Goal: Information Seeking & Learning: Learn about a topic

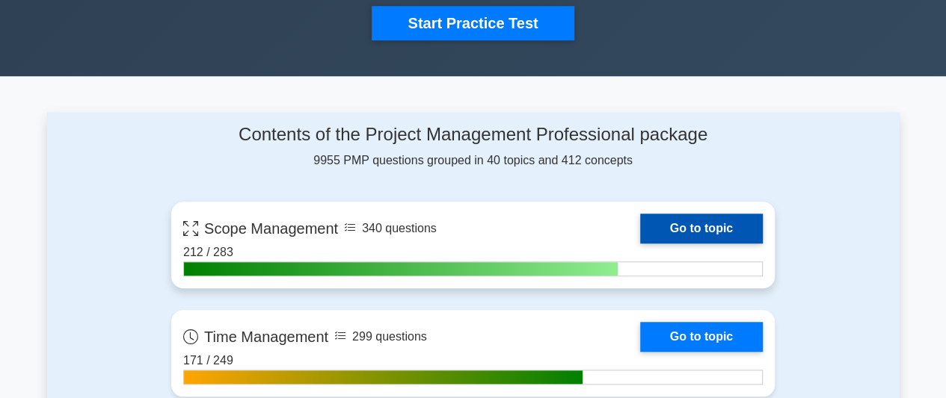
scroll to position [673, 0]
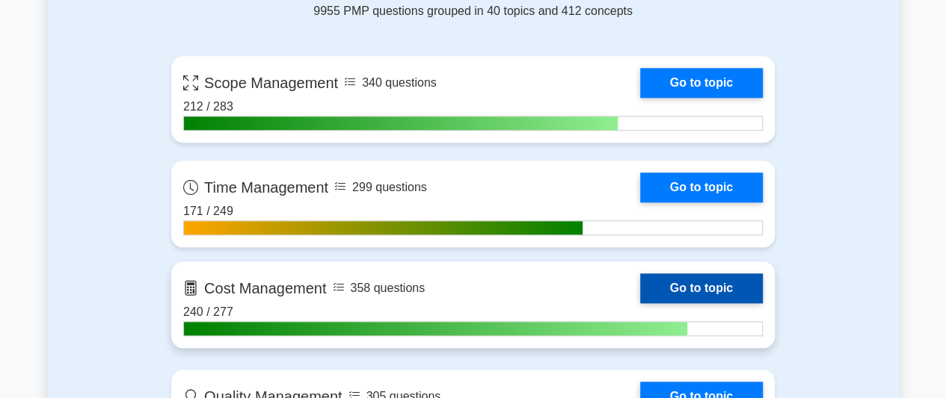
click at [678, 288] on link "Go to topic" at bounding box center [701, 289] width 123 height 30
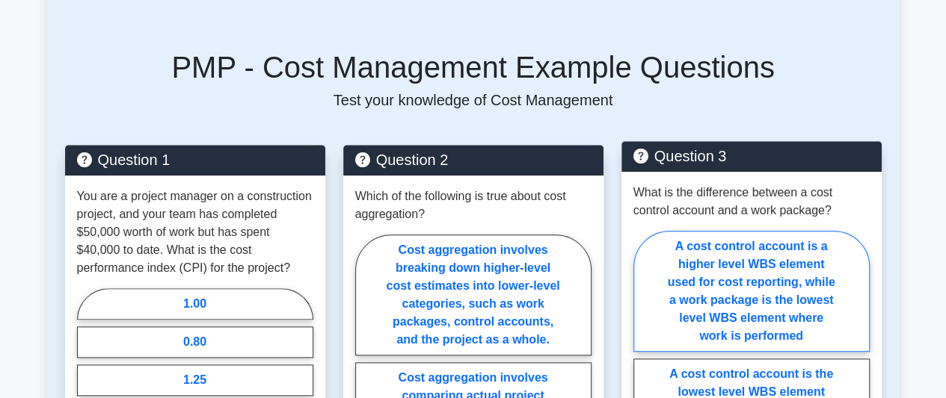
scroll to position [748, 0]
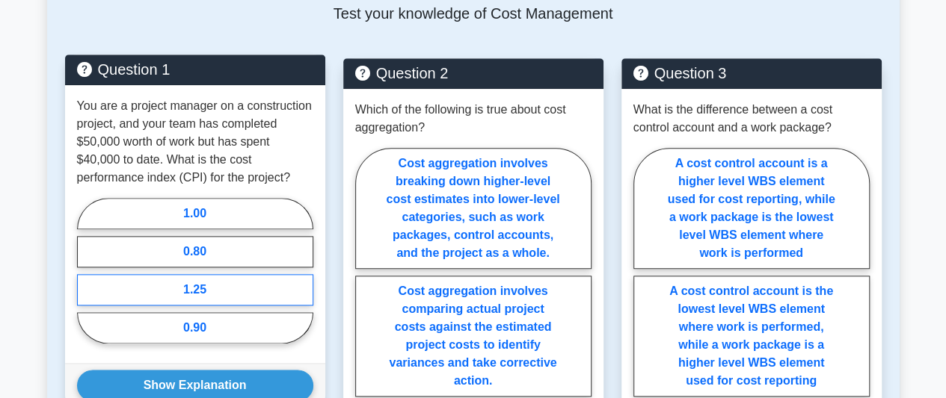
click at [188, 274] on label "1.25" at bounding box center [195, 289] width 236 height 31
click at [87, 271] on input "1.25" at bounding box center [82, 276] width 10 height 10
radio input "true"
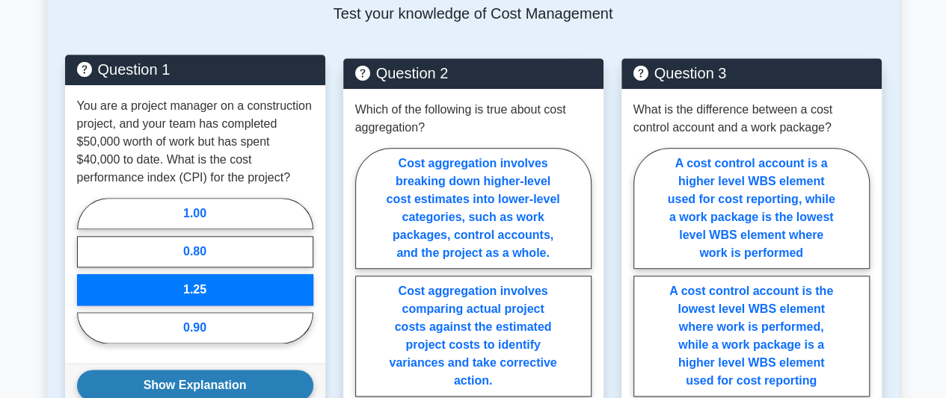
click at [205, 370] on button "Show Explanation" at bounding box center [195, 385] width 236 height 31
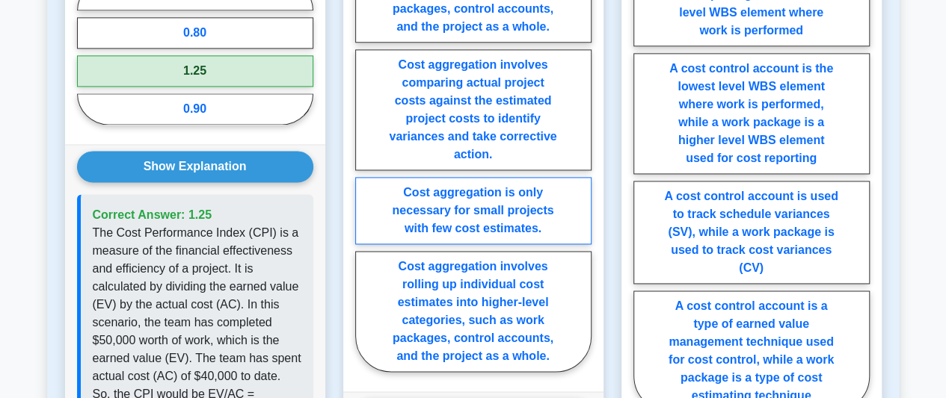
scroll to position [972, 0]
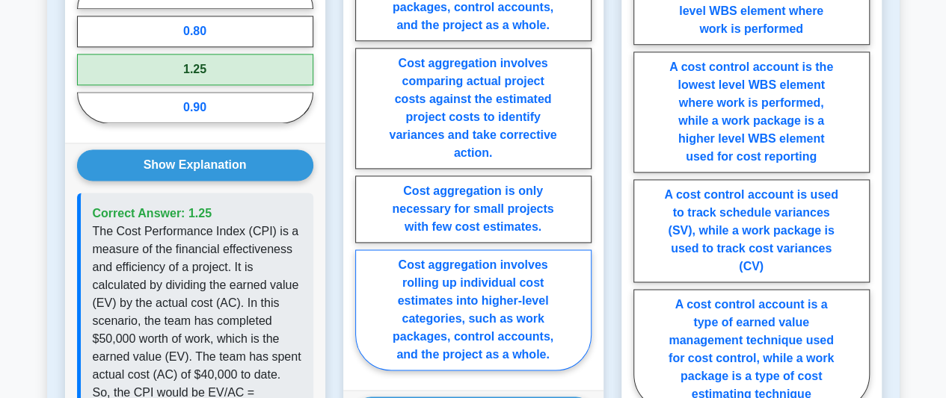
click at [520, 299] on label "Cost aggregation involves rolling up individual cost estimates into higher-leve…" at bounding box center [473, 310] width 236 height 121
click at [365, 155] on input "Cost aggregation involves rolling up individual cost estimates into higher-leve…" at bounding box center [360, 150] width 10 height 10
radio input "true"
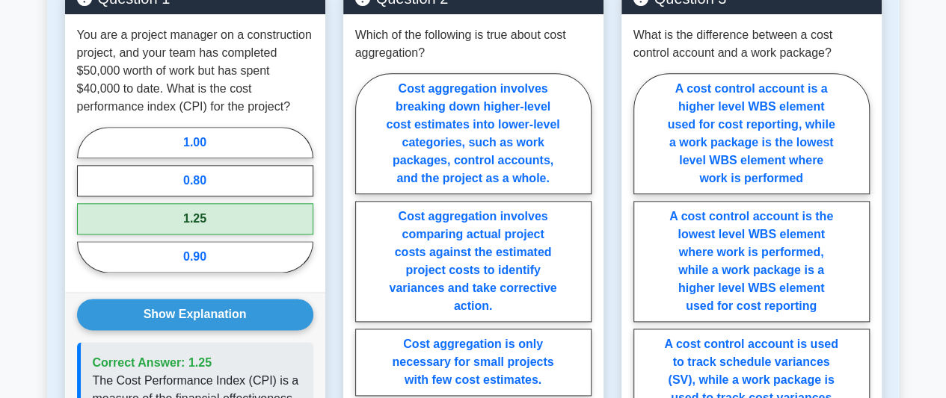
scroll to position [748, 0]
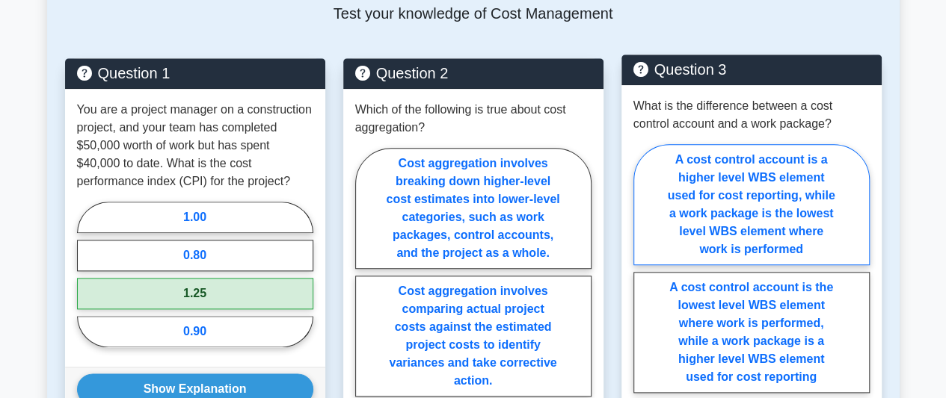
click at [782, 197] on label "A cost control account is a higher level WBS element used for cost reporting, w…" at bounding box center [751, 204] width 236 height 121
click at [643, 387] on input "A cost control account is a higher level WBS element used for cost reporting, w…" at bounding box center [638, 392] width 10 height 10
radio input "true"
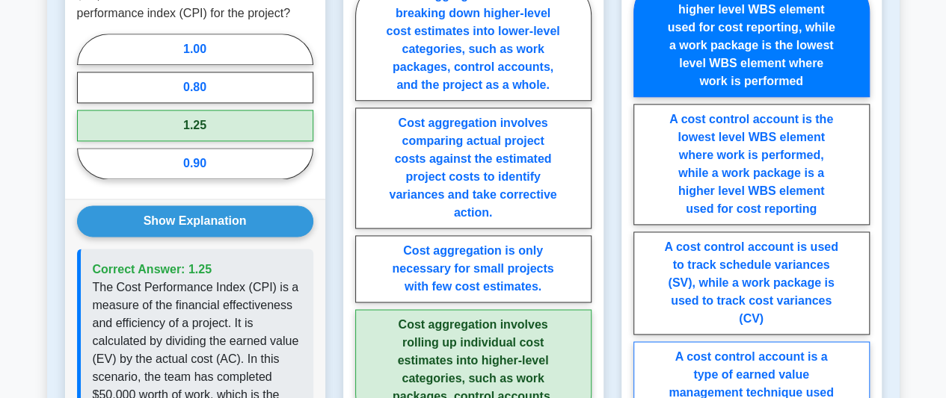
scroll to position [1047, 0]
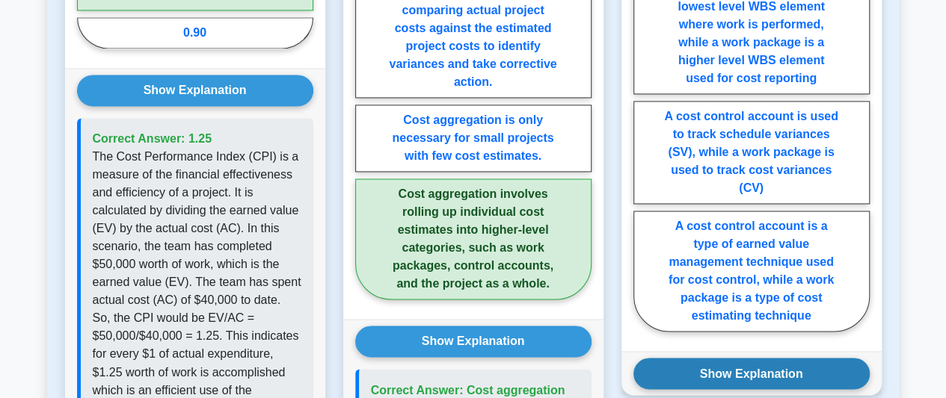
click at [754, 358] on button "Show Explanation" at bounding box center [751, 373] width 236 height 31
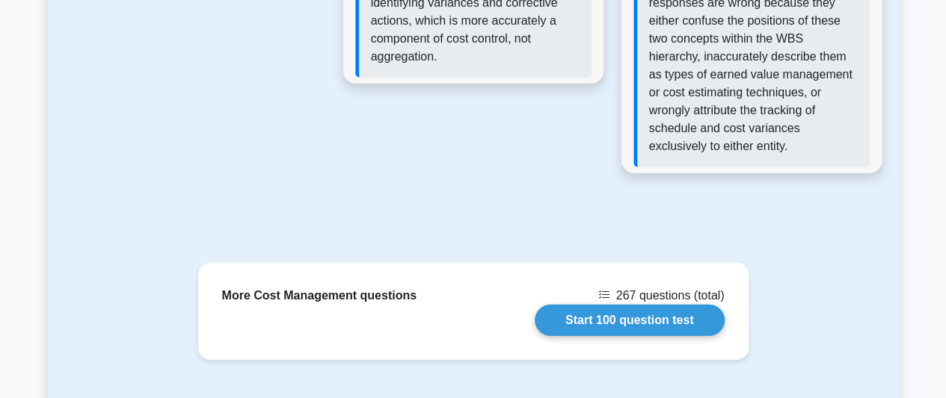
scroll to position [2018, 0]
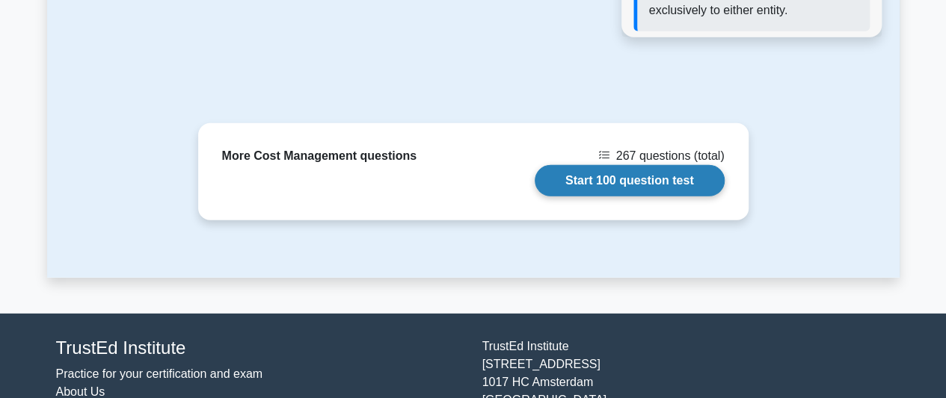
click at [679, 165] on link "Start 100 question test" at bounding box center [630, 180] width 190 height 31
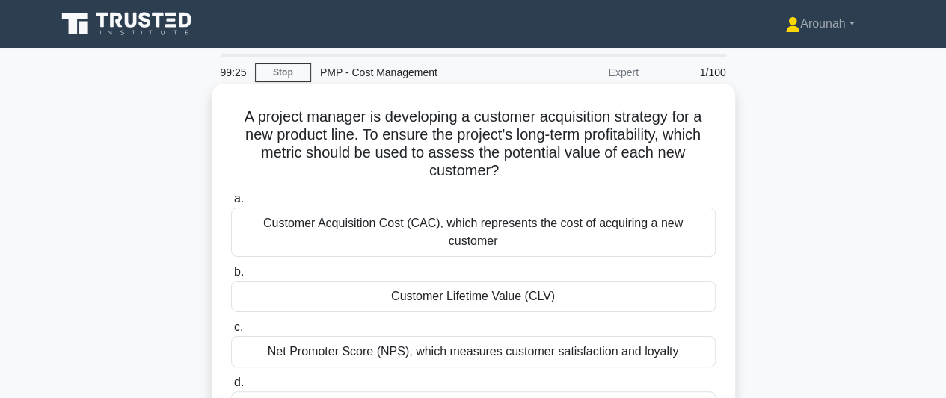
click at [519, 282] on div "Customer Lifetime Value (CLV)" at bounding box center [473, 296] width 484 height 31
click at [231, 277] on input "b. Customer Lifetime Value (CLV)" at bounding box center [231, 273] width 0 height 10
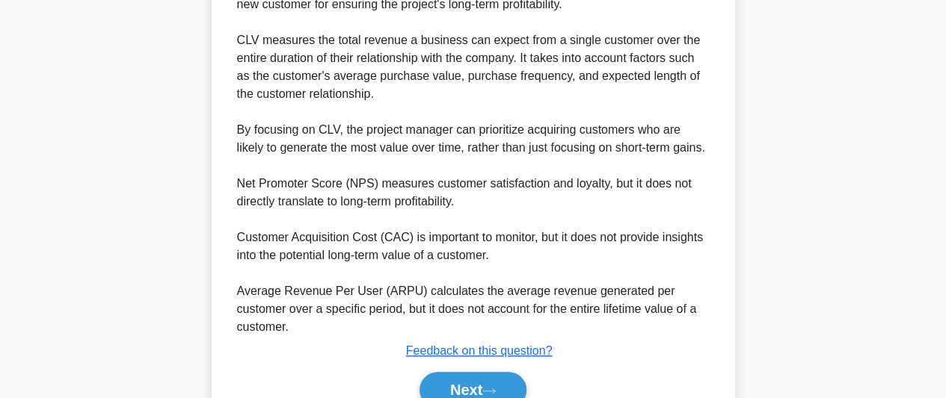
scroll to position [523, 0]
click at [494, 386] on icon at bounding box center [488, 390] width 13 height 8
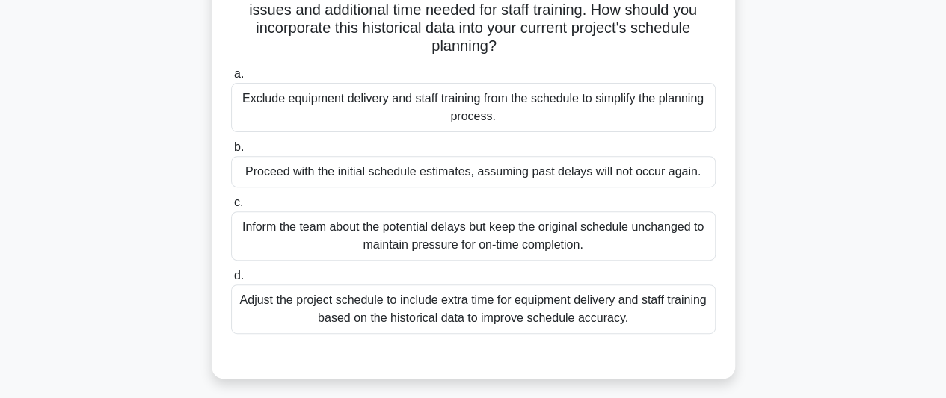
scroll to position [224, 0]
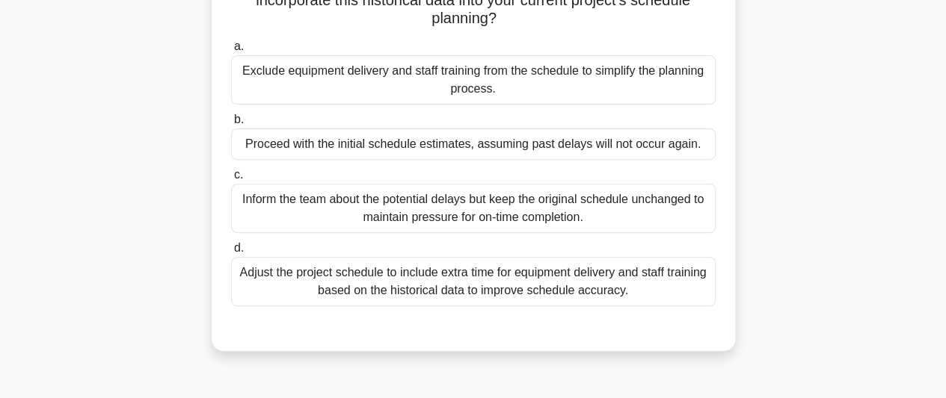
click at [631, 284] on div "Adjust the project schedule to include extra time for equipment delivery and st…" at bounding box center [473, 281] width 484 height 49
click at [231, 253] on input "d. Adjust the project schedule to include extra time for equipment delivery and…" at bounding box center [231, 249] width 0 height 10
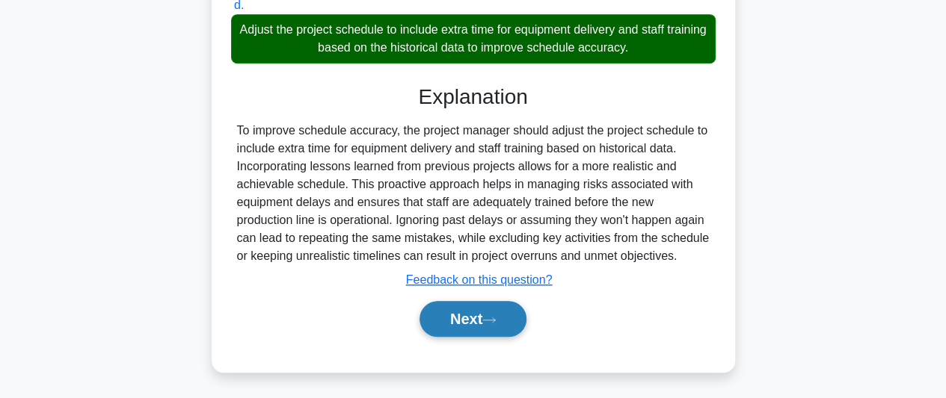
drag, startPoint x: 503, startPoint y: 318, endPoint x: 511, endPoint y: 315, distance: 9.0
click at [507, 316] on button "Next" at bounding box center [472, 319] width 107 height 36
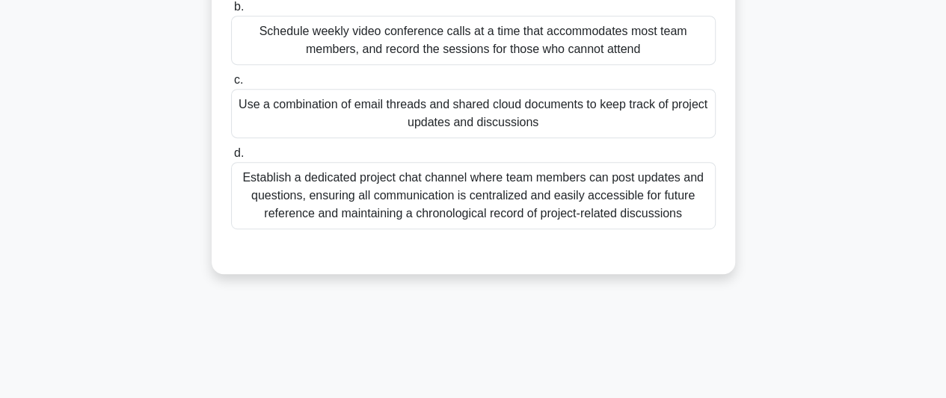
scroll to position [374, 0]
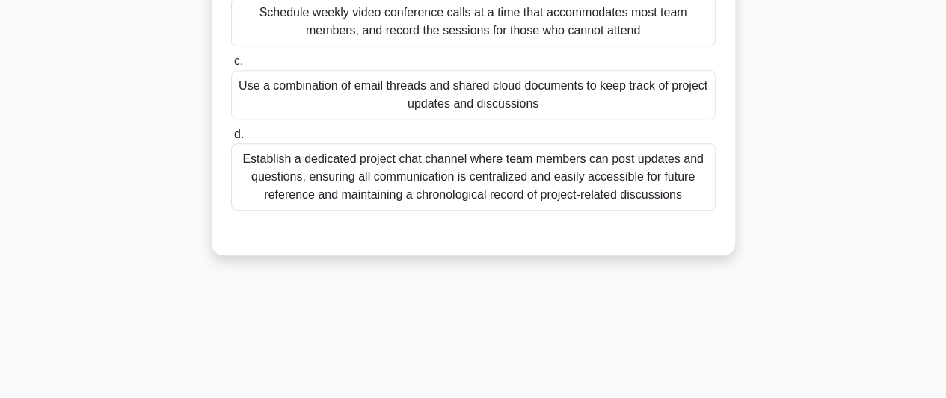
click at [589, 207] on div "Establish a dedicated project chat channel where team members can post updates …" at bounding box center [473, 177] width 484 height 67
click at [231, 140] on input "d. Establish a dedicated project chat channel where team members can post updat…" at bounding box center [231, 135] width 0 height 10
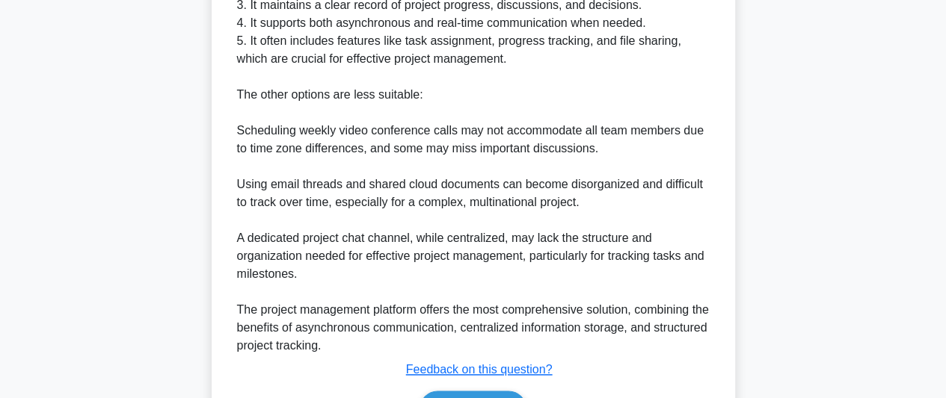
scroll to position [900, 0]
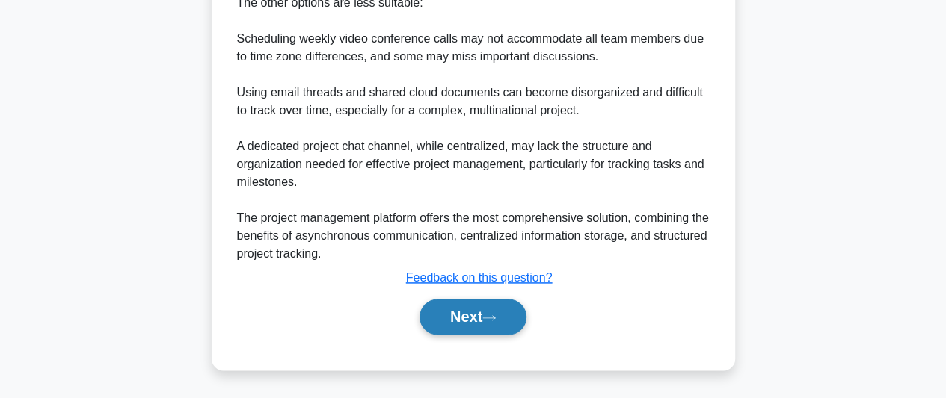
click at [486, 321] on button "Next" at bounding box center [472, 317] width 107 height 36
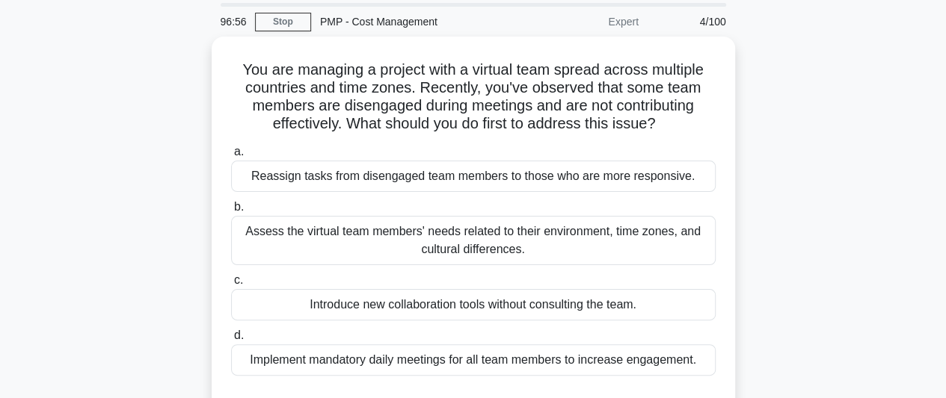
scroll to position [75, 0]
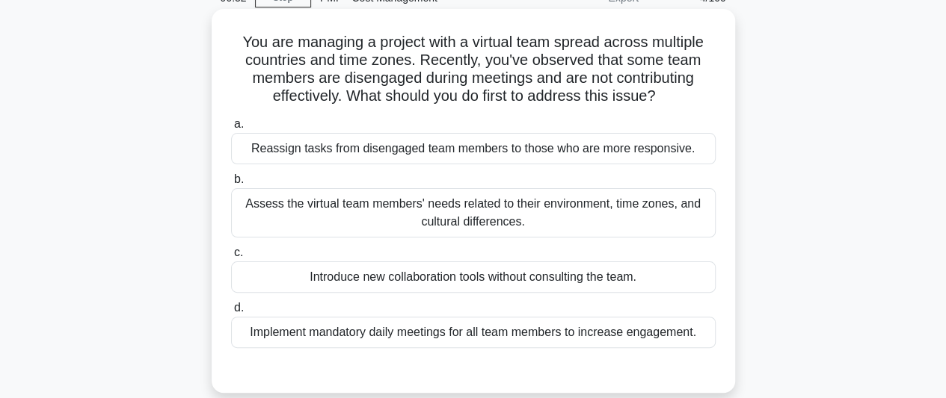
click at [574, 221] on div "Assess the virtual team members' needs related to their environment, time zones…" at bounding box center [473, 212] width 484 height 49
click at [231, 185] on input "b. Assess the virtual team members' needs related to their environment, time zo…" at bounding box center [231, 180] width 0 height 10
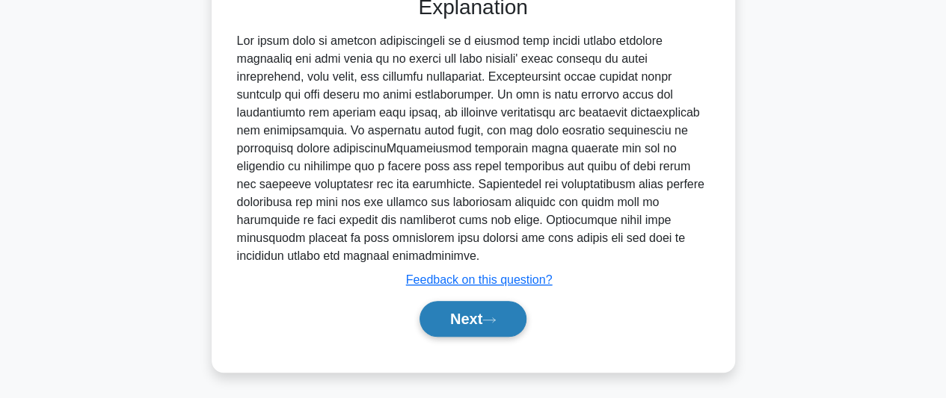
click at [490, 322] on icon at bounding box center [488, 320] width 13 height 8
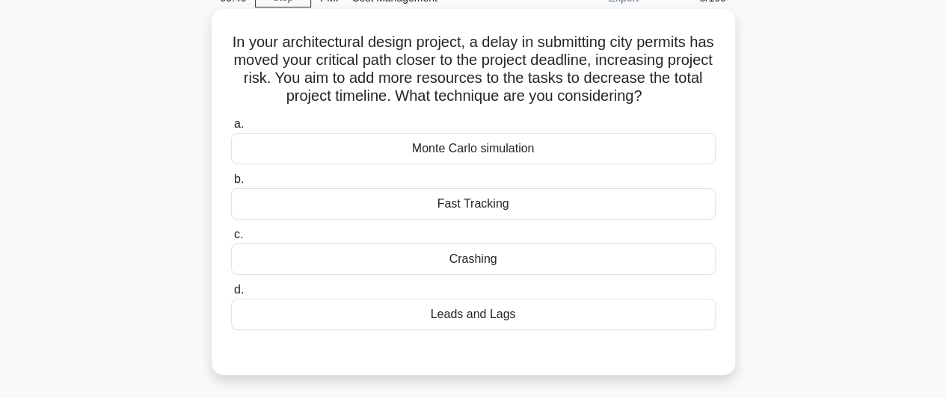
click at [494, 258] on div "Crashing" at bounding box center [473, 259] width 484 height 31
click at [231, 240] on input "c. Crashing" at bounding box center [231, 235] width 0 height 10
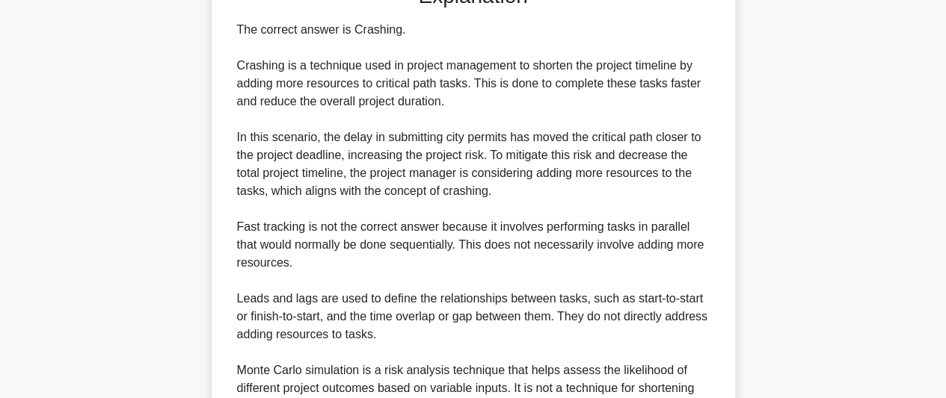
scroll to position [593, 0]
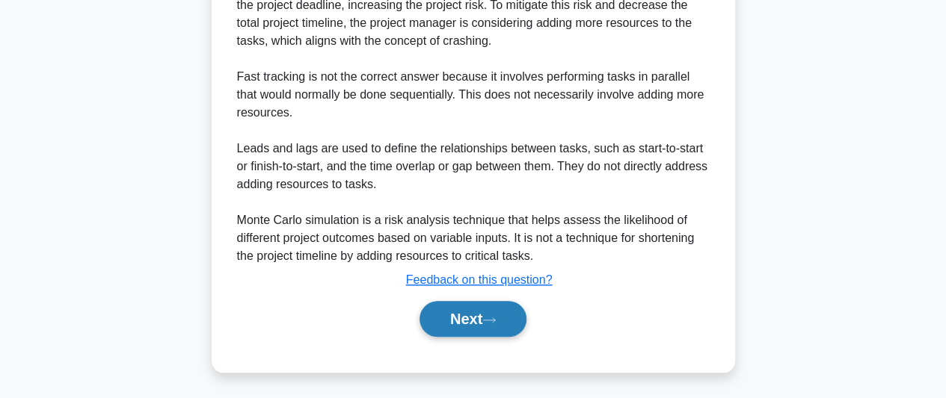
click at [443, 313] on button "Next" at bounding box center [472, 319] width 107 height 36
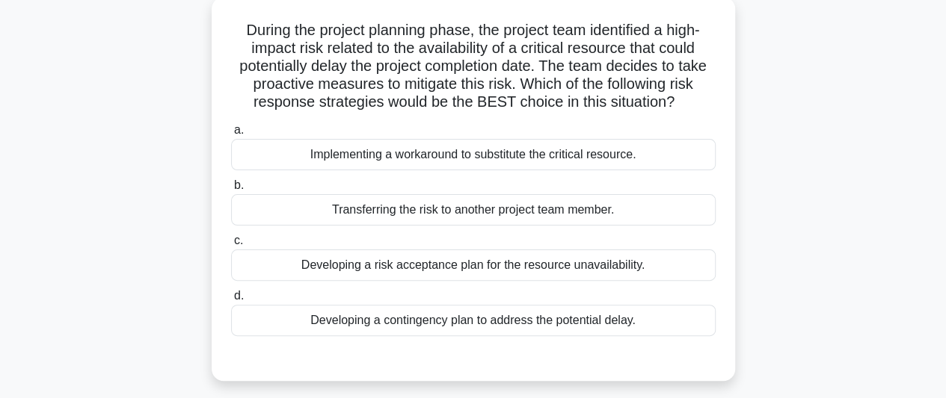
scroll to position [110, 0]
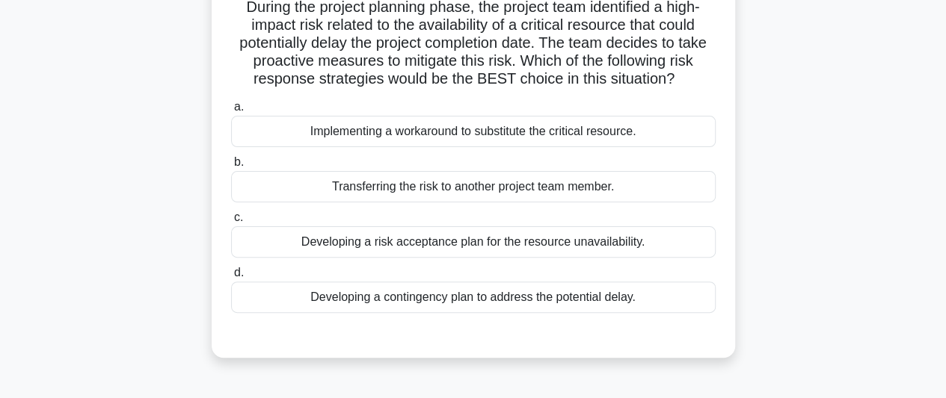
click at [532, 301] on div "Developing a contingency plan to address the potential delay." at bounding box center [473, 297] width 484 height 31
click at [231, 278] on input "d. Developing a contingency plan to address the potential delay." at bounding box center [231, 273] width 0 height 10
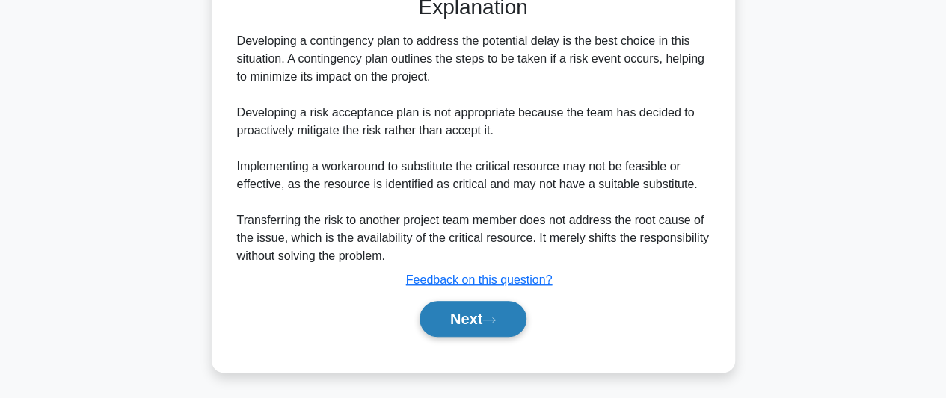
click at [480, 322] on button "Next" at bounding box center [472, 319] width 107 height 36
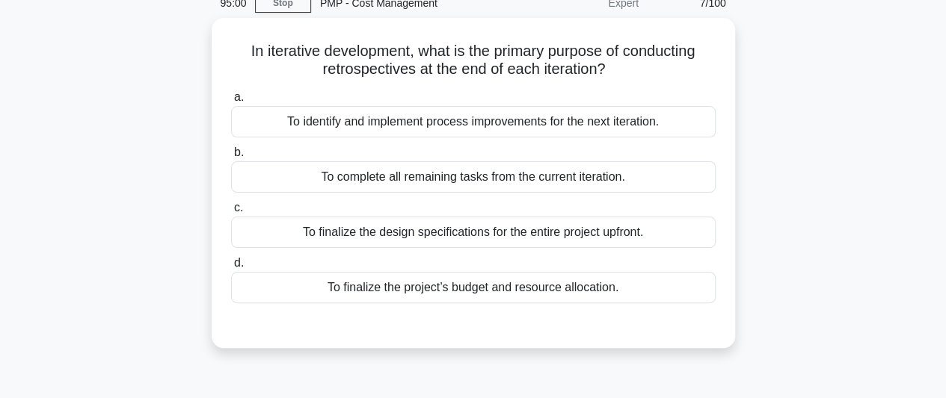
scroll to position [35, 0]
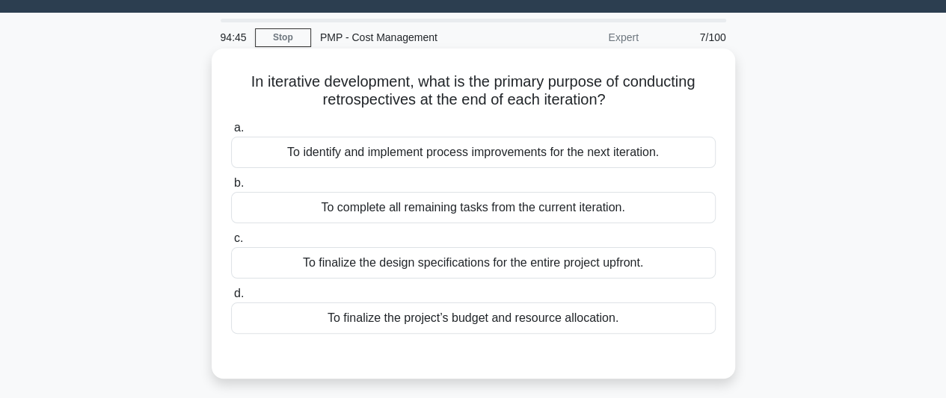
click at [446, 150] on div "To identify and implement process improvements for the next iteration." at bounding box center [473, 152] width 484 height 31
click at [231, 133] on input "a. To identify and implement process improvements for the next iteration." at bounding box center [231, 128] width 0 height 10
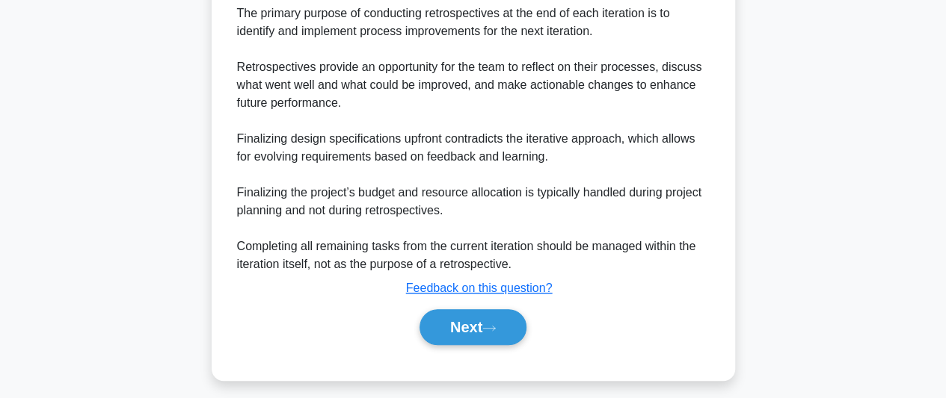
scroll to position [431, 0]
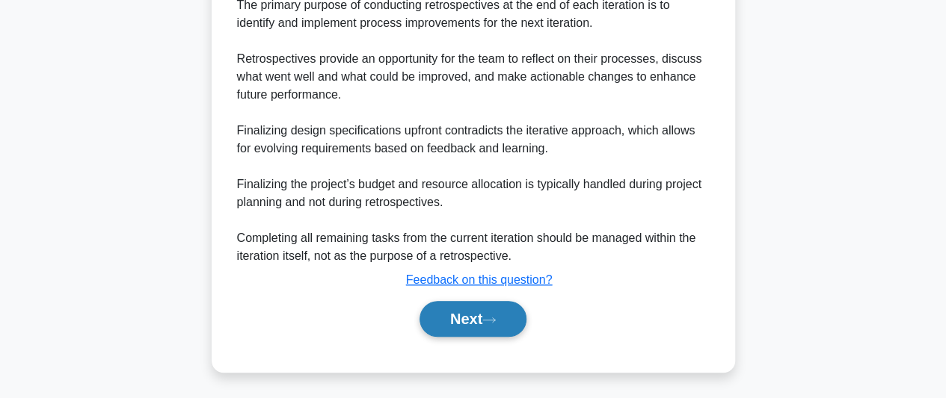
click at [497, 326] on button "Next" at bounding box center [472, 319] width 107 height 36
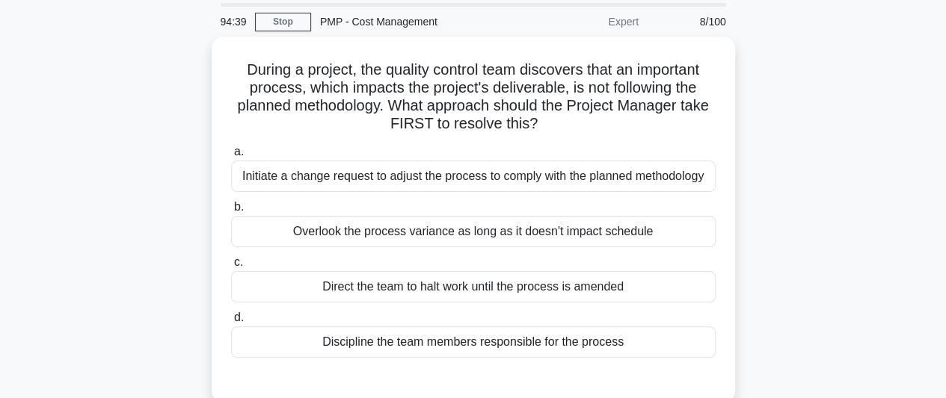
scroll to position [75, 0]
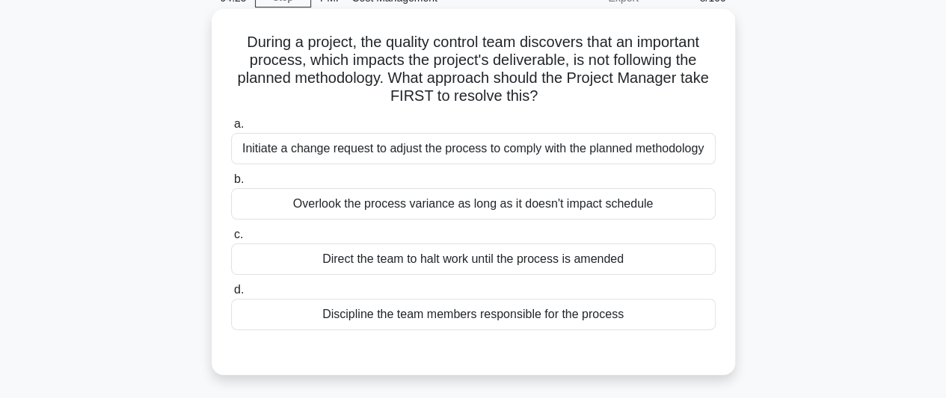
click at [554, 159] on div "Initiate a change request to adjust the process to comply with the planned meth…" at bounding box center [473, 148] width 484 height 31
click at [231, 129] on input "a. Initiate a change request to adjust the process to comply with the planned m…" at bounding box center [231, 125] width 0 height 10
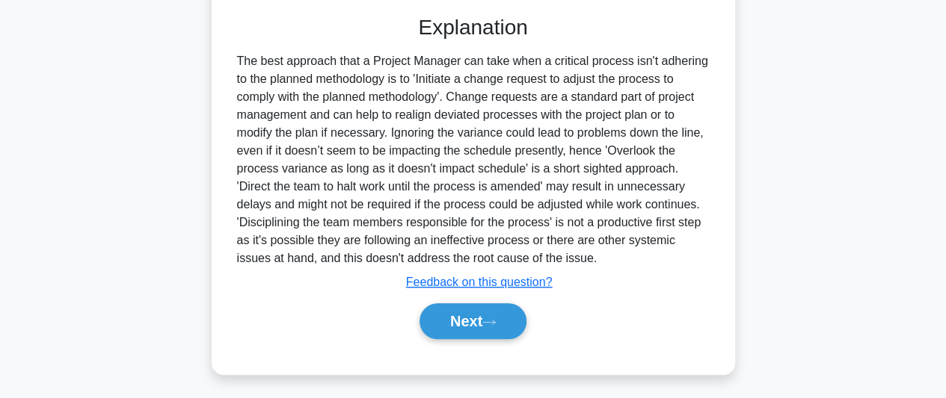
scroll to position [431, 0]
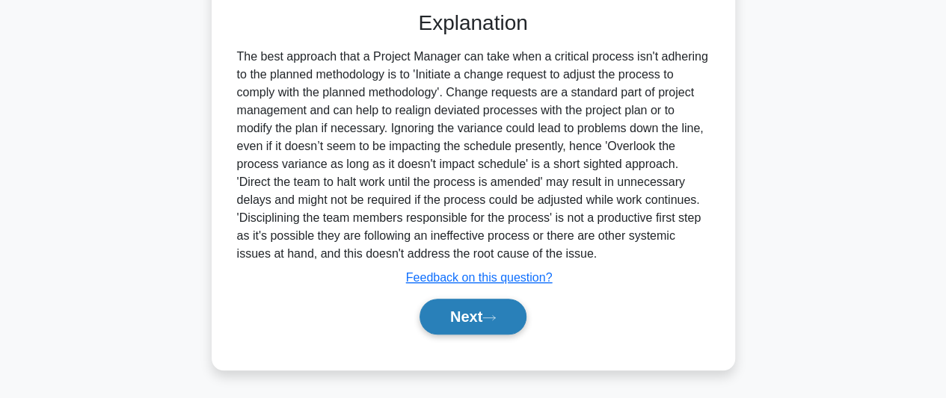
click at [465, 316] on button "Next" at bounding box center [472, 317] width 107 height 36
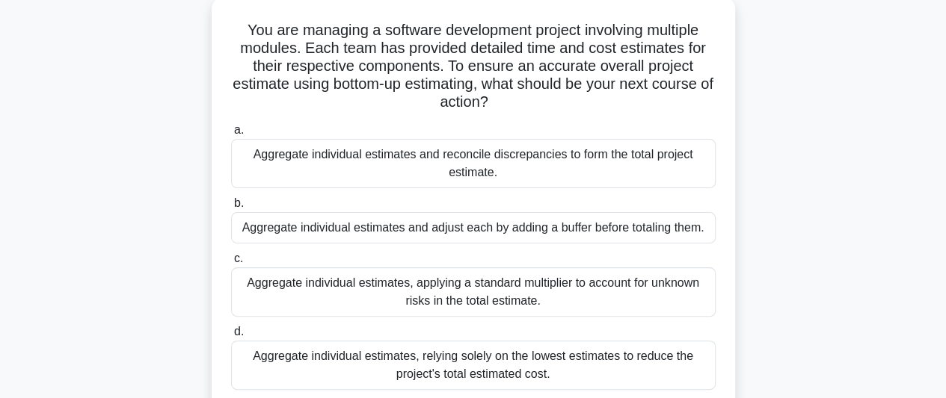
scroll to position [110, 0]
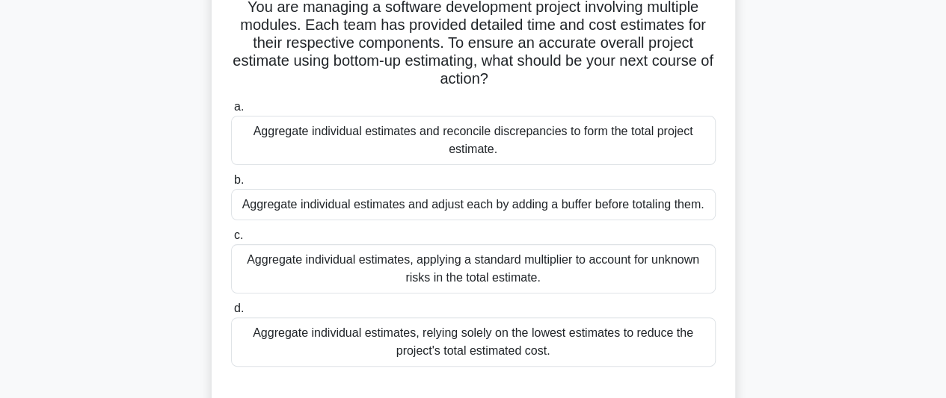
click at [583, 344] on div "Aggregate individual estimates, relying solely on the lowest estimates to reduc…" at bounding box center [473, 342] width 484 height 49
click at [231, 314] on input "d. Aggregate individual estimates, relying solely on the lowest estimates to re…" at bounding box center [231, 309] width 0 height 10
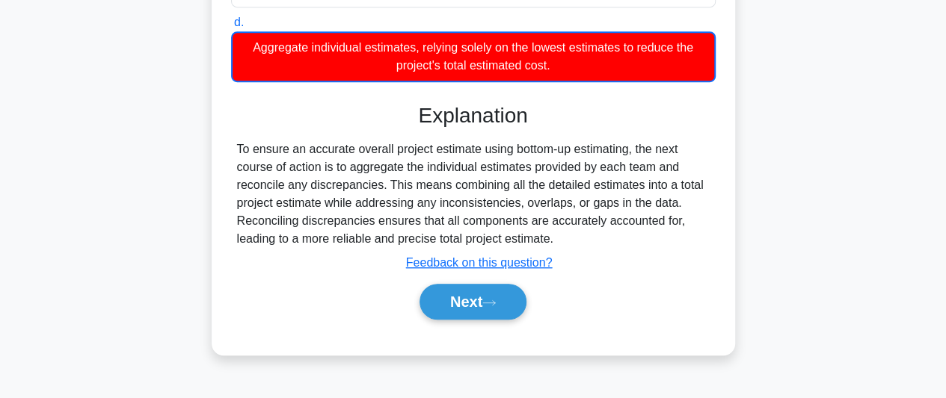
scroll to position [409, 0]
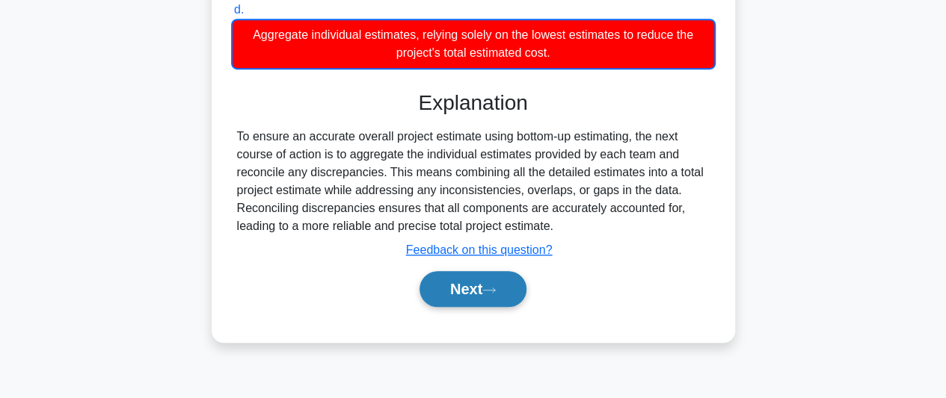
click at [447, 281] on button "Next" at bounding box center [472, 289] width 107 height 36
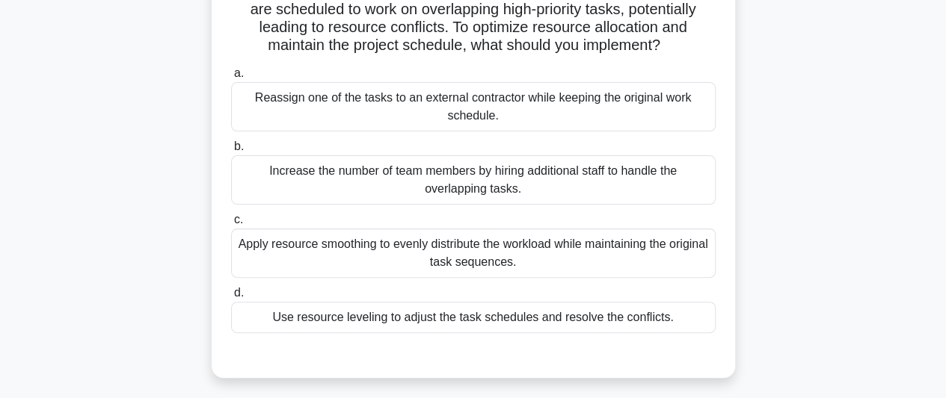
scroll to position [150, 0]
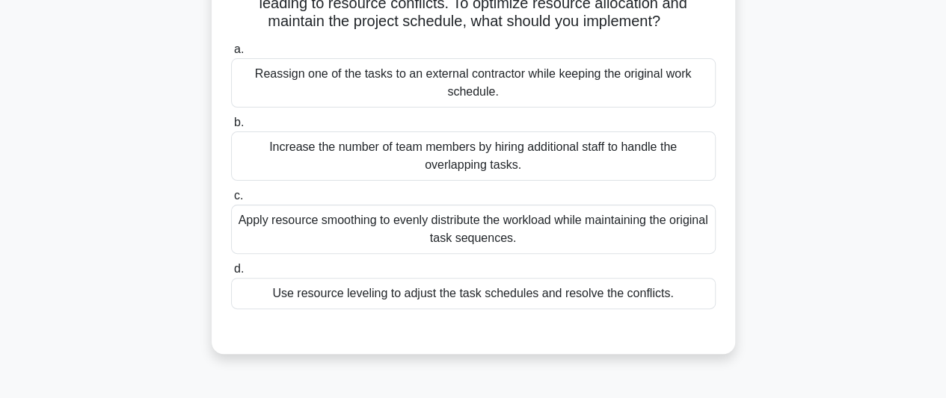
click at [493, 283] on div "Use resource leveling to adjust the task schedules and resolve the conflicts." at bounding box center [473, 293] width 484 height 31
click at [231, 274] on input "d. Use resource leveling to adjust the task schedules and resolve the conflicts." at bounding box center [231, 270] width 0 height 10
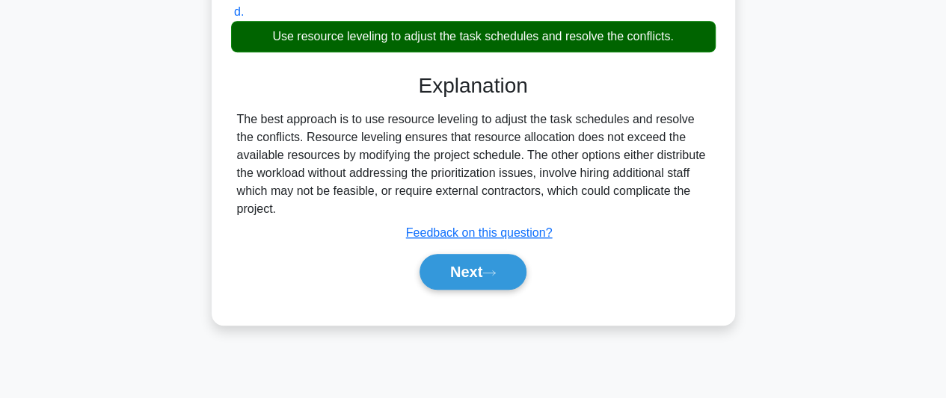
scroll to position [409, 0]
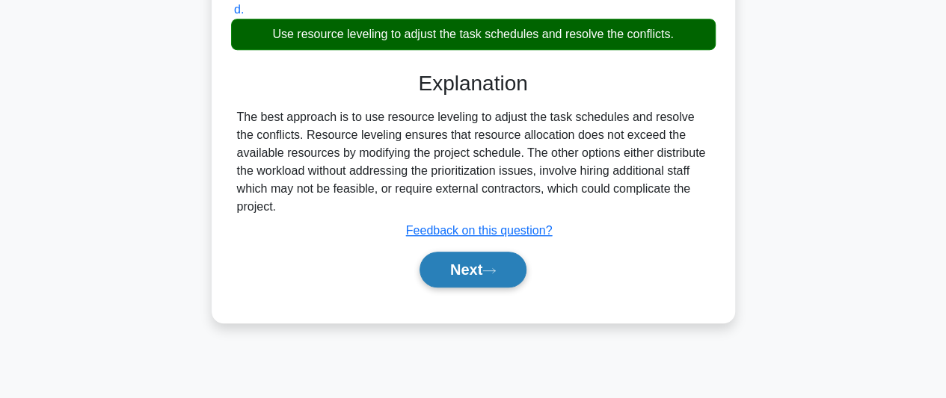
click at [502, 256] on button "Next" at bounding box center [472, 270] width 107 height 36
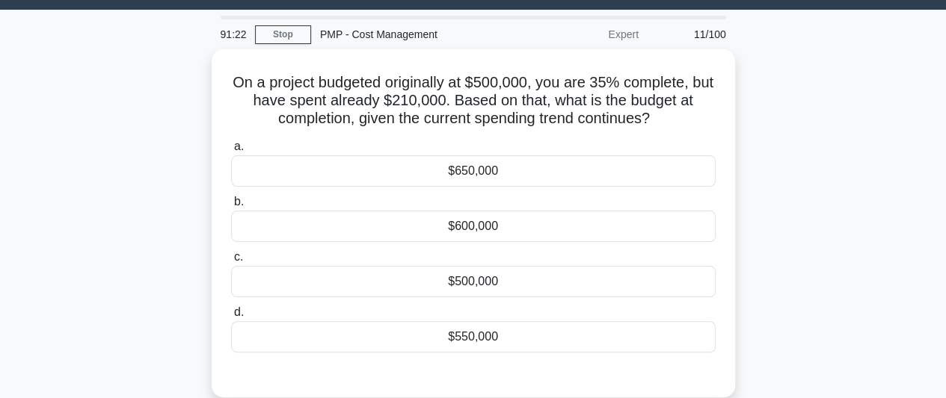
scroll to position [35, 0]
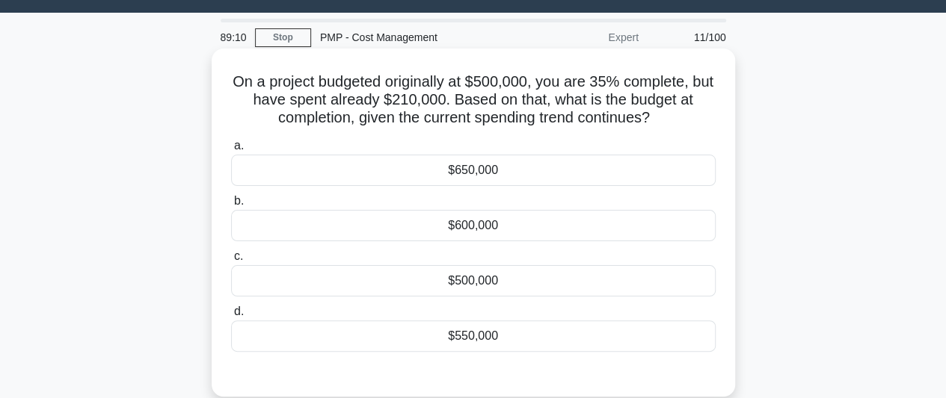
click at [498, 208] on label "b. $600,000" at bounding box center [473, 216] width 484 height 49
click at [231, 206] on input "b. $600,000" at bounding box center [231, 202] width 0 height 10
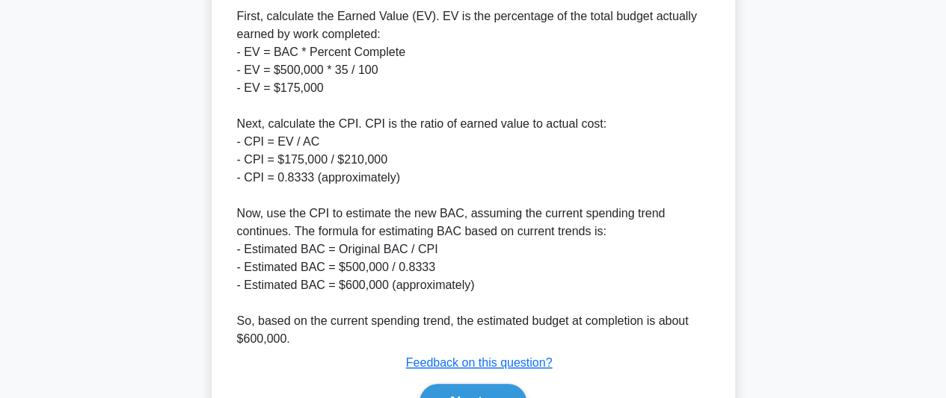
scroll to position [683, 0]
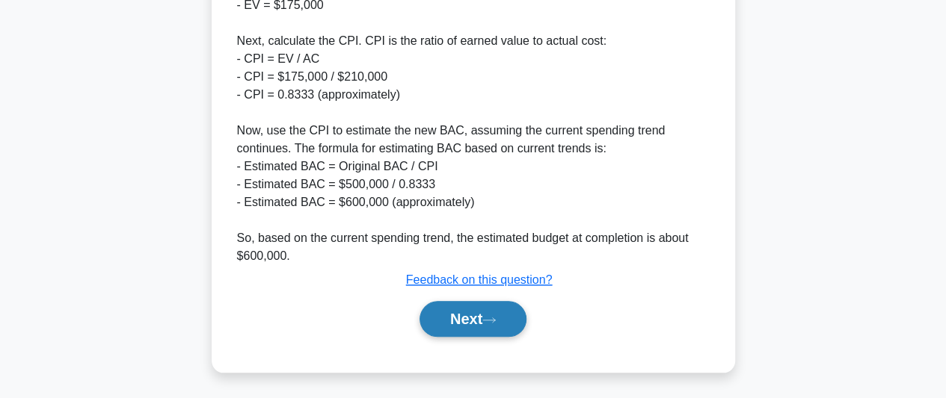
click at [493, 309] on button "Next" at bounding box center [472, 319] width 107 height 36
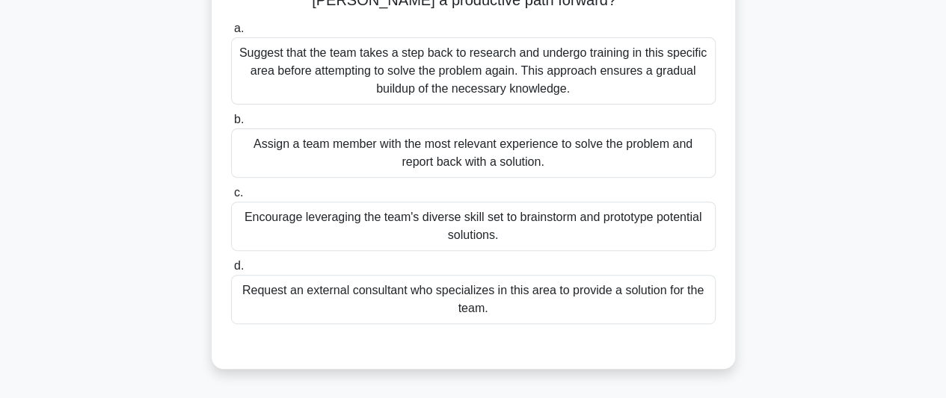
scroll to position [150, 0]
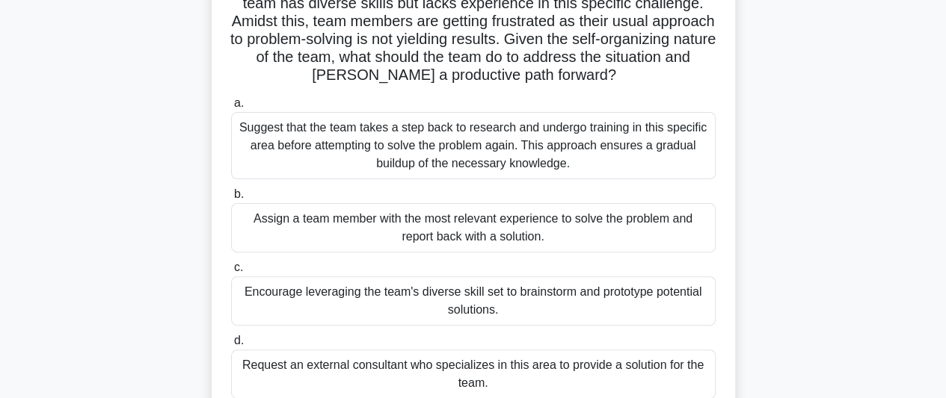
click at [563, 162] on div "Suggest that the team takes a step back to research and undergo training in thi…" at bounding box center [473, 145] width 484 height 67
click at [231, 108] on input "a. Suggest that the team takes a step back to research and undergo training in …" at bounding box center [231, 104] width 0 height 10
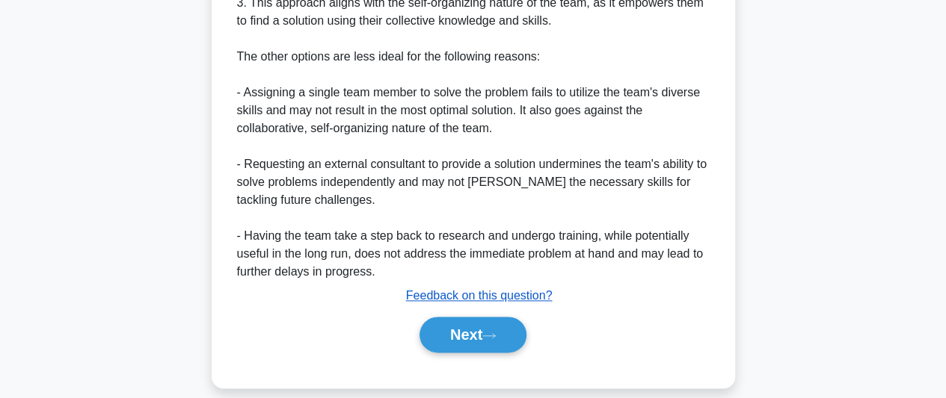
scroll to position [792, 0]
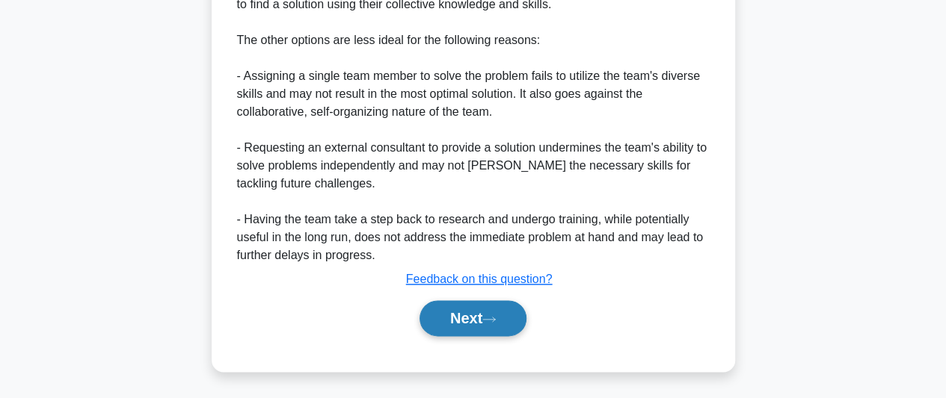
click at [434, 315] on button "Next" at bounding box center [472, 319] width 107 height 36
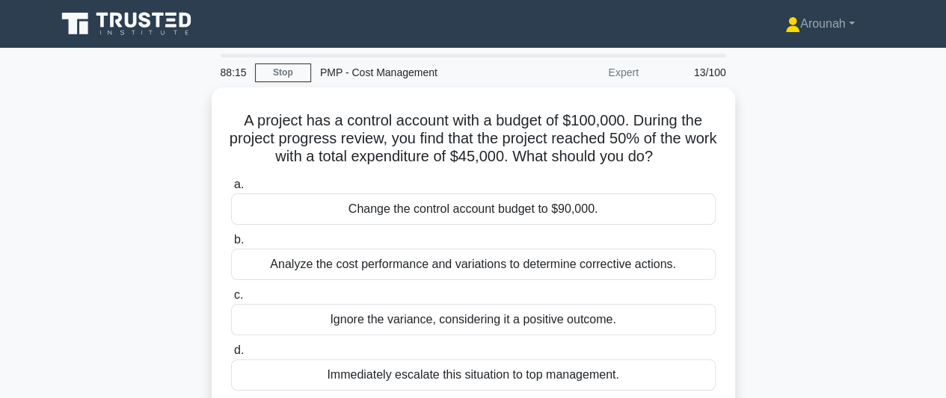
scroll to position [75, 0]
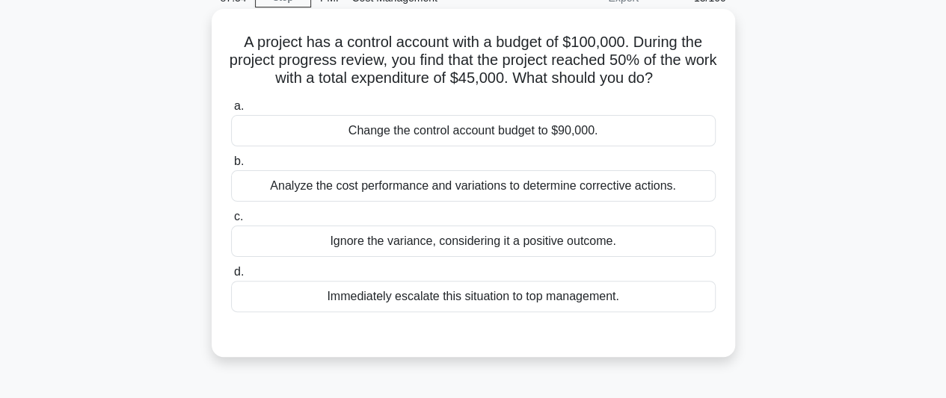
click at [535, 241] on div "Ignore the variance, considering it a positive outcome." at bounding box center [473, 241] width 484 height 31
click at [231, 222] on input "c. Ignore the variance, considering it a positive outcome." at bounding box center [231, 217] width 0 height 10
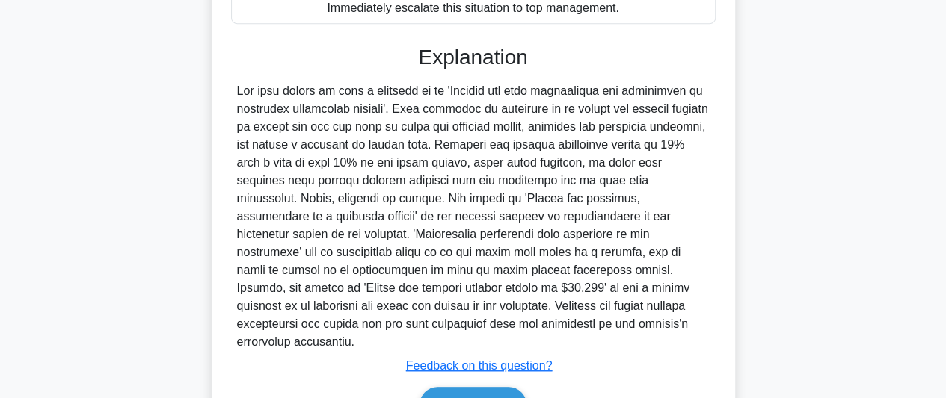
scroll to position [434, 0]
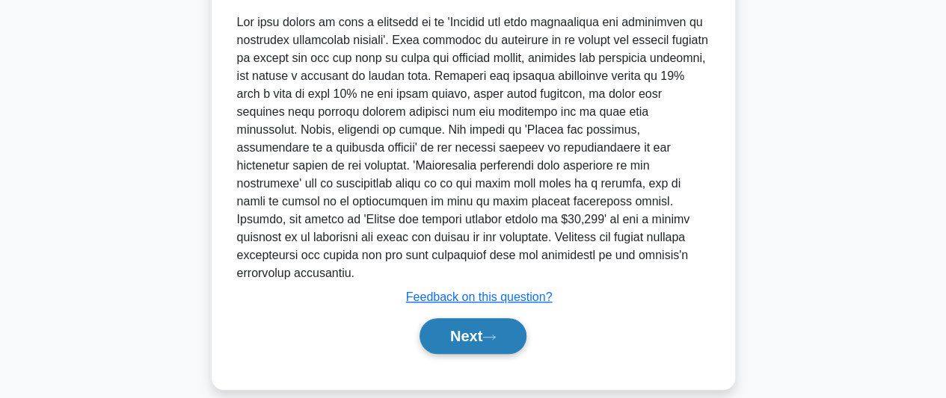
click at [495, 333] on icon at bounding box center [488, 337] width 13 height 8
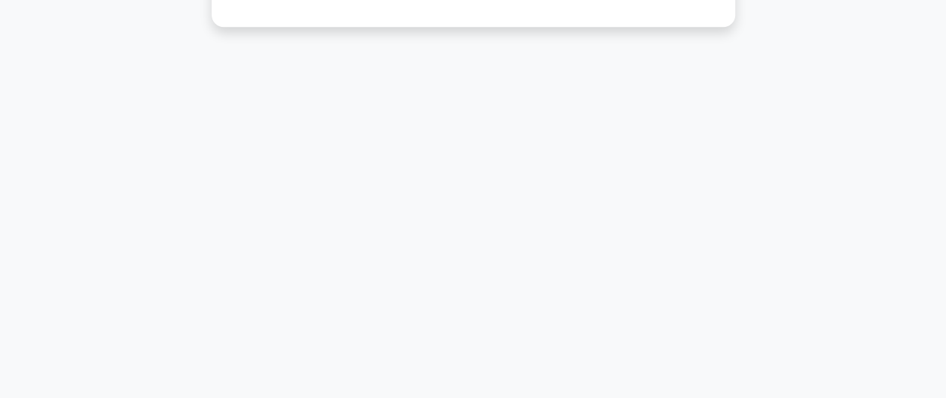
scroll to position [35, 0]
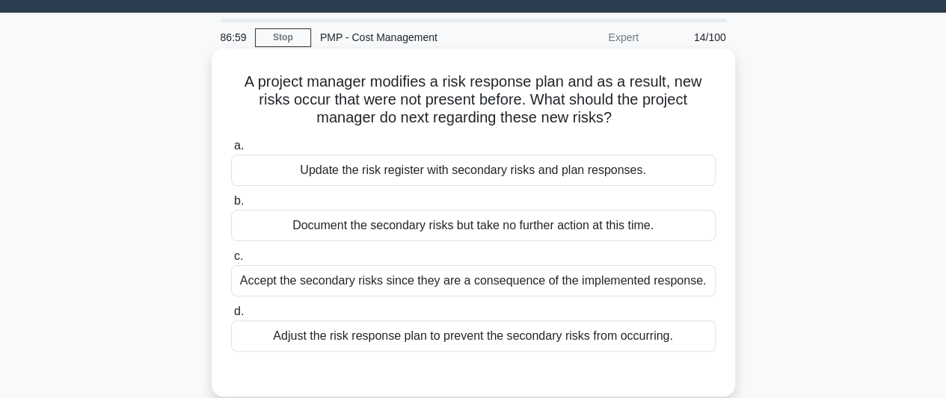
click at [493, 174] on div "Update the risk register with secondary risks and plan responses." at bounding box center [473, 170] width 484 height 31
click at [231, 151] on input "a. Update the risk register with secondary risks and plan responses." at bounding box center [231, 146] width 0 height 10
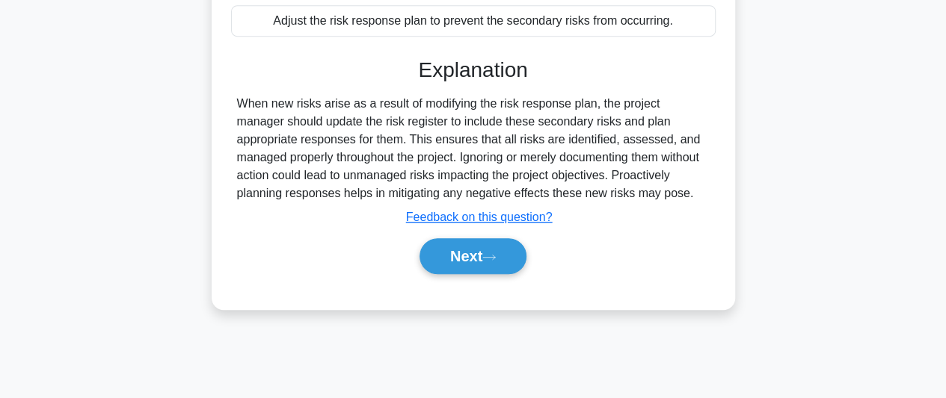
scroll to position [409, 0]
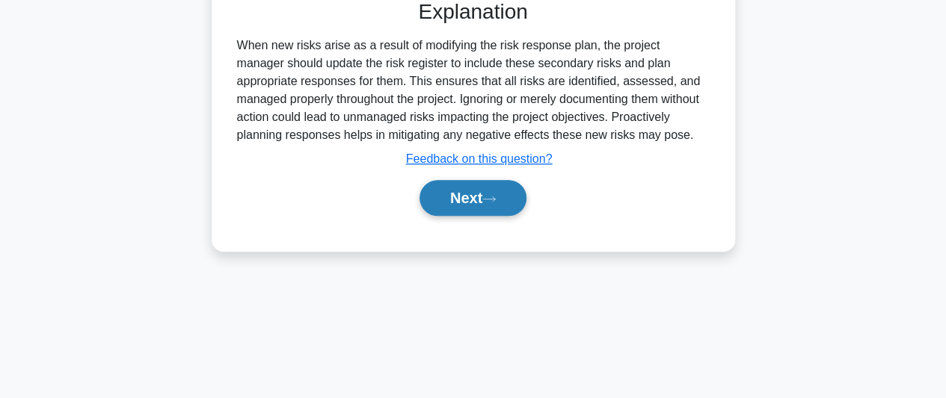
click at [458, 207] on button "Next" at bounding box center [472, 198] width 107 height 36
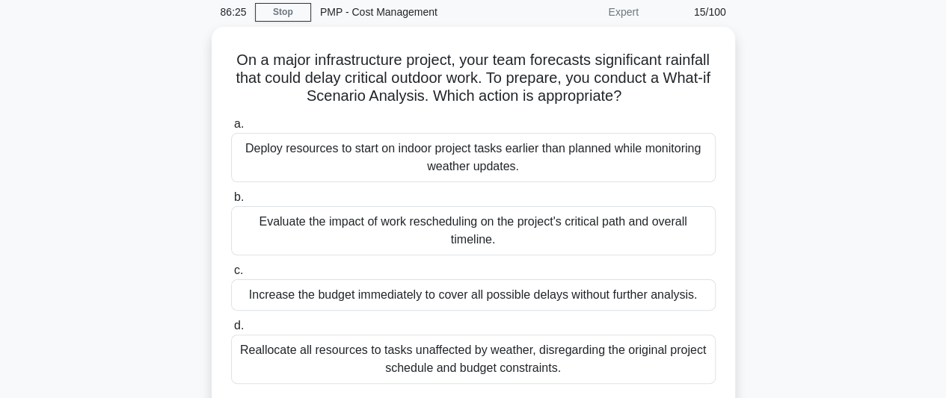
scroll to position [75, 0]
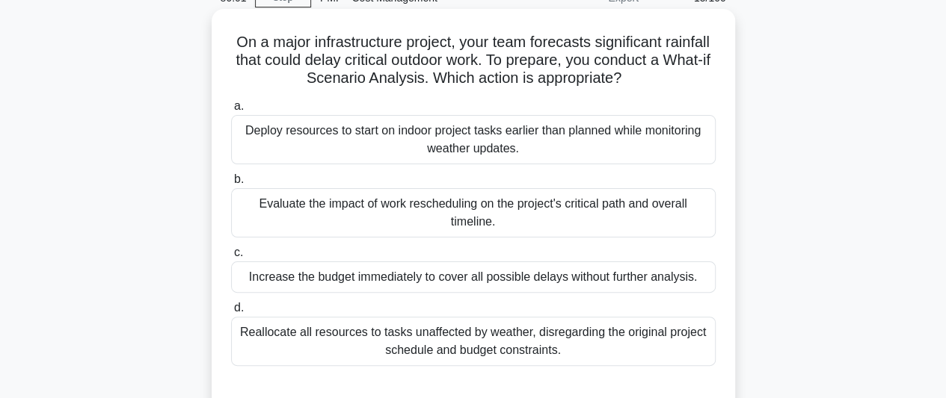
click at [519, 215] on div "Evaluate the impact of work rescheduling on the project's critical path and ove…" at bounding box center [473, 212] width 484 height 49
click at [231, 185] on input "b. Evaluate the impact of work rescheduling on the project's critical path and …" at bounding box center [231, 180] width 0 height 10
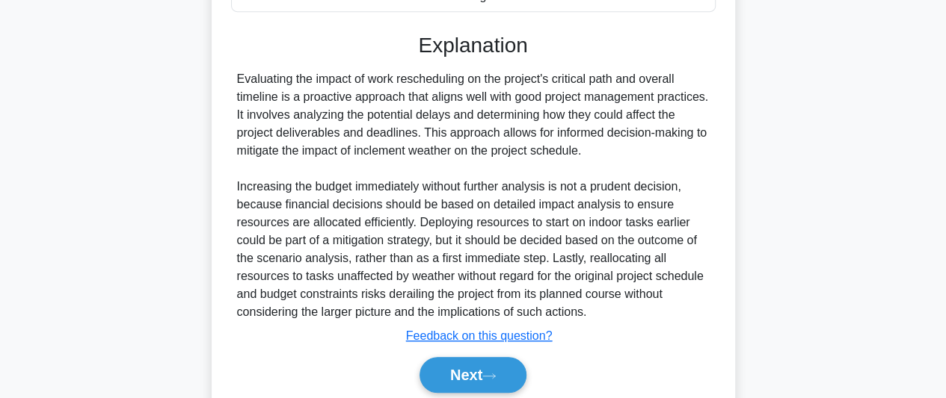
scroll to position [485, 0]
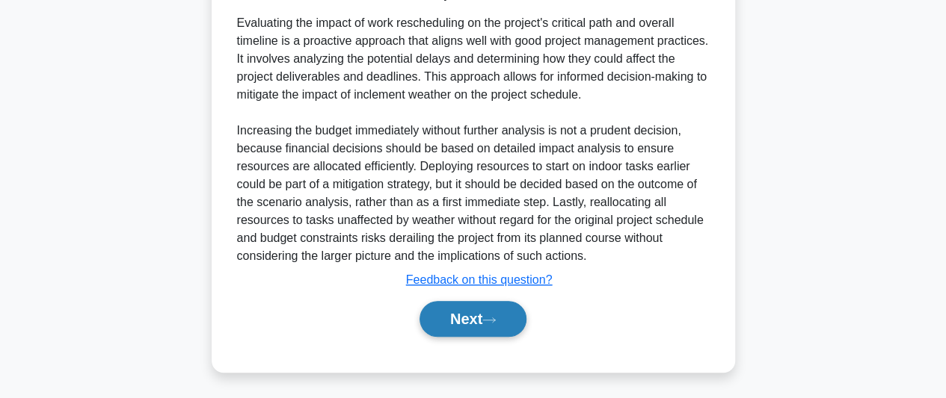
click at [481, 322] on button "Next" at bounding box center [472, 319] width 107 height 36
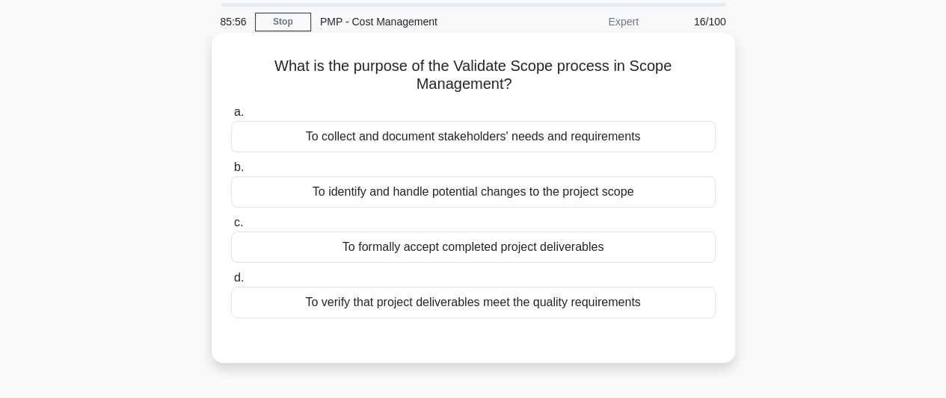
scroll to position [75, 0]
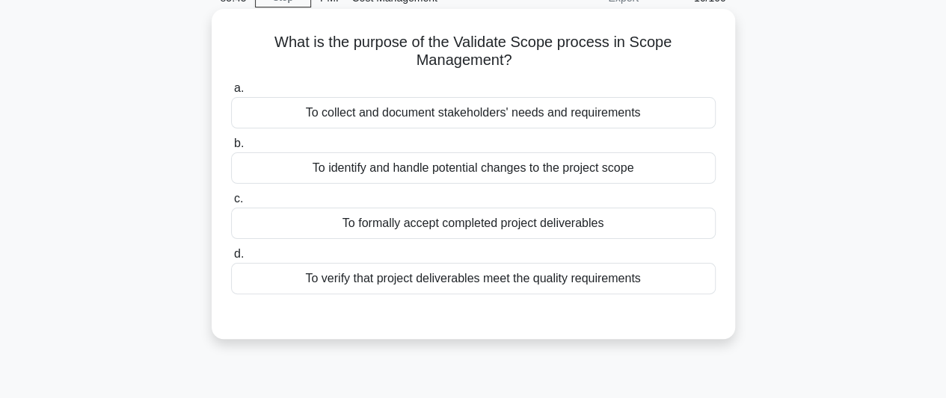
click at [519, 228] on div "To formally accept completed project deliverables" at bounding box center [473, 223] width 484 height 31
click at [231, 204] on input "c. To formally accept completed project deliverables" at bounding box center [231, 199] width 0 height 10
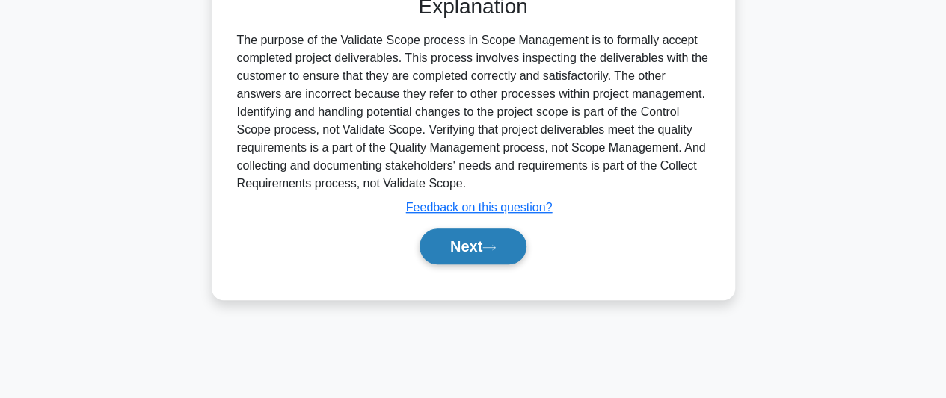
scroll to position [409, 0]
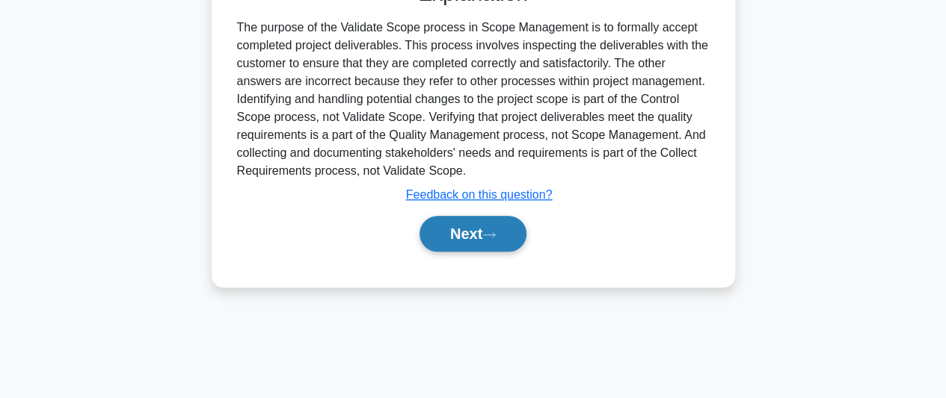
click at [481, 229] on button "Next" at bounding box center [472, 234] width 107 height 36
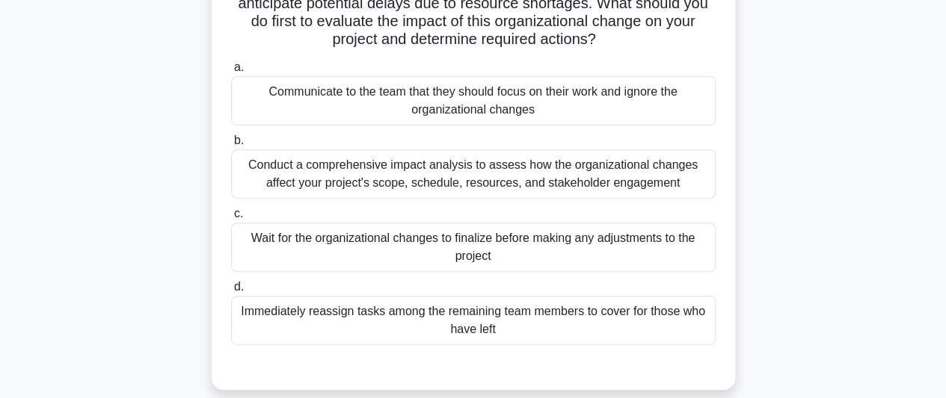
scroll to position [224, 0]
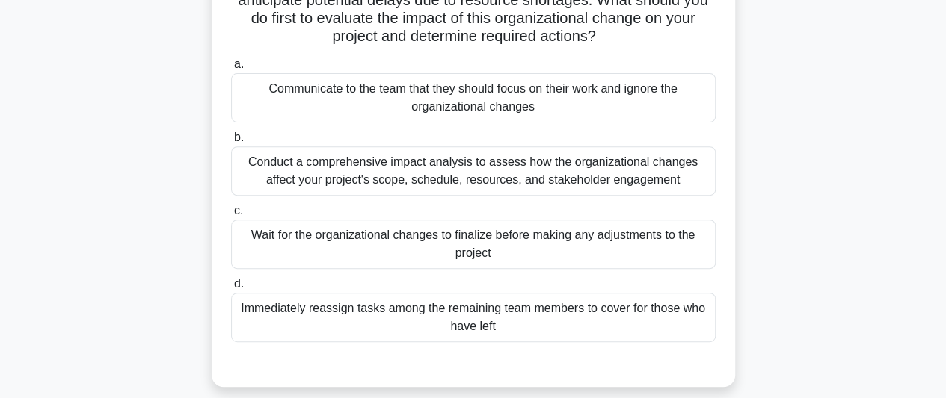
click at [549, 182] on div "Conduct a comprehensive impact analysis to assess how the organizational change…" at bounding box center [473, 171] width 484 height 49
click at [231, 143] on input "b. Conduct a comprehensive impact analysis to assess how the organizational cha…" at bounding box center [231, 138] width 0 height 10
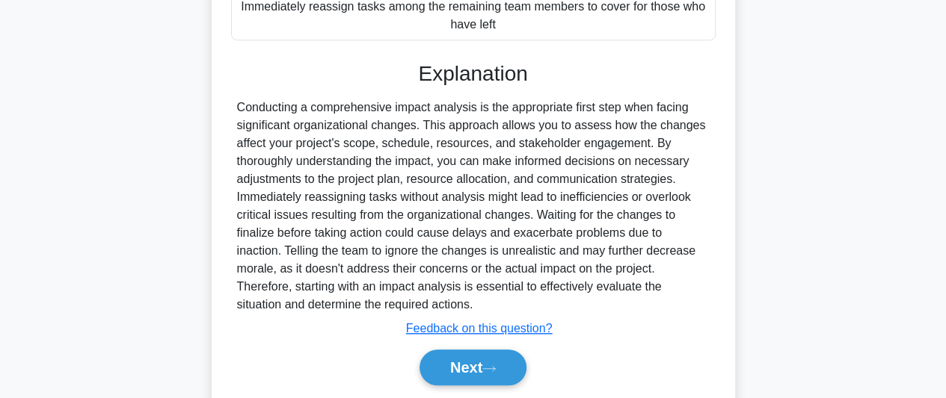
scroll to position [575, 0]
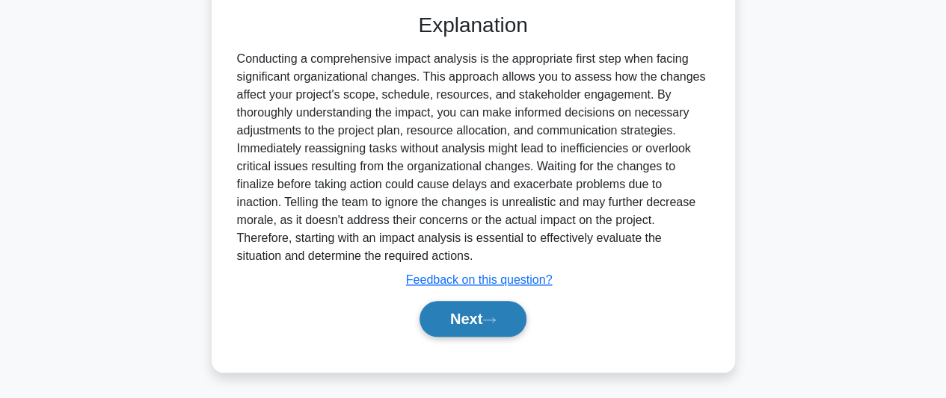
click at [483, 309] on button "Next" at bounding box center [472, 319] width 107 height 36
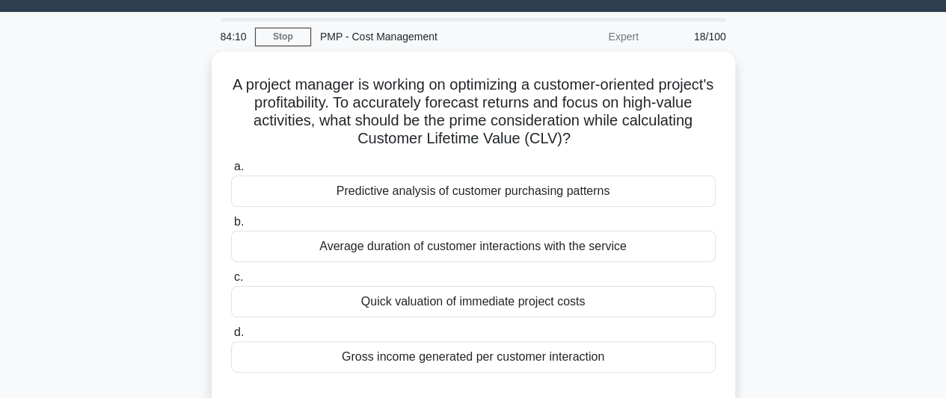
scroll to position [35, 0]
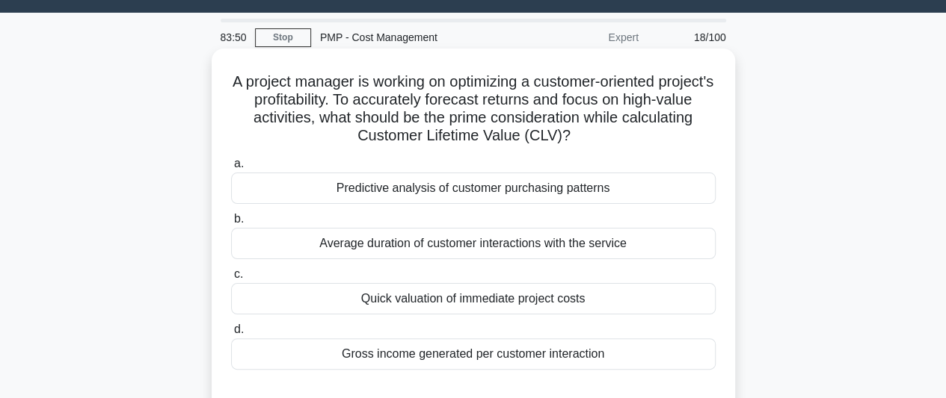
click at [577, 358] on div "Gross income generated per customer interaction" at bounding box center [473, 354] width 484 height 31
click at [231, 335] on input "[PERSON_NAME] income generated per customer interaction" at bounding box center [231, 330] width 0 height 10
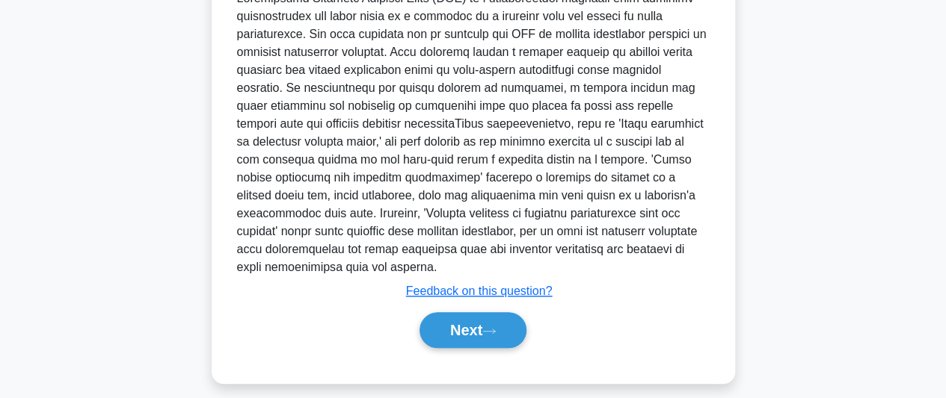
scroll to position [487, 0]
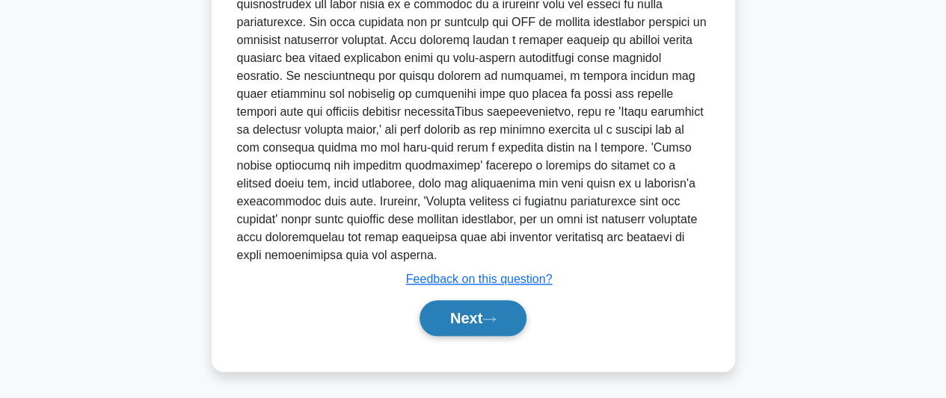
click at [484, 316] on button "Next" at bounding box center [472, 319] width 107 height 36
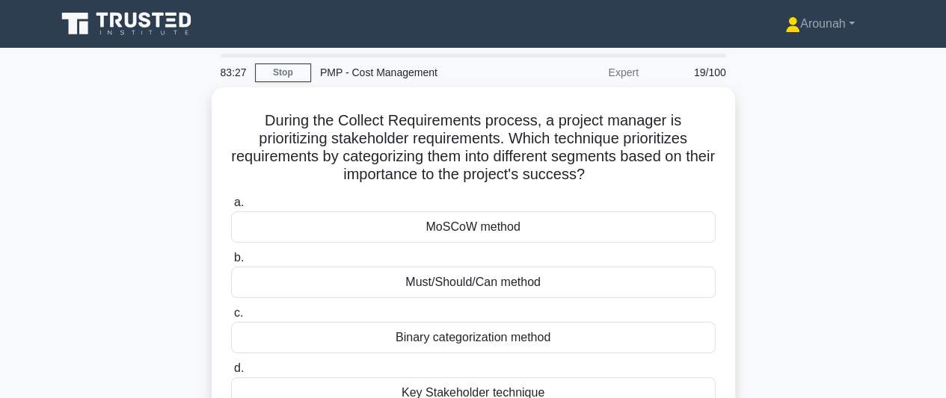
scroll to position [75, 0]
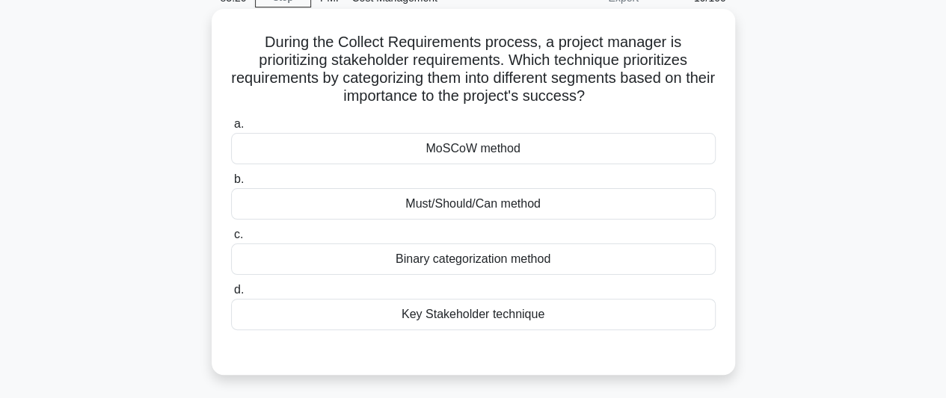
click at [500, 157] on div "MoSCoW method" at bounding box center [473, 148] width 484 height 31
click at [231, 129] on input "a. MoSCoW method" at bounding box center [231, 125] width 0 height 10
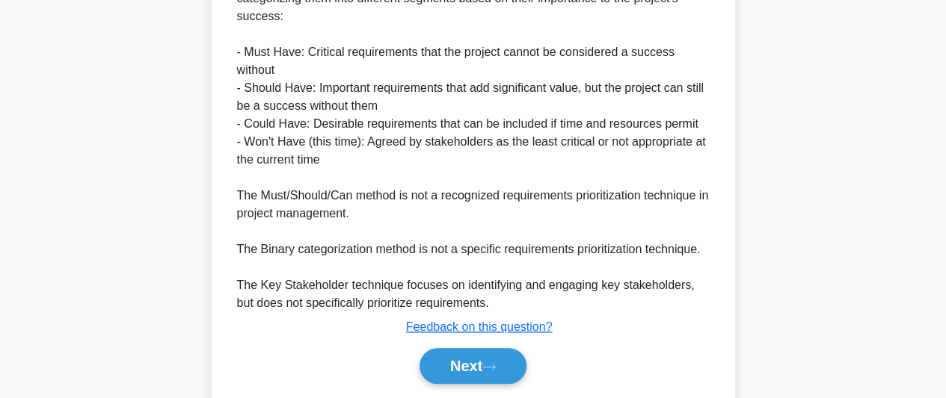
scroll to position [523, 0]
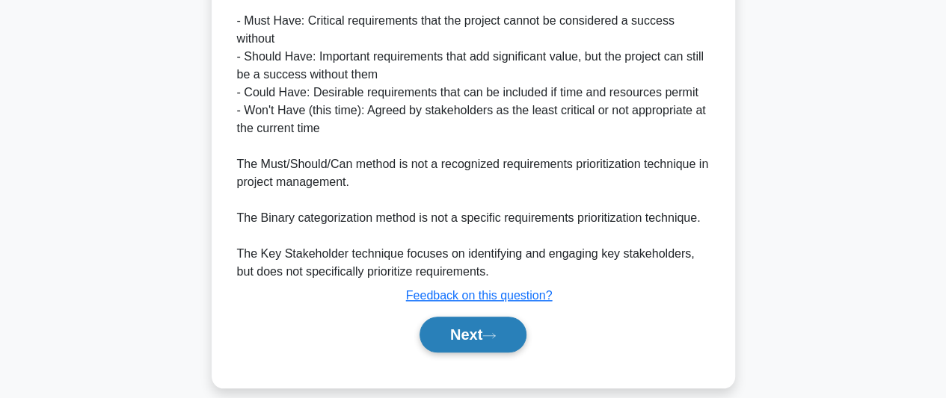
click at [490, 342] on button "Next" at bounding box center [472, 335] width 107 height 36
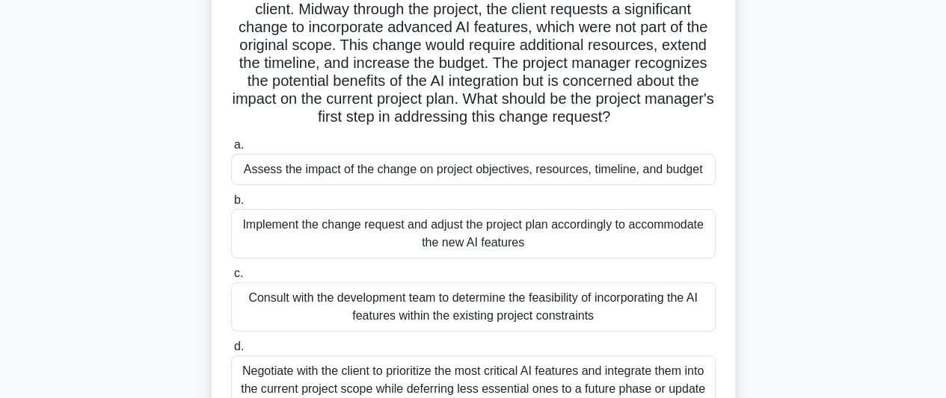
scroll to position [150, 0]
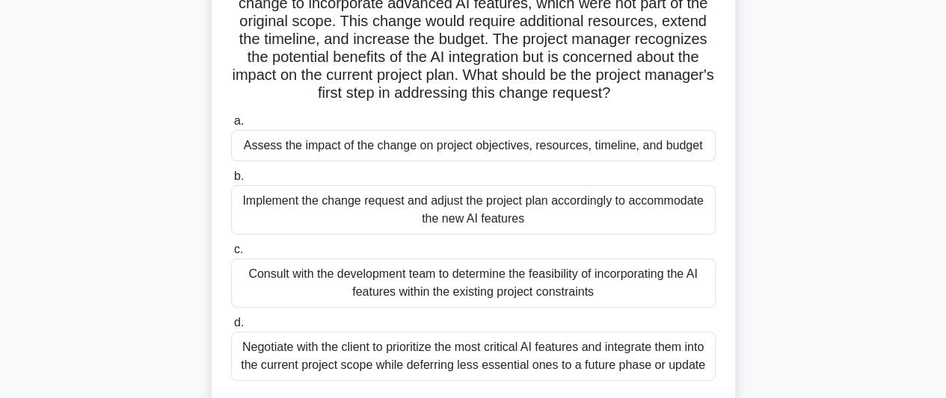
click at [534, 153] on div "Assess the impact of the change on project objectives, resources, timeline, and…" at bounding box center [473, 145] width 484 height 31
click at [231, 126] on input "a. Assess the impact of the change on project objectives, resources, timeline, …" at bounding box center [231, 122] width 0 height 10
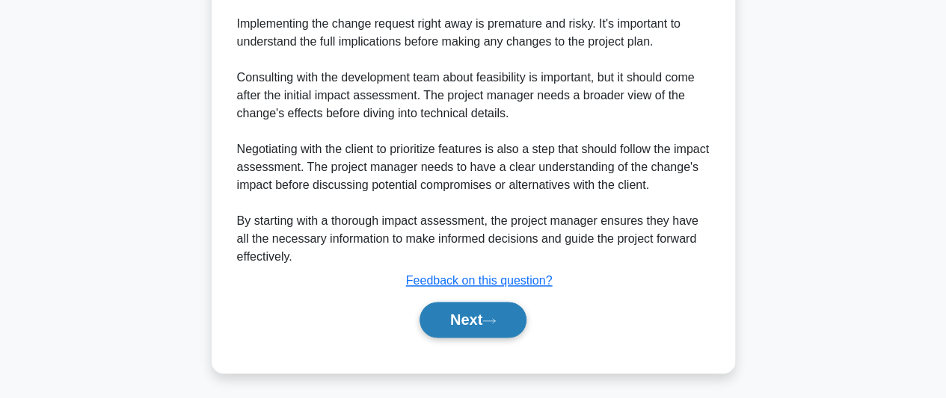
scroll to position [934, 0]
click at [472, 316] on button "Next" at bounding box center [472, 319] width 107 height 36
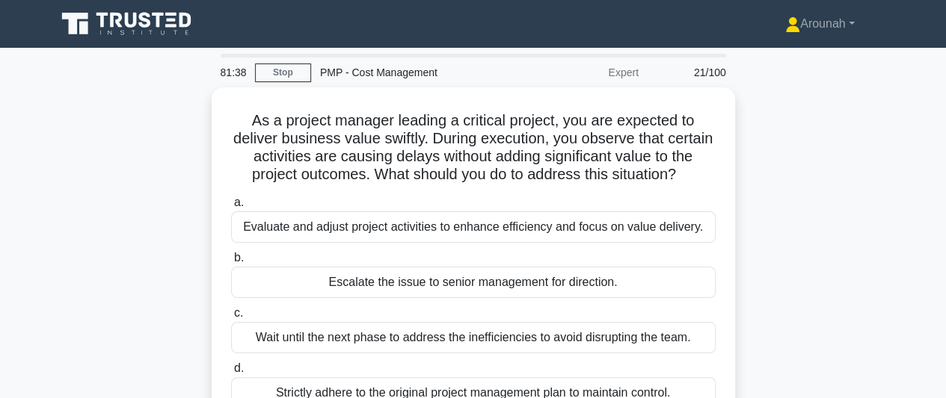
scroll to position [75, 0]
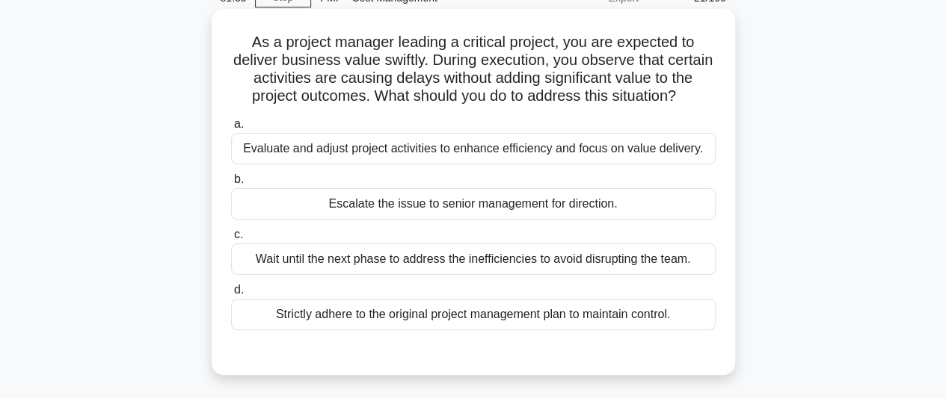
click at [527, 152] on div "Evaluate and adjust project activities to enhance efficiency and focus on value…" at bounding box center [473, 148] width 484 height 31
click at [231, 129] on input "a. Evaluate and adjust project activities to enhance efficiency and focus on va…" at bounding box center [231, 125] width 0 height 10
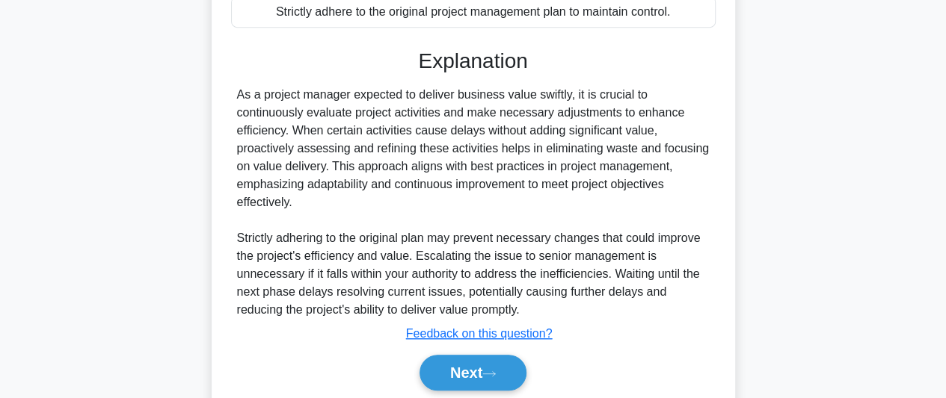
scroll to position [431, 0]
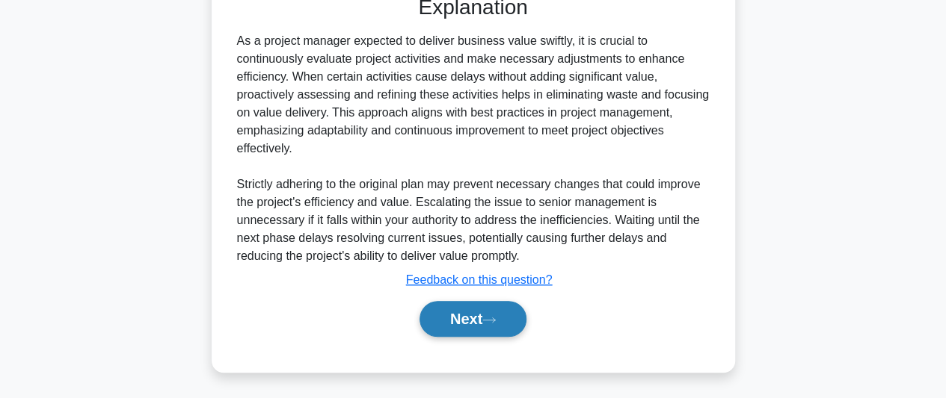
click at [459, 320] on button "Next" at bounding box center [472, 319] width 107 height 36
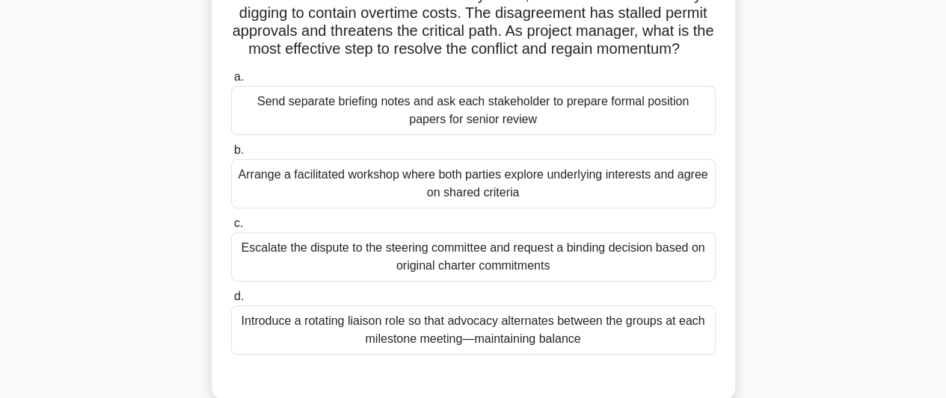
scroll to position [185, 0]
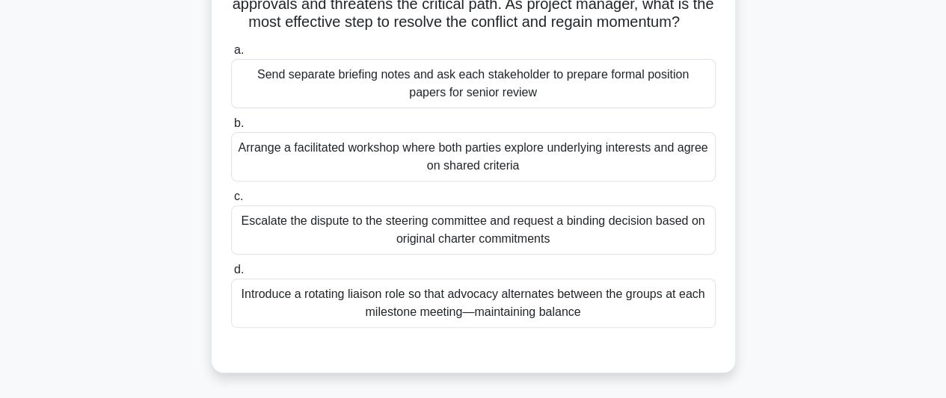
click at [650, 179] on div "Arrange a facilitated workshop where both parties explore underlying interests …" at bounding box center [473, 156] width 484 height 49
click at [231, 129] on input "b. Arrange a facilitated workshop where both parties explore underlying interes…" at bounding box center [231, 124] width 0 height 10
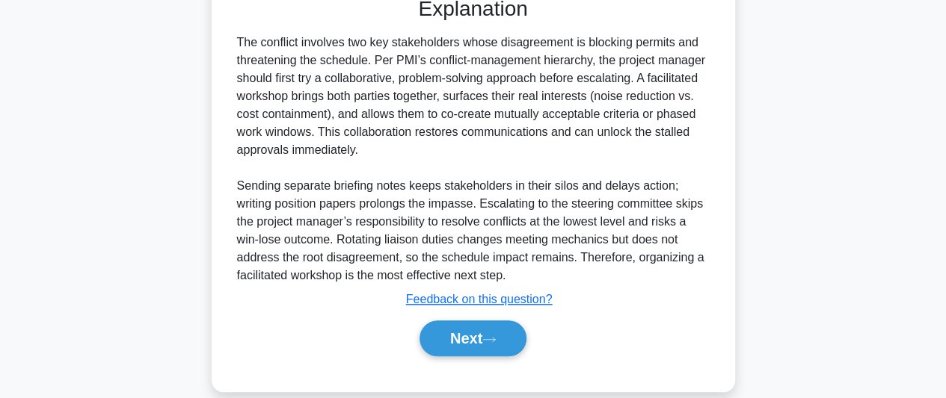
scroll to position [575, 0]
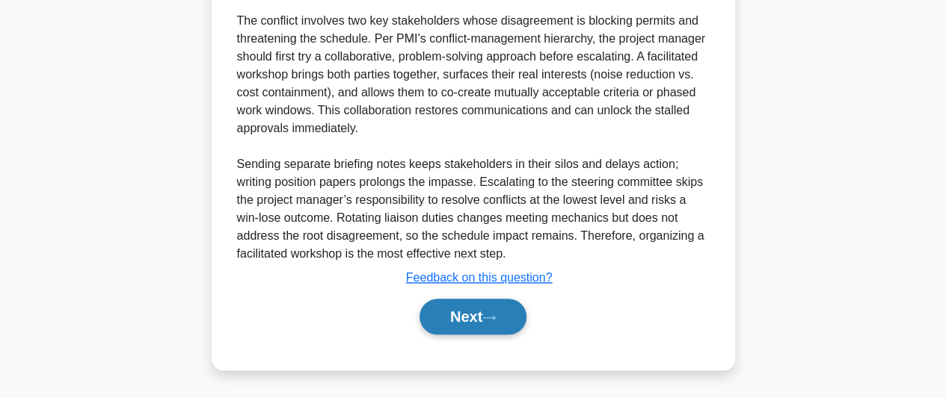
click at [441, 324] on button "Next" at bounding box center [472, 317] width 107 height 36
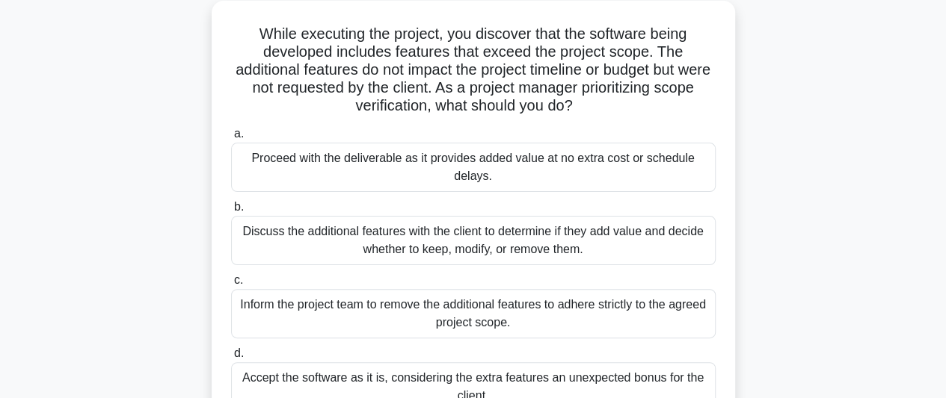
scroll to position [110, 0]
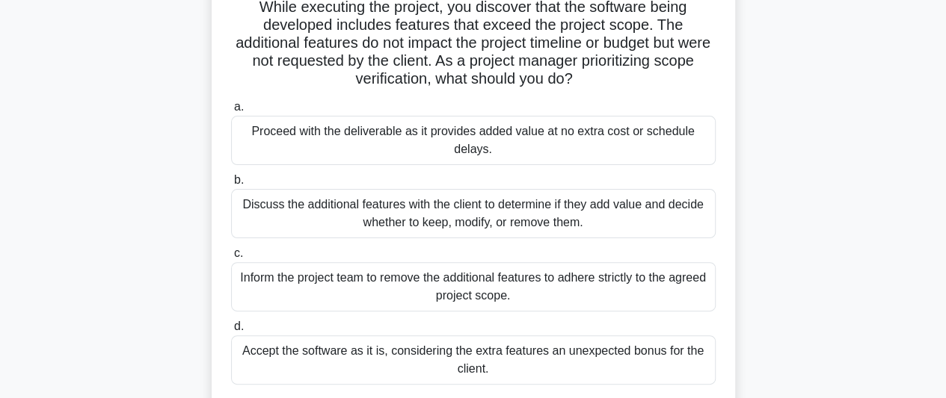
click at [613, 212] on div "Discuss the additional features with the client to determine if they add value …" at bounding box center [473, 213] width 484 height 49
click at [231, 185] on input "b. Discuss the additional features with the client to determine if they add val…" at bounding box center [231, 181] width 0 height 10
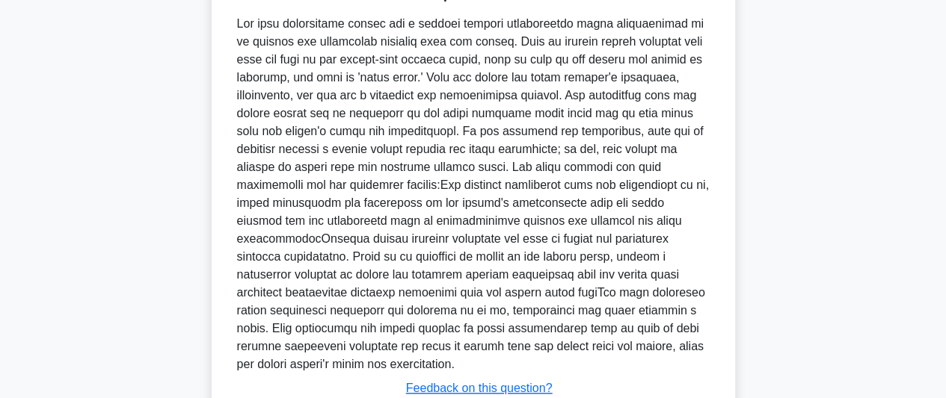
scroll to position [629, 0]
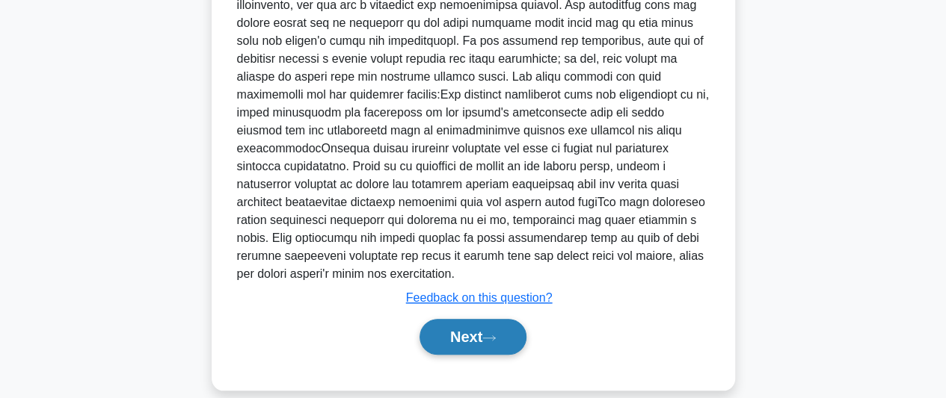
click at [448, 319] on button "Next" at bounding box center [472, 337] width 107 height 36
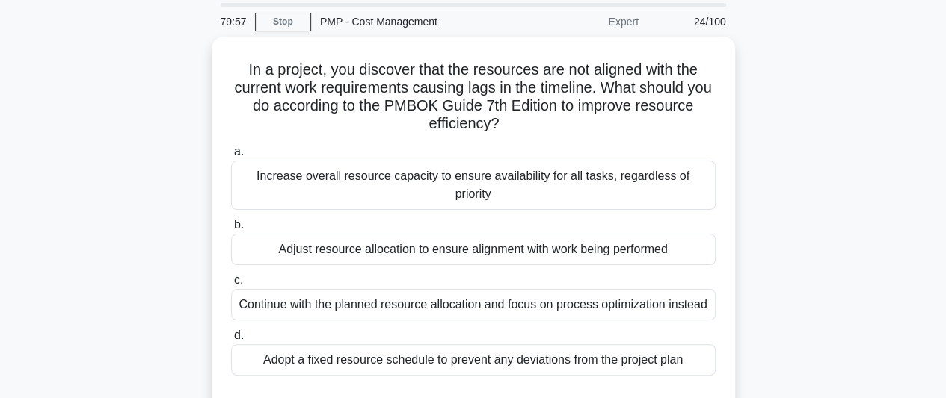
scroll to position [75, 0]
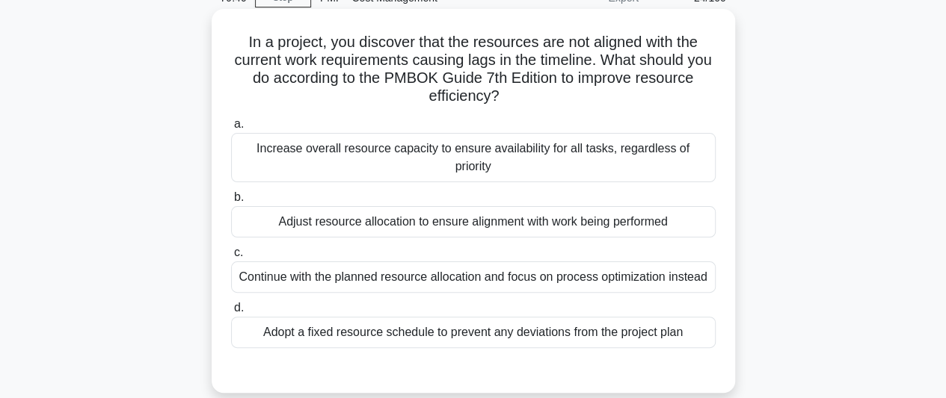
click at [544, 209] on div "Adjust resource allocation to ensure alignment with work being performed" at bounding box center [473, 221] width 484 height 31
click at [231, 203] on input "b. Adjust resource allocation to ensure alignment with work being performed" at bounding box center [231, 198] width 0 height 10
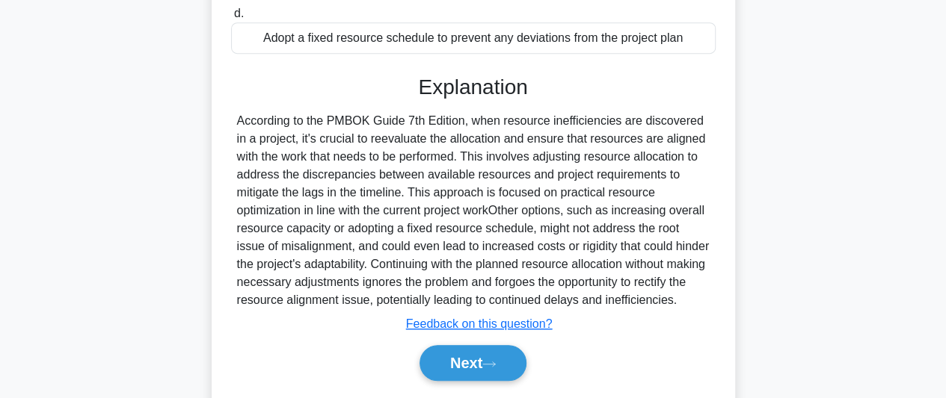
scroll to position [374, 0]
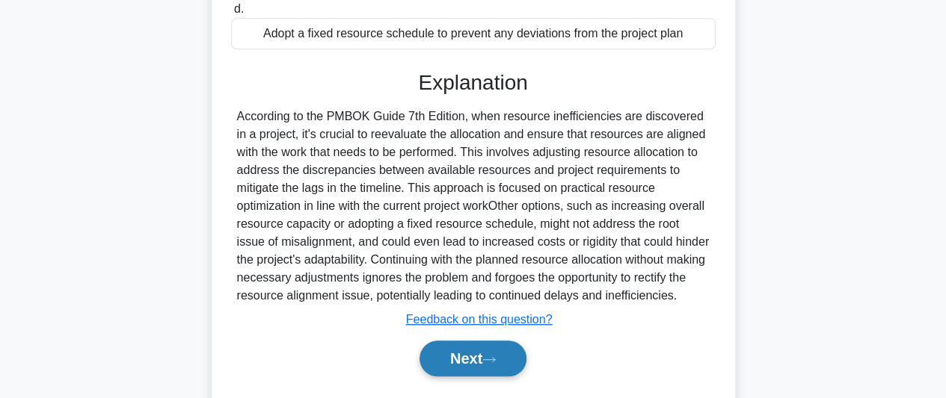
click at [473, 342] on button "Next" at bounding box center [472, 359] width 107 height 36
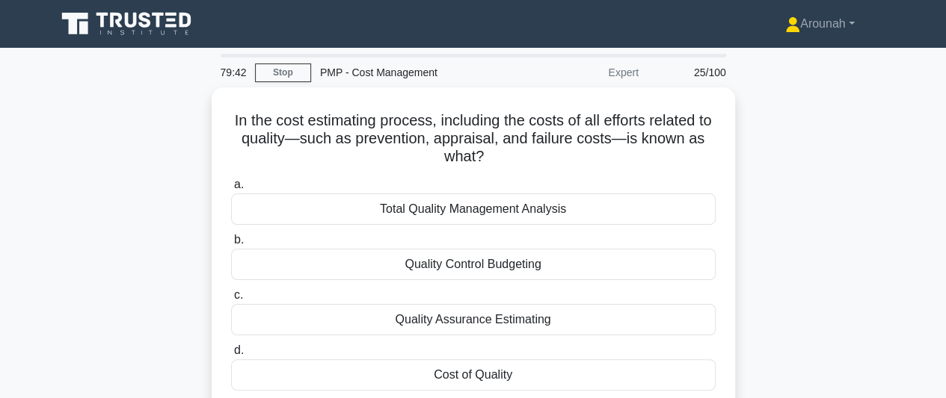
scroll to position [75, 0]
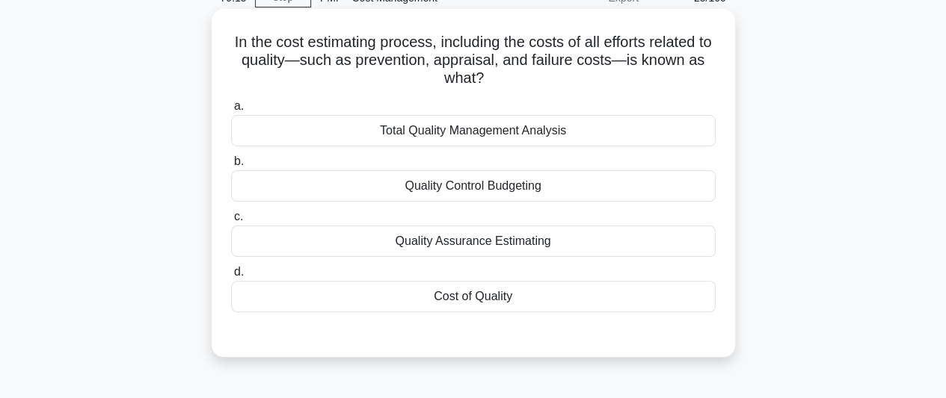
click at [523, 298] on div "Cost of Quality" at bounding box center [473, 296] width 484 height 31
click at [231, 277] on input "d. Cost of Quality" at bounding box center [231, 273] width 0 height 10
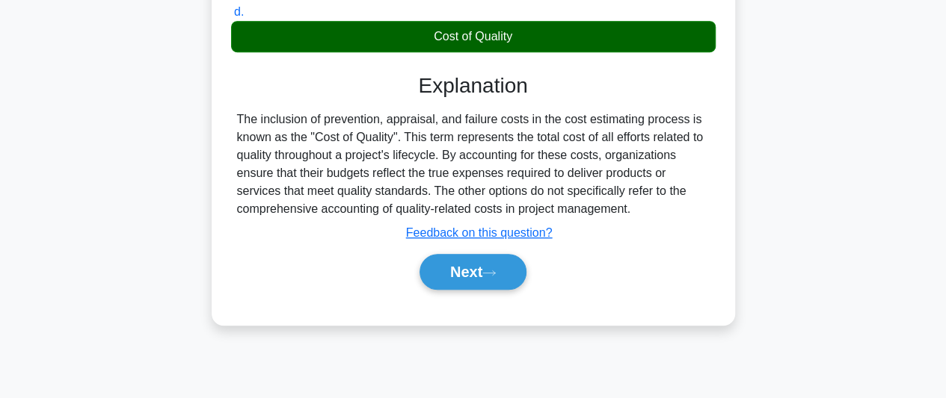
scroll to position [374, 0]
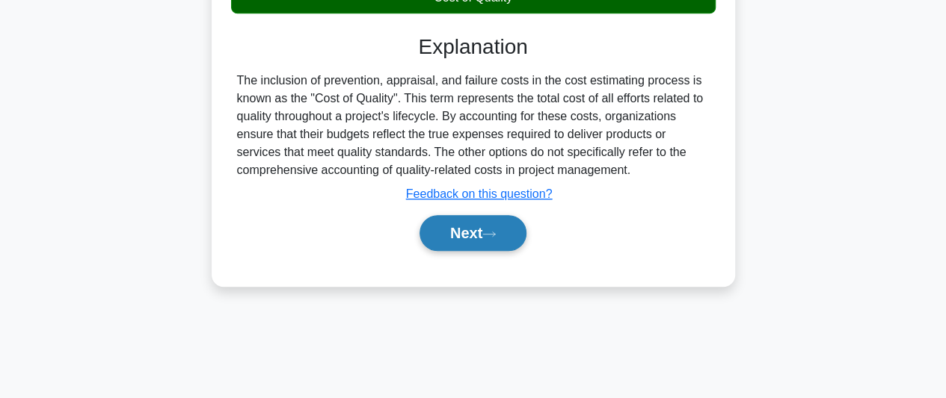
click at [483, 233] on button "Next" at bounding box center [472, 233] width 107 height 36
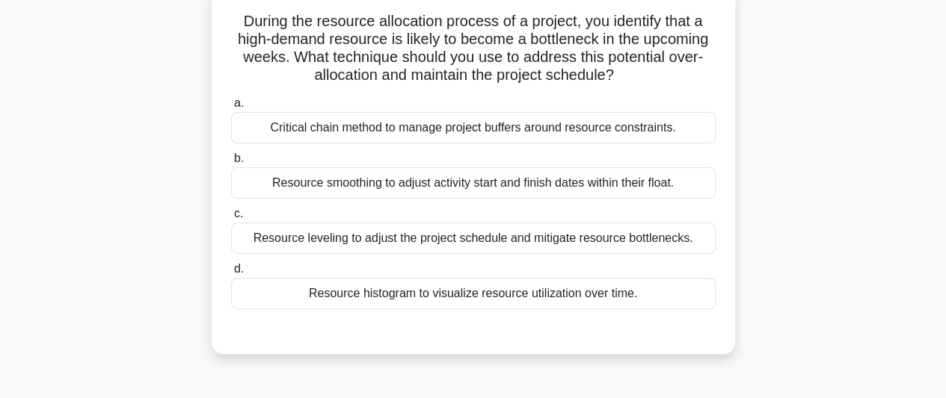
scroll to position [75, 0]
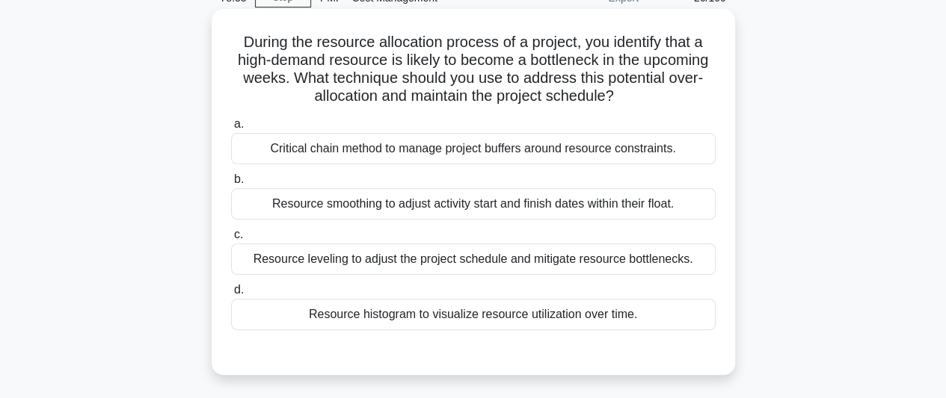
click at [596, 264] on div "Resource leveling to adjust the project schedule and mitigate resource bottlene…" at bounding box center [473, 259] width 484 height 31
click at [231, 240] on input "c. Resource leveling to adjust the project schedule and mitigate resource bottl…" at bounding box center [231, 235] width 0 height 10
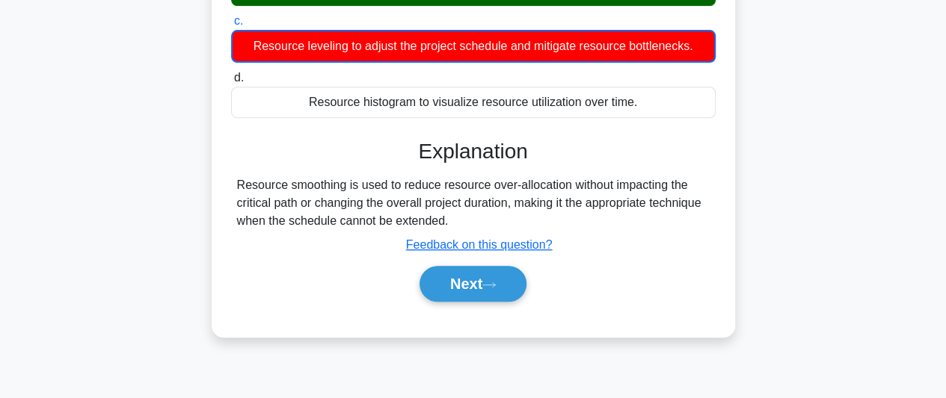
scroll to position [299, 0]
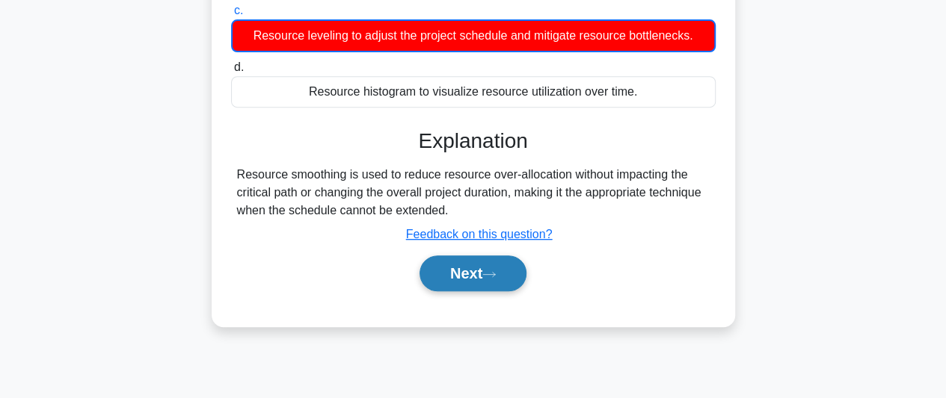
click at [478, 283] on button "Next" at bounding box center [472, 274] width 107 height 36
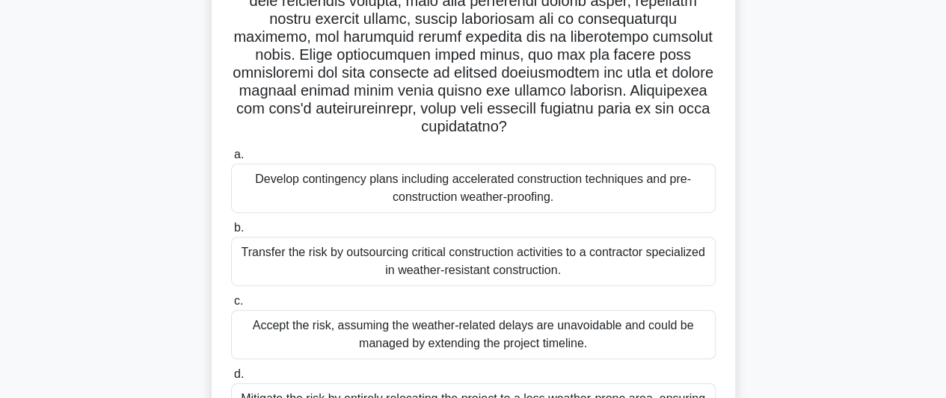
scroll to position [374, 0]
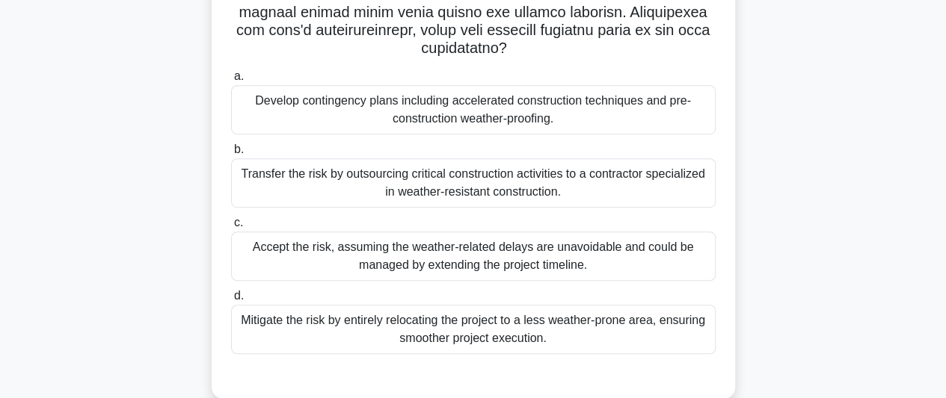
click at [558, 104] on div "Develop contingency plans including accelerated construction techniques and pre…" at bounding box center [473, 109] width 484 height 49
click at [231, 81] on input "a. Develop contingency plans including accelerated construction techniques and …" at bounding box center [231, 77] width 0 height 10
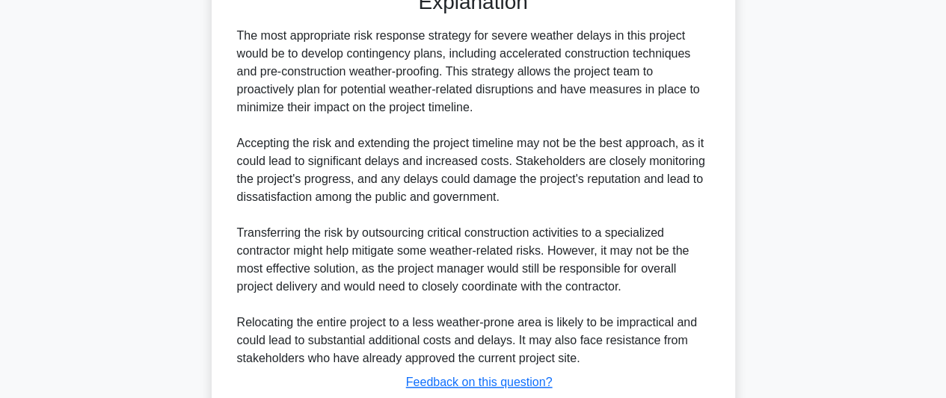
scroll to position [844, 0]
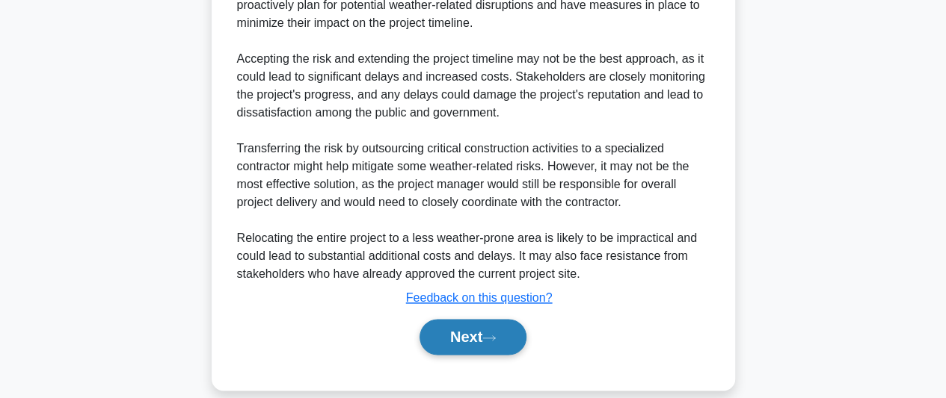
click at [496, 334] on icon at bounding box center [488, 338] width 13 height 8
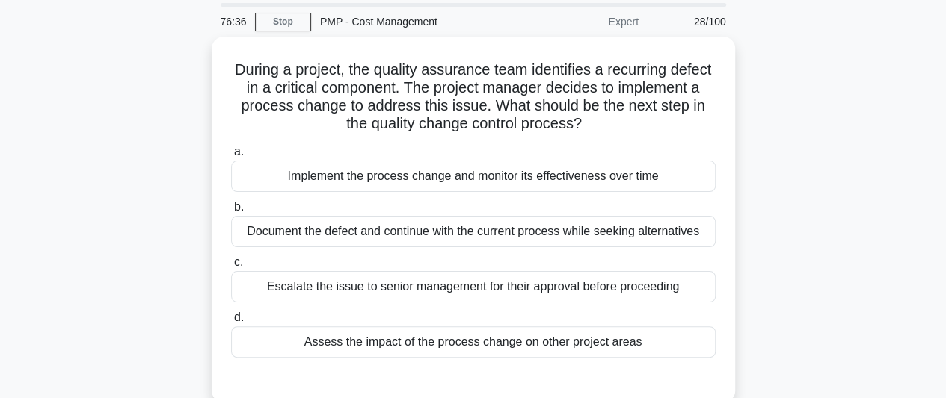
scroll to position [75, 0]
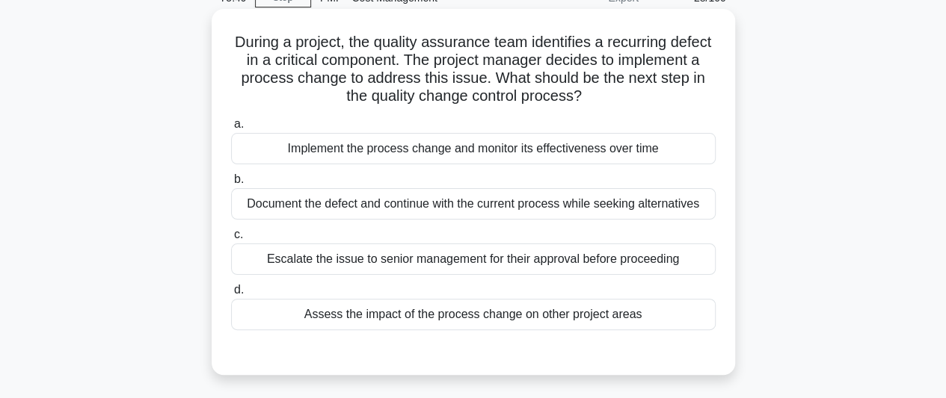
click at [632, 155] on div "Implement the process change and monitor its effectiveness over time" at bounding box center [473, 148] width 484 height 31
click at [231, 129] on input "a. Implement the process change and monitor its effectiveness over time" at bounding box center [231, 125] width 0 height 10
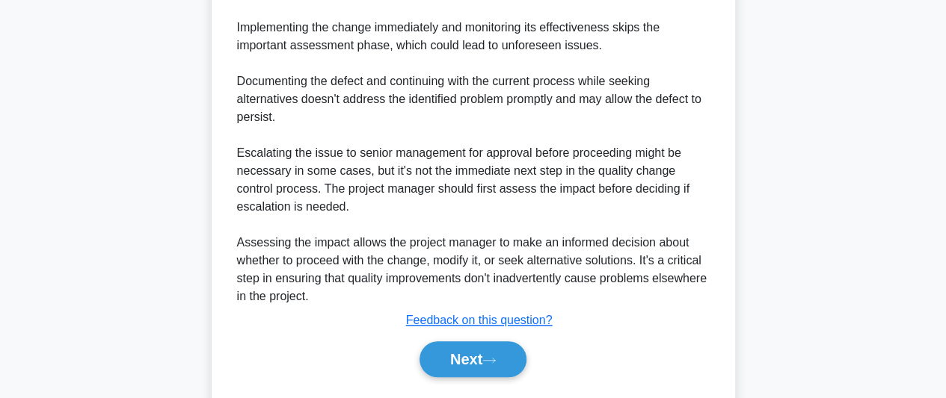
scroll to position [595, 0]
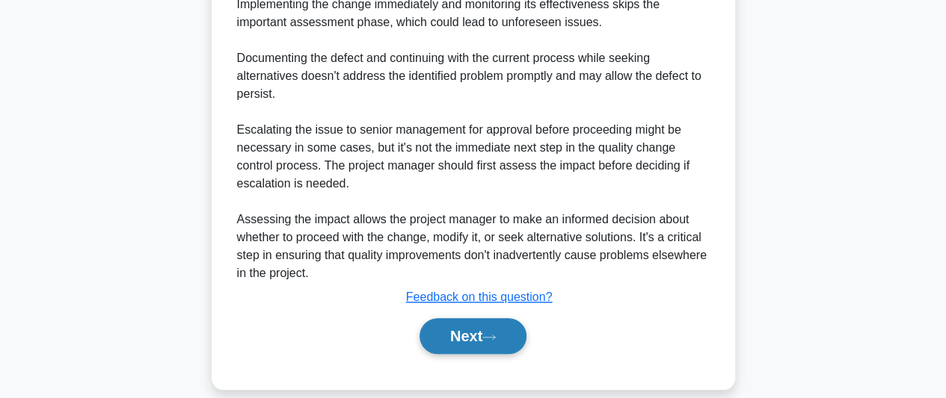
click at [483, 321] on button "Next" at bounding box center [472, 336] width 107 height 36
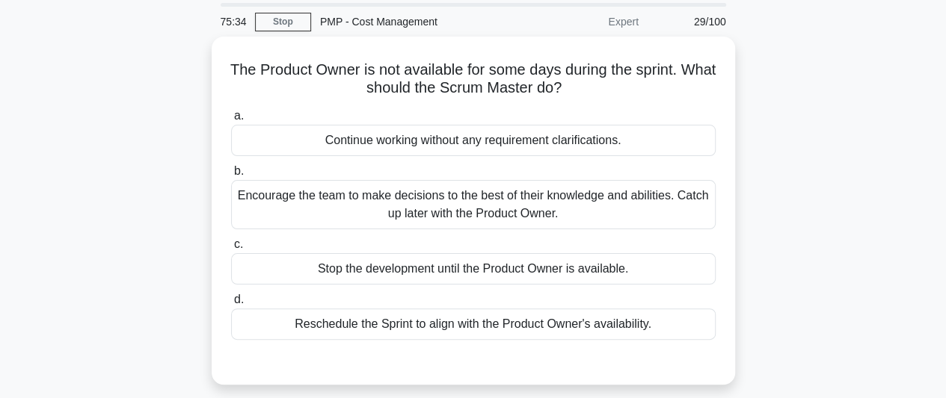
scroll to position [75, 0]
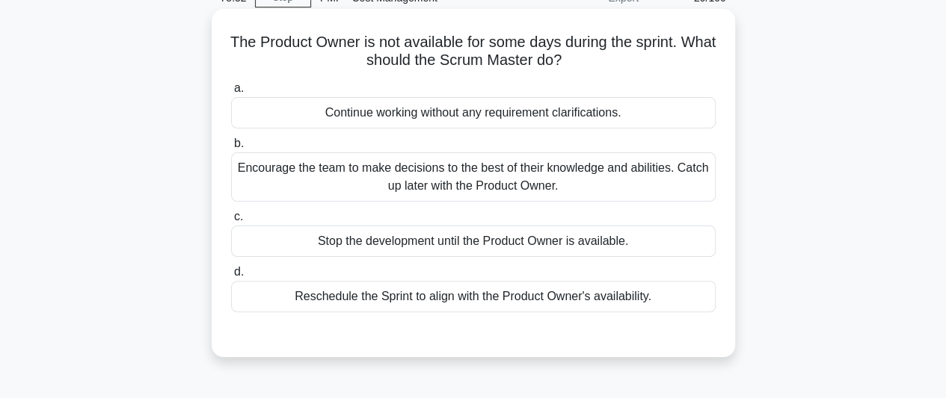
click at [639, 300] on div "Reschedule the Sprint to align with the Product Owner's availability." at bounding box center [473, 296] width 484 height 31
click at [231, 277] on input "d. Reschedule the Sprint to align with the Product Owner's availability." at bounding box center [231, 273] width 0 height 10
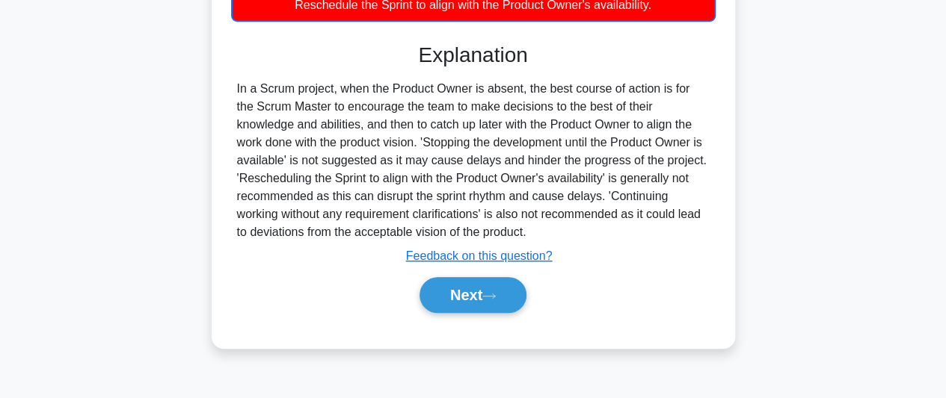
scroll to position [409, 0]
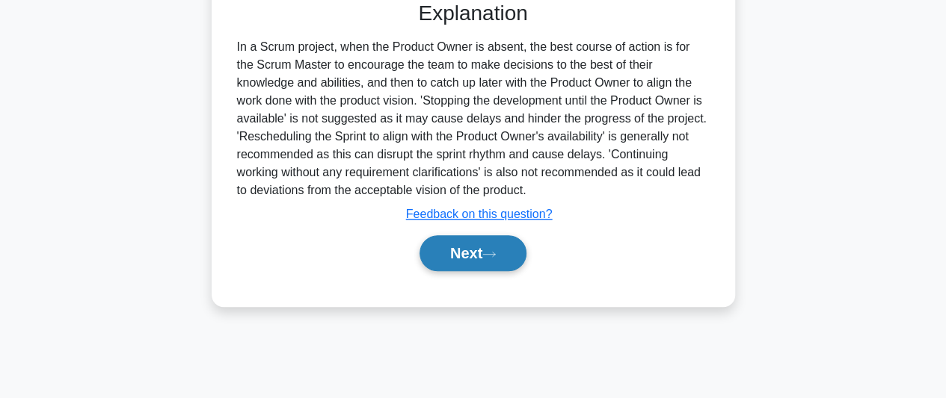
click at [478, 250] on button "Next" at bounding box center [472, 253] width 107 height 36
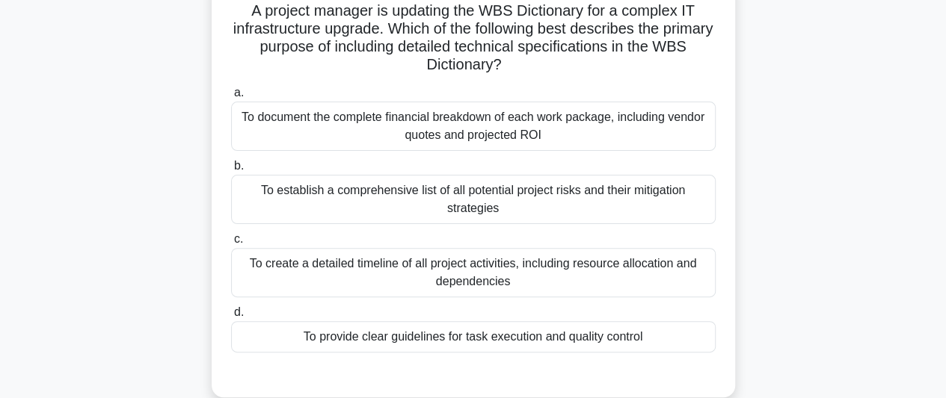
scroll to position [185, 0]
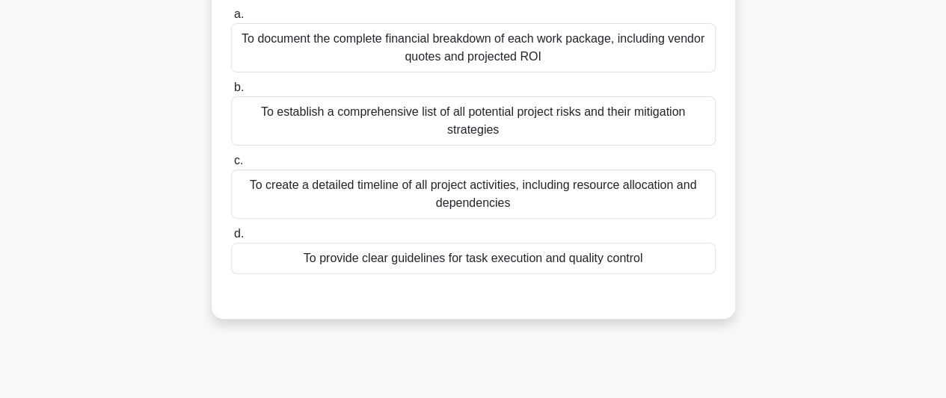
click at [618, 259] on div "To provide clear guidelines for task execution and quality control" at bounding box center [473, 258] width 484 height 31
click at [231, 239] on input "d. To provide clear guidelines for task execution and quality control" at bounding box center [231, 235] width 0 height 10
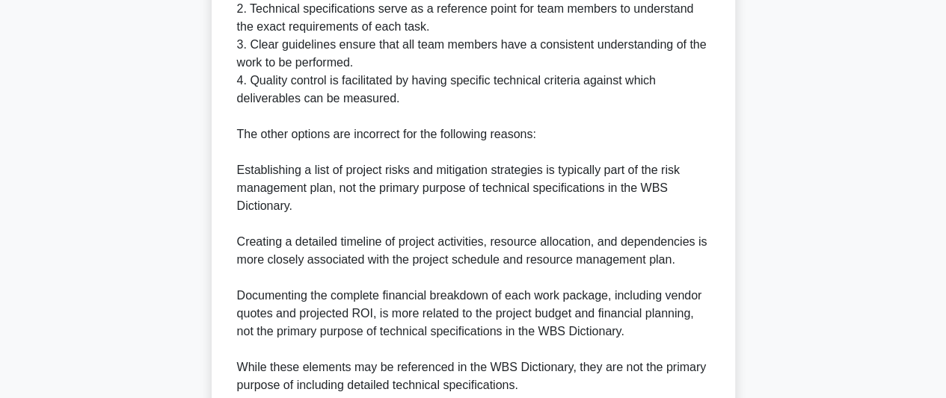
scroll to position [708, 0]
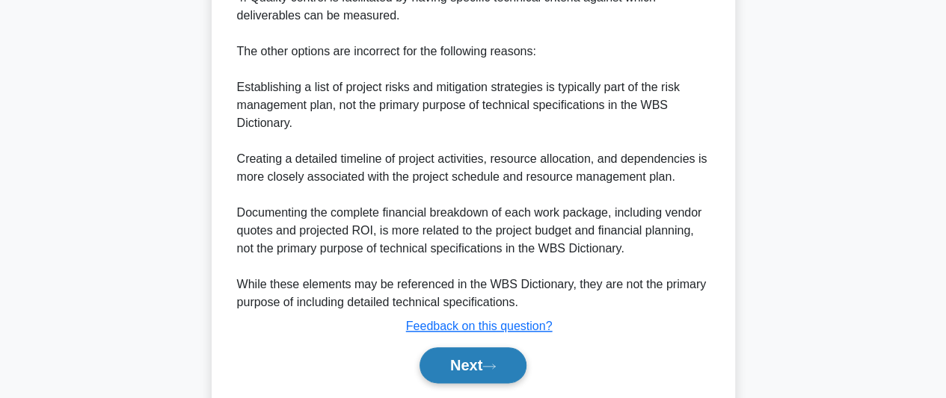
click at [493, 354] on button "Next" at bounding box center [472, 366] width 107 height 36
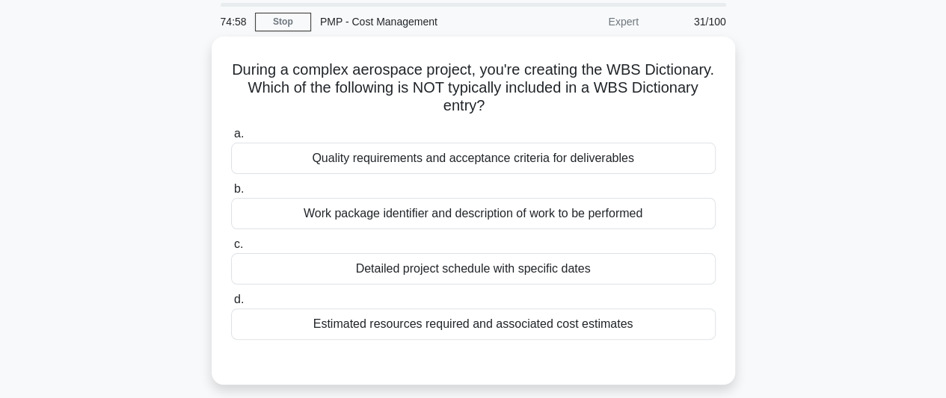
scroll to position [75, 0]
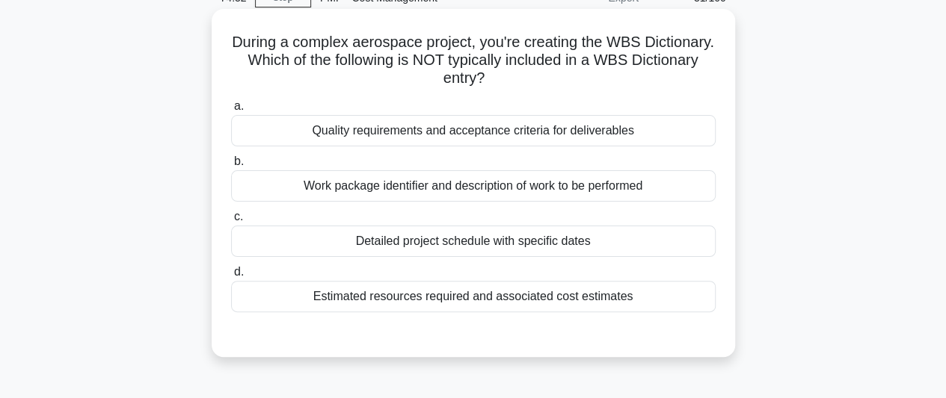
click at [504, 246] on div "Detailed project schedule with specific dates" at bounding box center [473, 241] width 484 height 31
click at [231, 222] on input "c. Detailed project schedule with specific dates" at bounding box center [231, 217] width 0 height 10
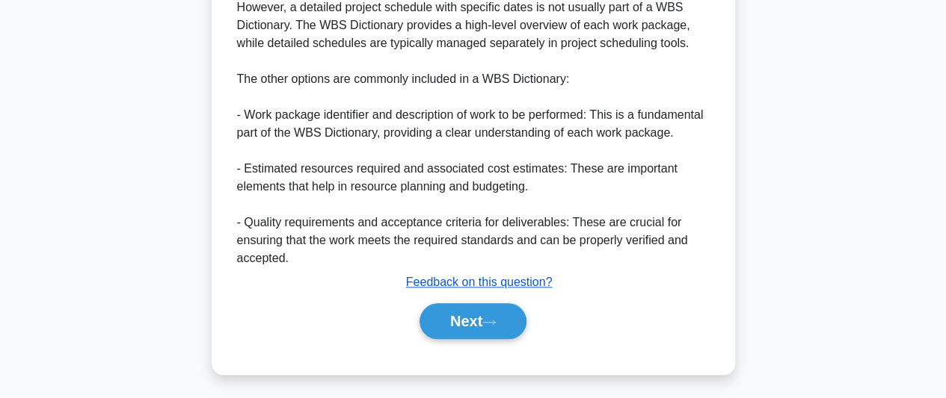
scroll to position [683, 0]
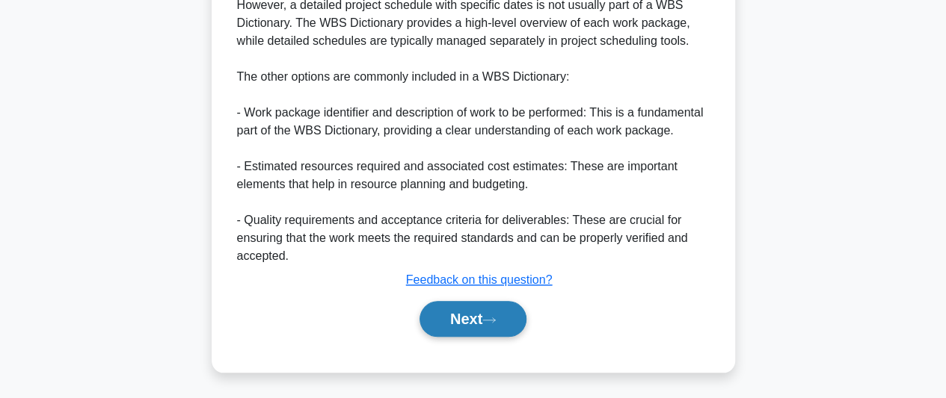
click at [482, 316] on button "Next" at bounding box center [472, 319] width 107 height 36
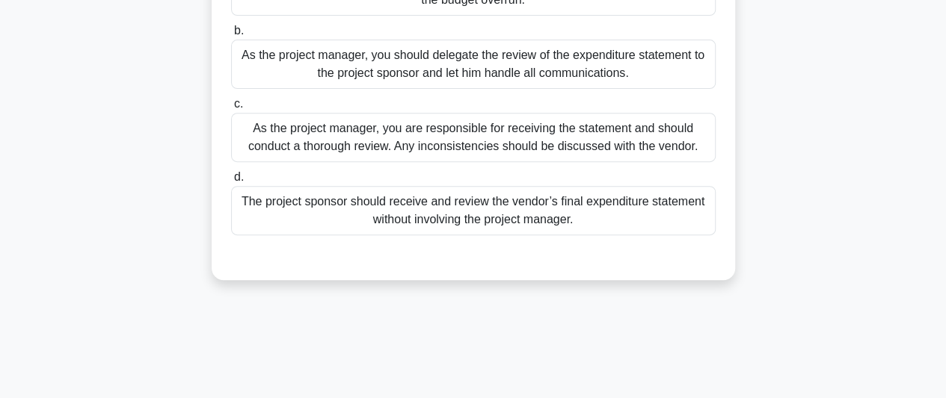
scroll to position [185, 0]
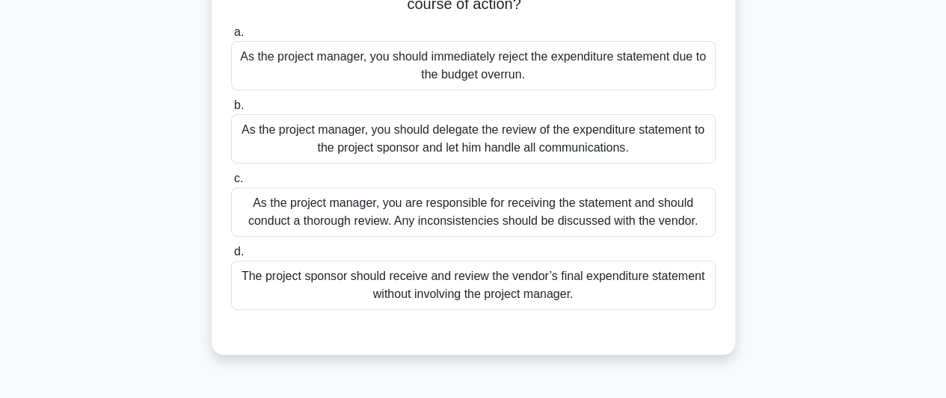
click at [508, 219] on div "As the project manager, you are responsible for receiving the statement and sho…" at bounding box center [473, 212] width 484 height 49
click at [231, 184] on input "c. As the project manager, you are responsible for receiving the statement and …" at bounding box center [231, 179] width 0 height 10
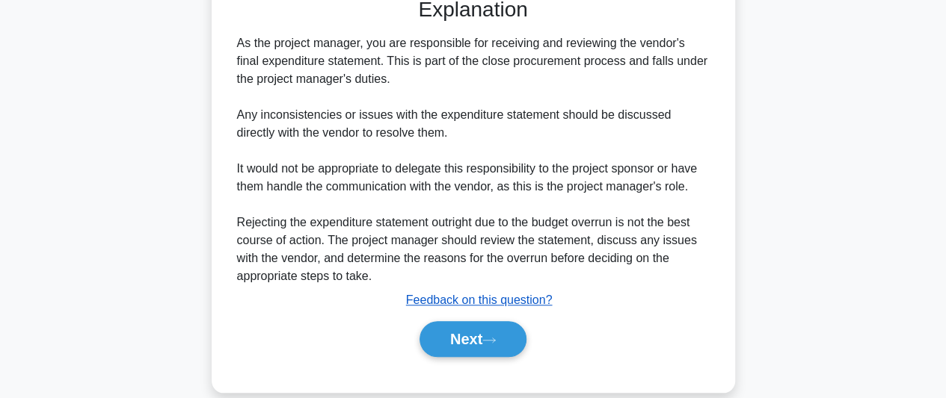
scroll to position [539, 0]
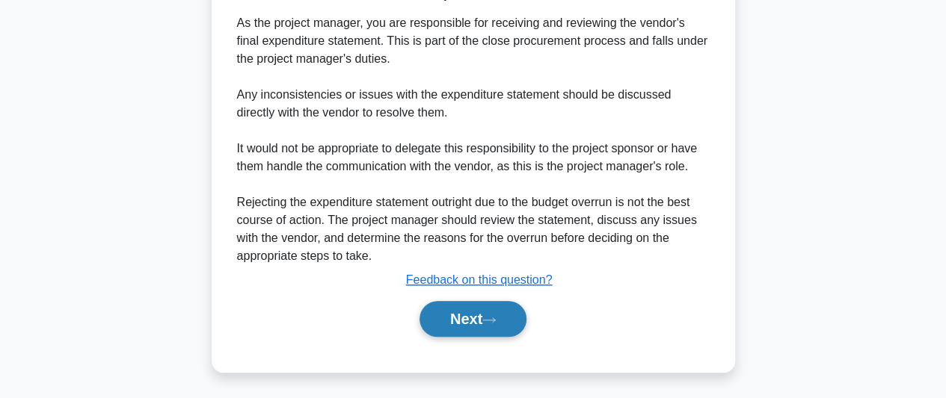
click at [481, 318] on button "Next" at bounding box center [472, 319] width 107 height 36
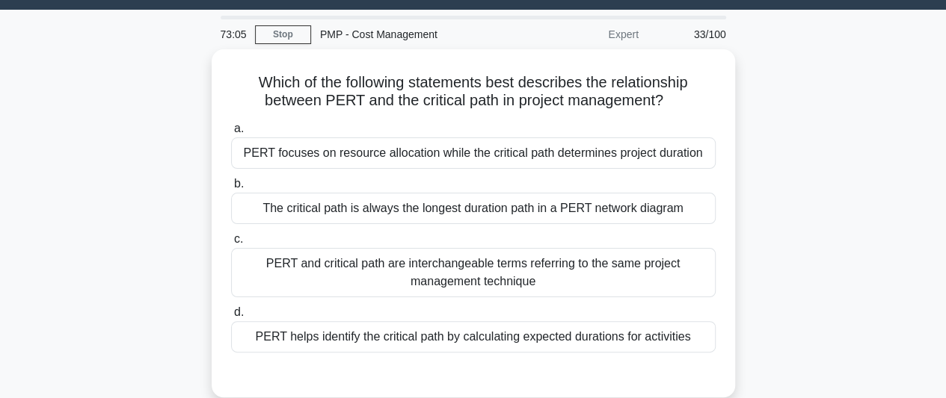
scroll to position [35, 0]
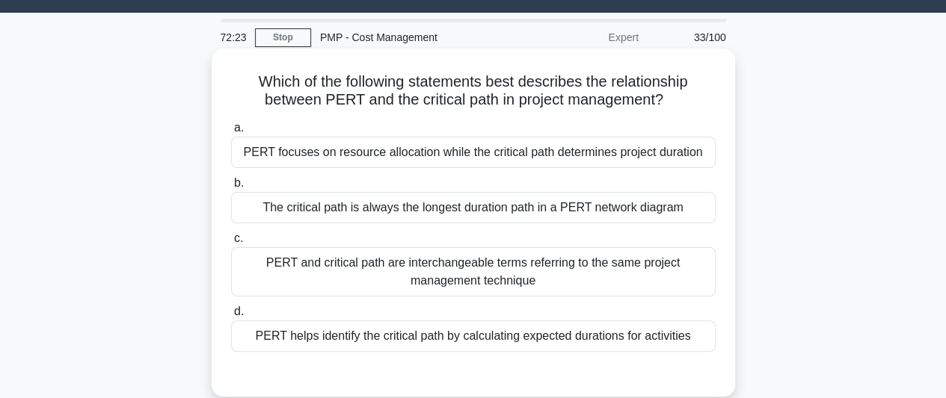
click at [594, 215] on div "The critical path is always the longest duration path in a PERT network diagram" at bounding box center [473, 207] width 484 height 31
click at [231, 188] on input "b. The critical path is always the longest duration path in a PERT network diag…" at bounding box center [231, 184] width 0 height 10
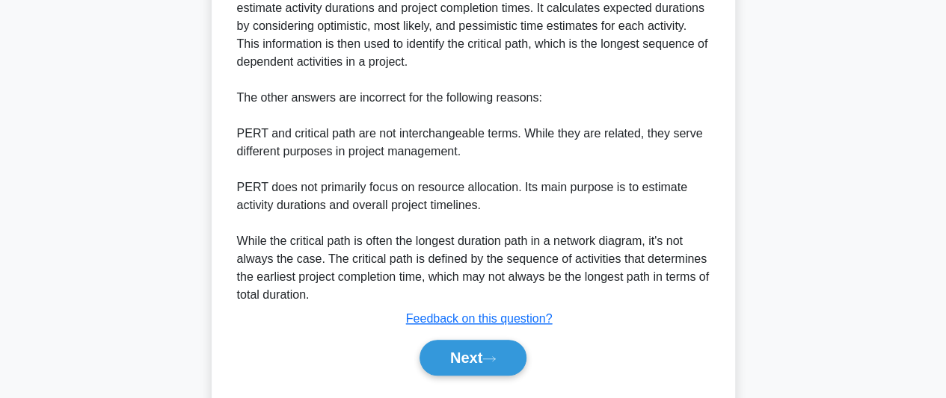
scroll to position [559, 0]
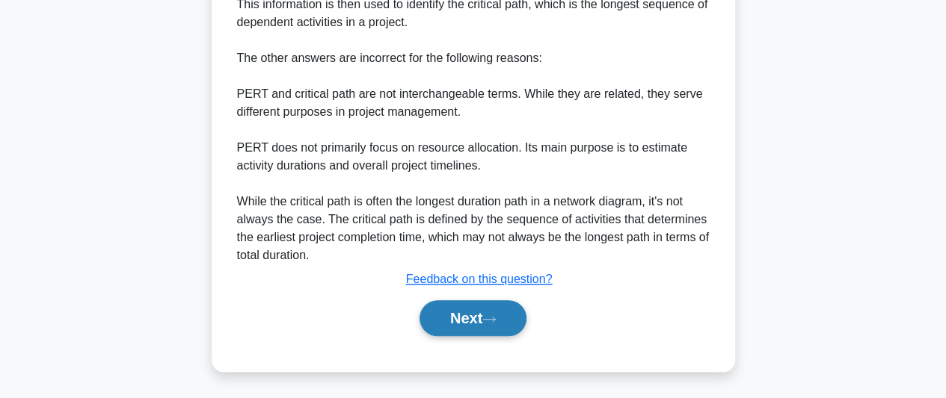
click at [490, 321] on icon at bounding box center [488, 319] width 13 height 8
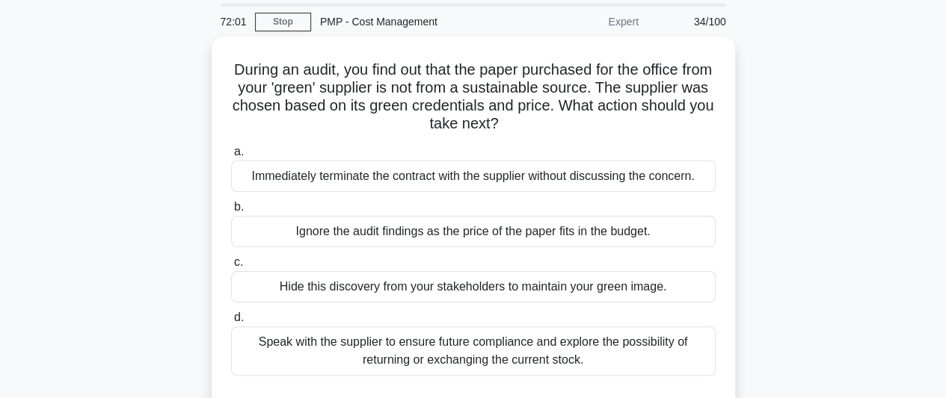
scroll to position [75, 0]
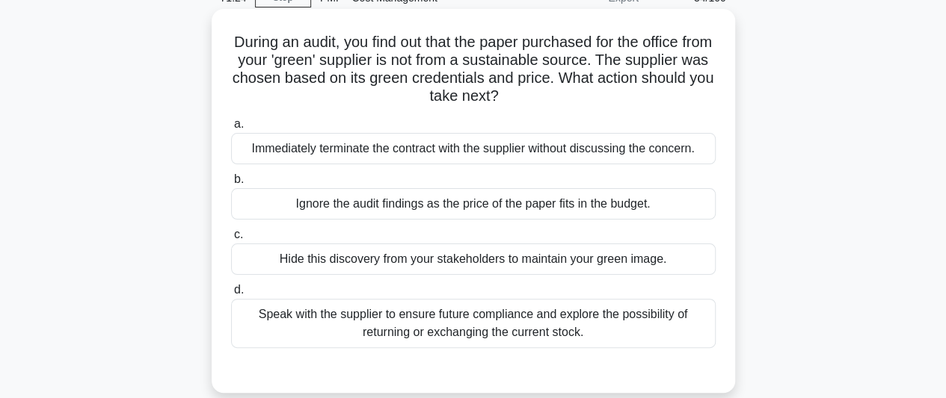
click at [563, 333] on div "Speak with the supplier to ensure future compliance and explore the possibility…" at bounding box center [473, 323] width 484 height 49
click at [231, 295] on input "d. Speak with the supplier to ensure future compliance and explore the possibil…" at bounding box center [231, 291] width 0 height 10
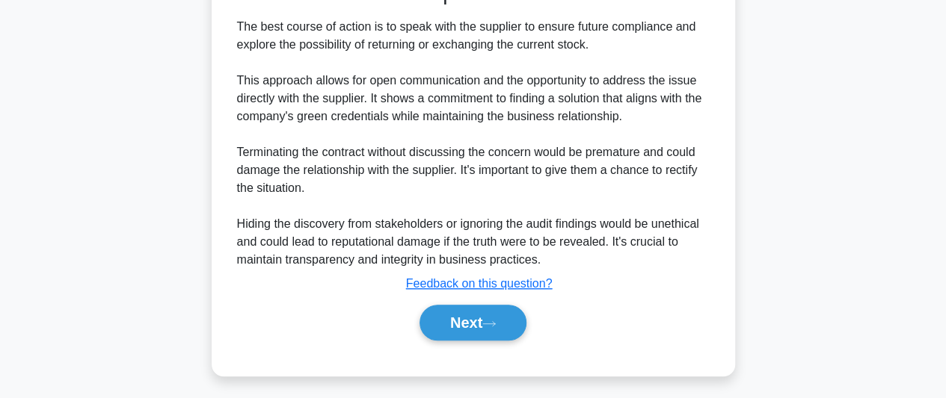
scroll to position [467, 0]
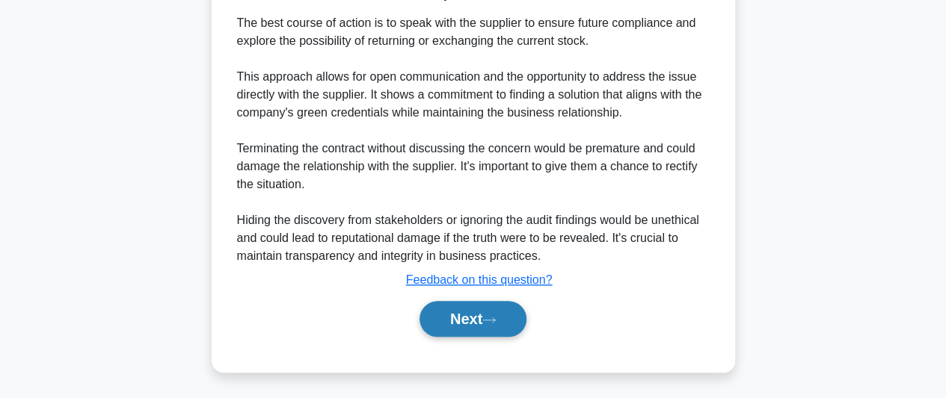
click at [514, 315] on button "Next" at bounding box center [472, 319] width 107 height 36
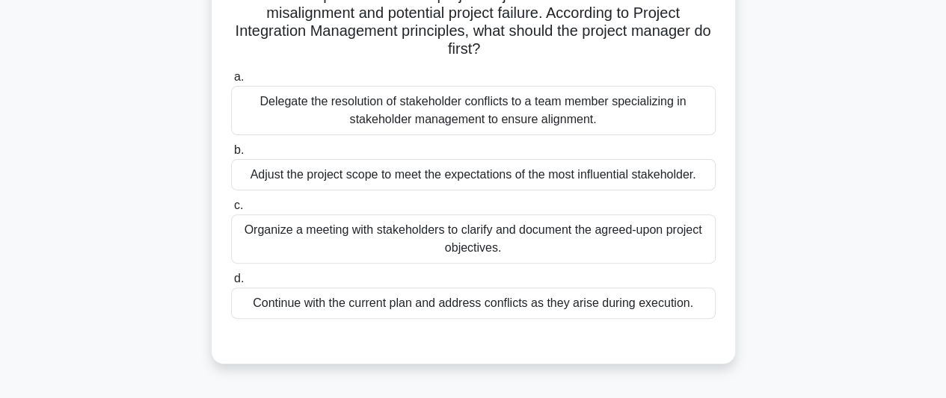
scroll to position [185, 0]
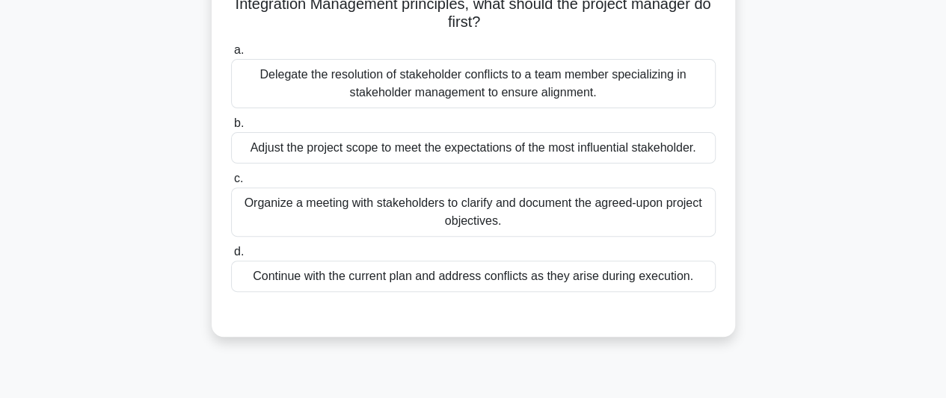
click at [629, 221] on div "Organize a meeting with stakeholders to clarify and document the agreed-upon pr…" at bounding box center [473, 212] width 484 height 49
click at [231, 184] on input "c. Organize a meeting with stakeholders to clarify and document the agreed-upon…" at bounding box center [231, 179] width 0 height 10
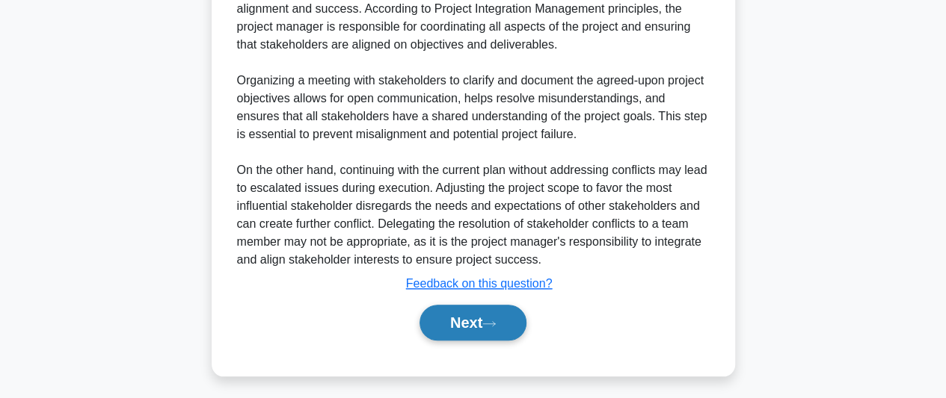
scroll to position [575, 0]
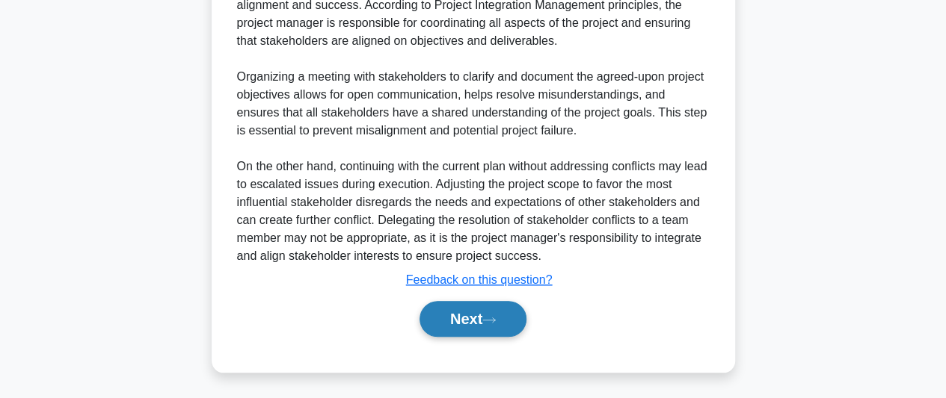
click at [461, 325] on button "Next" at bounding box center [472, 319] width 107 height 36
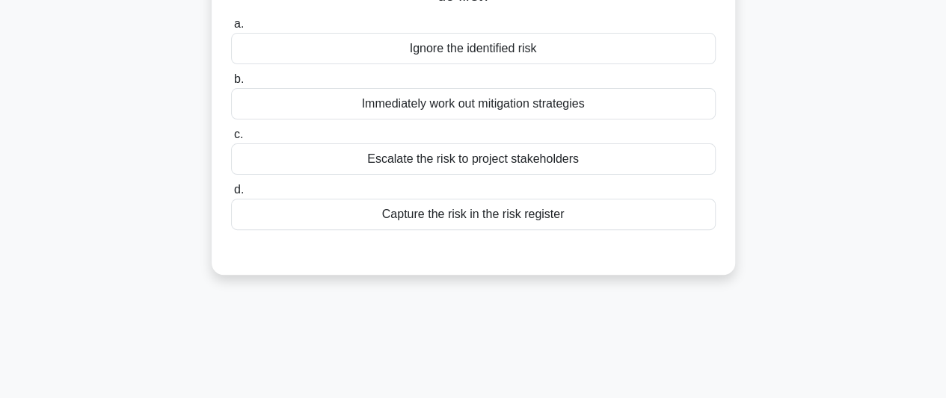
scroll to position [185, 0]
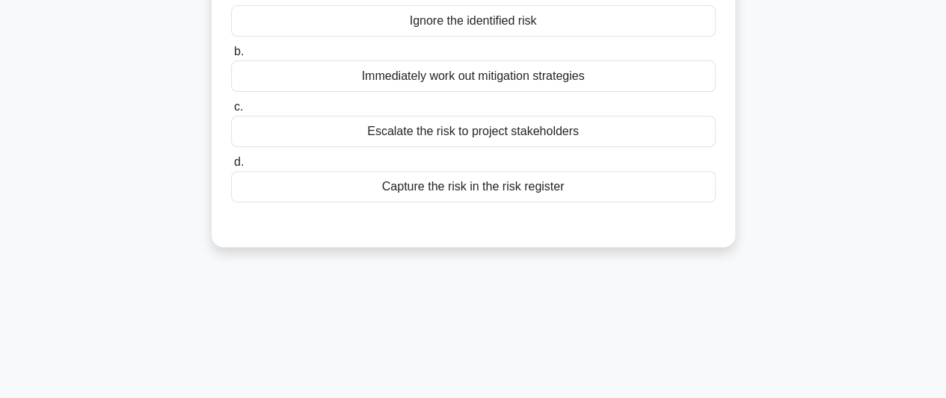
click at [538, 192] on div "Capture the risk in the risk register" at bounding box center [473, 186] width 484 height 31
click at [231, 167] on input "d. Capture the risk in the risk register" at bounding box center [231, 163] width 0 height 10
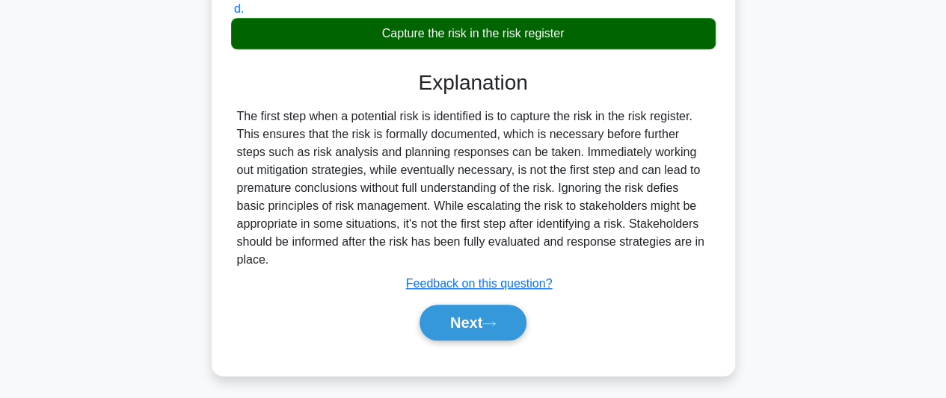
scroll to position [409, 0]
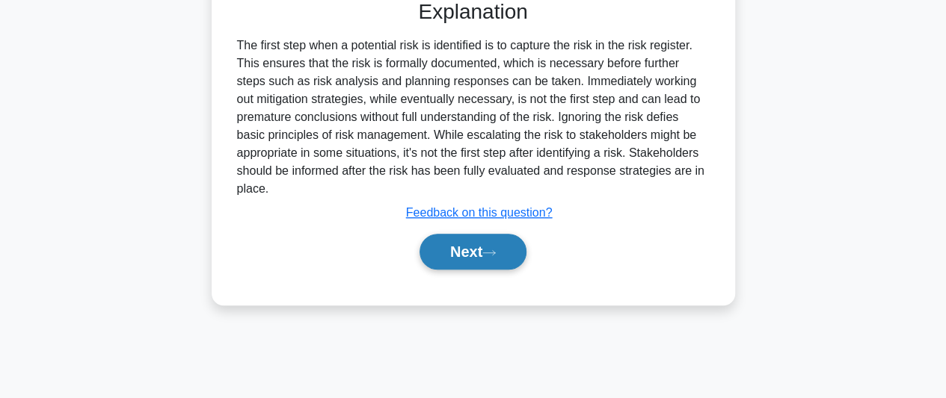
click at [484, 249] on button "Next" at bounding box center [472, 252] width 107 height 36
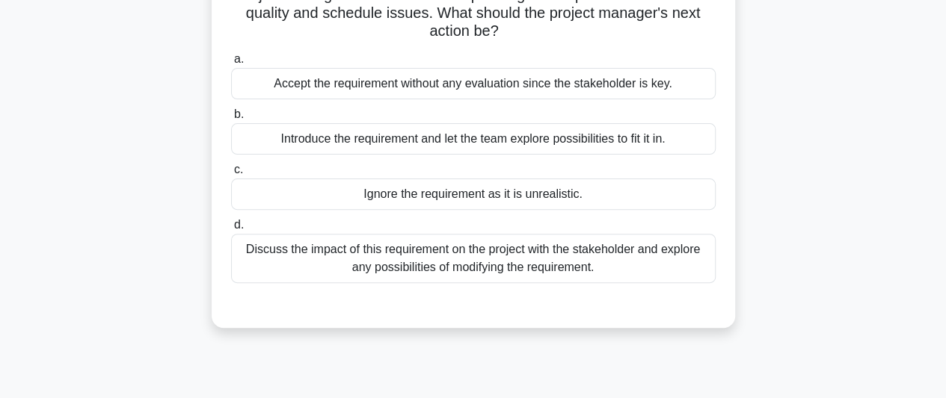
scroll to position [185, 0]
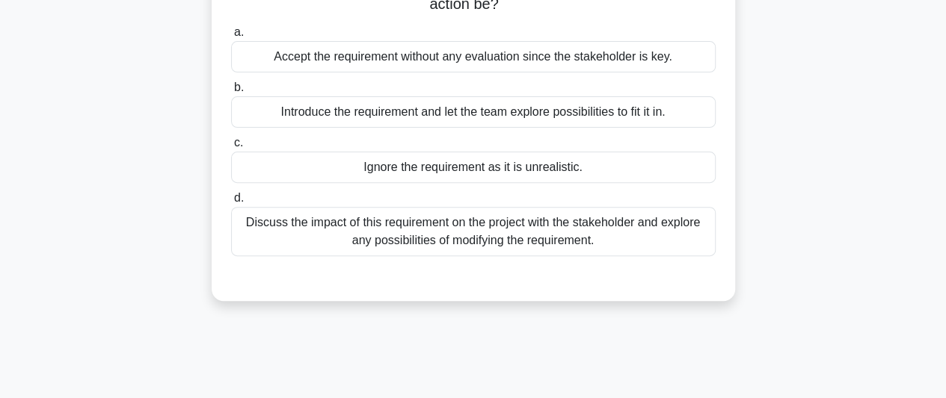
click at [638, 233] on div "Discuss the impact of this requirement on the project with the stakeholder and …" at bounding box center [473, 231] width 484 height 49
click at [231, 203] on input "d. Discuss the impact of this requirement on the project with the stakeholder a…" at bounding box center [231, 199] width 0 height 10
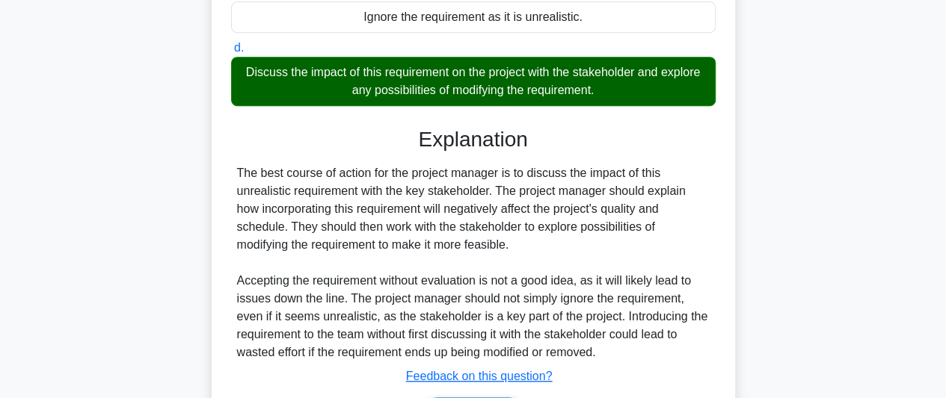
scroll to position [431, 0]
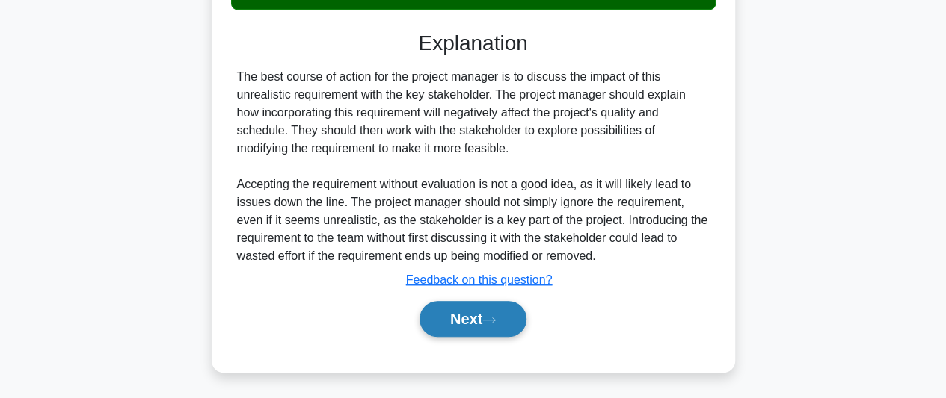
click at [514, 316] on button "Next" at bounding box center [472, 319] width 107 height 36
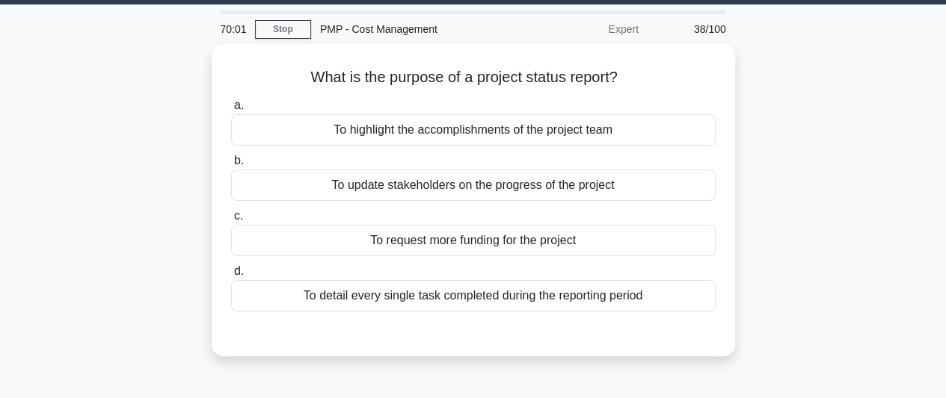
scroll to position [35, 0]
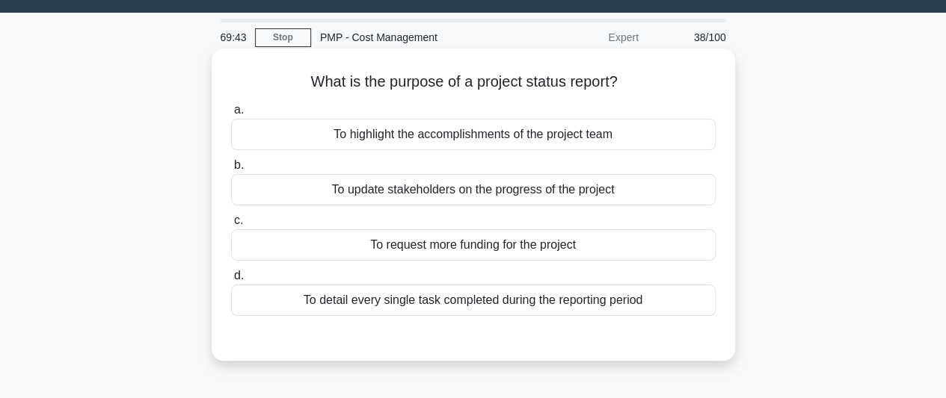
click at [543, 192] on div "To update stakeholders on the progress of the project" at bounding box center [473, 189] width 484 height 31
click at [231, 170] on input "b. To update stakeholders on the progress of the project" at bounding box center [231, 166] width 0 height 10
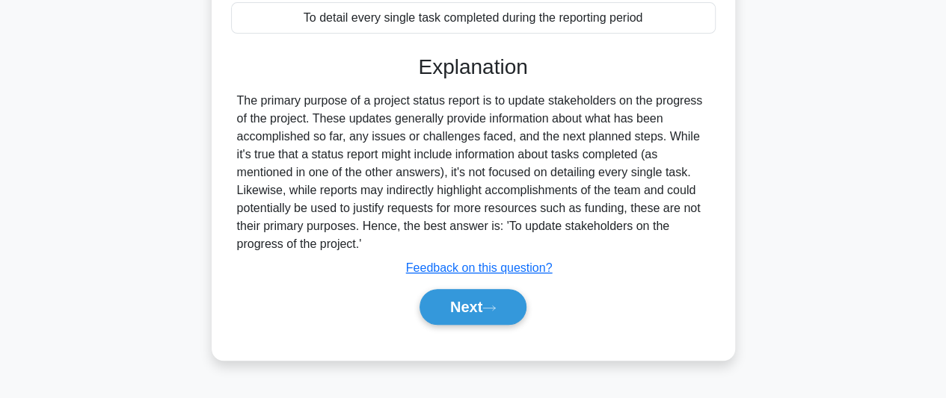
scroll to position [409, 0]
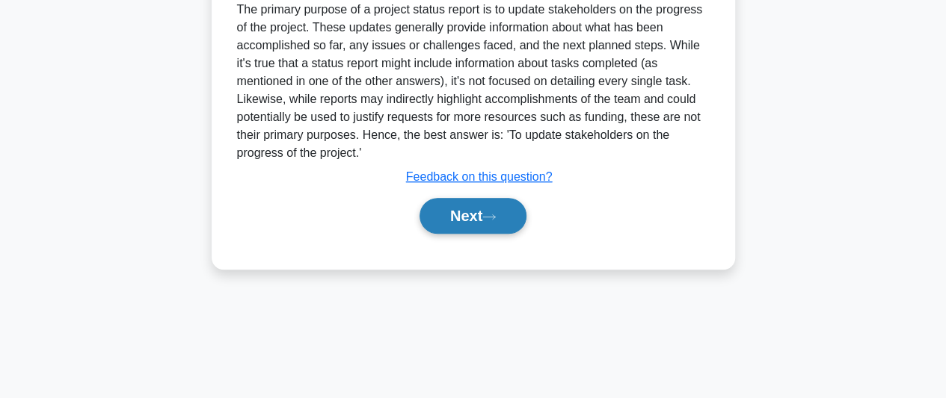
click at [493, 218] on icon at bounding box center [488, 217] width 13 height 8
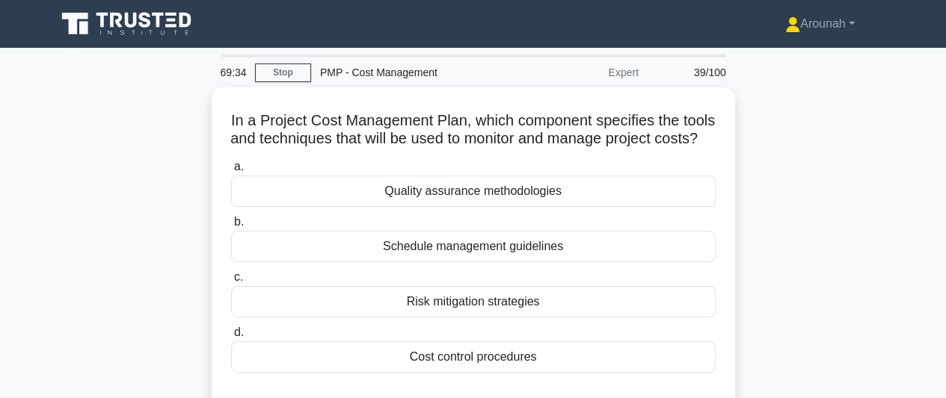
scroll to position [75, 0]
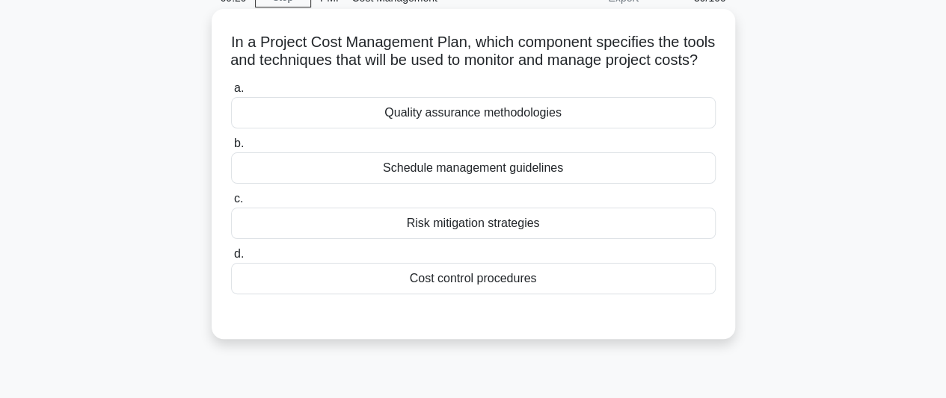
click at [525, 295] on div "Cost control procedures" at bounding box center [473, 278] width 484 height 31
click at [231, 259] on input "d. Cost control procedures" at bounding box center [231, 255] width 0 height 10
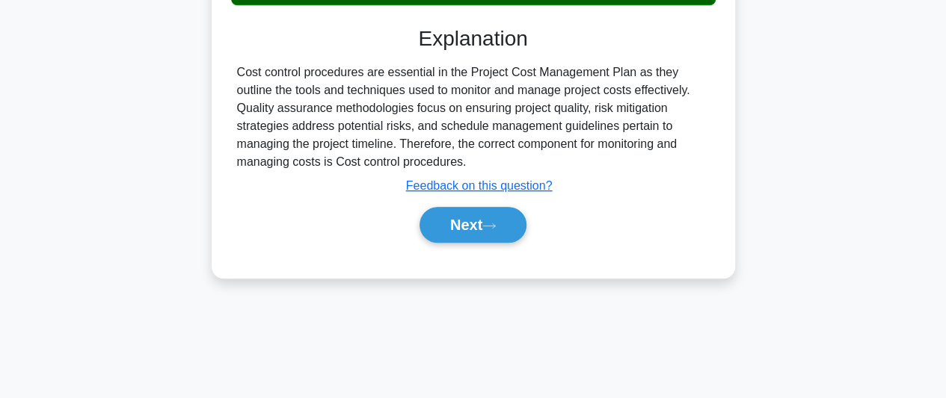
scroll to position [409, 0]
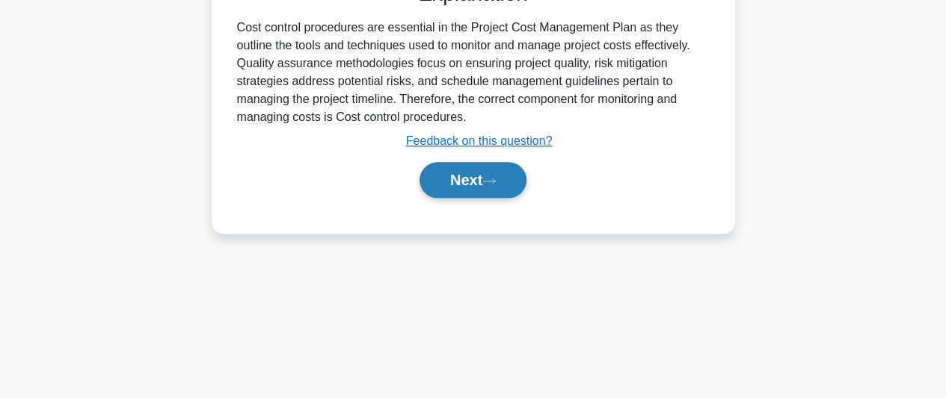
click at [501, 198] on button "Next" at bounding box center [472, 180] width 107 height 36
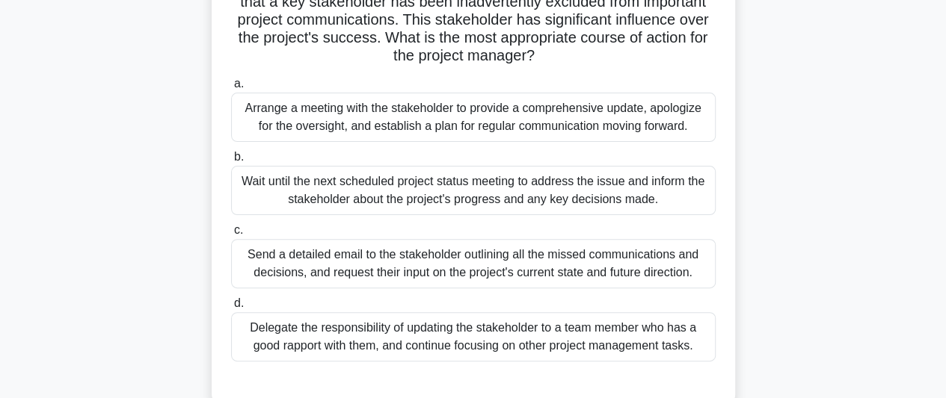
scroll to position [110, 0]
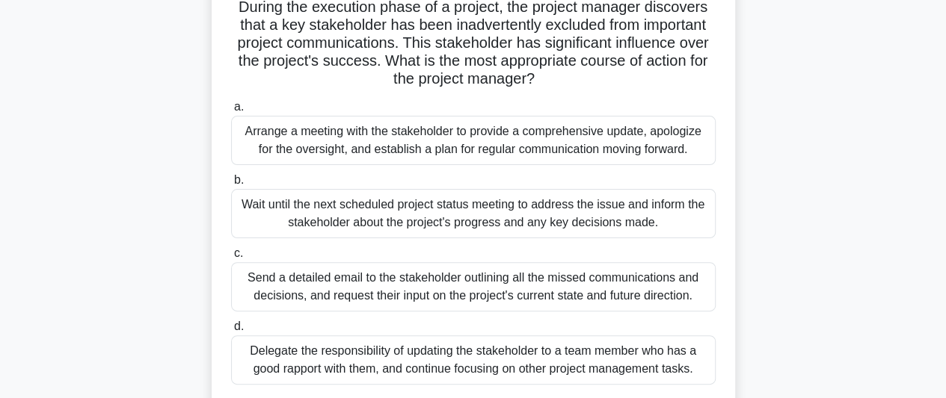
click at [535, 150] on div "Arrange a meeting with the stakeholder to provide a comprehensive update, apolo…" at bounding box center [473, 140] width 484 height 49
click at [231, 112] on input "a. Arrange a meeting with the stakeholder to provide a comprehensive update, ap…" at bounding box center [231, 107] width 0 height 10
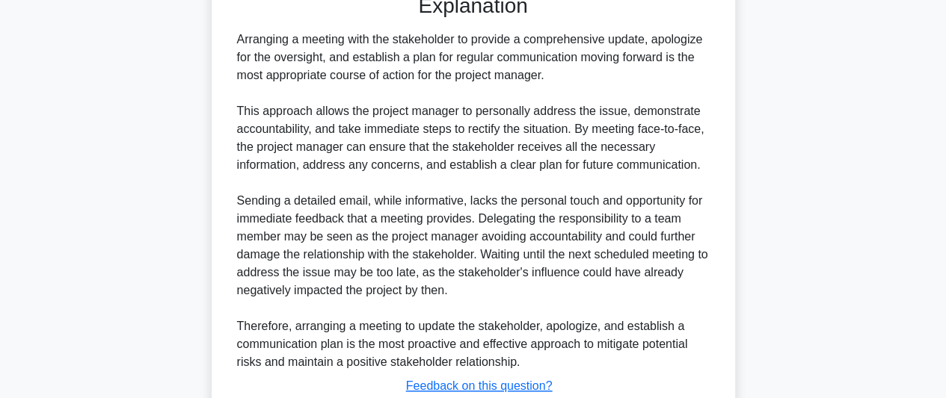
scroll to position [629, 0]
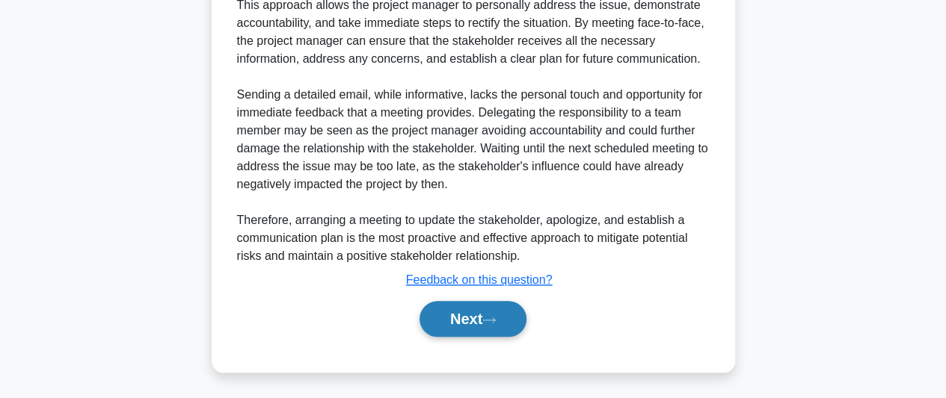
click at [449, 320] on button "Next" at bounding box center [472, 319] width 107 height 36
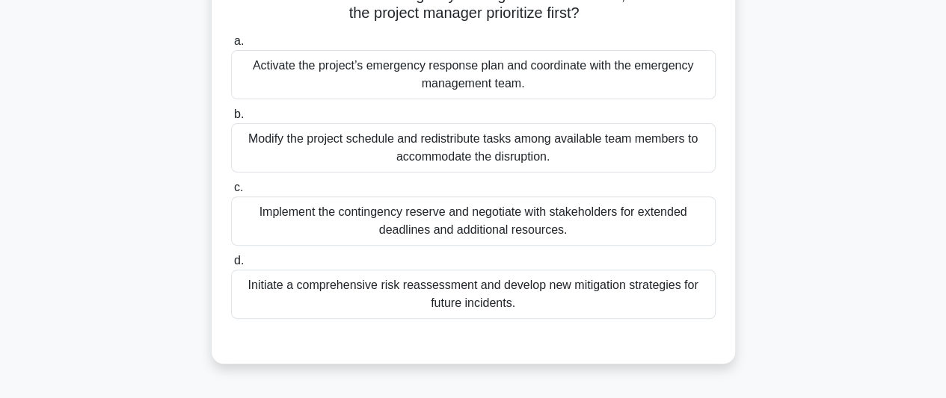
scroll to position [185, 0]
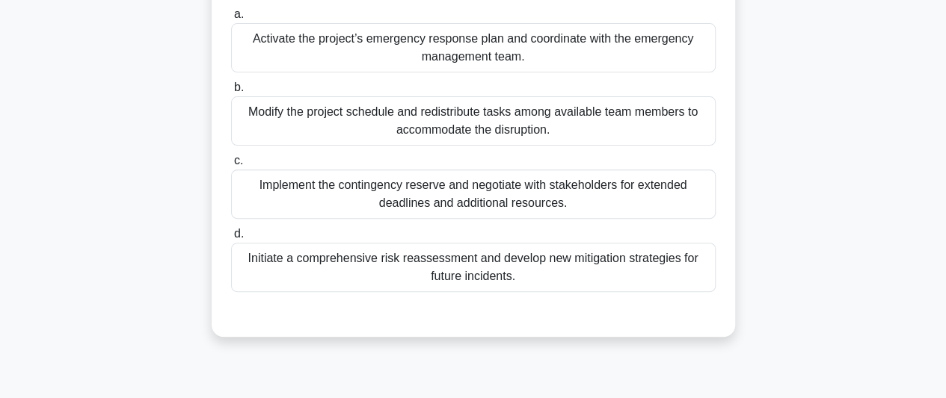
click at [563, 271] on div "Initiate a comprehensive risk reassessment and develop new mitigation strategie…" at bounding box center [473, 267] width 484 height 49
click at [231, 239] on input "d. Initiate a comprehensive risk reassessment and develop new mitigation strate…" at bounding box center [231, 235] width 0 height 10
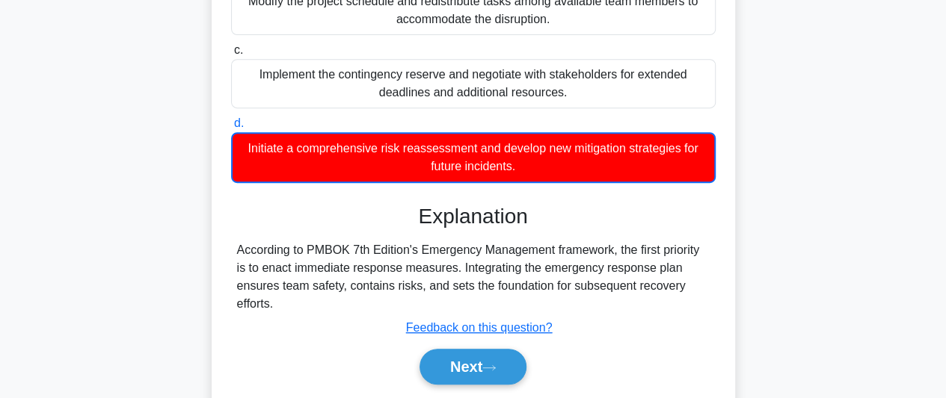
scroll to position [409, 0]
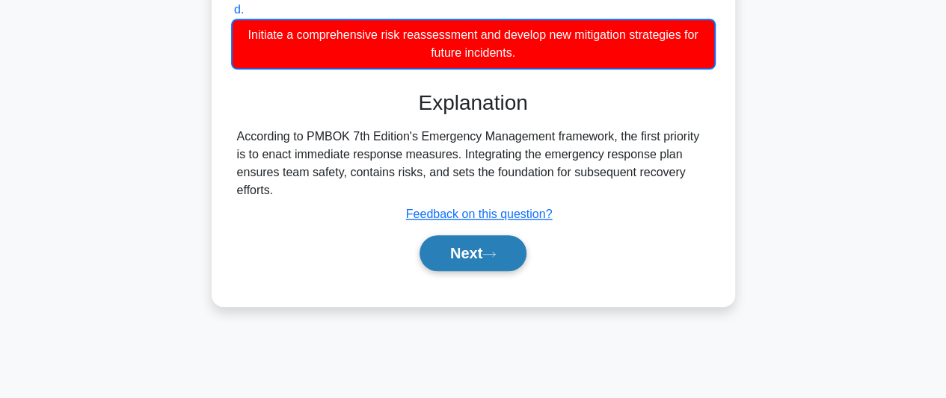
click at [493, 248] on button "Next" at bounding box center [472, 253] width 107 height 36
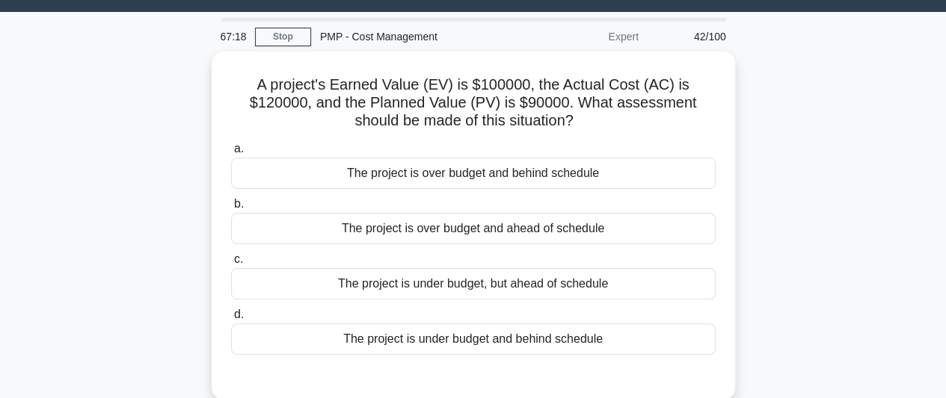
scroll to position [35, 0]
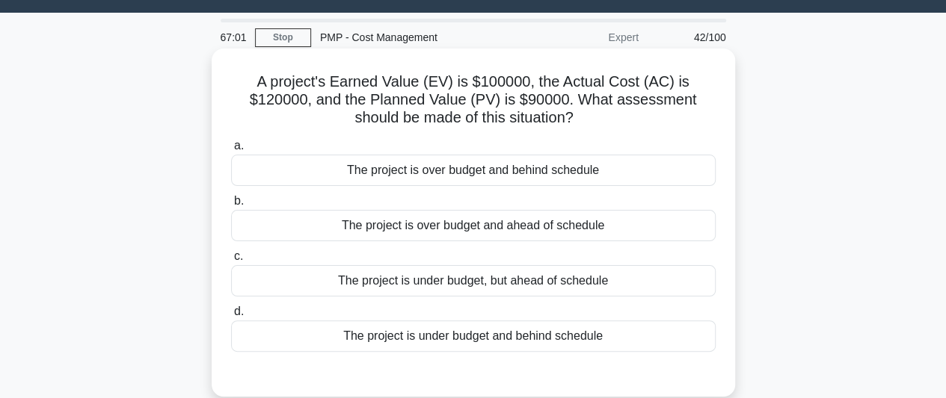
click at [534, 232] on div "The project is over budget and ahead of schedule" at bounding box center [473, 225] width 484 height 31
click at [231, 206] on input "b. The project is over budget and ahead of schedule" at bounding box center [231, 202] width 0 height 10
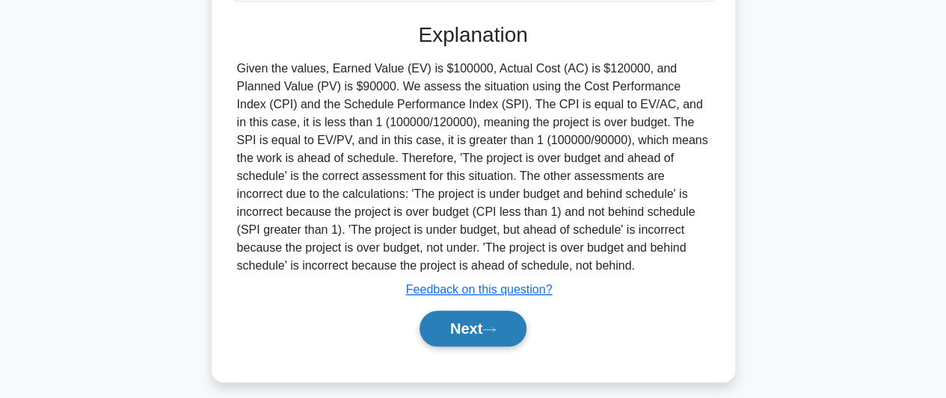
scroll to position [409, 0]
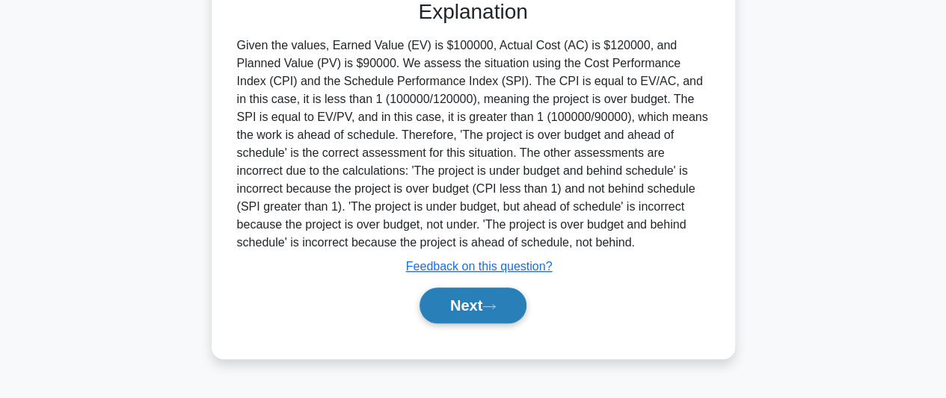
click at [496, 308] on icon at bounding box center [488, 307] width 13 height 8
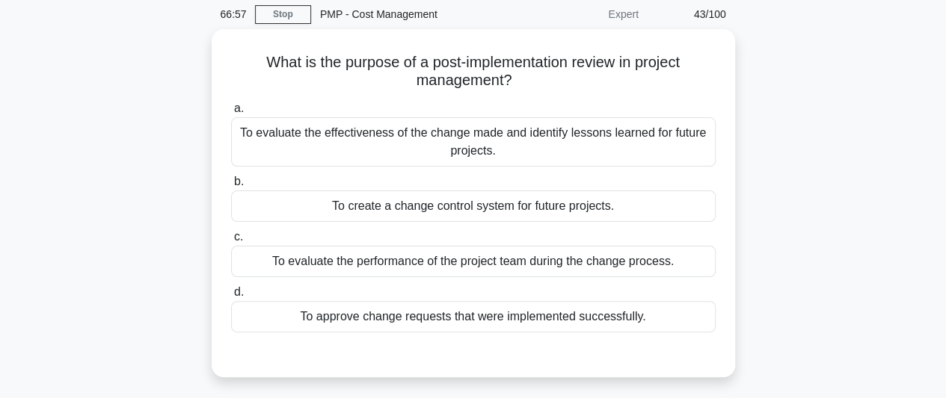
scroll to position [35, 0]
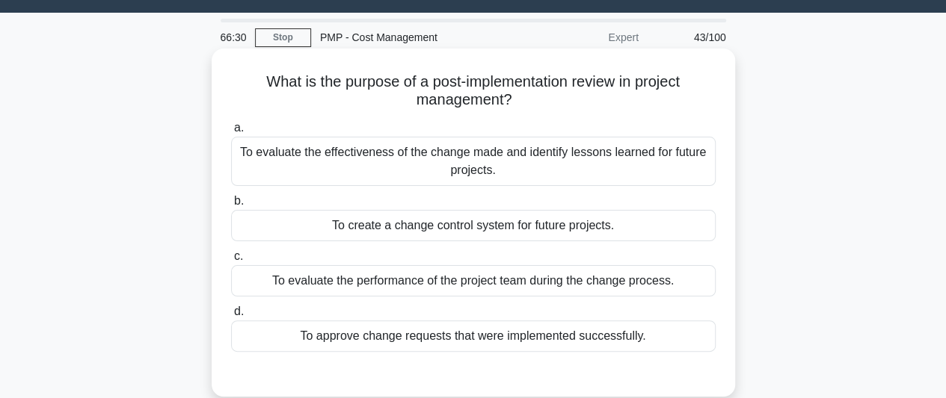
click at [546, 162] on div "To evaluate the effectiveness of the change made and identify lessons learned f…" at bounding box center [473, 161] width 484 height 49
click at [231, 133] on input "a. To evaluate the effectiveness of the change made and identify lessons learne…" at bounding box center [231, 128] width 0 height 10
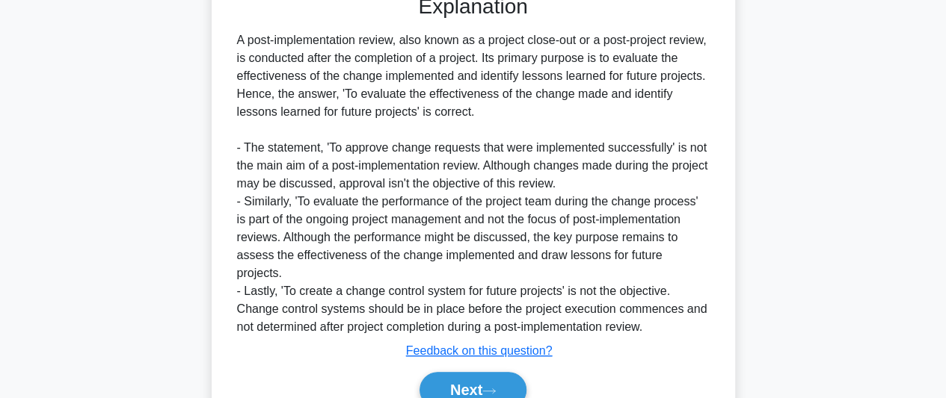
scroll to position [467, 0]
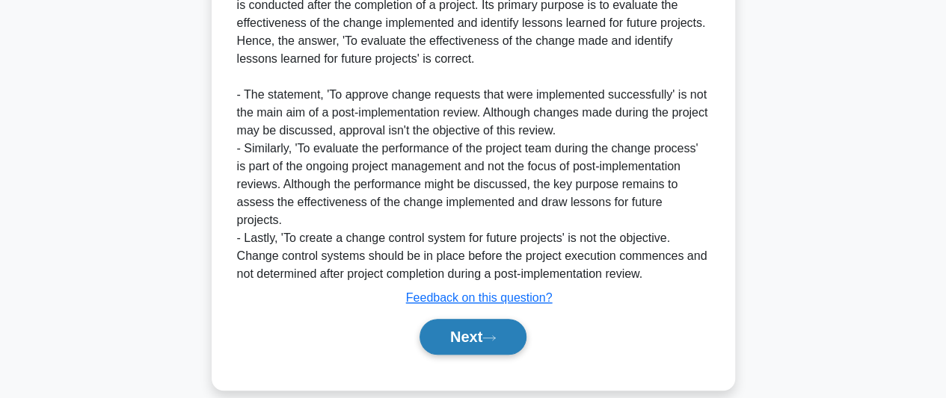
click at [481, 319] on button "Next" at bounding box center [472, 337] width 107 height 36
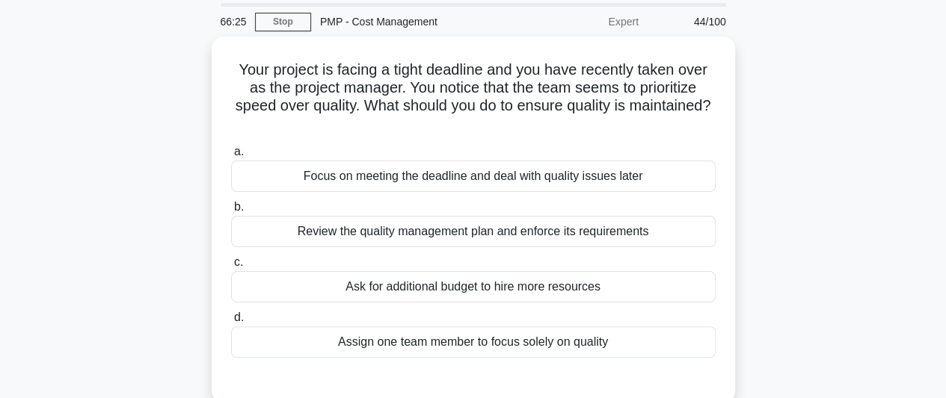
scroll to position [75, 0]
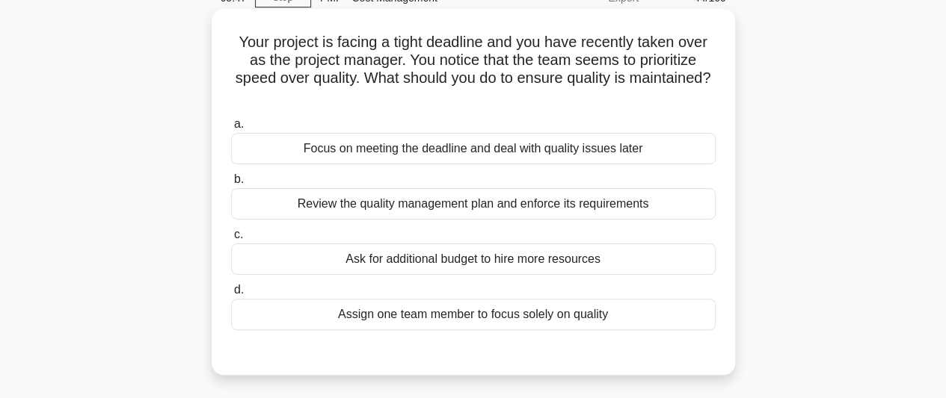
click at [550, 212] on div "Review the quality management plan and enforce its requirements" at bounding box center [473, 203] width 484 height 31
click at [231, 185] on input "b. Review the quality management plan and enforce its requirements" at bounding box center [231, 180] width 0 height 10
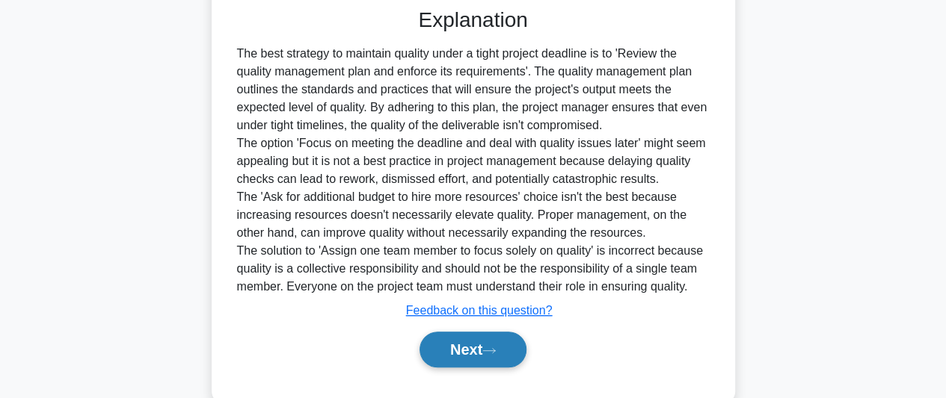
scroll to position [449, 0]
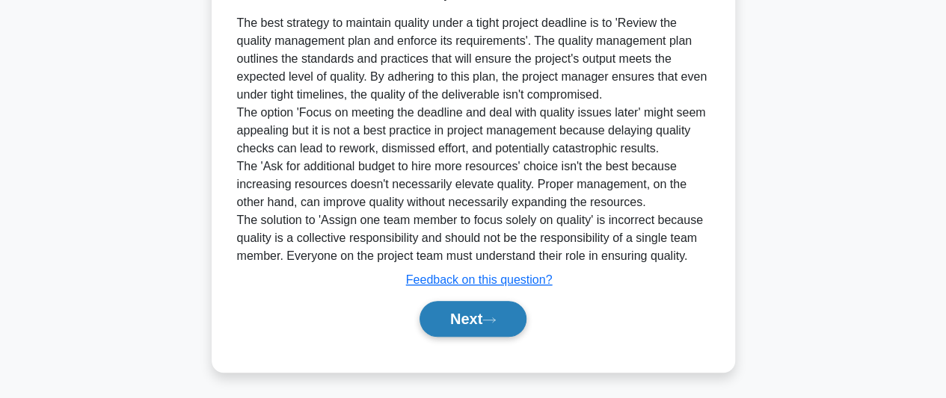
click at [472, 318] on button "Next" at bounding box center [472, 319] width 107 height 36
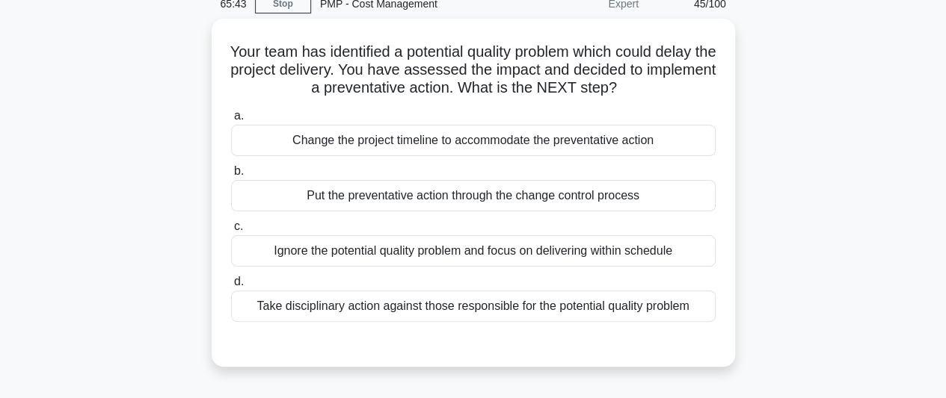
scroll to position [35, 0]
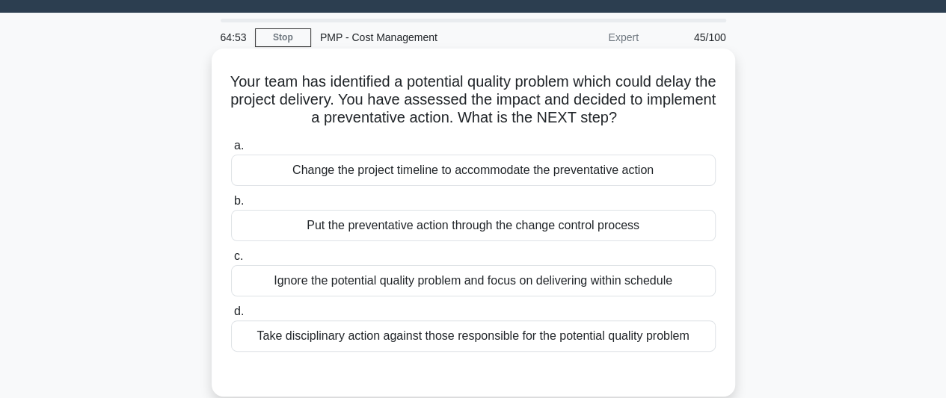
click at [502, 224] on div "Put the preventative action through the change control process" at bounding box center [473, 225] width 484 height 31
click at [231, 206] on input "b. Put the preventative action through the change control process" at bounding box center [231, 202] width 0 height 10
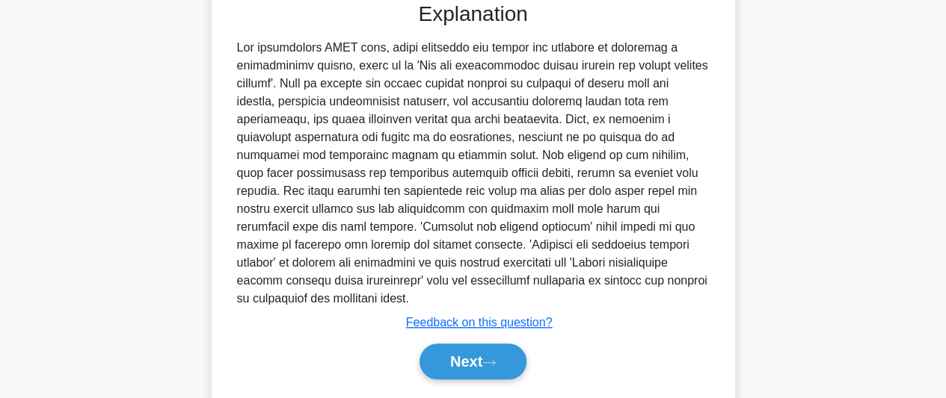
scroll to position [409, 0]
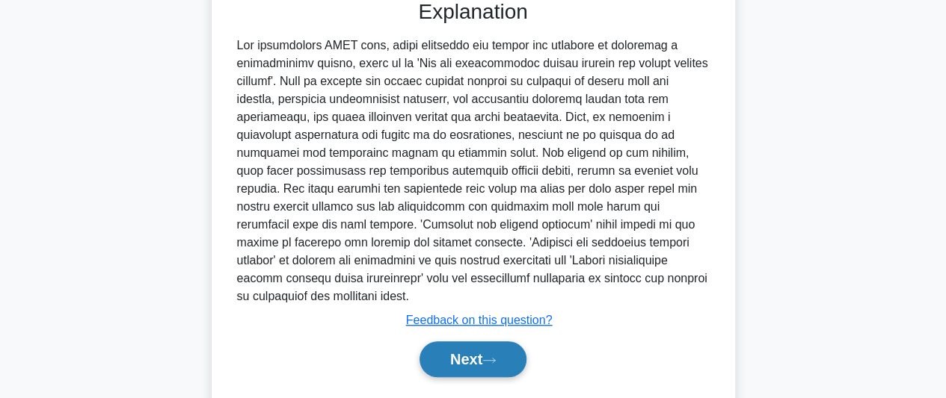
click at [456, 354] on button "Next" at bounding box center [472, 360] width 107 height 36
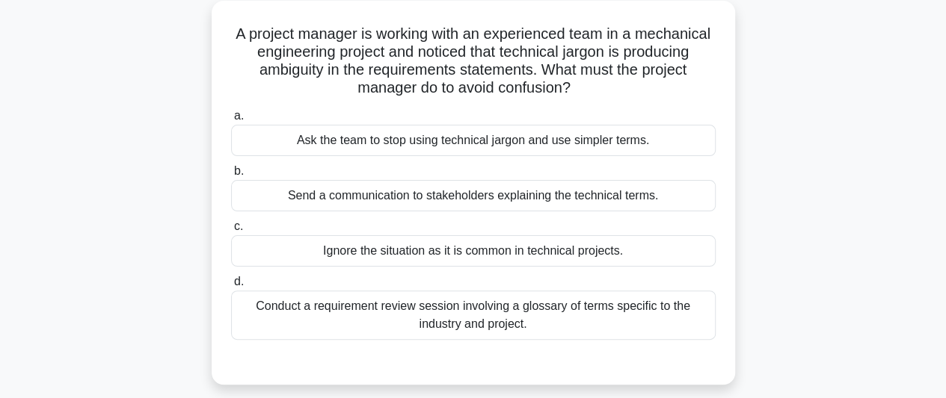
scroll to position [110, 0]
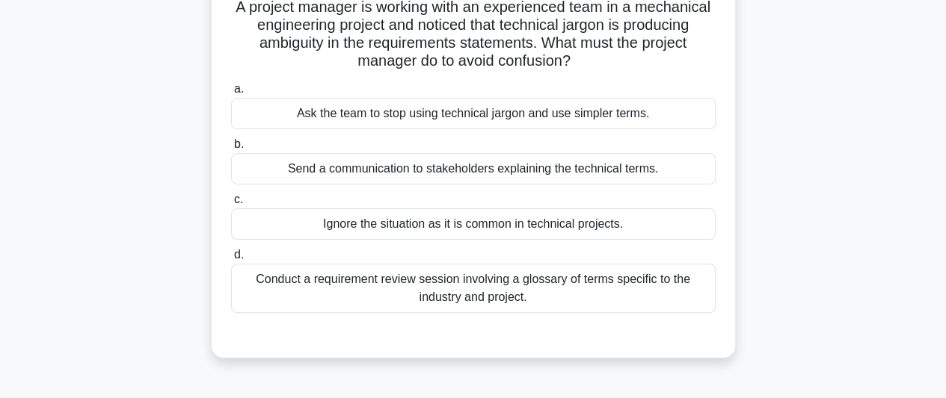
click at [622, 288] on div "Conduct a requirement review session involving a glossary of terms specific to …" at bounding box center [473, 288] width 484 height 49
click at [231, 260] on input "d. Conduct a requirement review session involving a glossary of terms specific …" at bounding box center [231, 255] width 0 height 10
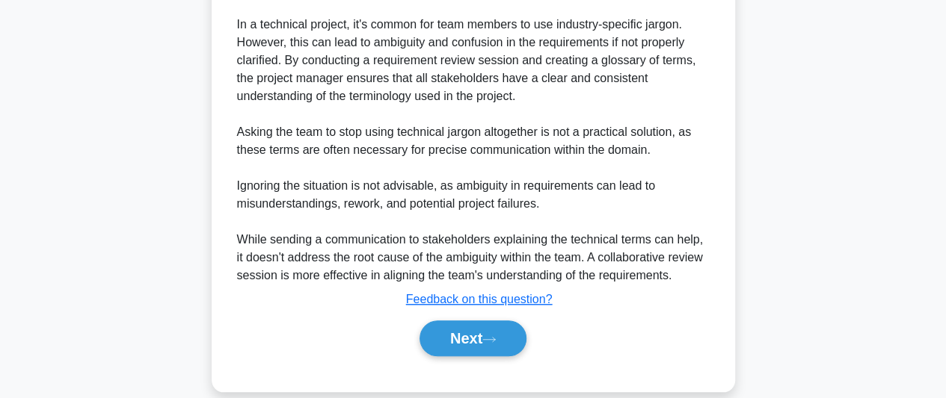
scroll to position [539, 0]
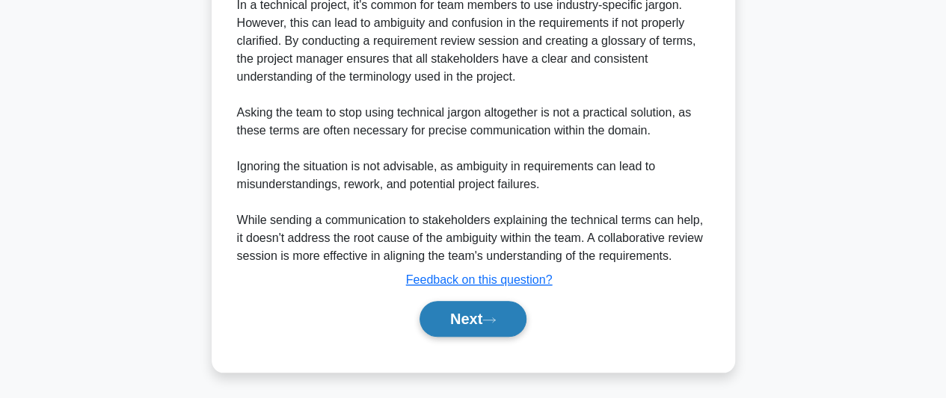
click at [492, 312] on button "Next" at bounding box center [472, 319] width 107 height 36
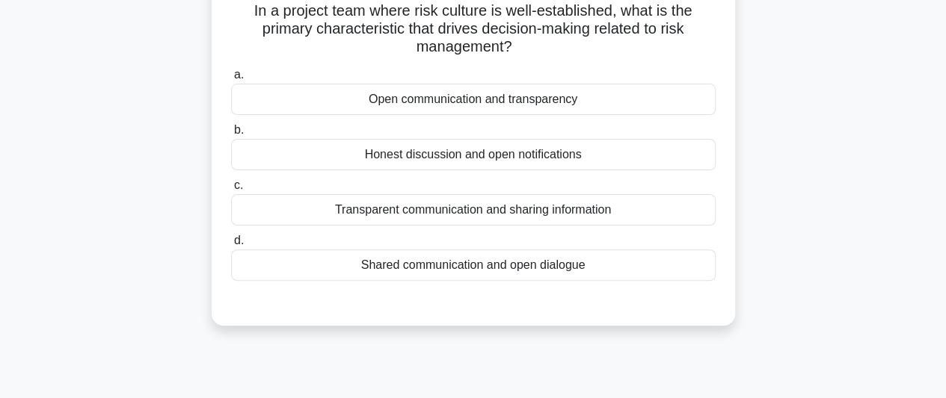
scroll to position [35, 0]
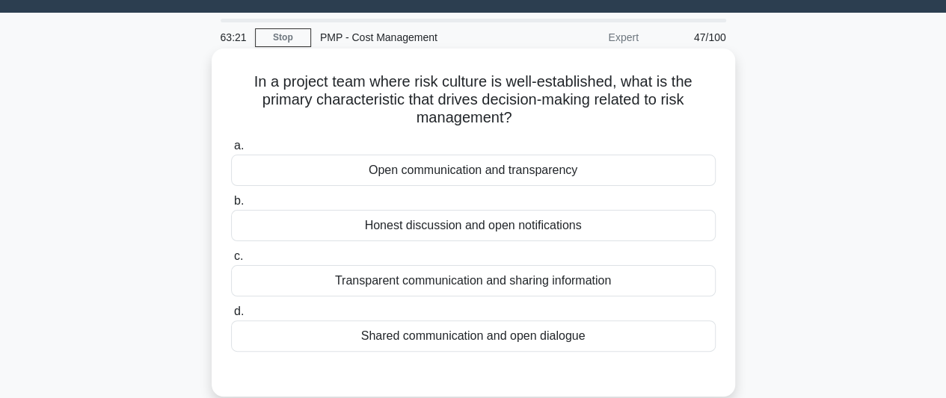
click at [527, 339] on div "Shared communication and open dialogue" at bounding box center [473, 336] width 484 height 31
click at [231, 317] on input "d. Shared communication and open dialogue" at bounding box center [231, 312] width 0 height 10
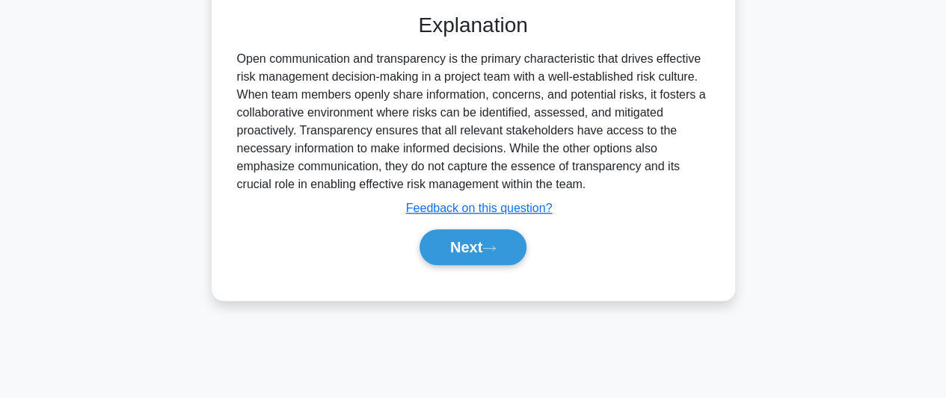
scroll to position [409, 0]
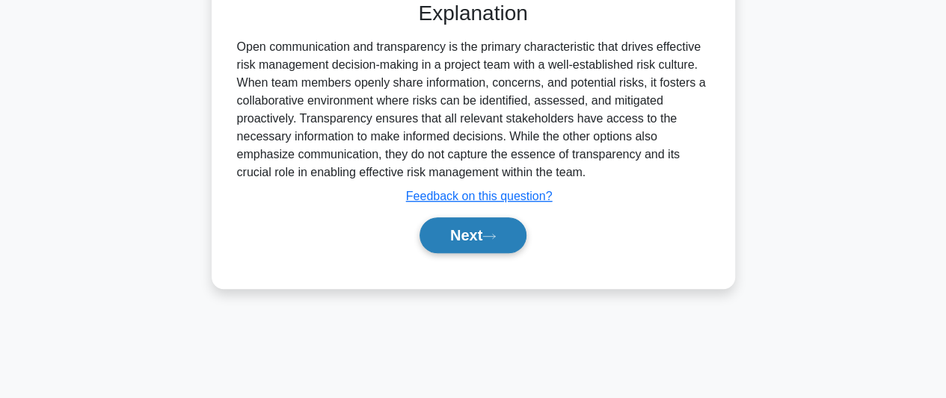
click at [478, 232] on button "Next" at bounding box center [472, 236] width 107 height 36
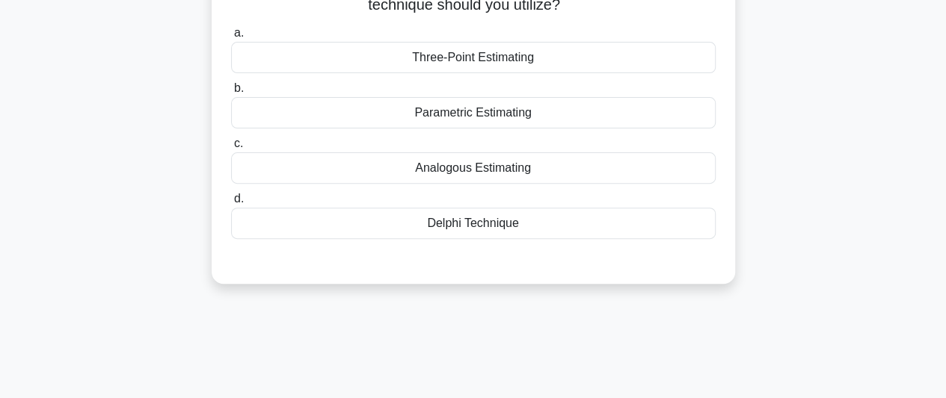
scroll to position [185, 0]
click at [474, 219] on div "Delphi Technique" at bounding box center [473, 222] width 484 height 31
click at [231, 203] on input "d. Delphi Technique" at bounding box center [231, 199] width 0 height 10
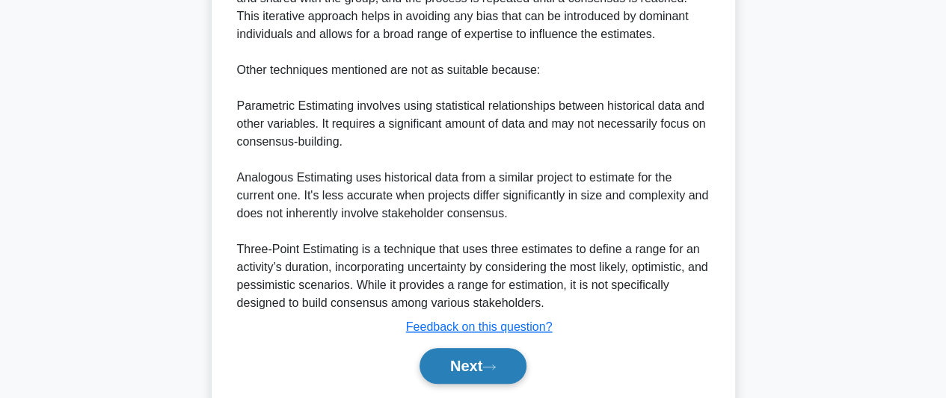
scroll to position [593, 0]
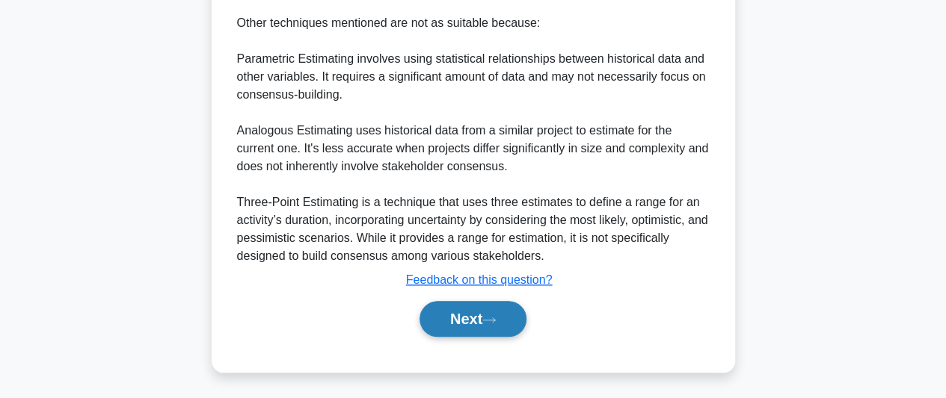
click at [472, 321] on button "Next" at bounding box center [472, 319] width 107 height 36
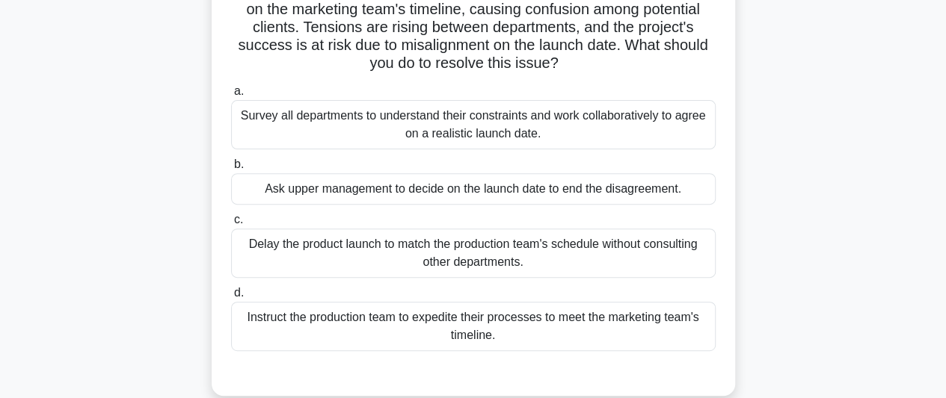
scroll to position [224, 0]
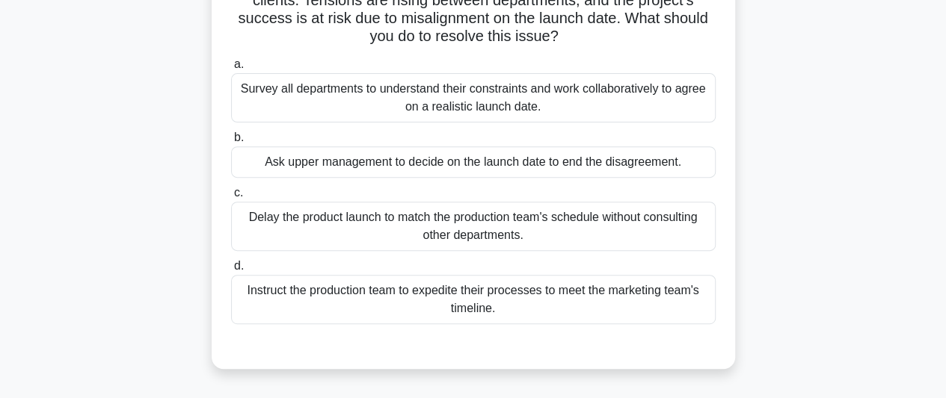
click at [546, 98] on div "Survey all departments to understand their constraints and work collaboratively…" at bounding box center [473, 97] width 484 height 49
click at [369, 99] on div "Survey all departments to understand their constraints and work collaboratively…" at bounding box center [473, 97] width 484 height 49
click at [231, 70] on input "a. Survey all departments to understand their constraints and work collaborativ…" at bounding box center [231, 65] width 0 height 10
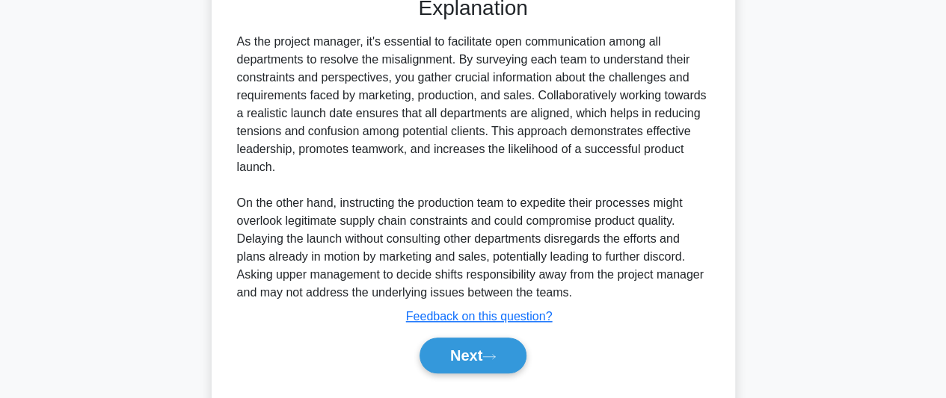
scroll to position [611, 0]
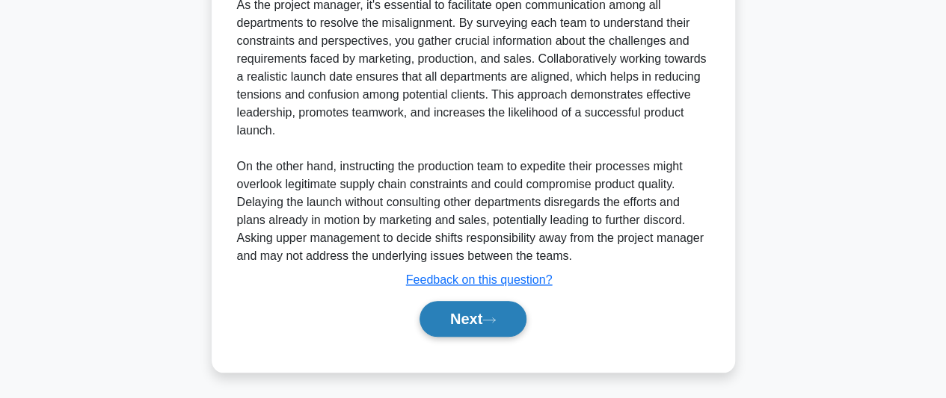
click at [460, 313] on button "Next" at bounding box center [472, 319] width 107 height 36
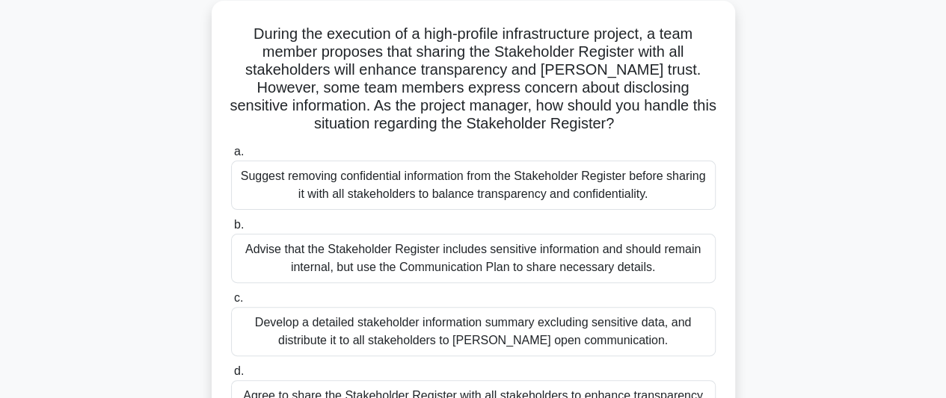
scroll to position [110, 0]
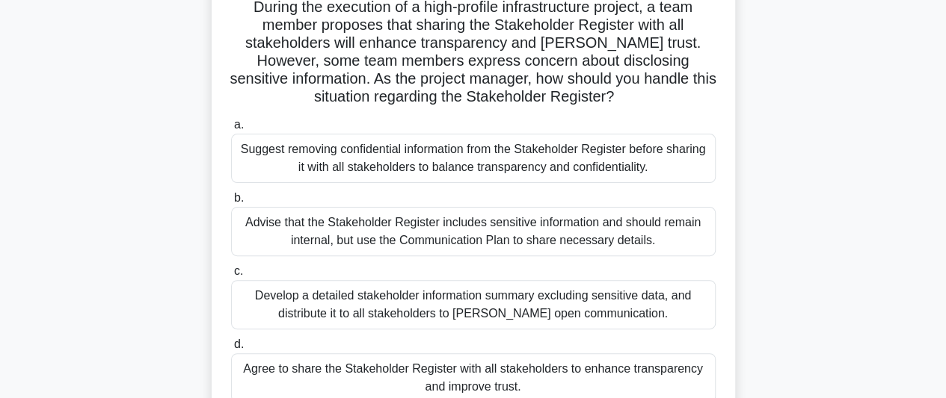
click at [550, 166] on div "Suggest removing confidential information from the Stakeholder Register before …" at bounding box center [473, 158] width 484 height 49
click at [231, 130] on input "a. Suggest removing confidential information from the Stakeholder Register befo…" at bounding box center [231, 125] width 0 height 10
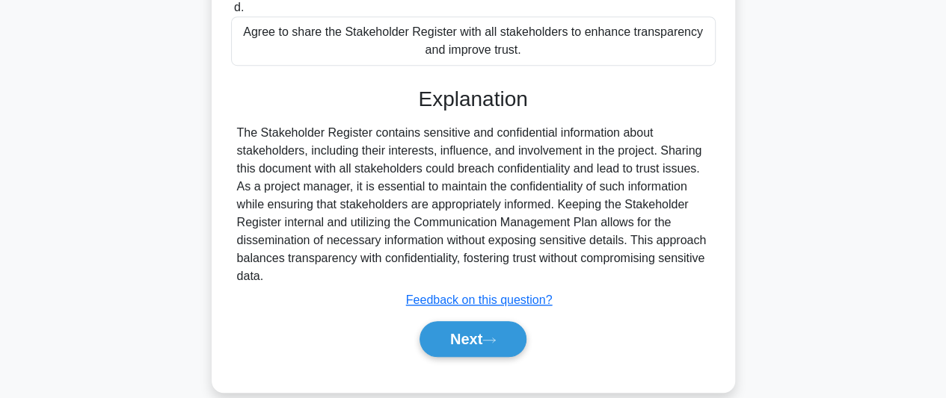
scroll to position [469, 0]
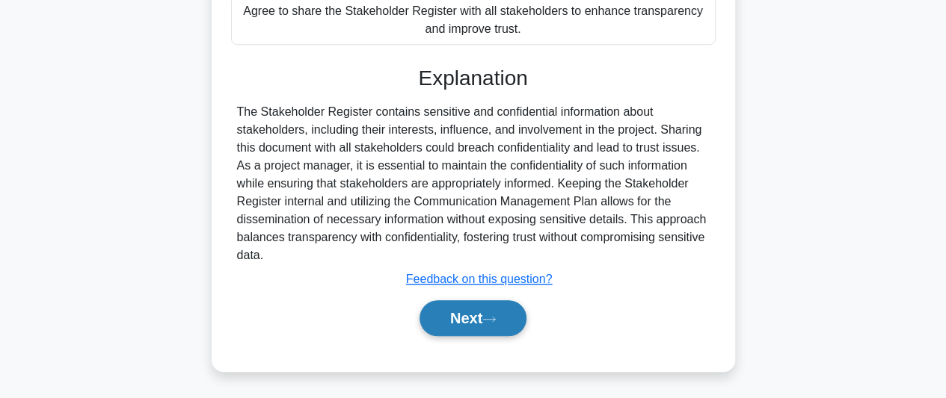
click at [491, 315] on button "Next" at bounding box center [472, 319] width 107 height 36
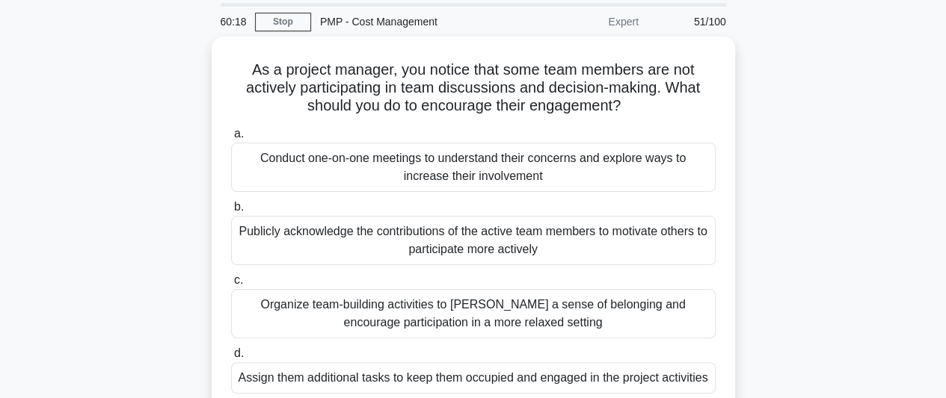
scroll to position [75, 0]
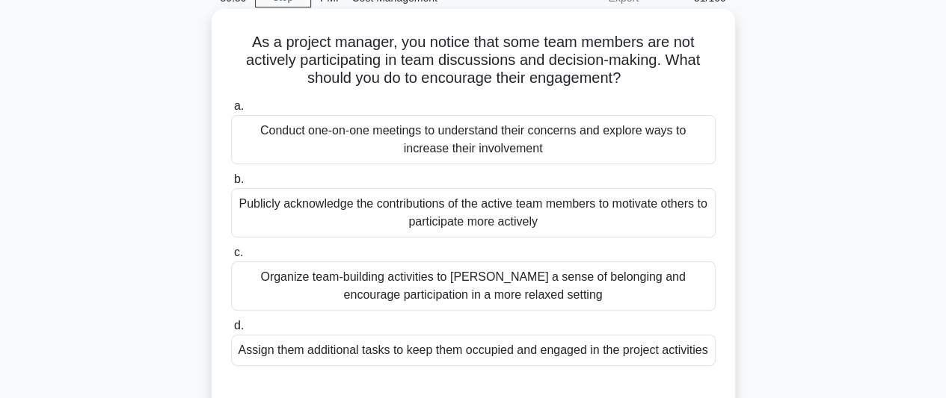
click at [603, 148] on div "Conduct one-on-one meetings to understand their concerns and explore ways to in…" at bounding box center [473, 139] width 484 height 49
click at [231, 111] on input "a. Conduct one-on-one meetings to understand their concerns and explore ways to…" at bounding box center [231, 107] width 0 height 10
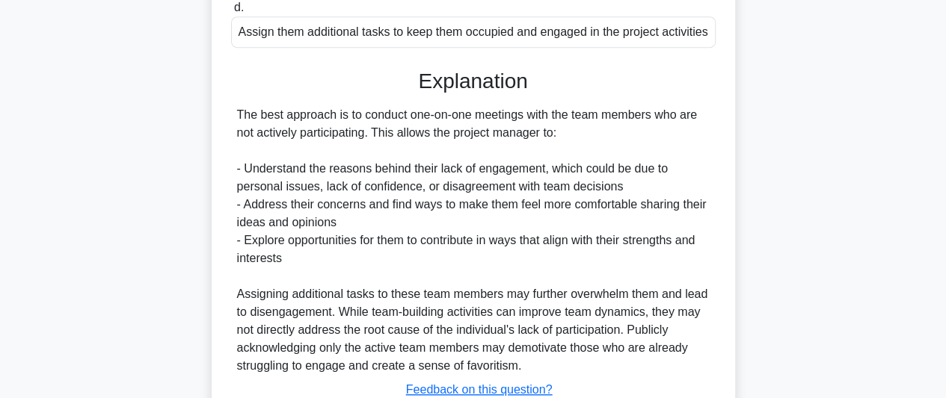
scroll to position [503, 0]
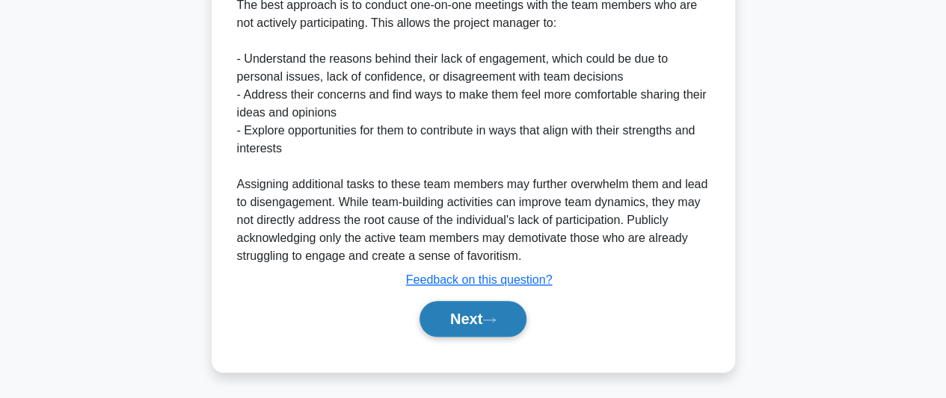
click at [459, 321] on button "Next" at bounding box center [472, 319] width 107 height 36
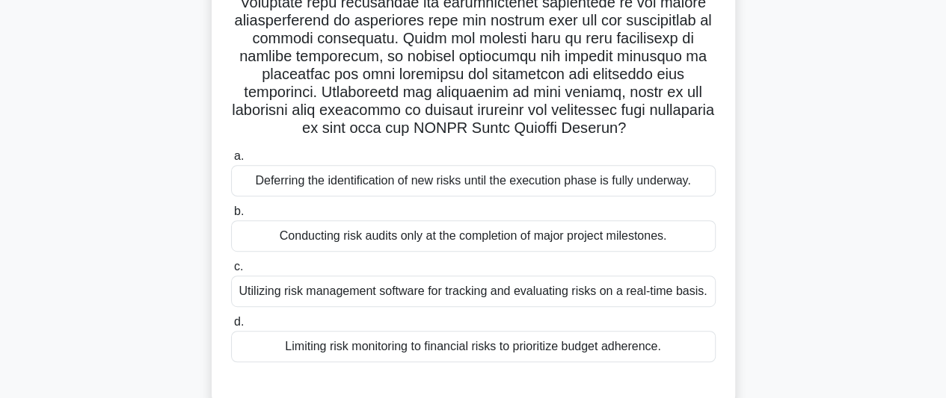
scroll to position [299, 0]
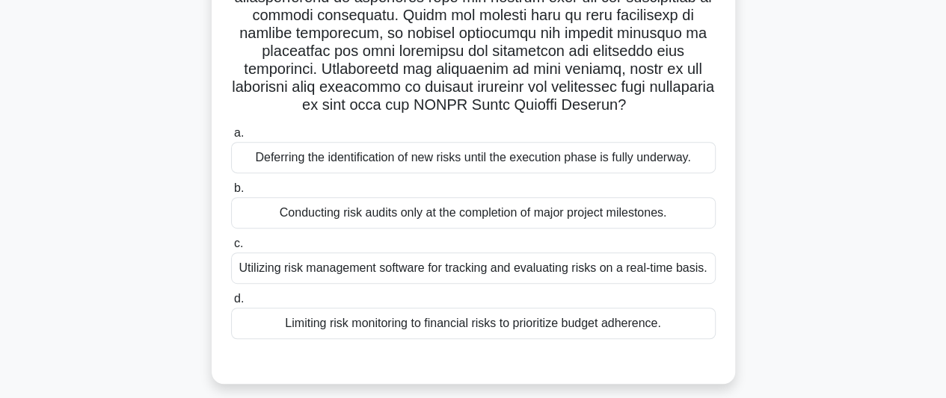
click at [647, 270] on div "Utilizing risk management software for tracking and evaluating risks on a real-…" at bounding box center [473, 268] width 484 height 31
click at [231, 249] on input "c. Utilizing risk management software for tracking and evaluating risks on a re…" at bounding box center [231, 244] width 0 height 10
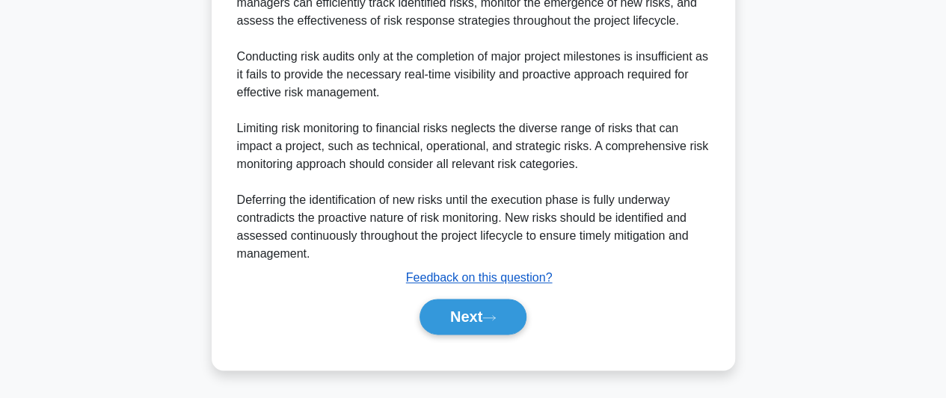
scroll to position [826, 0]
click at [462, 321] on button "Next" at bounding box center [472, 317] width 107 height 36
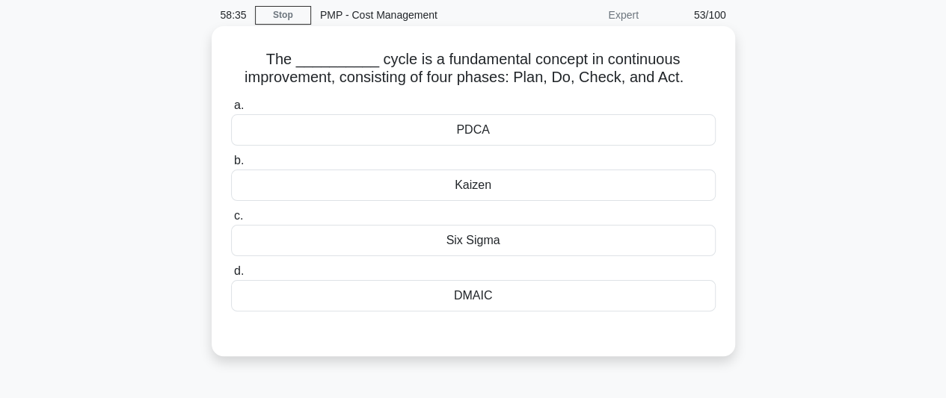
scroll to position [0, 0]
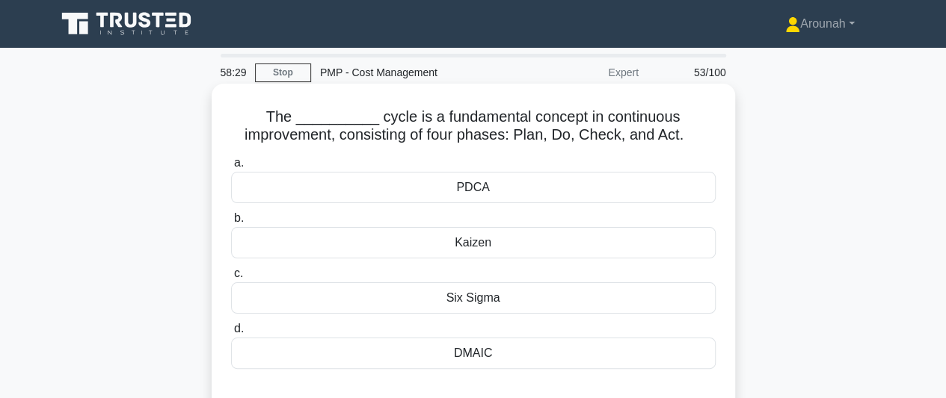
click at [460, 194] on div "PDCA" at bounding box center [473, 187] width 484 height 31
click at [231, 168] on input "a. PDCA" at bounding box center [231, 163] width 0 height 10
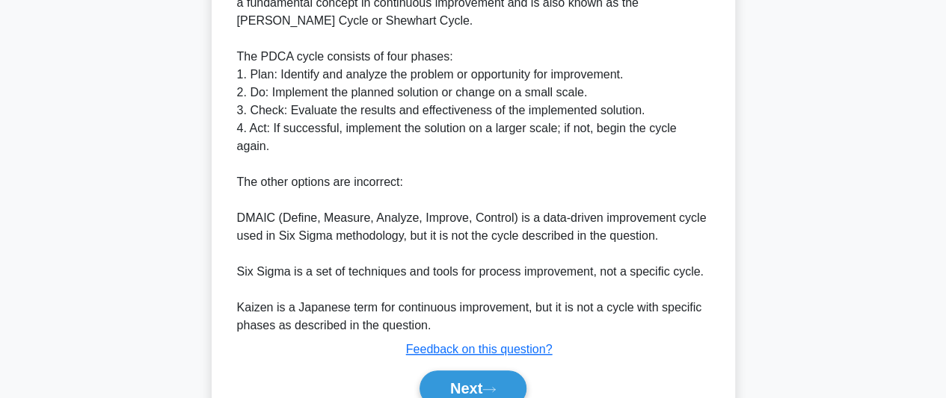
scroll to position [503, 0]
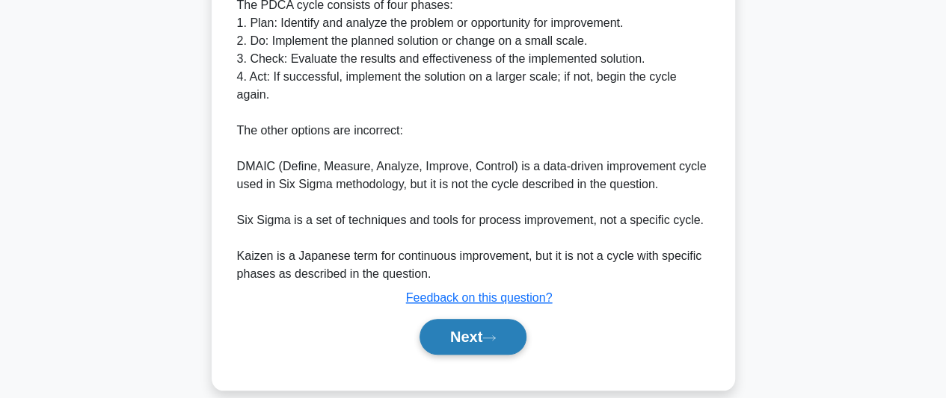
click at [453, 319] on button "Next" at bounding box center [472, 337] width 107 height 36
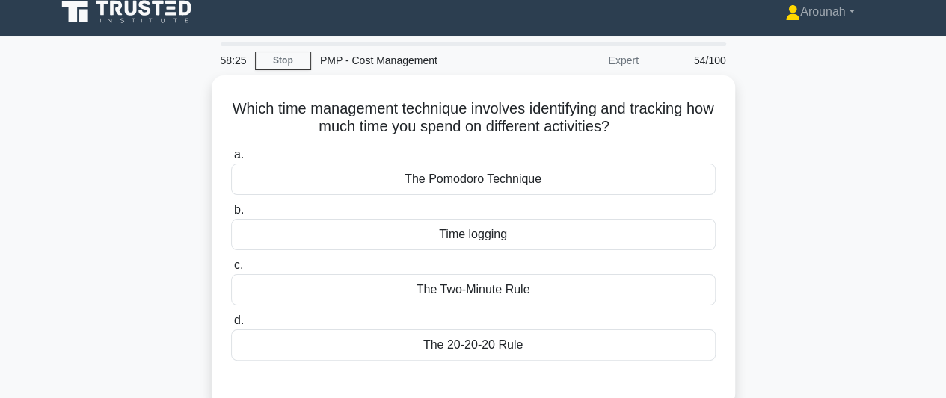
scroll to position [0, 0]
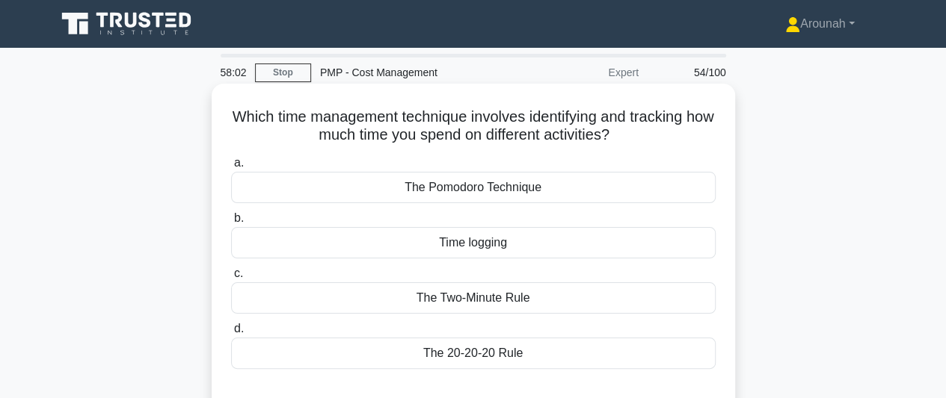
click at [508, 249] on div "Time logging" at bounding box center [473, 242] width 484 height 31
click at [231, 224] on input "b. Time logging" at bounding box center [231, 219] width 0 height 10
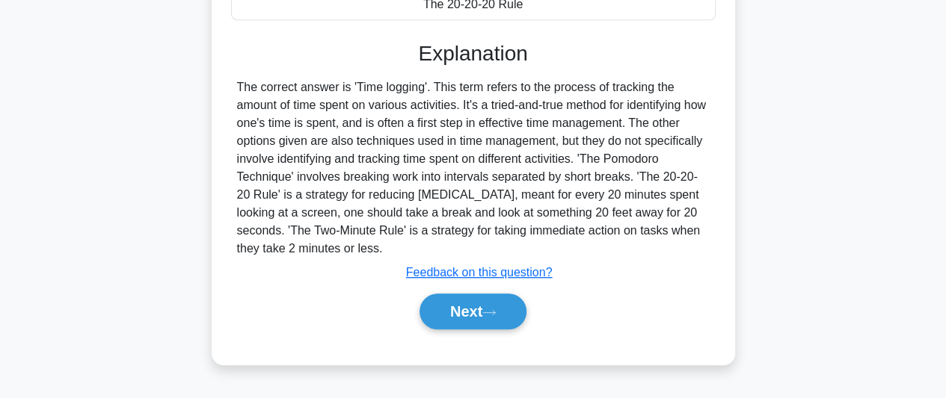
scroll to position [409, 0]
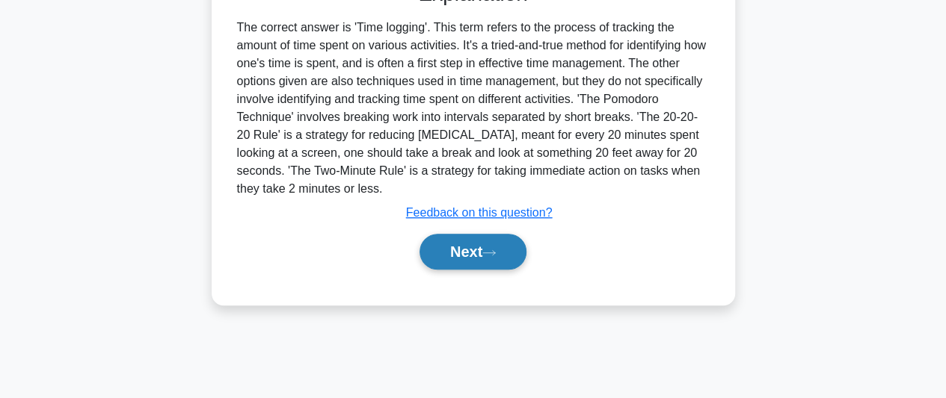
click at [474, 259] on button "Next" at bounding box center [472, 252] width 107 height 36
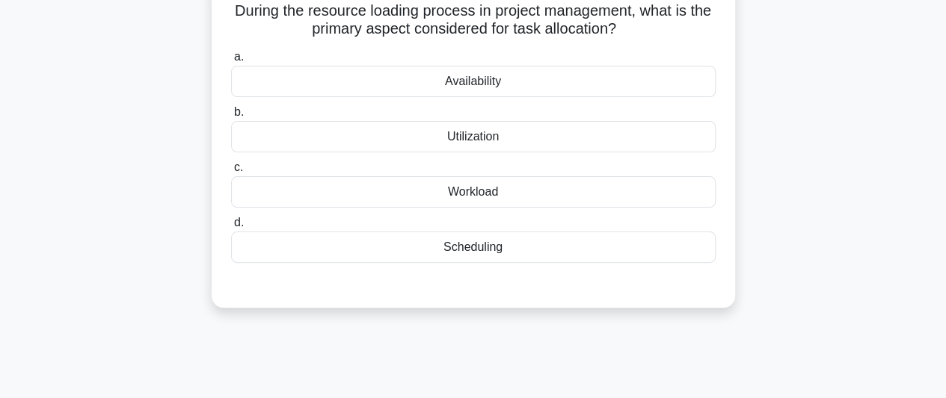
scroll to position [35, 0]
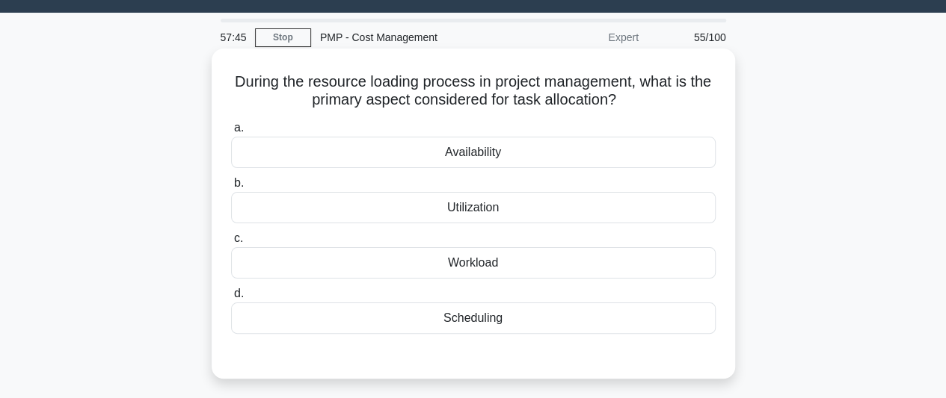
click at [539, 155] on div "Availability" at bounding box center [473, 152] width 484 height 31
click at [231, 133] on input "a. Availability" at bounding box center [231, 128] width 0 height 10
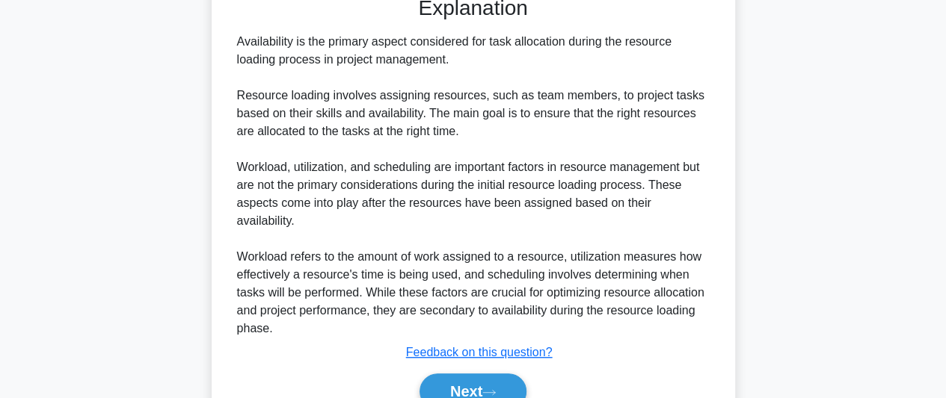
scroll to position [409, 0]
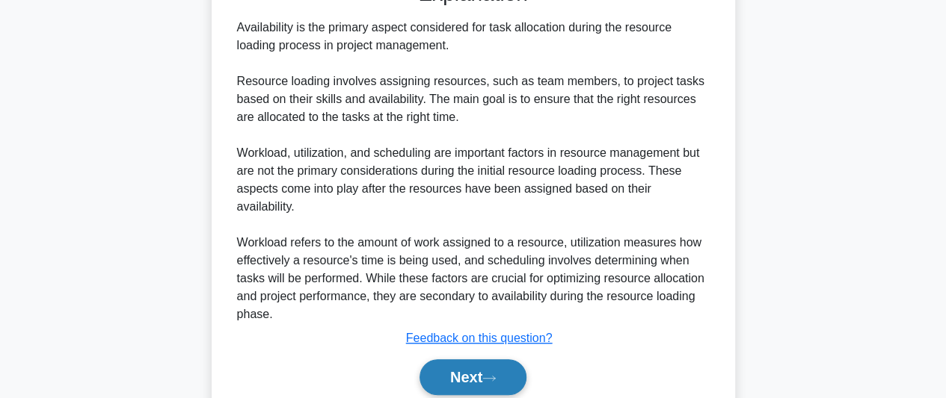
click at [489, 360] on button "Next" at bounding box center [472, 378] width 107 height 36
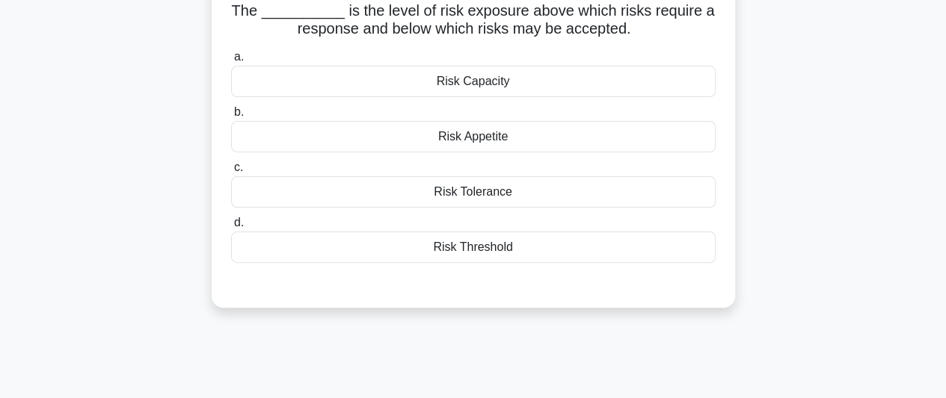
scroll to position [35, 0]
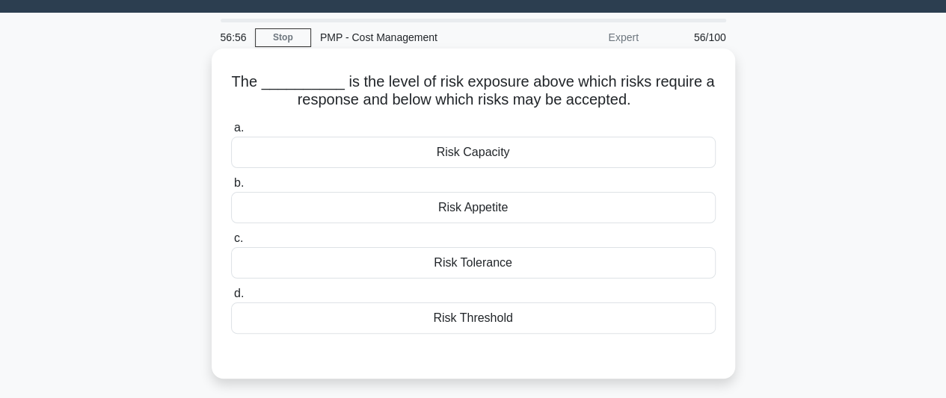
click at [508, 265] on div "Risk Tolerance" at bounding box center [473, 262] width 484 height 31
click at [231, 244] on input "c. Risk Tolerance" at bounding box center [231, 239] width 0 height 10
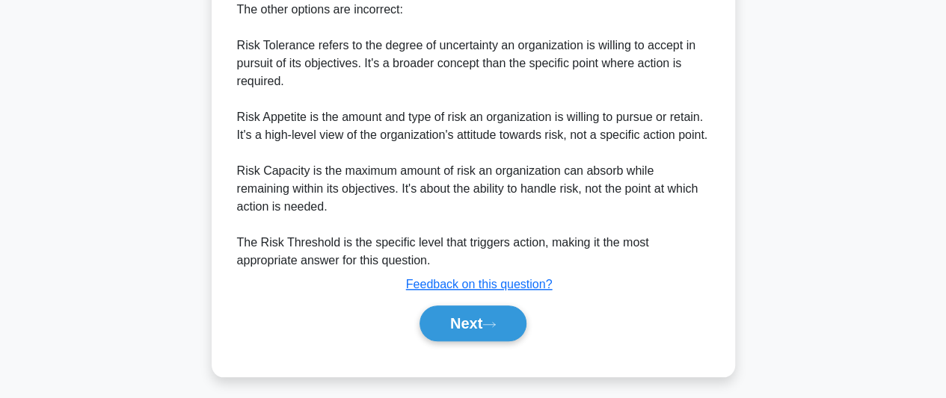
scroll to position [631, 0]
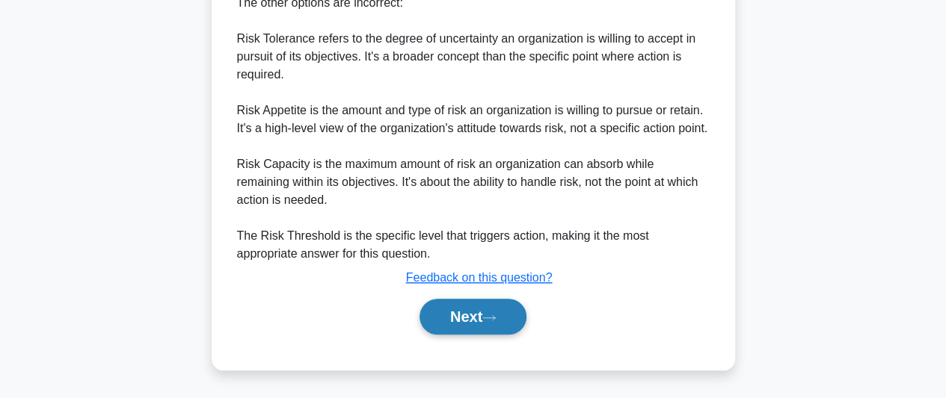
click at [481, 321] on button "Next" at bounding box center [472, 317] width 107 height 36
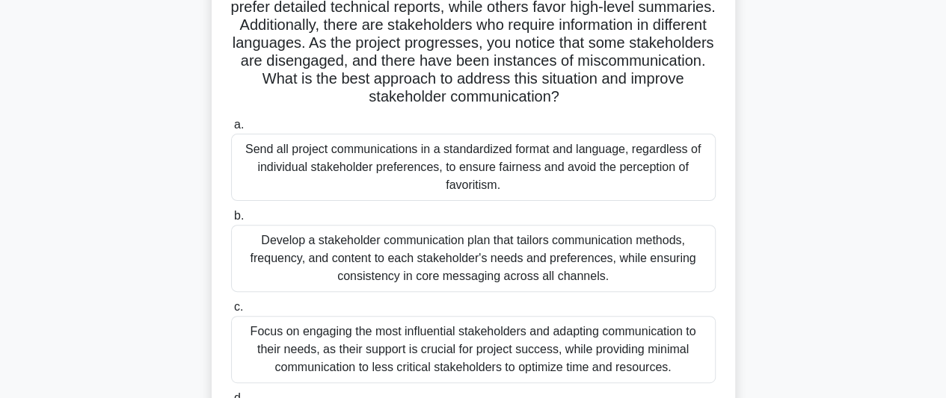
scroll to position [224, 0]
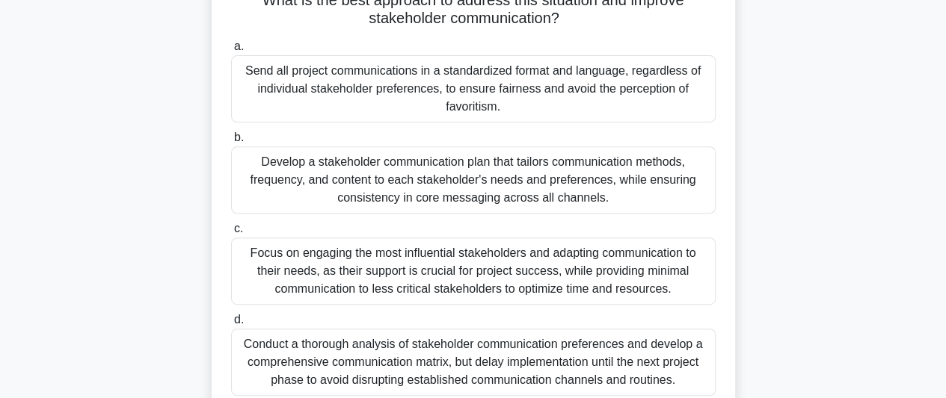
click at [641, 197] on div "Develop a stakeholder communication plan that tailors communication methods, fr…" at bounding box center [473, 180] width 484 height 67
click at [231, 143] on input "b. Develop a stakeholder communication plan that tailors communication methods,…" at bounding box center [231, 138] width 0 height 10
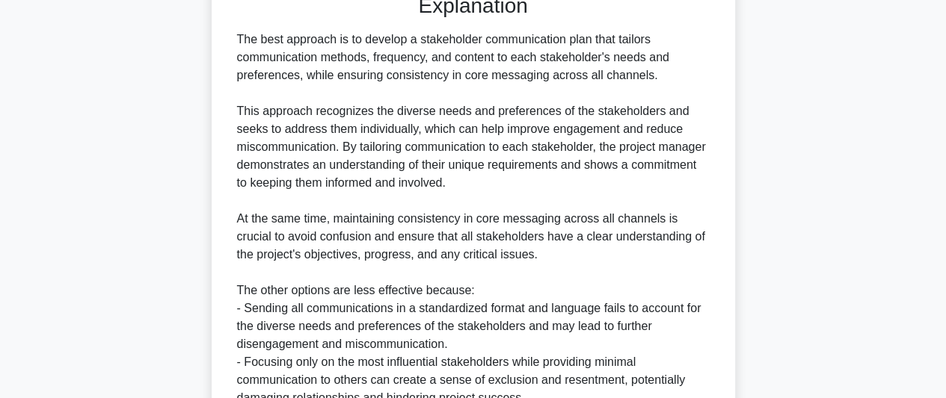
scroll to position [844, 0]
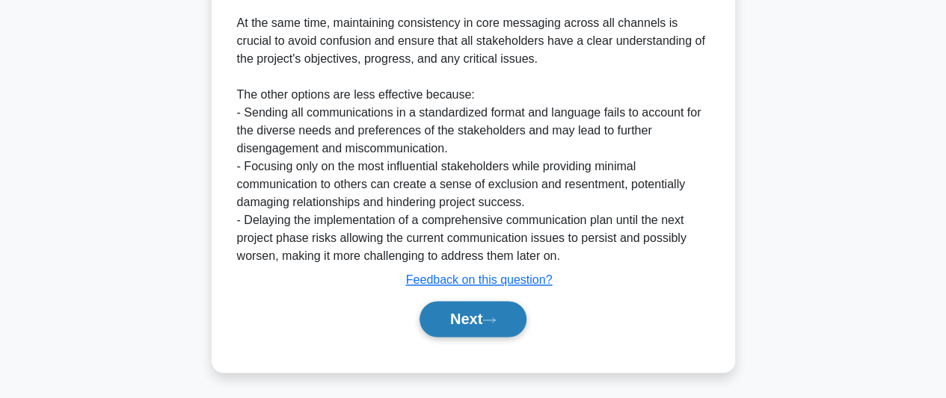
click at [496, 318] on icon at bounding box center [488, 320] width 13 height 8
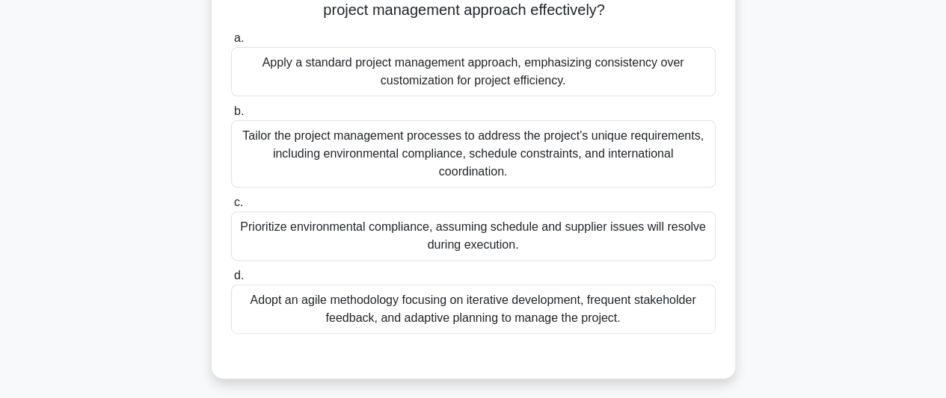
scroll to position [224, 0]
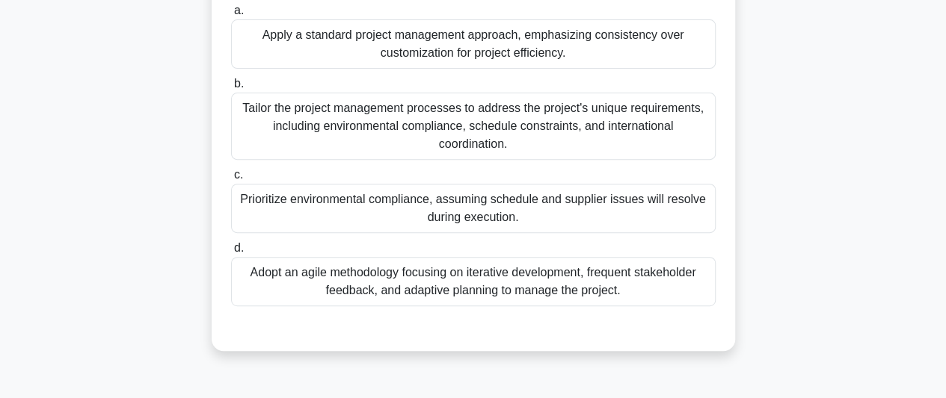
click at [573, 141] on div "Tailor the project management processes to address the project's unique require…" at bounding box center [473, 126] width 484 height 67
click at [231, 89] on input "b. Tailor the project management processes to address the project's unique requ…" at bounding box center [231, 84] width 0 height 10
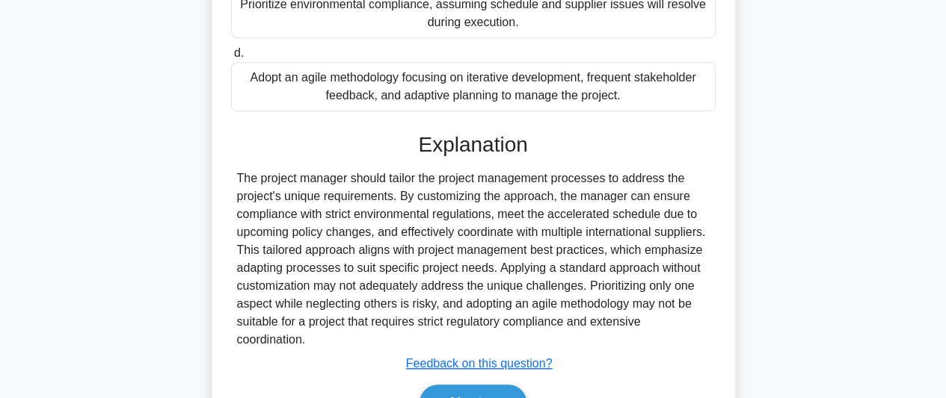
scroll to position [503, 0]
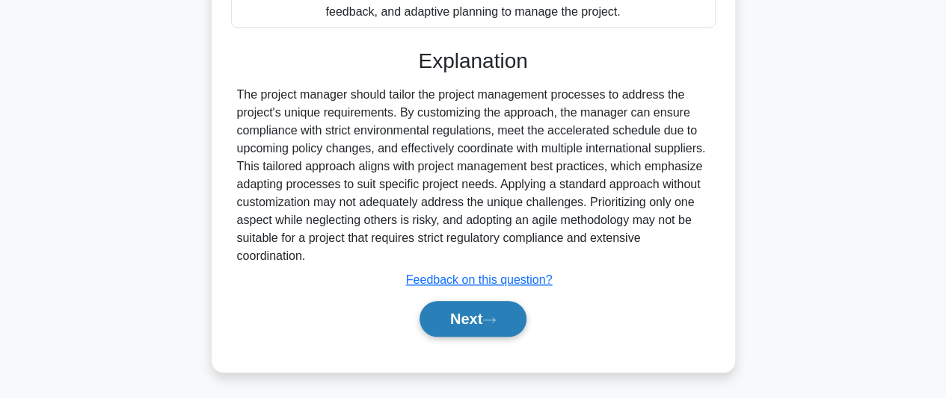
click at [473, 307] on button "Next" at bounding box center [472, 319] width 107 height 36
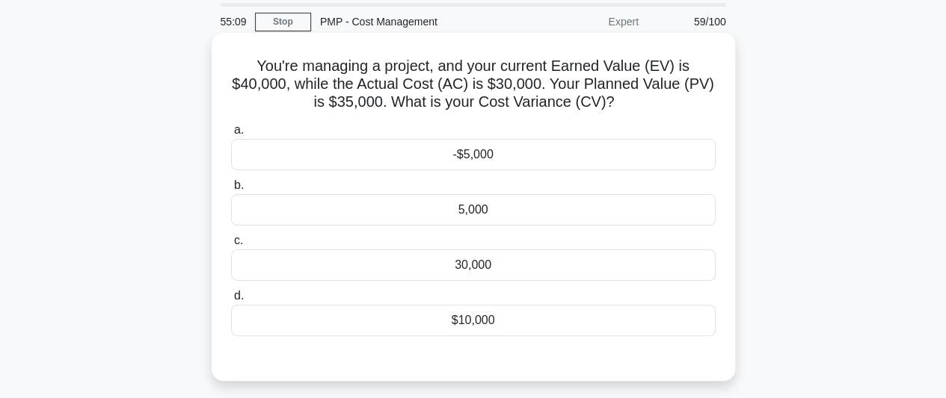
scroll to position [75, 0]
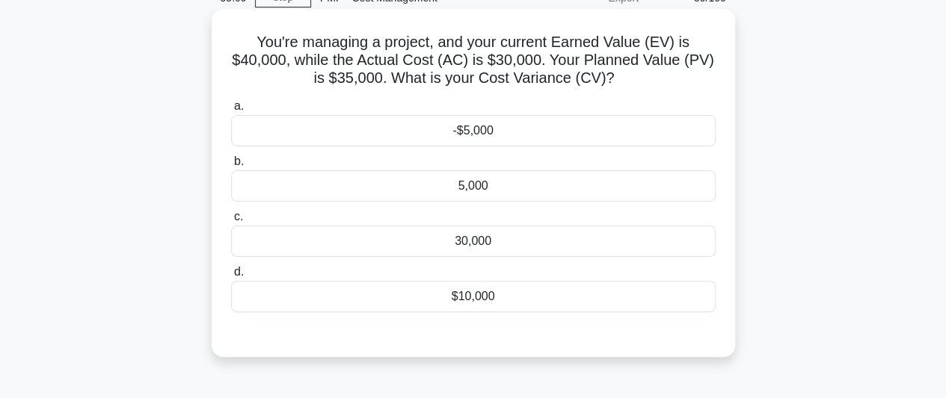
click at [495, 294] on div "$10,000" at bounding box center [473, 296] width 484 height 31
click at [231, 277] on input "d. $10,000" at bounding box center [231, 273] width 0 height 10
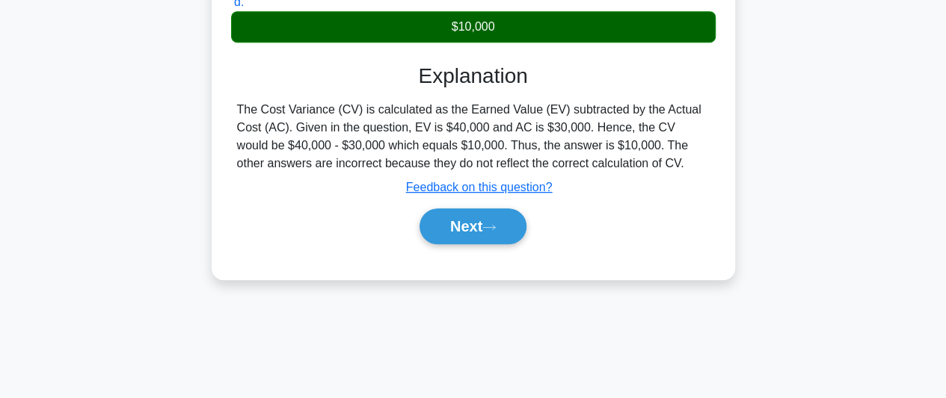
scroll to position [374, 0]
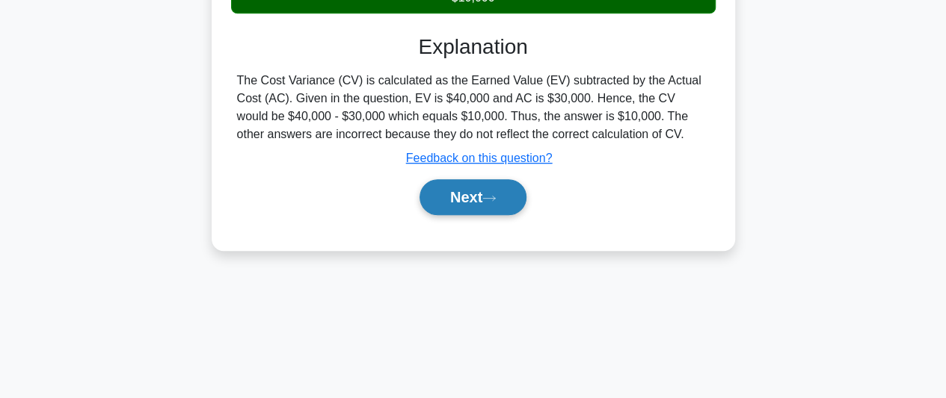
click at [505, 202] on button "Next" at bounding box center [472, 197] width 107 height 36
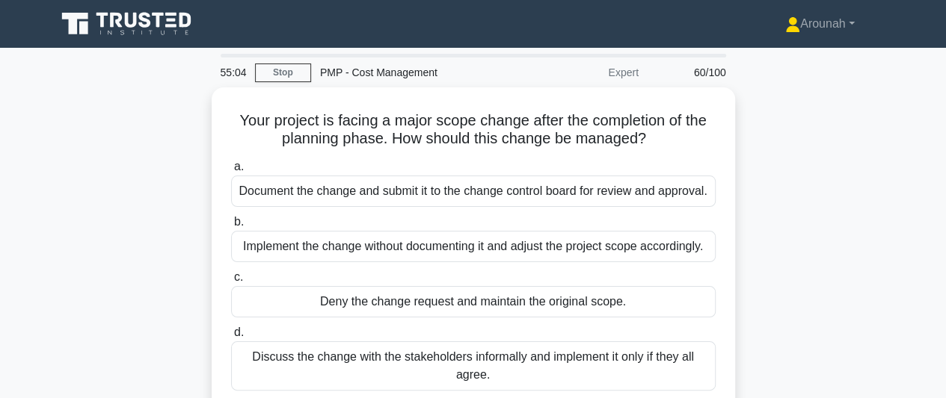
scroll to position [75, 0]
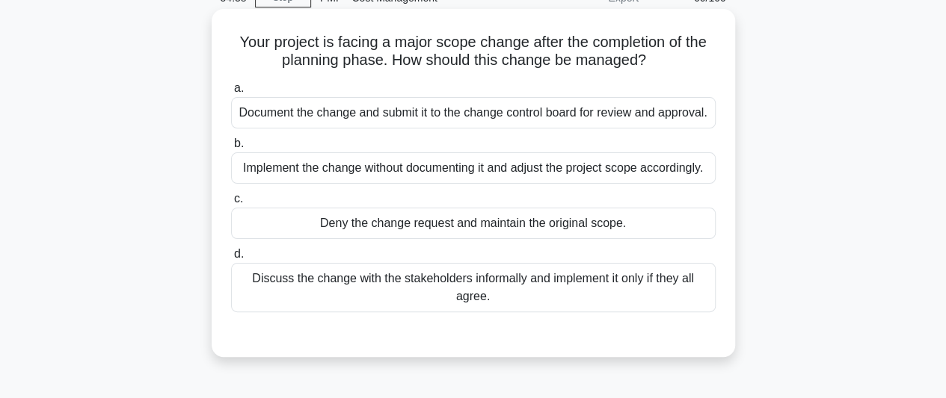
click at [612, 124] on div "Document the change and submit it to the change control board for review and ap…" at bounding box center [473, 112] width 484 height 31
click at [231, 93] on input "a. Document the change and submit it to the change control board for review and…" at bounding box center [231, 89] width 0 height 10
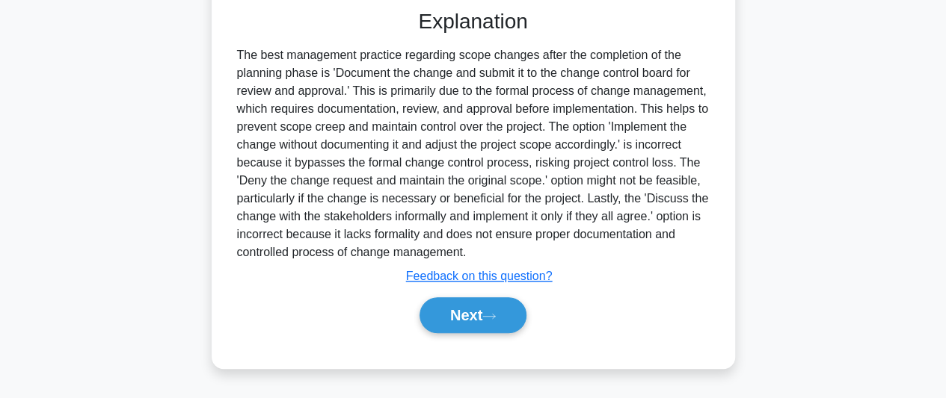
scroll to position [413, 0]
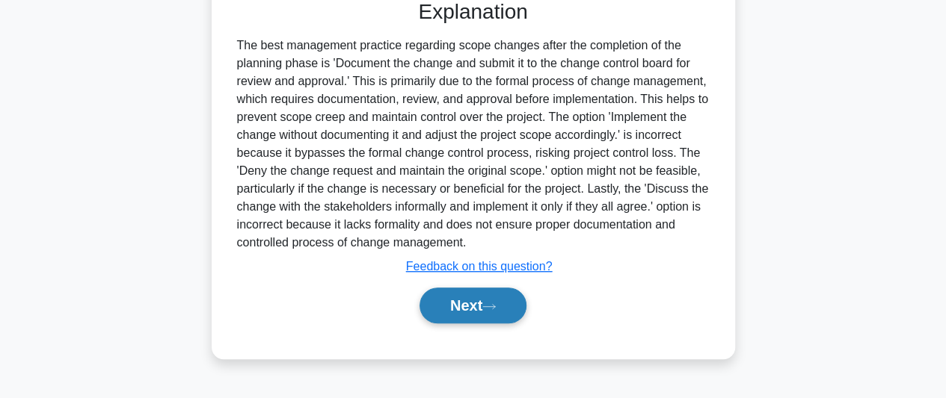
click at [461, 315] on button "Next" at bounding box center [472, 306] width 107 height 36
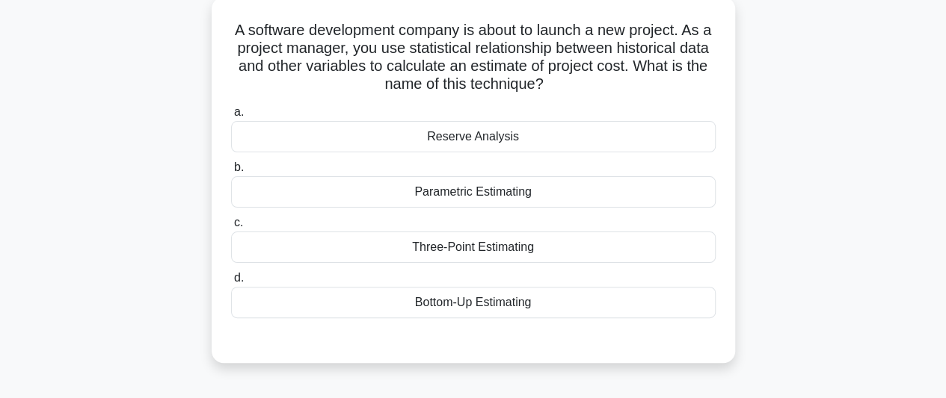
scroll to position [110, 0]
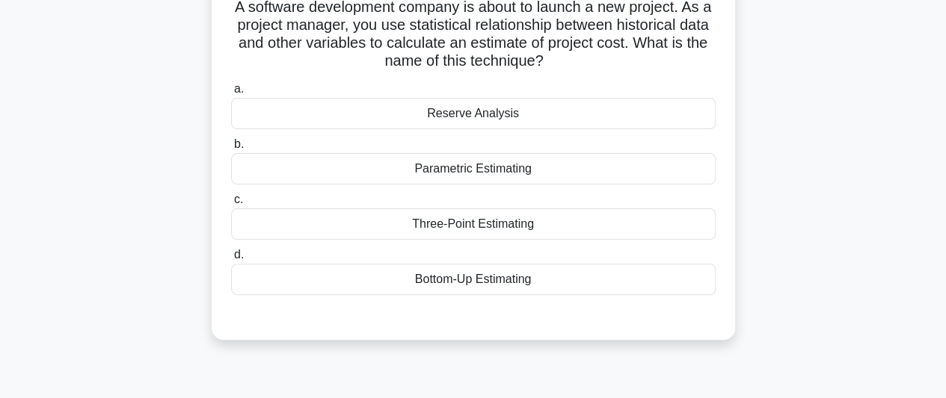
click at [512, 176] on div "Parametric Estimating" at bounding box center [473, 168] width 484 height 31
click at [231, 150] on input "b. Parametric Estimating" at bounding box center [231, 145] width 0 height 10
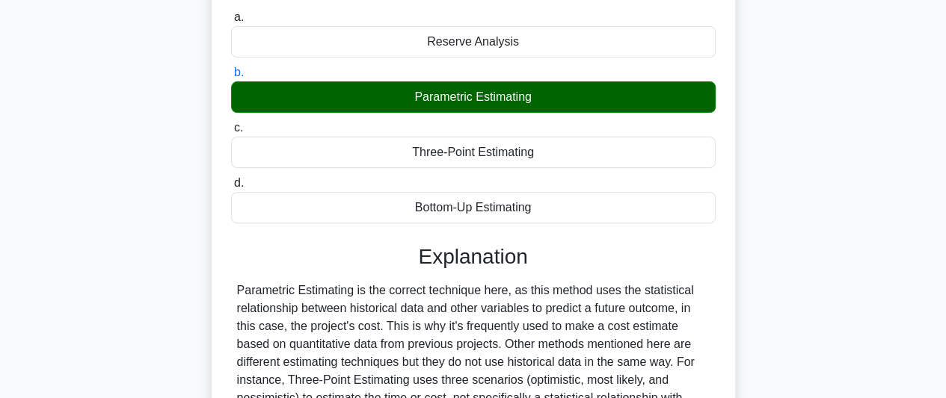
scroll to position [413, 0]
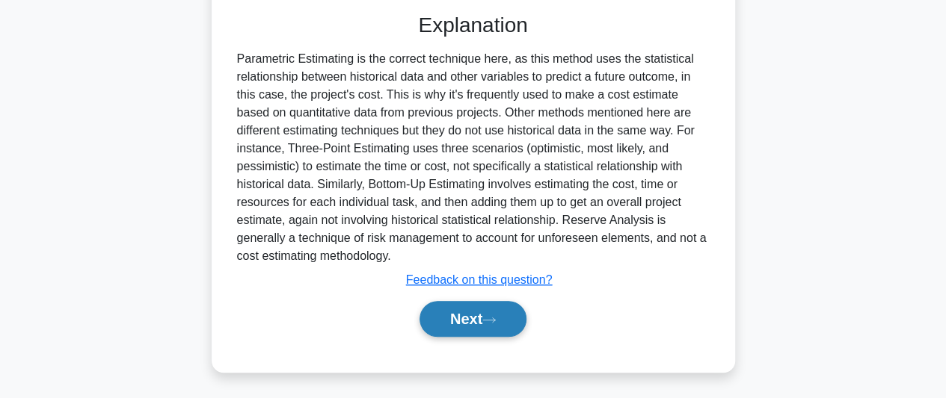
click at [487, 318] on button "Next" at bounding box center [472, 319] width 107 height 36
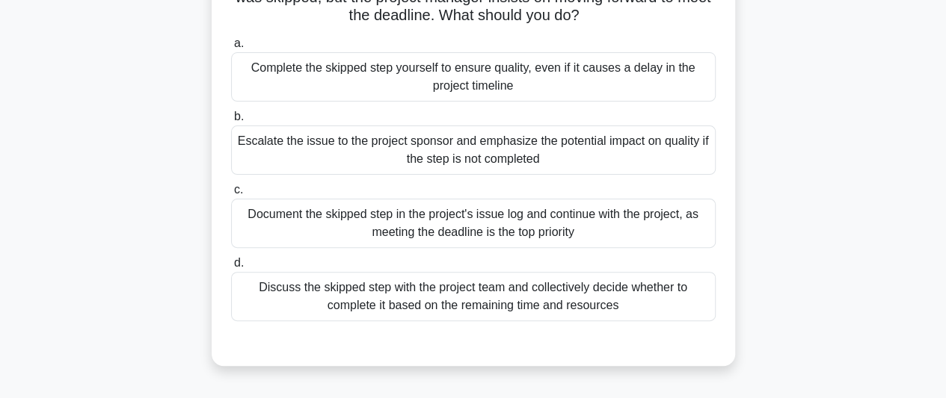
scroll to position [185, 0]
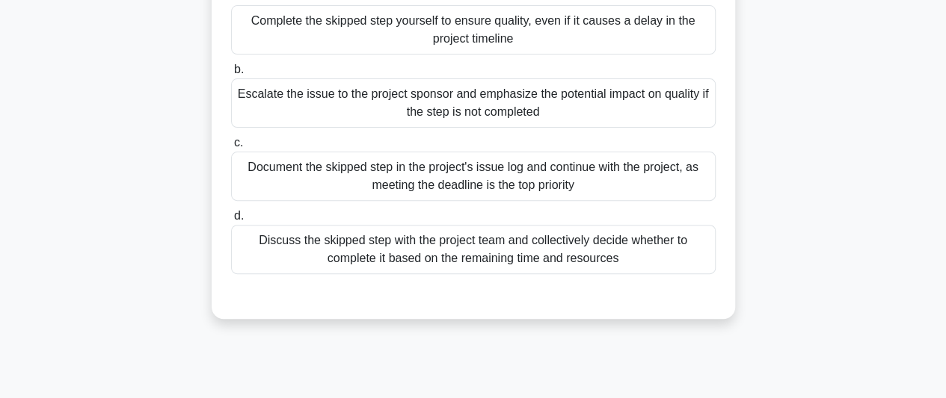
click at [533, 249] on div "Discuss the skipped step with the project team and collectively decide whether …" at bounding box center [473, 249] width 484 height 49
click at [231, 221] on input "d. Discuss the skipped step with the project team and collectively decide wheth…" at bounding box center [231, 217] width 0 height 10
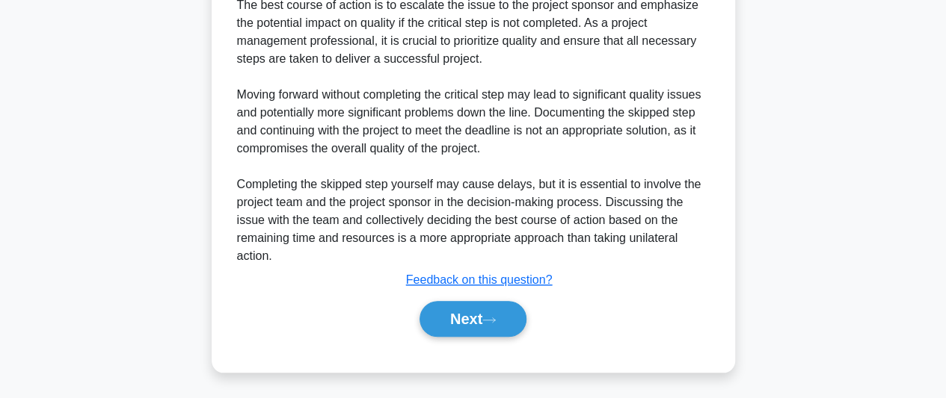
scroll to position [523, 0]
click at [480, 307] on button "Next" at bounding box center [472, 319] width 107 height 36
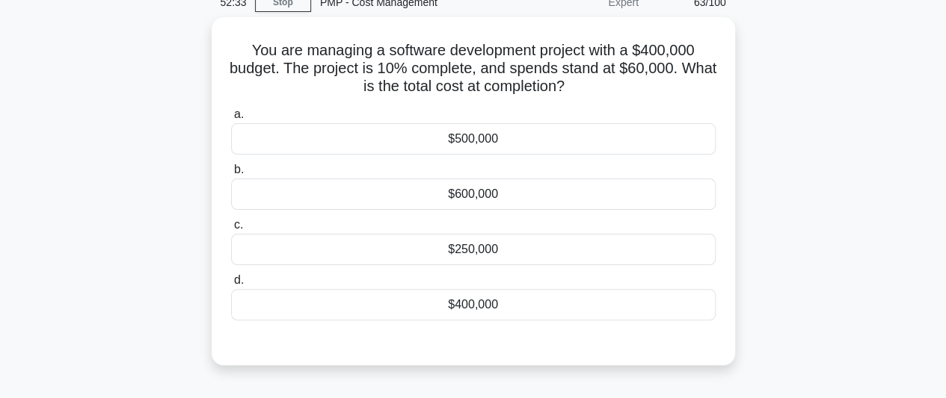
scroll to position [35, 0]
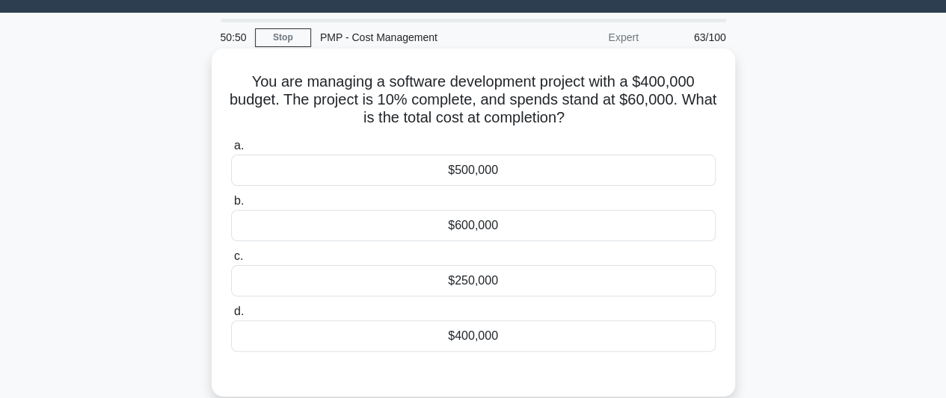
click at [529, 224] on div "$600,000" at bounding box center [473, 225] width 484 height 31
click at [231, 206] on input "b. $600,000" at bounding box center [231, 202] width 0 height 10
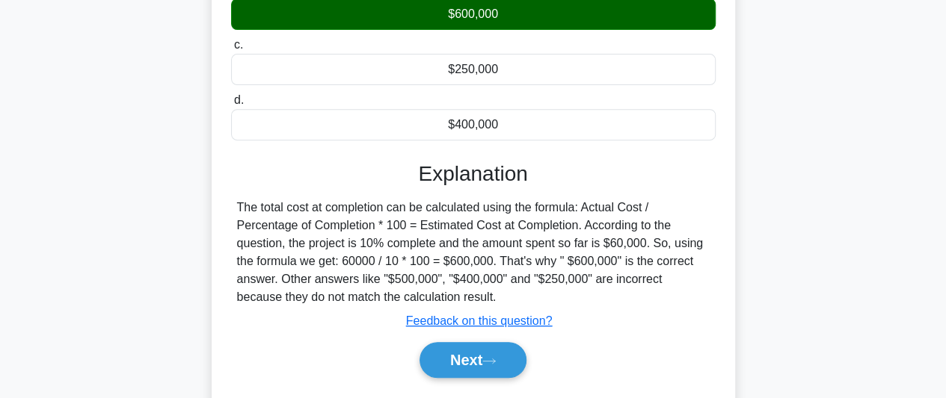
scroll to position [334, 0]
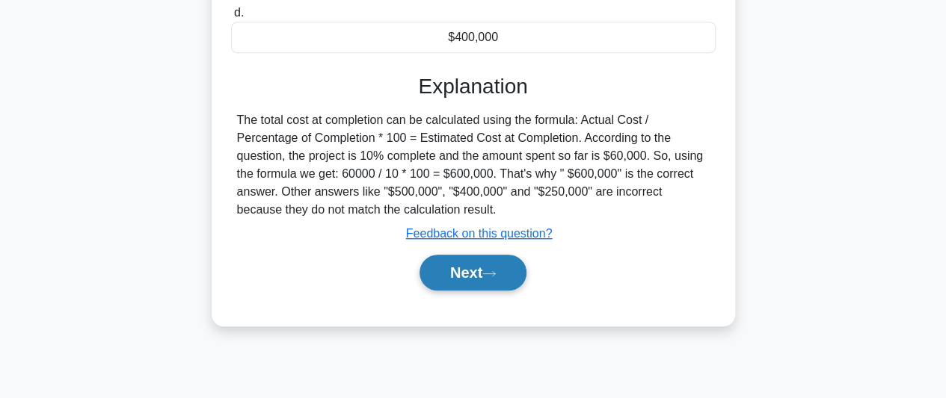
click at [481, 268] on button "Next" at bounding box center [472, 273] width 107 height 36
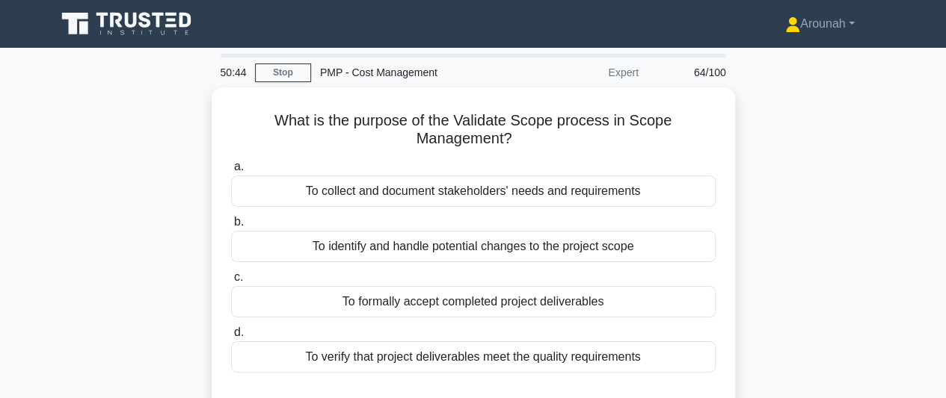
scroll to position [0, 0]
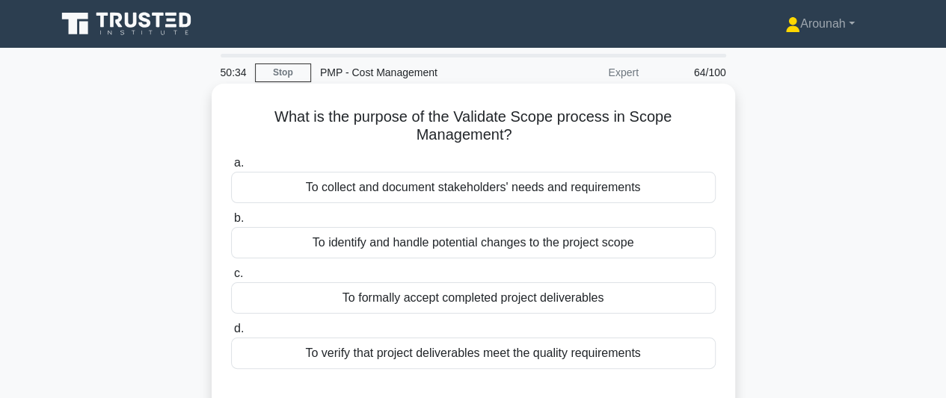
click at [559, 300] on div "To formally accept completed project deliverables" at bounding box center [473, 298] width 484 height 31
click at [231, 279] on input "c. To formally accept completed project deliverables" at bounding box center [231, 274] width 0 height 10
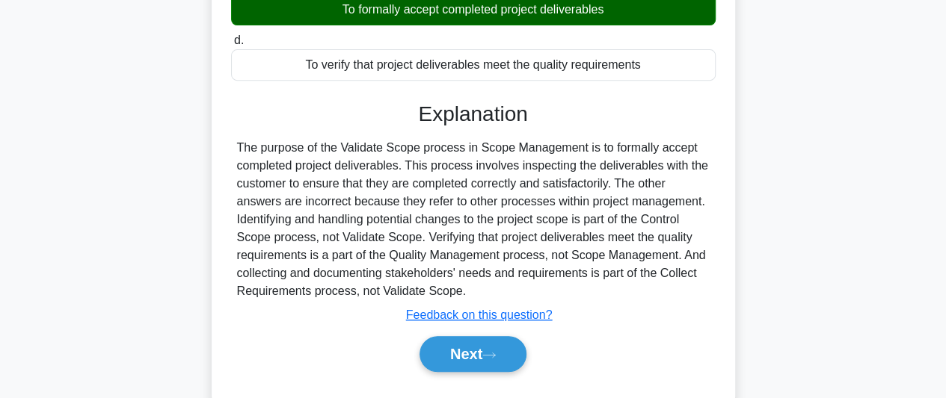
scroll to position [374, 0]
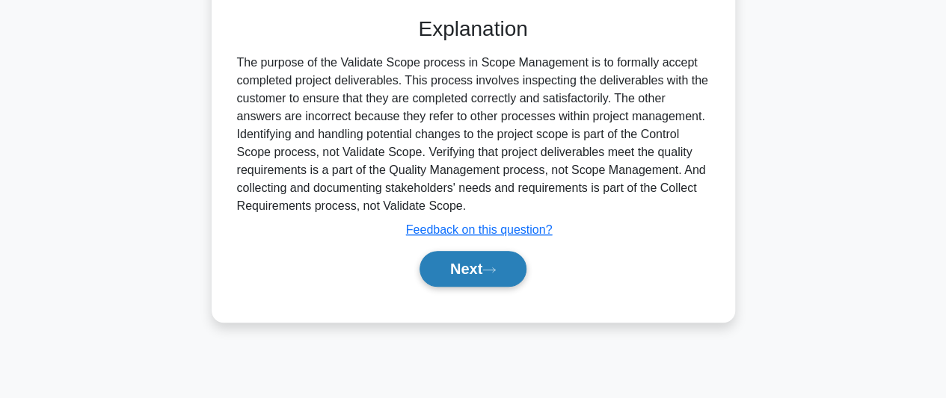
click at [488, 269] on button "Next" at bounding box center [472, 269] width 107 height 36
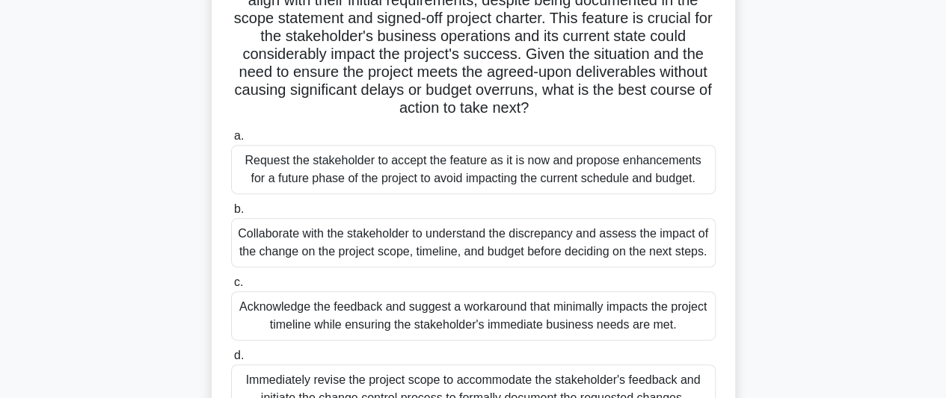
scroll to position [299, 0]
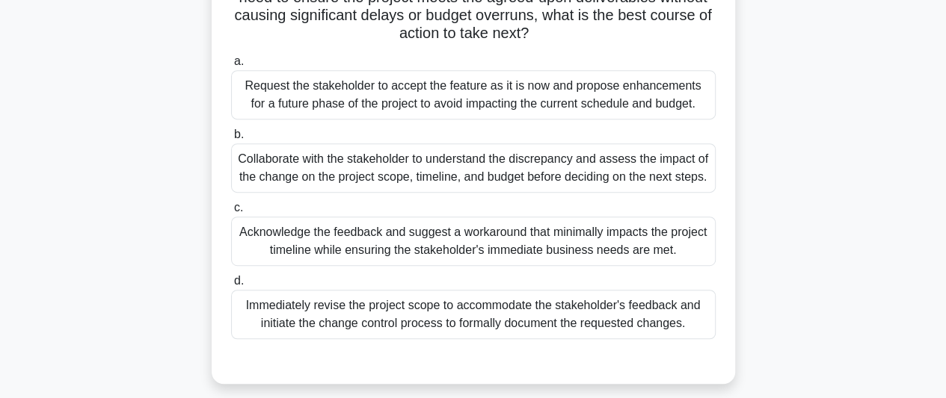
click at [555, 170] on div "Collaborate with the stakeholder to understand the discrepancy and assess the i…" at bounding box center [473, 168] width 484 height 49
click at [231, 140] on input "b. Collaborate with the stakeholder to understand the discrepancy and assess th…" at bounding box center [231, 135] width 0 height 10
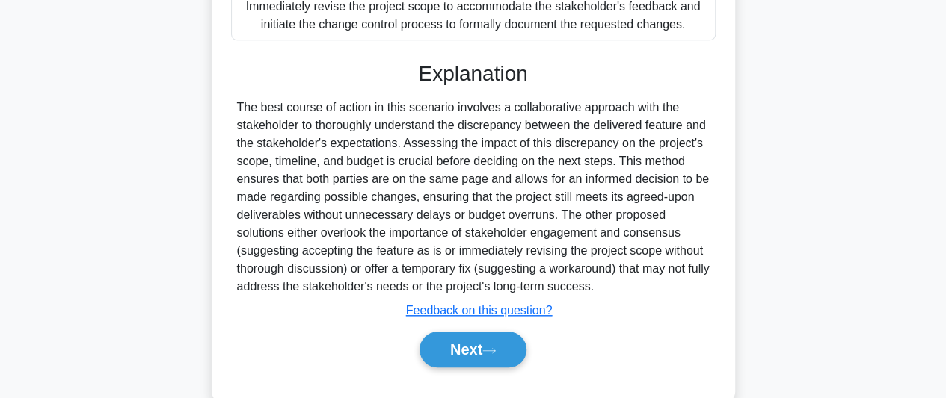
scroll to position [647, 0]
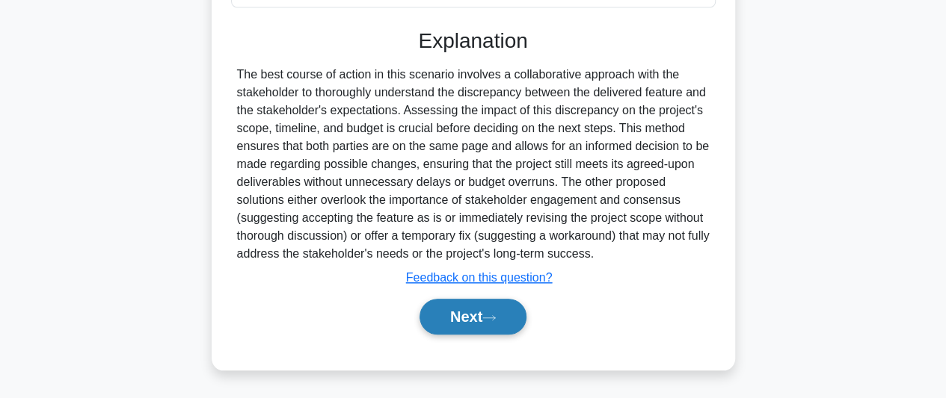
click at [471, 312] on button "Next" at bounding box center [472, 317] width 107 height 36
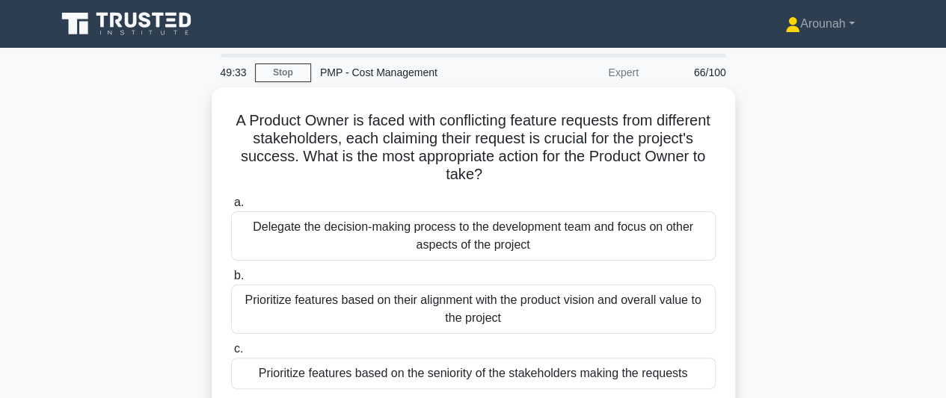
scroll to position [75, 0]
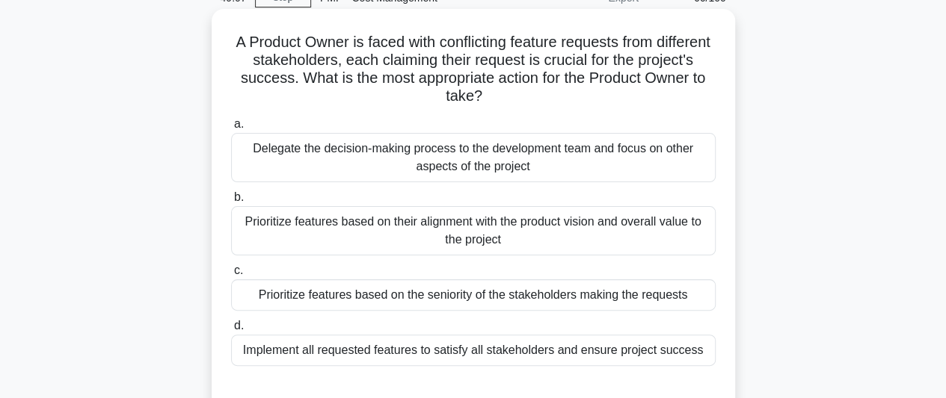
click at [583, 241] on div "Prioritize features based on their alignment with the product vision and overal…" at bounding box center [473, 230] width 484 height 49
click at [231, 203] on input "b. Prioritize features based on their alignment with the product vision and ove…" at bounding box center [231, 198] width 0 height 10
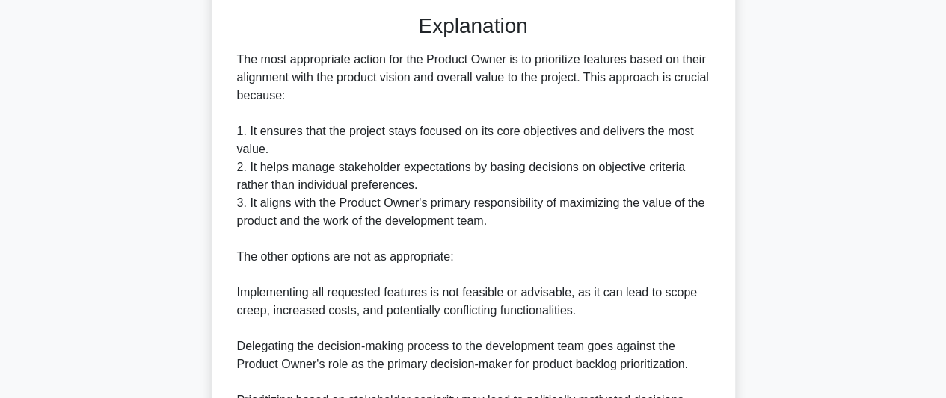
scroll to position [629, 0]
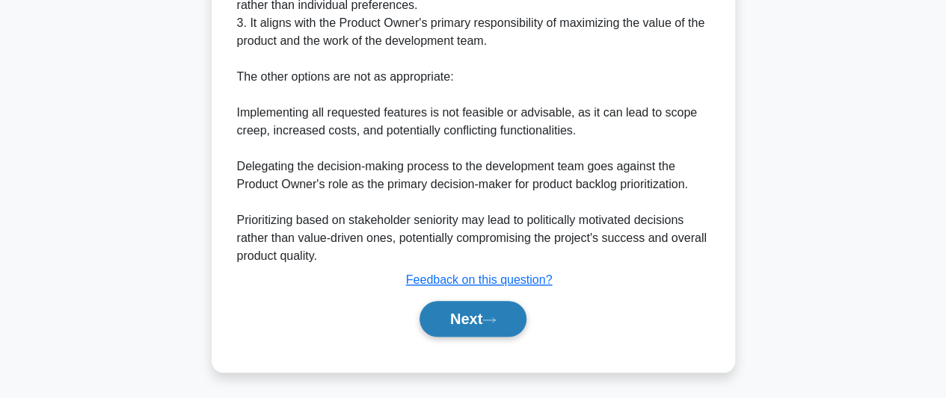
click at [487, 317] on button "Next" at bounding box center [472, 319] width 107 height 36
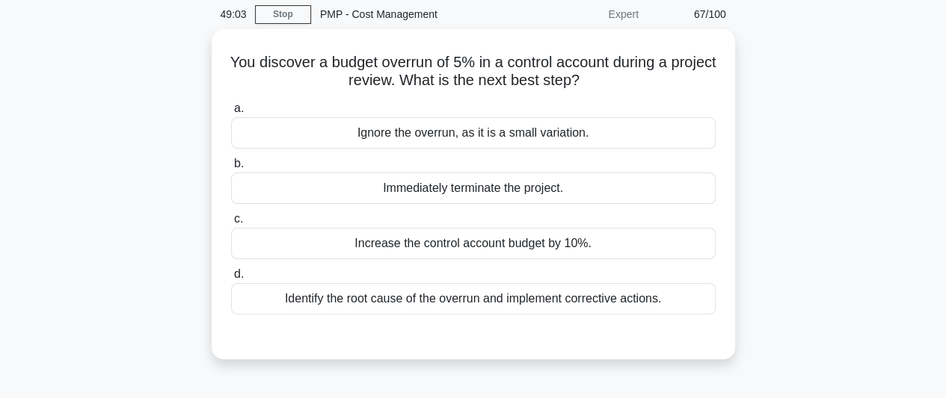
scroll to position [35, 0]
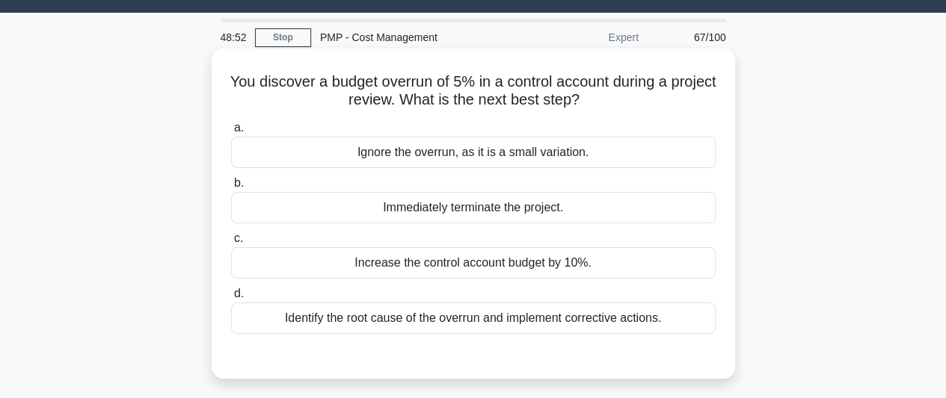
click at [651, 324] on div "Identify the root cause of the overrun and implement corrective actions." at bounding box center [473, 318] width 484 height 31
click at [231, 299] on input "d. Identify the root cause of the overrun and implement corrective actions." at bounding box center [231, 294] width 0 height 10
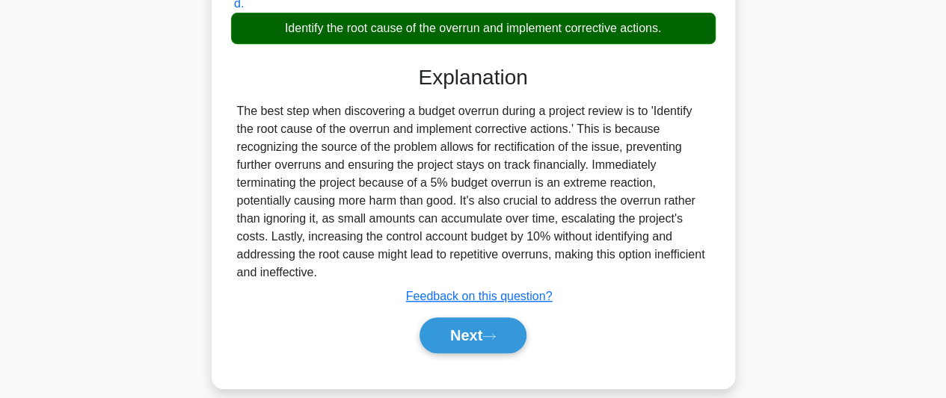
scroll to position [409, 0]
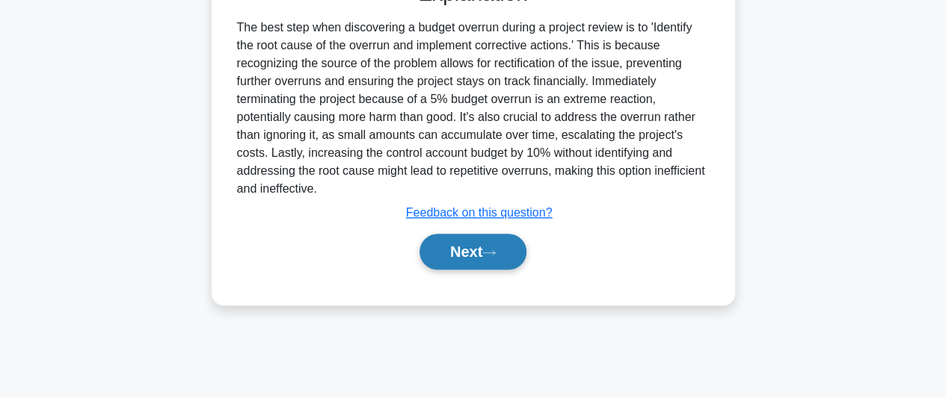
click at [472, 254] on button "Next" at bounding box center [472, 252] width 107 height 36
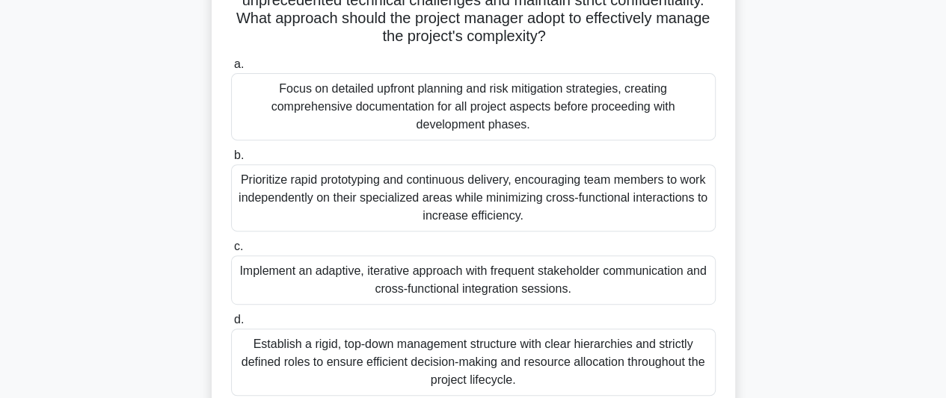
scroll to position [299, 0]
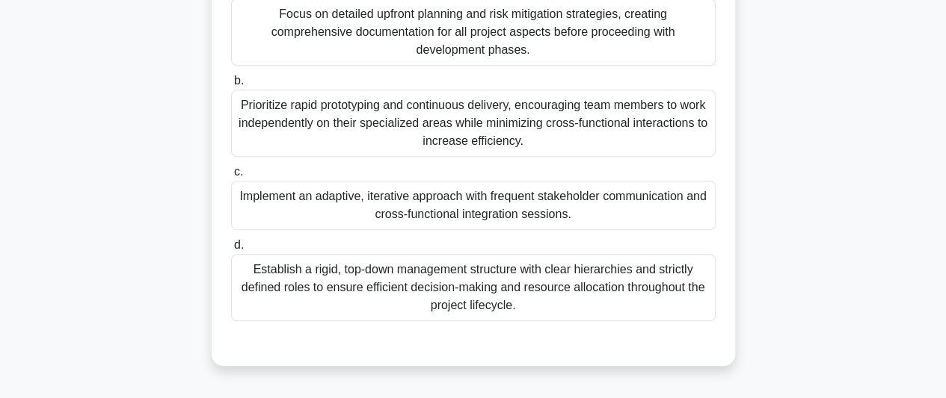
click at [646, 210] on div "Implement an adaptive, iterative approach with frequent stakeholder communicati…" at bounding box center [473, 205] width 484 height 49
click at [231, 177] on input "c. Implement an adaptive, iterative approach with frequent stakeholder communic…" at bounding box center [231, 172] width 0 height 10
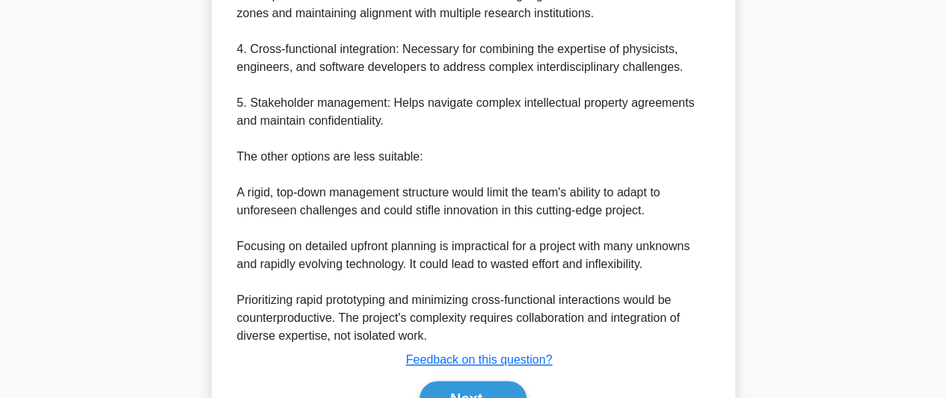
scroll to position [952, 0]
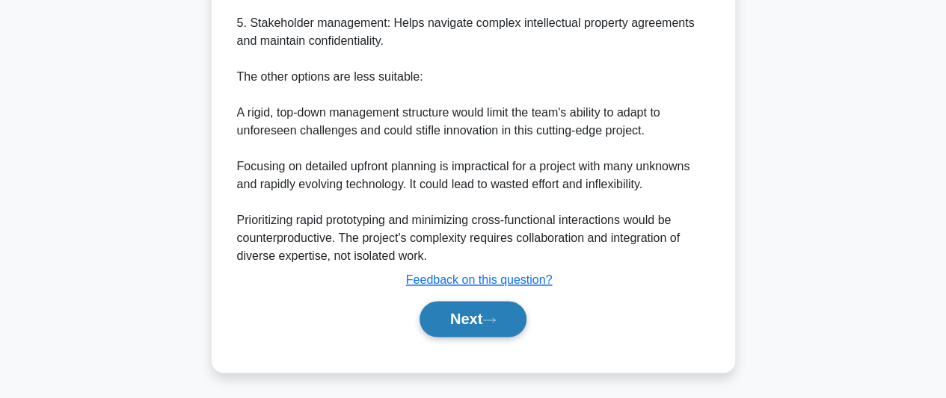
click at [459, 310] on button "Next" at bounding box center [472, 319] width 107 height 36
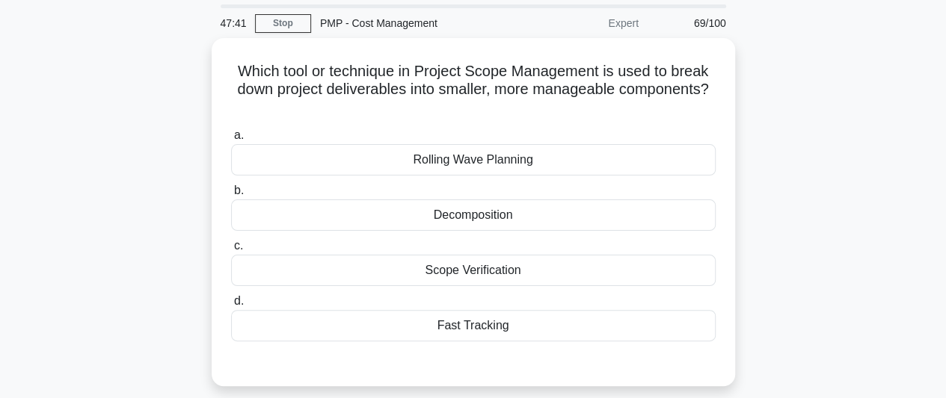
scroll to position [35, 0]
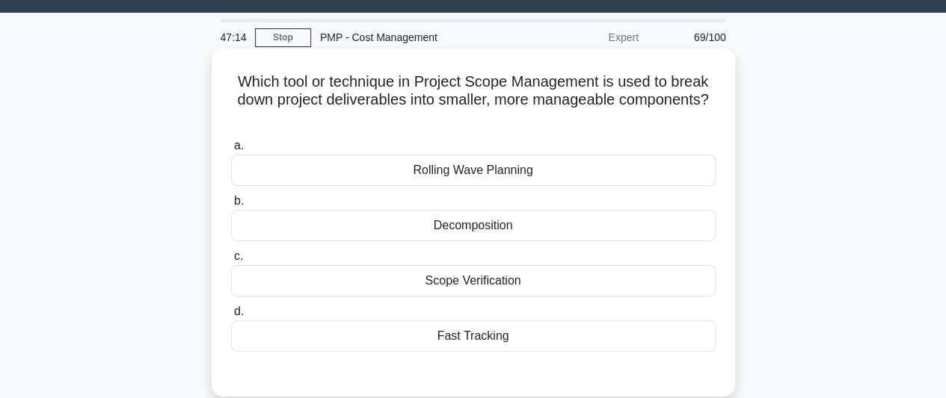
click at [523, 228] on div "Decomposition" at bounding box center [473, 225] width 484 height 31
click at [231, 206] on input "b. Decomposition" at bounding box center [231, 202] width 0 height 10
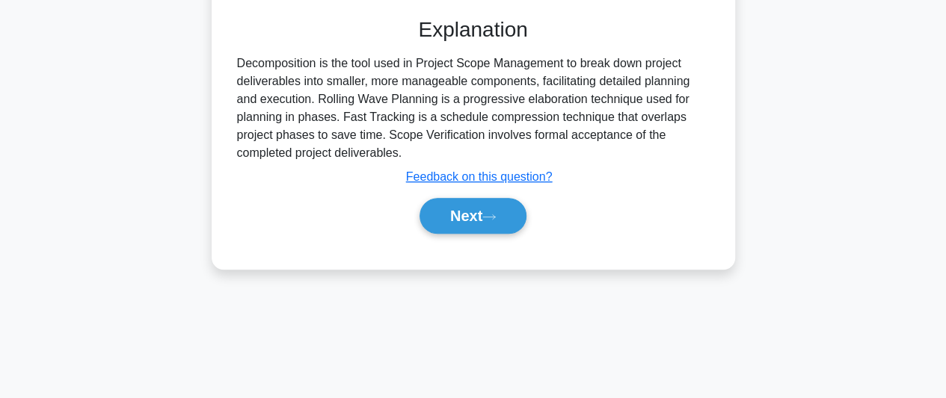
scroll to position [409, 0]
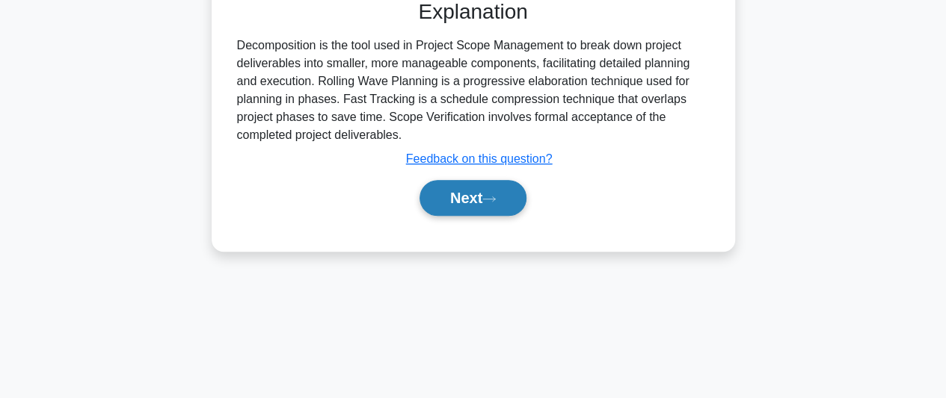
click at [495, 203] on button "Next" at bounding box center [472, 198] width 107 height 36
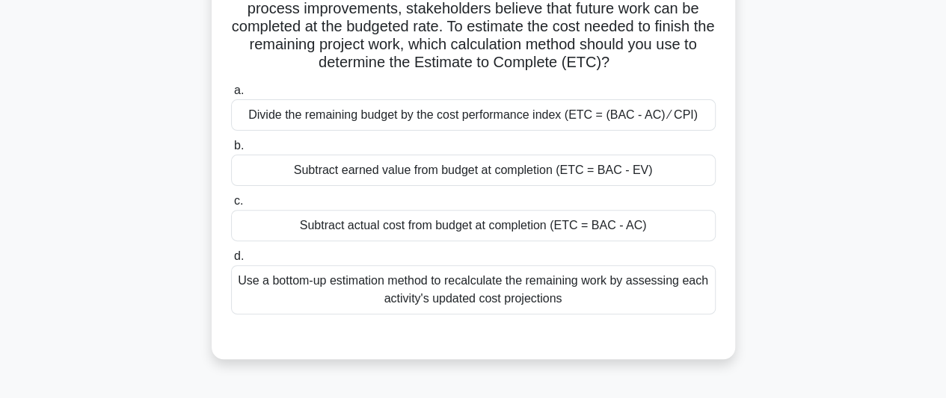
scroll to position [185, 0]
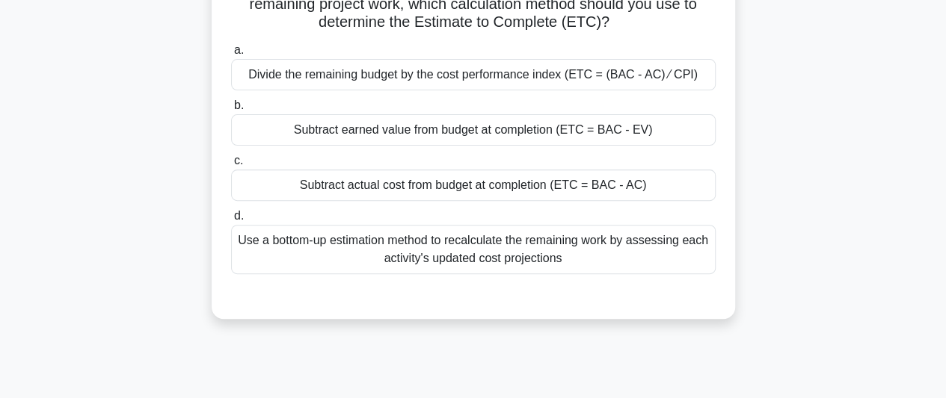
click at [518, 185] on div "Subtract actual cost from budget at completion (ETC = BAC - AC)" at bounding box center [473, 185] width 484 height 31
click at [231, 166] on input "c. Subtract actual cost from budget at completion (ETC = BAC - AC)" at bounding box center [231, 161] width 0 height 10
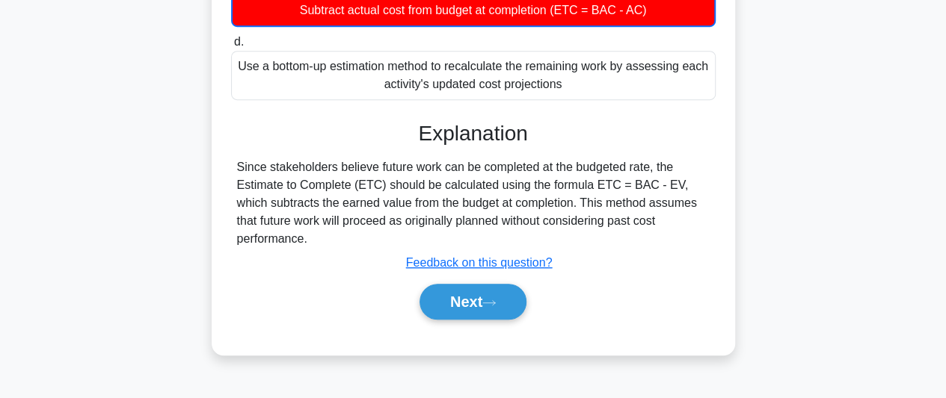
scroll to position [409, 0]
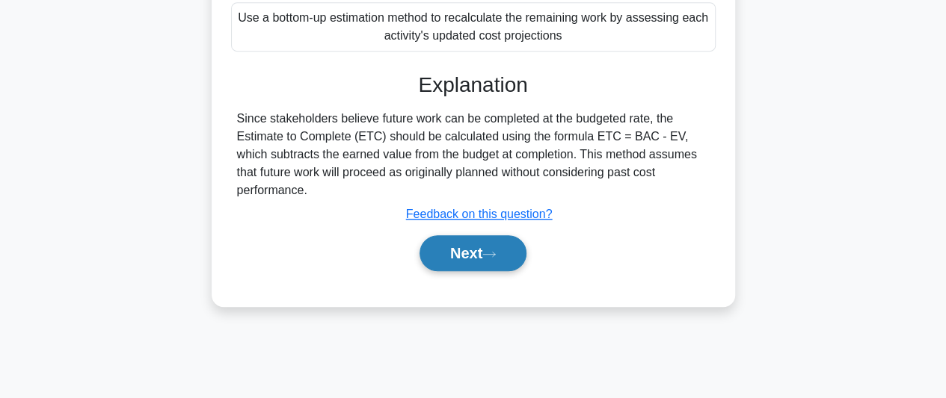
click at [488, 250] on icon at bounding box center [488, 254] width 13 height 8
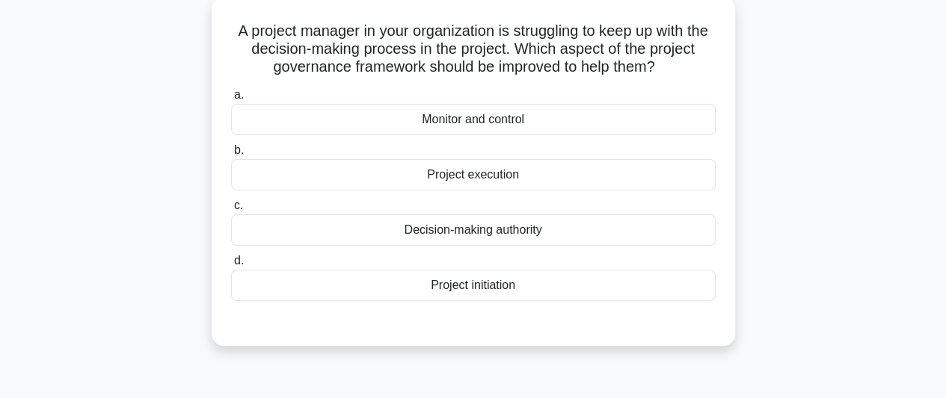
scroll to position [0, 0]
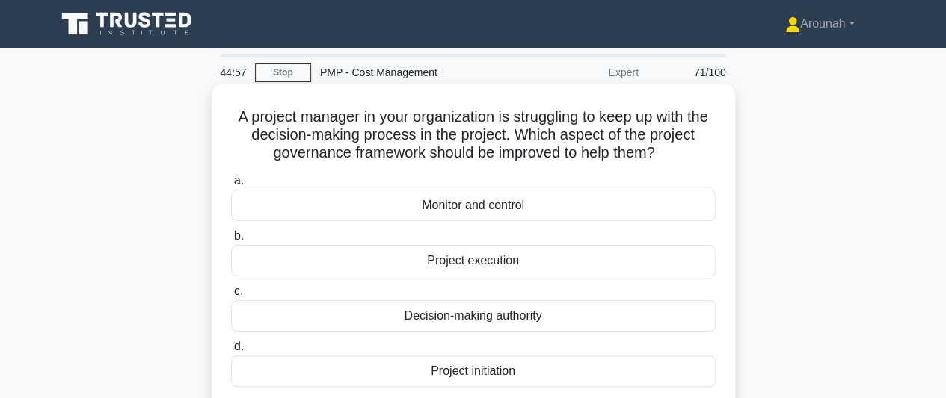
click at [497, 203] on div "Monitor and control" at bounding box center [473, 205] width 484 height 31
click at [231, 186] on input "a. Monitor and control" at bounding box center [231, 181] width 0 height 10
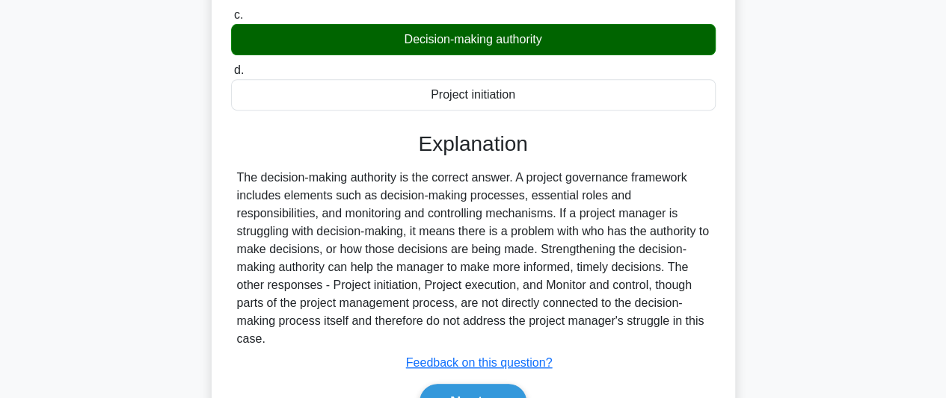
scroll to position [374, 0]
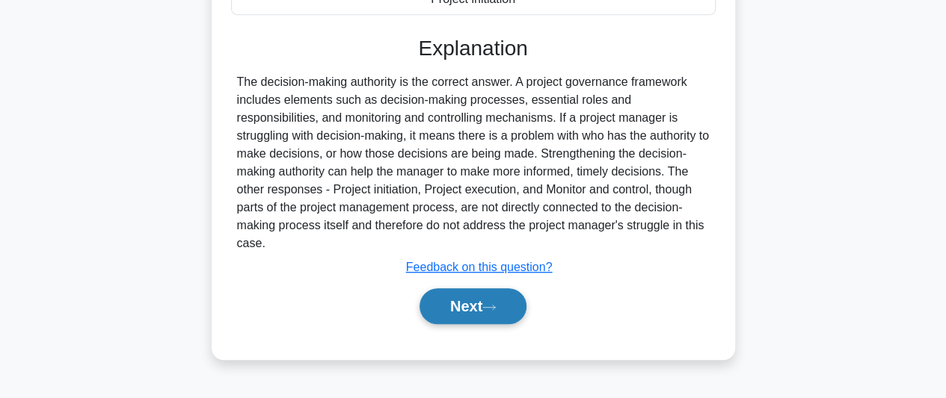
click at [495, 289] on button "Next" at bounding box center [472, 307] width 107 height 36
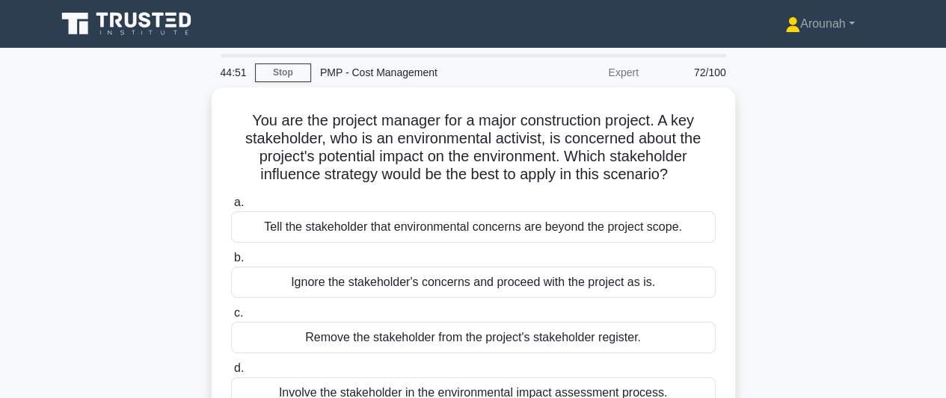
scroll to position [75, 0]
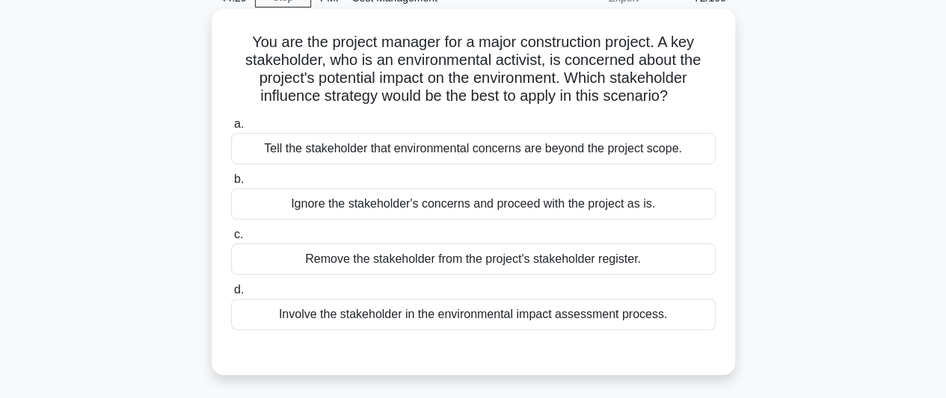
click at [618, 316] on div "Involve the stakeholder in the environmental impact assessment process." at bounding box center [473, 314] width 484 height 31
click at [231, 295] on input "d. Involve the stakeholder in the environmental impact assessment process." at bounding box center [231, 291] width 0 height 10
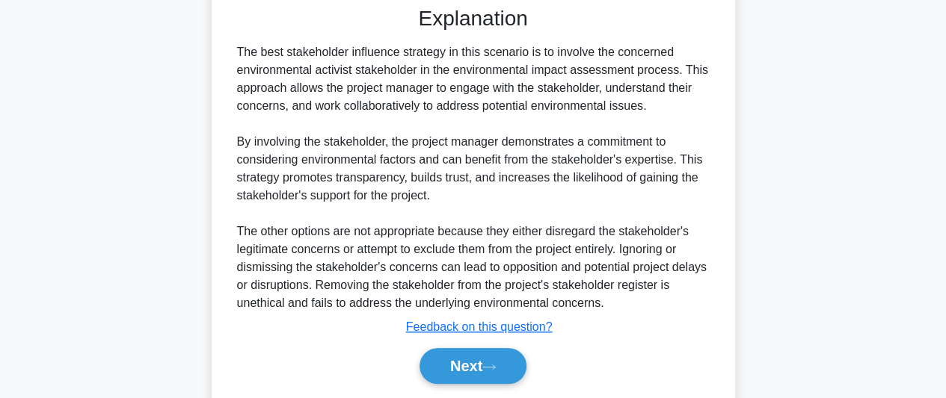
scroll to position [449, 0]
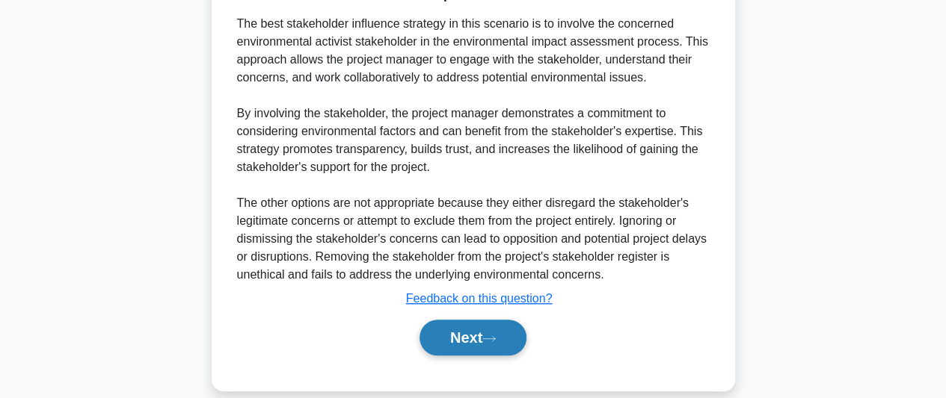
drag, startPoint x: 481, startPoint y: 342, endPoint x: 491, endPoint y: 349, distance: 12.3
click at [484, 344] on button "Next" at bounding box center [472, 338] width 107 height 36
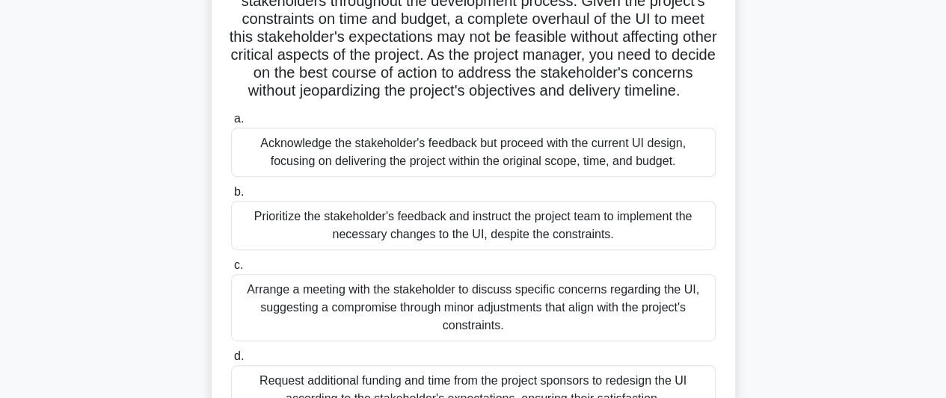
scroll to position [334, 0]
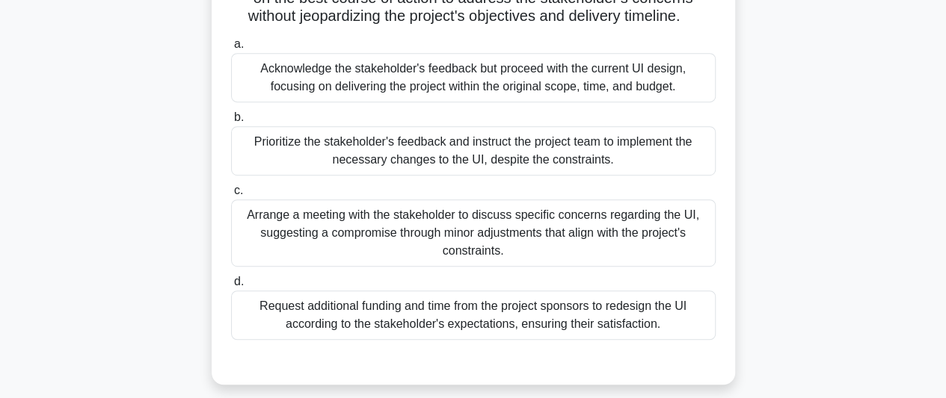
click at [603, 256] on div "Arrange a meeting with the stakeholder to discuss specific concerns regarding t…" at bounding box center [473, 233] width 484 height 67
click at [231, 196] on input "c. Arrange a meeting with the stakeholder to discuss specific concerns regardin…" at bounding box center [231, 191] width 0 height 10
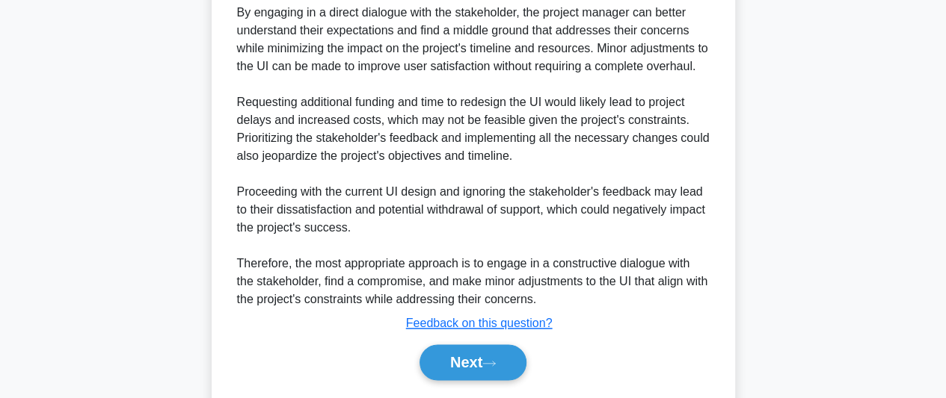
scroll to position [880, 0]
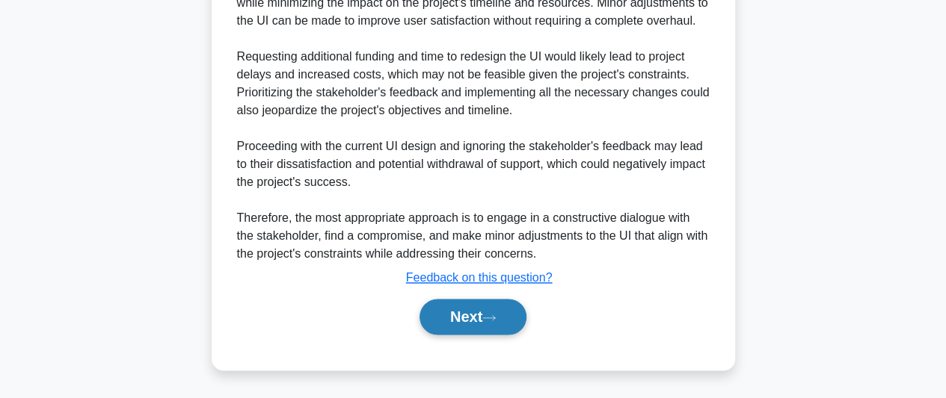
click at [462, 309] on button "Next" at bounding box center [472, 317] width 107 height 36
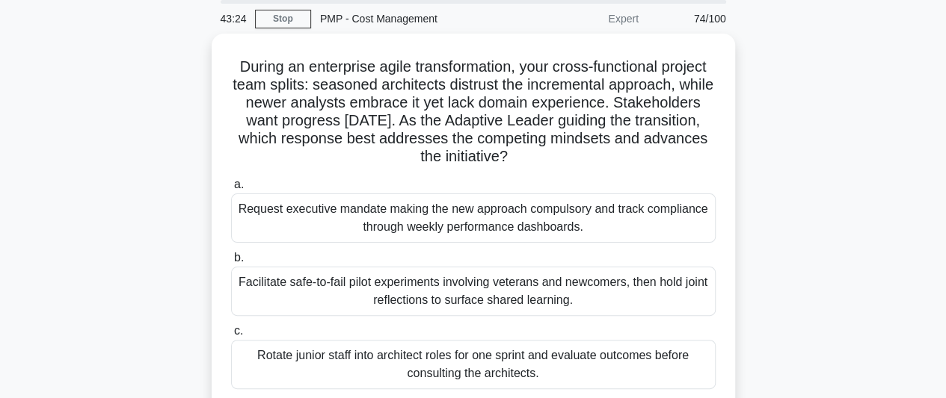
scroll to position [75, 0]
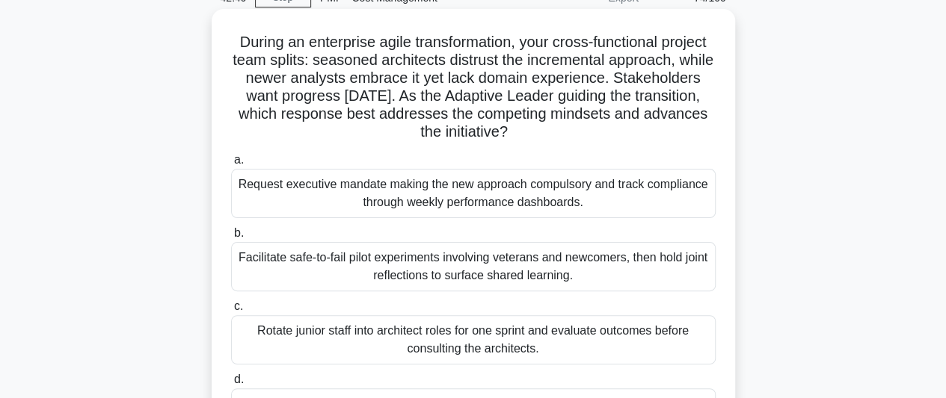
click at [610, 258] on div "Facilitate safe-to-fail pilot experiments involving veterans and newcomers, the…" at bounding box center [473, 266] width 484 height 49
click at [231, 238] on input "b. Facilitate safe-to-fail pilot experiments involving veterans and newcomers, …" at bounding box center [231, 234] width 0 height 10
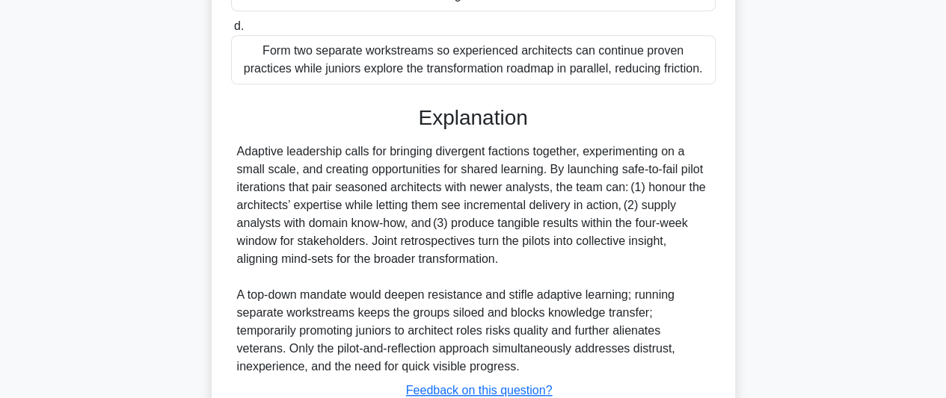
scroll to position [539, 0]
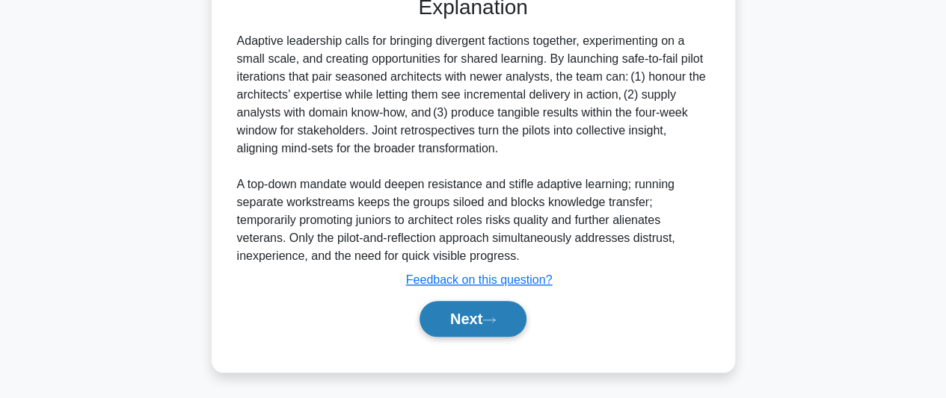
click at [475, 309] on button "Next" at bounding box center [472, 319] width 107 height 36
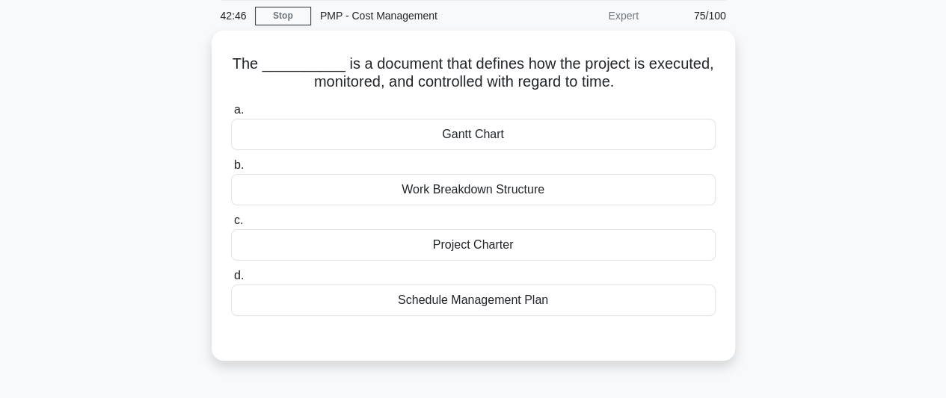
scroll to position [35, 0]
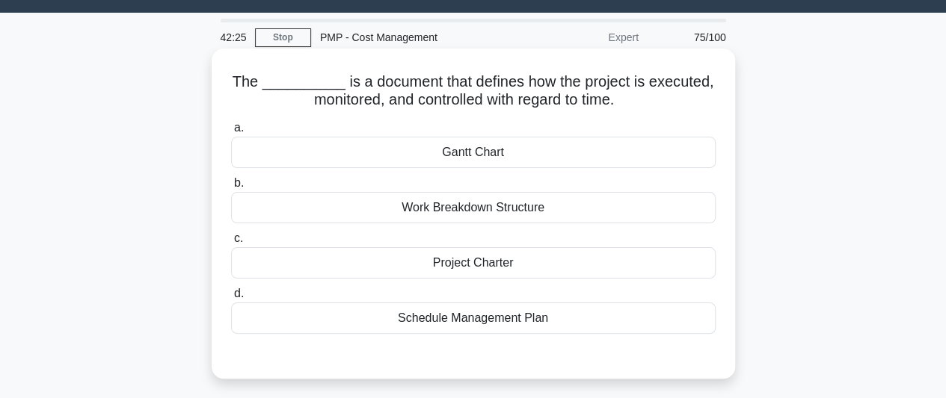
click at [517, 318] on div "Schedule Management Plan" at bounding box center [473, 318] width 484 height 31
click at [231, 299] on input "d. Schedule Management Plan" at bounding box center [231, 294] width 0 height 10
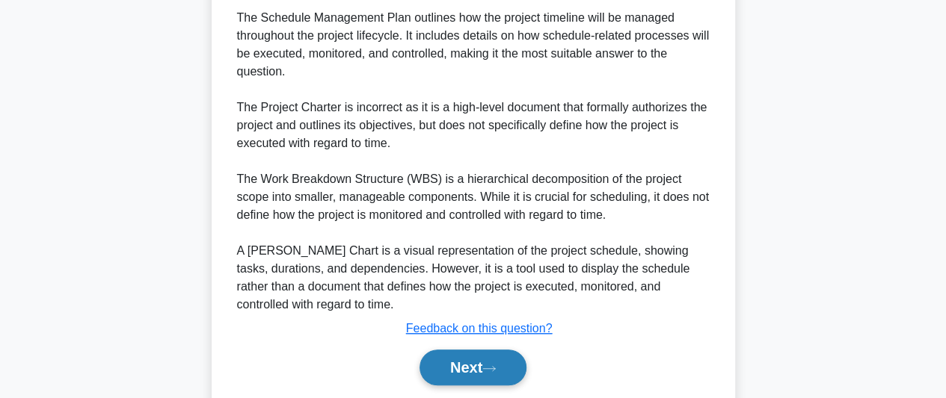
scroll to position [539, 0]
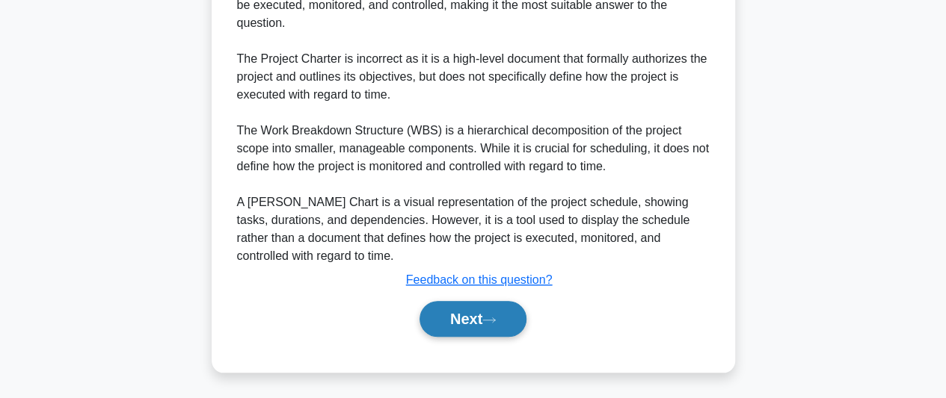
click at [465, 324] on button "Next" at bounding box center [472, 319] width 107 height 36
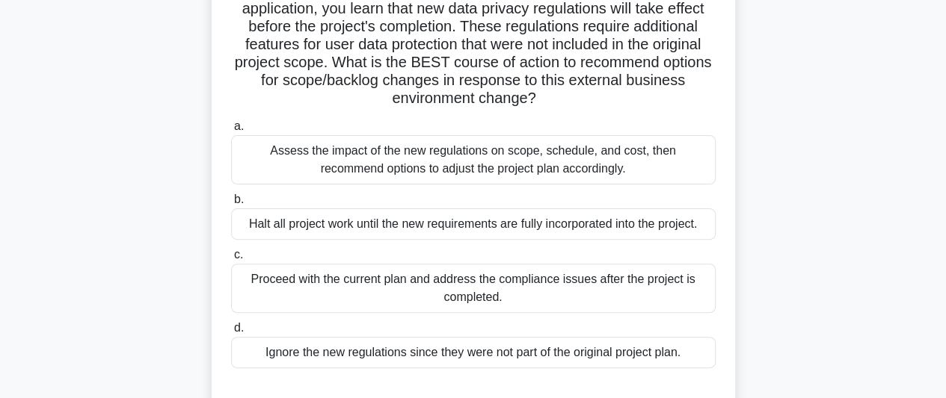
scroll to position [150, 0]
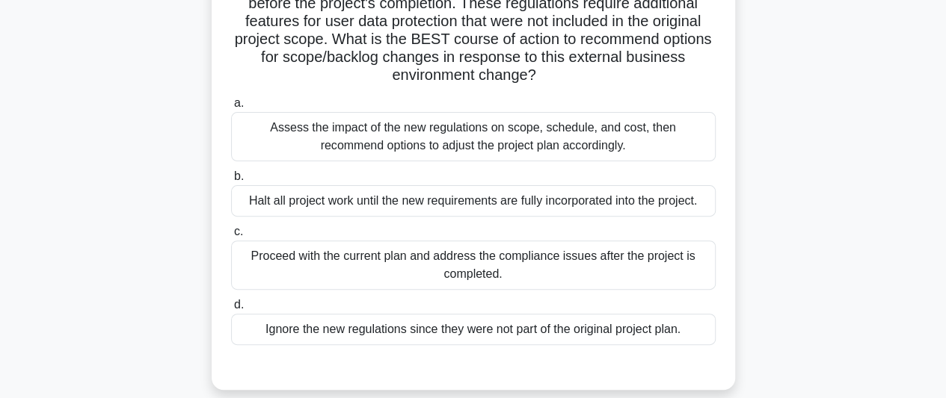
click at [558, 146] on div "Assess the impact of the new regulations on scope, schedule, and cost, then rec…" at bounding box center [473, 136] width 484 height 49
click at [231, 108] on input "a. Assess the impact of the new regulations on scope, schedule, and cost, then …" at bounding box center [231, 104] width 0 height 10
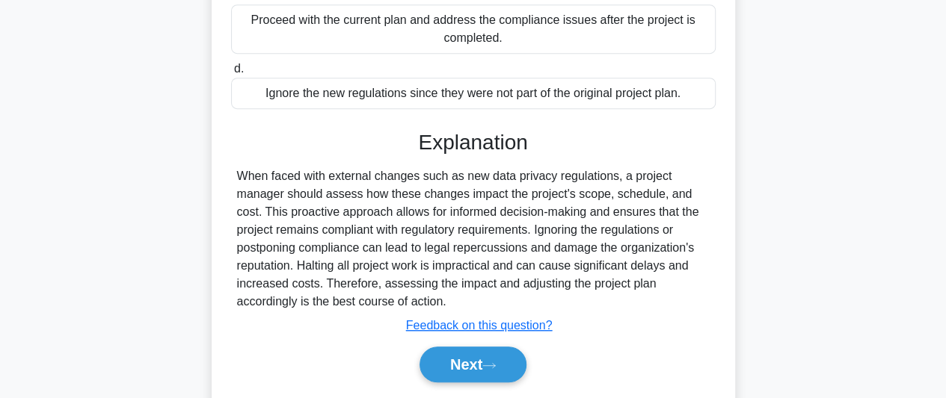
scroll to position [431, 0]
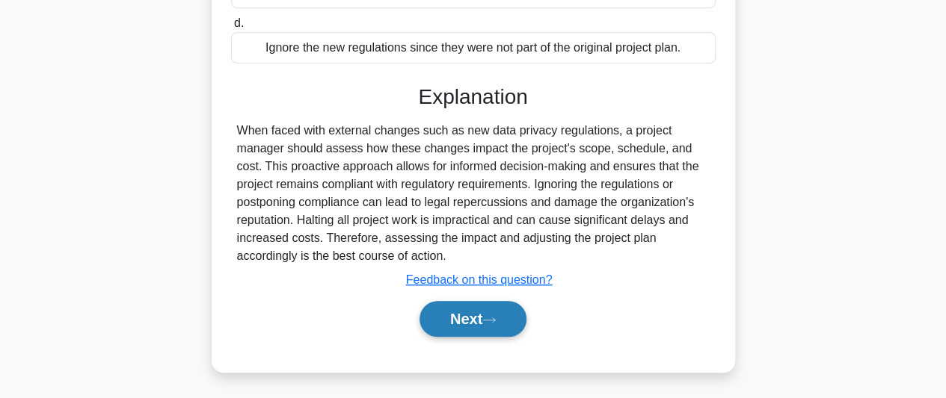
click at [493, 316] on icon at bounding box center [488, 320] width 13 height 8
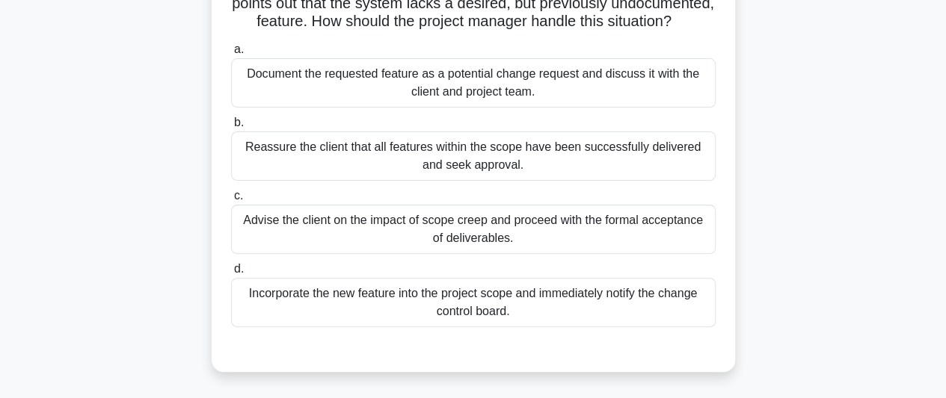
scroll to position [75, 0]
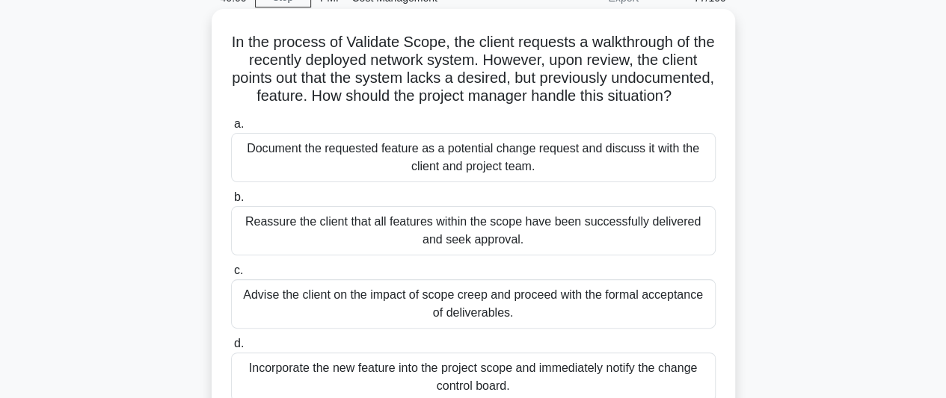
click at [555, 179] on div "Document the requested feature as a potential change request and discuss it wit…" at bounding box center [473, 157] width 484 height 49
click at [231, 129] on input "a. Document the requested feature as a potential change request and discuss it …" at bounding box center [231, 125] width 0 height 10
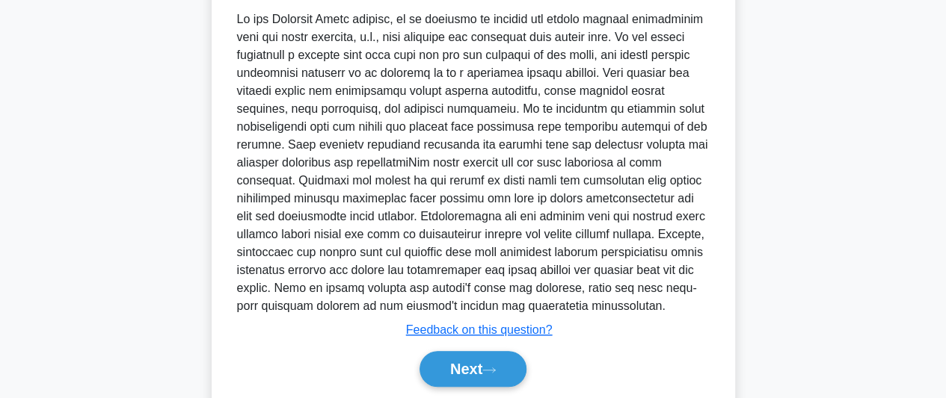
scroll to position [593, 0]
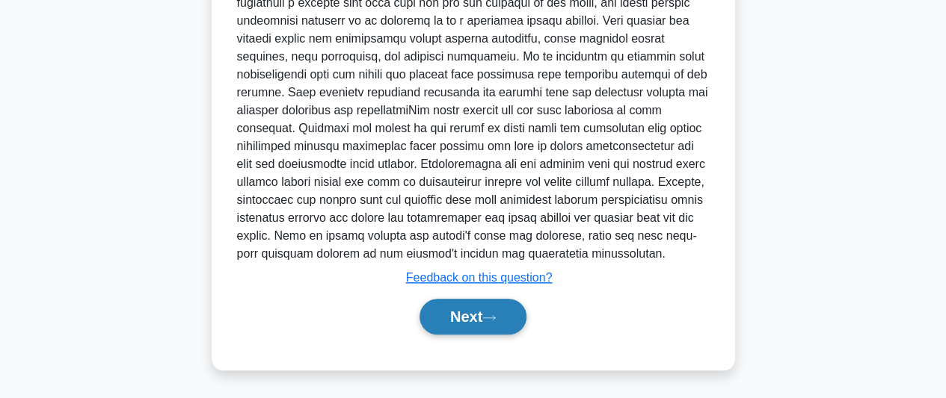
click at [455, 315] on button "Next" at bounding box center [472, 317] width 107 height 36
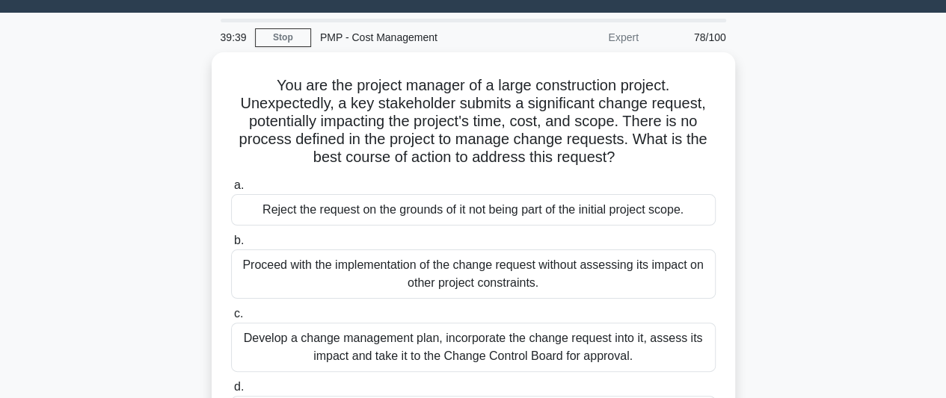
scroll to position [110, 0]
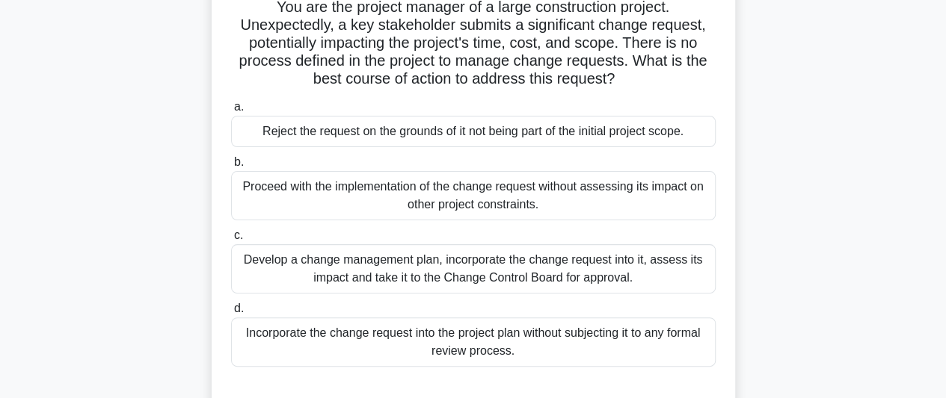
click at [635, 274] on div "Develop a change management plan, incorporate the change request into it, asses…" at bounding box center [473, 268] width 484 height 49
click at [231, 241] on input "c. Develop a change management plan, incorporate the change request into it, as…" at bounding box center [231, 236] width 0 height 10
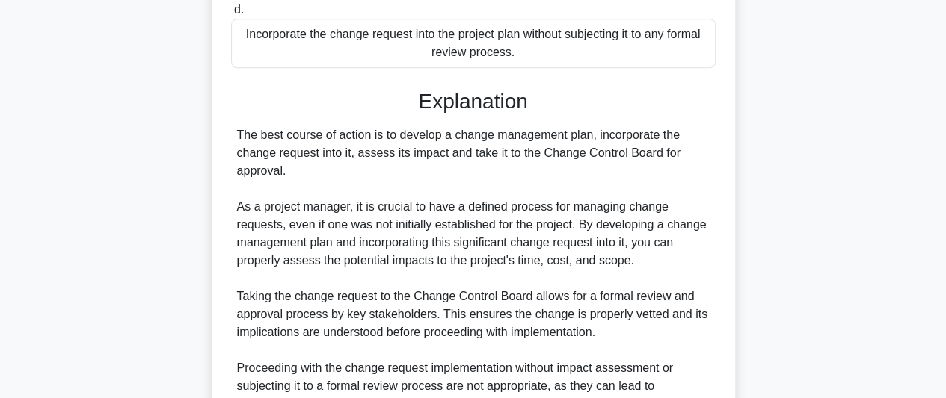
scroll to position [633, 0]
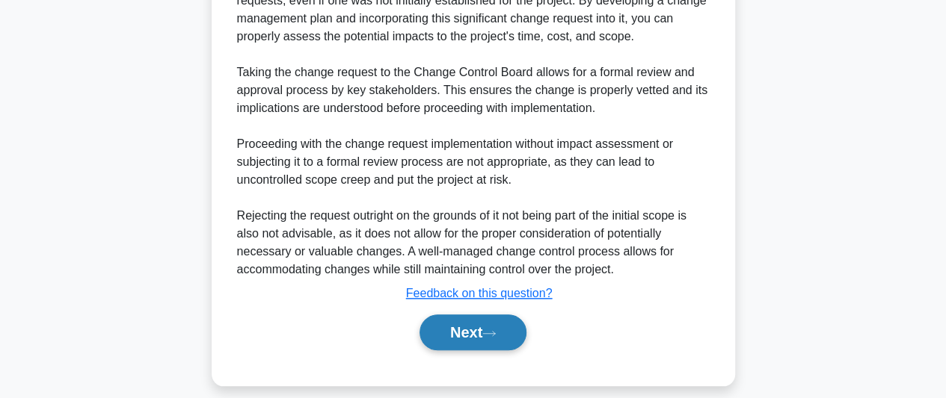
click at [481, 339] on button "Next" at bounding box center [472, 333] width 107 height 36
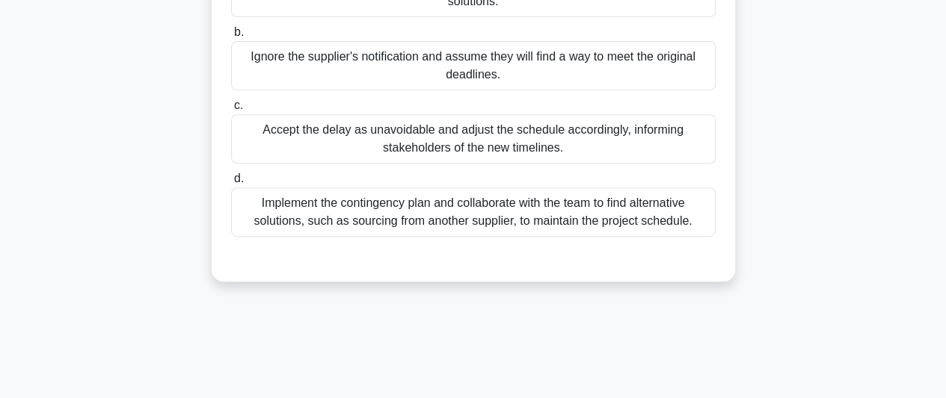
scroll to position [299, 0]
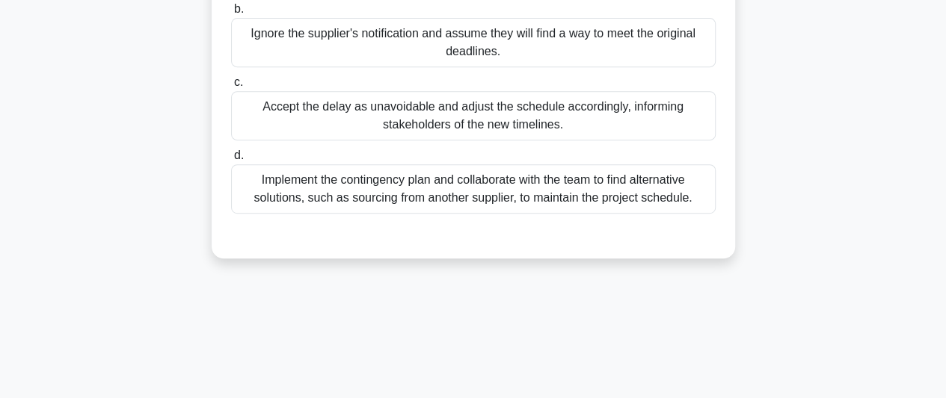
click at [606, 214] on div "Implement the contingency plan and collaborate with the team to find alternativ…" at bounding box center [473, 188] width 484 height 49
click at [231, 161] on input "d. Implement the contingency plan and collaborate with the team to find alterna…" at bounding box center [231, 156] width 0 height 10
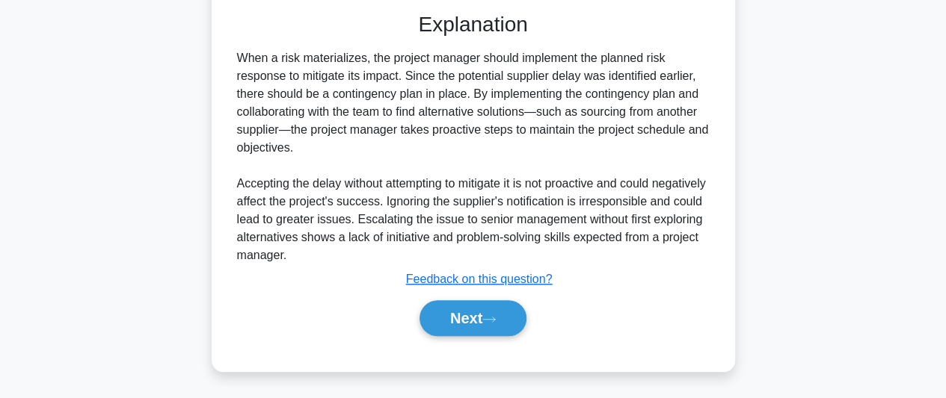
scroll to position [539, 0]
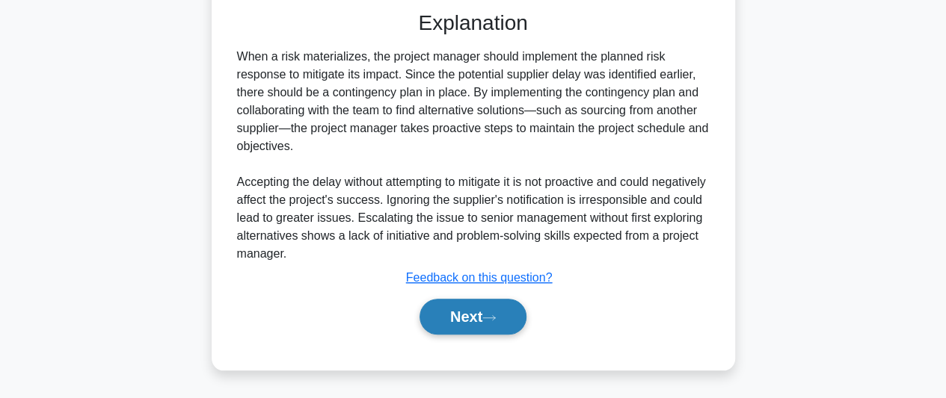
click at [486, 324] on button "Next" at bounding box center [472, 317] width 107 height 36
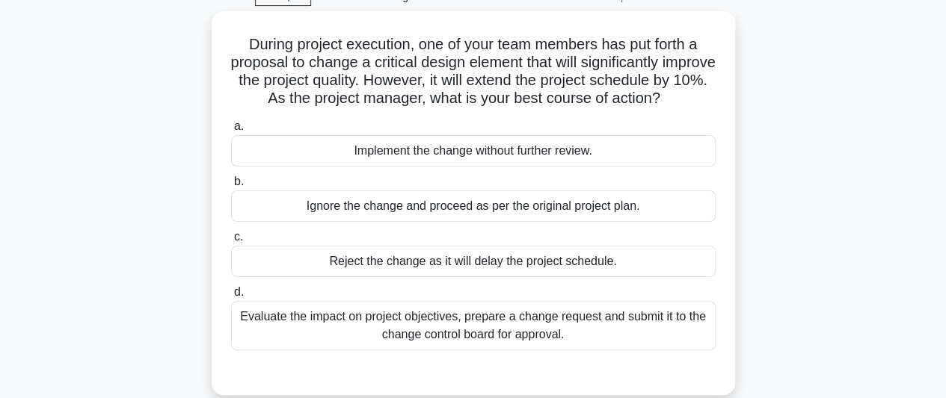
scroll to position [110, 0]
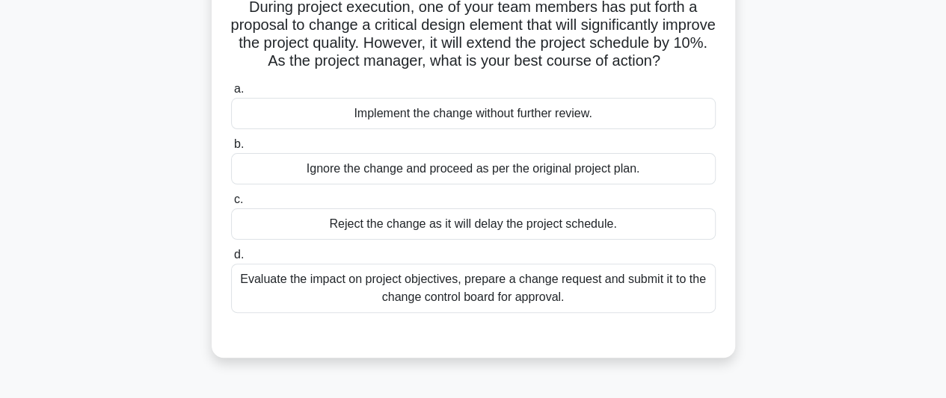
click at [638, 283] on div "Evaluate the impact on project objectives, prepare a change request and submit …" at bounding box center [473, 288] width 484 height 49
click at [231, 260] on input "d. Evaluate the impact on project objectives, prepare a change request and subm…" at bounding box center [231, 255] width 0 height 10
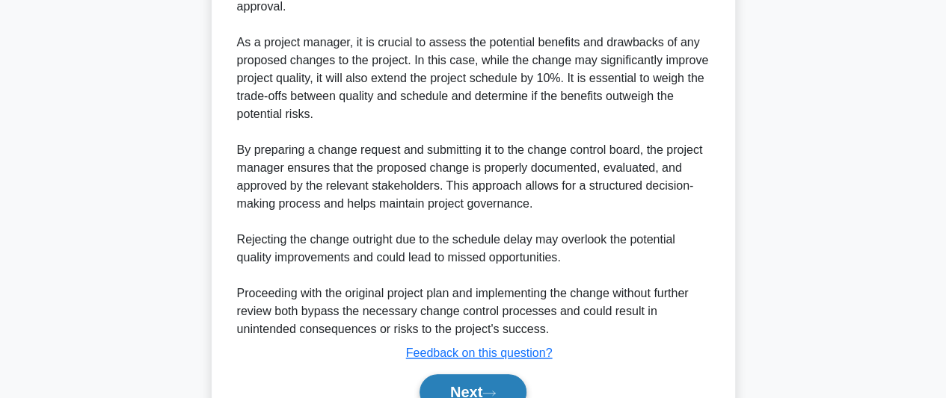
scroll to position [593, 0]
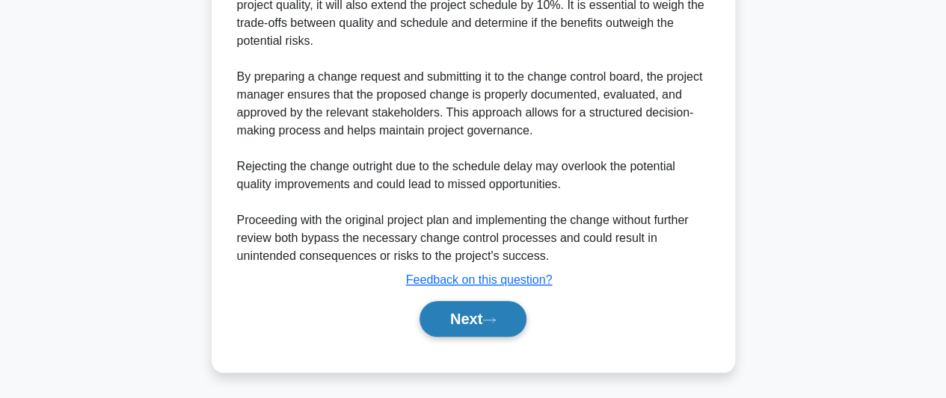
click at [511, 318] on button "Next" at bounding box center [472, 319] width 107 height 36
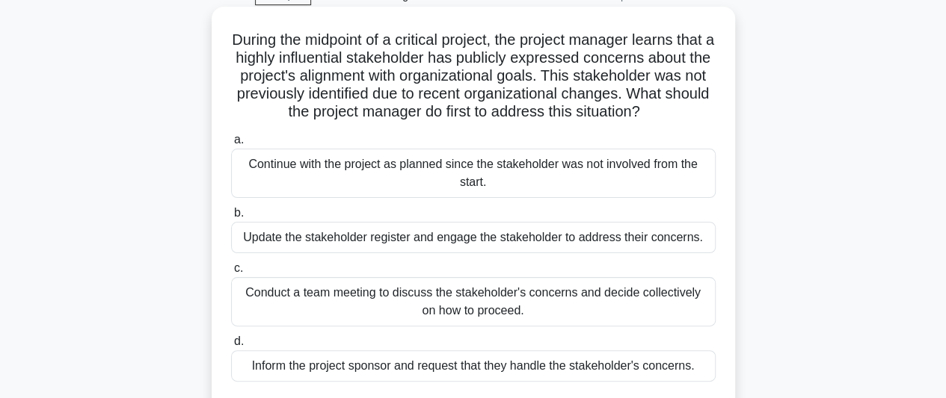
scroll to position [75, 0]
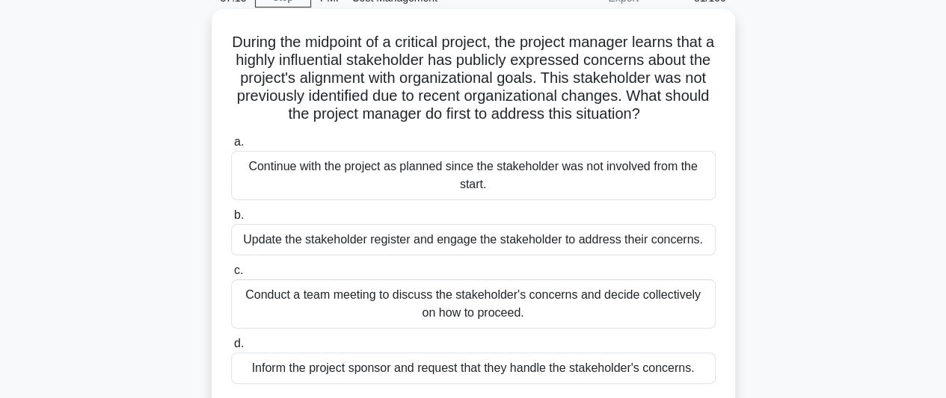
drag, startPoint x: 465, startPoint y: 262, endPoint x: 481, endPoint y: 265, distance: 16.7
click at [466, 256] on div "Update the stakeholder register and engage the stakeholder to address their con…" at bounding box center [473, 239] width 484 height 31
click at [231, 221] on input "b. Update the stakeholder register and engage the stakeholder to address their …" at bounding box center [231, 216] width 0 height 10
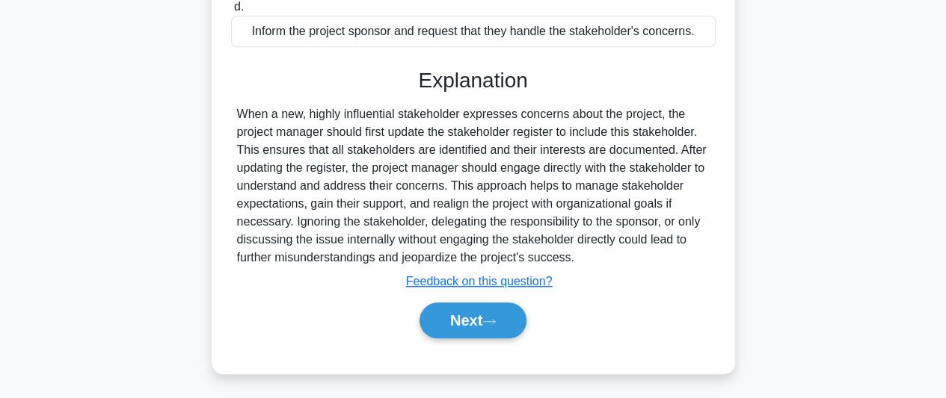
scroll to position [431, 0]
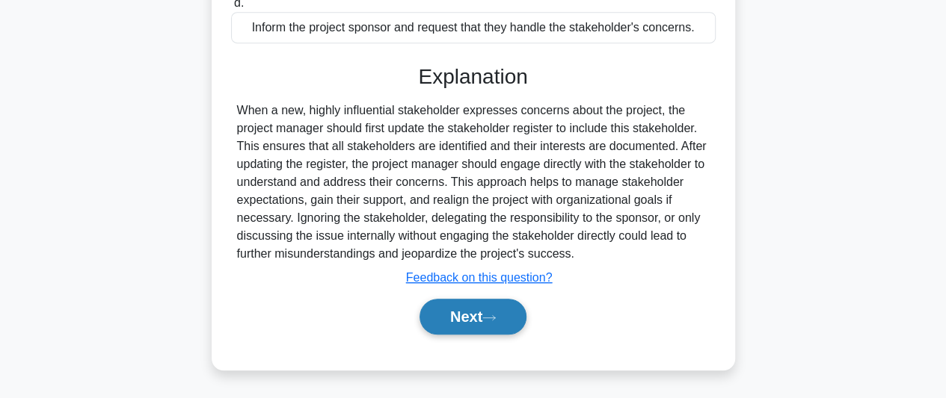
click at [490, 310] on button "Next" at bounding box center [472, 317] width 107 height 36
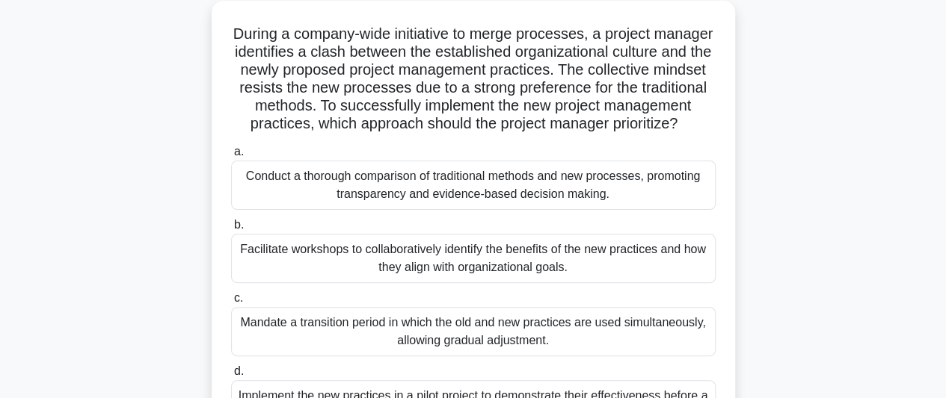
scroll to position [110, 0]
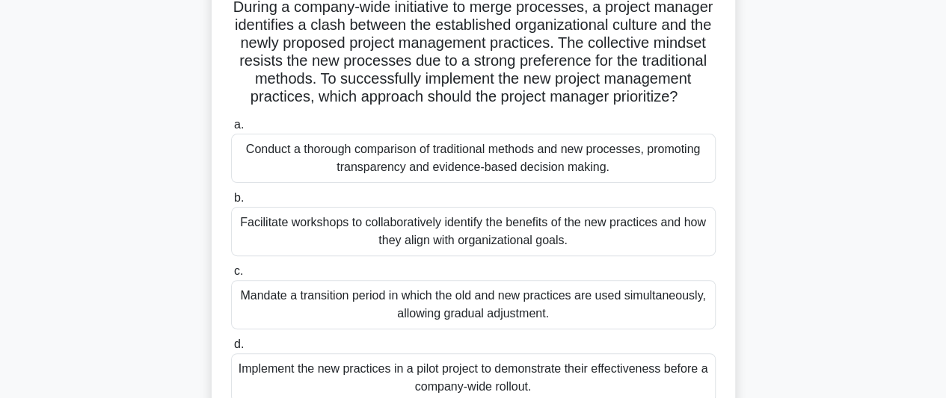
click at [576, 247] on div "Facilitate workshops to collaboratively identify the benefits of the new practi…" at bounding box center [473, 231] width 484 height 49
click at [231, 203] on input "b. Facilitate workshops to collaboratively identify the benefits of the new pra…" at bounding box center [231, 199] width 0 height 10
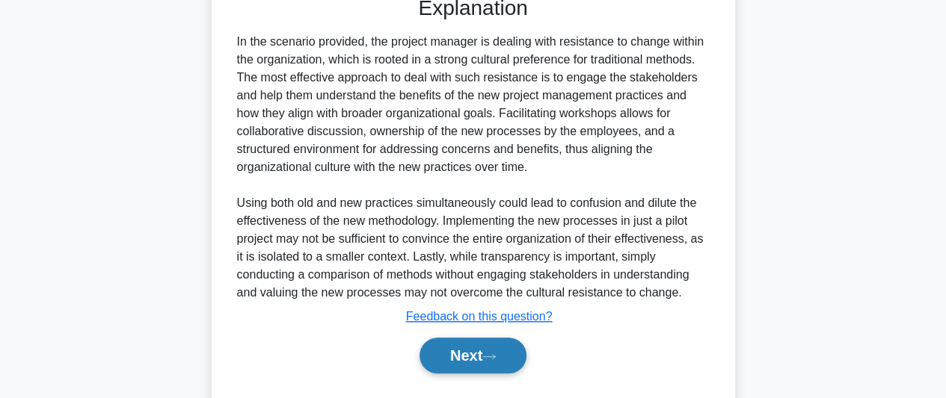
scroll to position [593, 0]
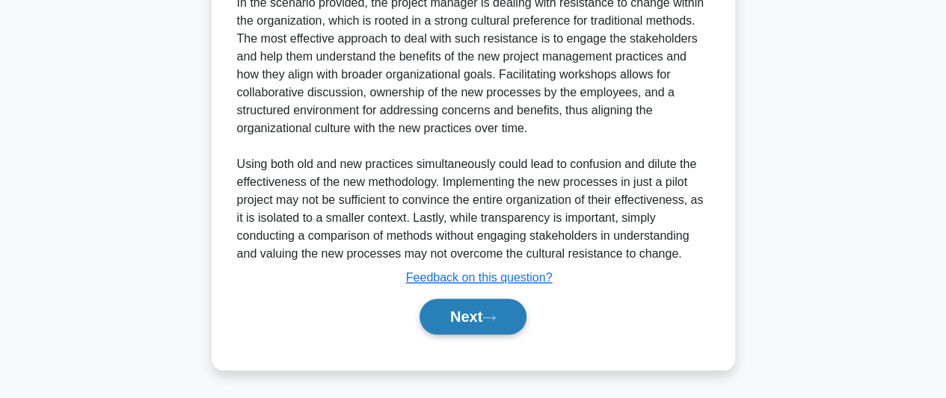
click at [506, 319] on button "Next" at bounding box center [472, 317] width 107 height 36
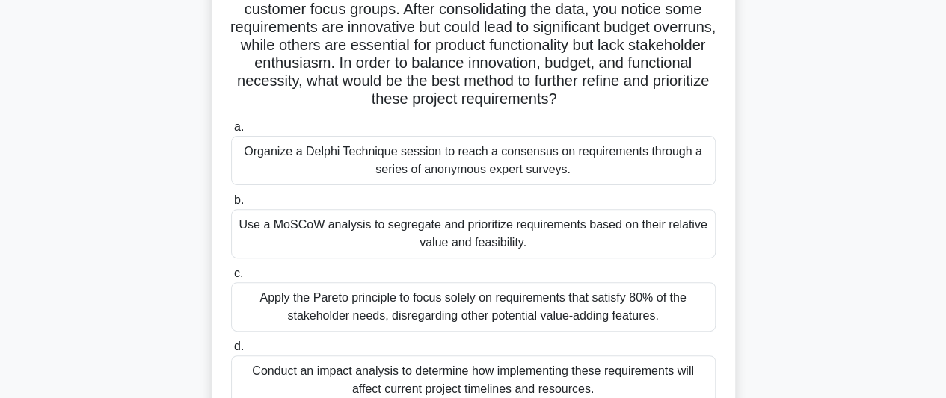
scroll to position [185, 0]
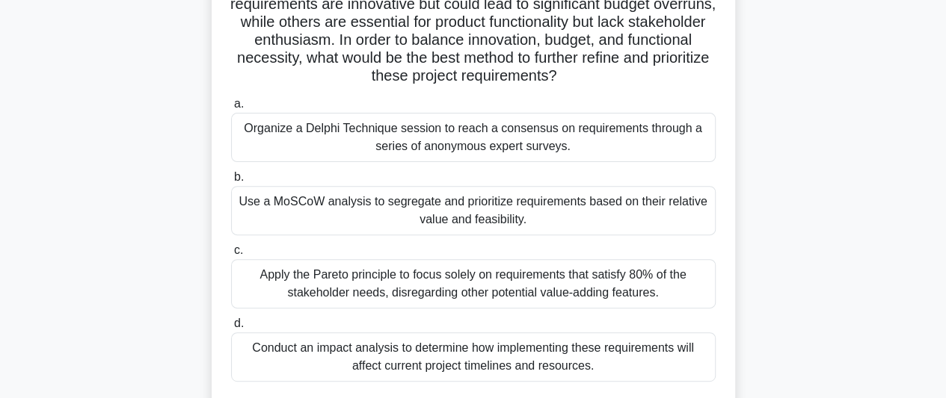
click at [584, 213] on div "Use a MoSCoW analysis to segregate and prioritize requirements based on their r…" at bounding box center [473, 210] width 484 height 49
click at [231, 182] on input "b. Use a MoSCoW analysis to segregate and prioritize requirements based on thei…" at bounding box center [231, 178] width 0 height 10
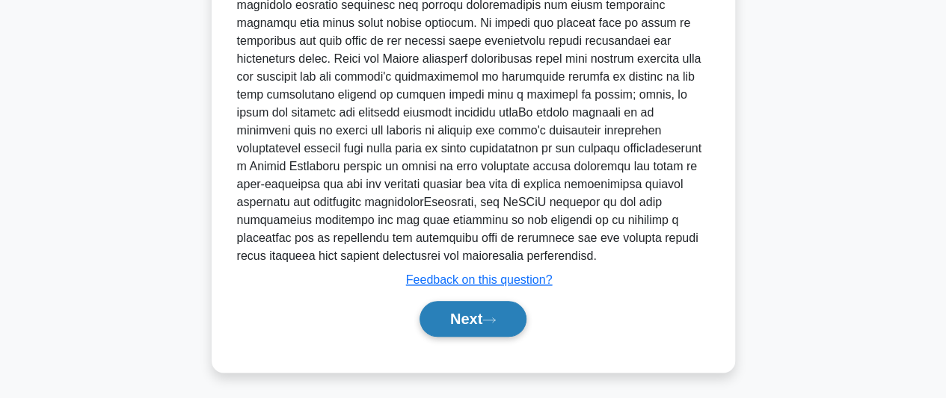
click at [490, 309] on button "Next" at bounding box center [472, 319] width 107 height 36
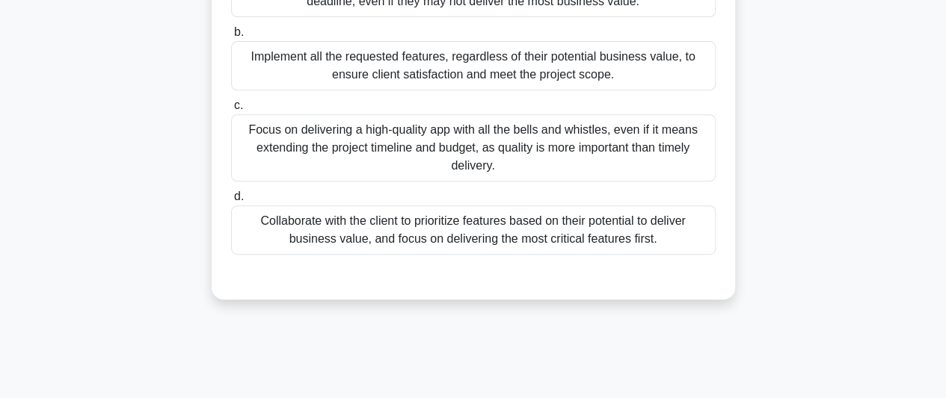
scroll to position [299, 0]
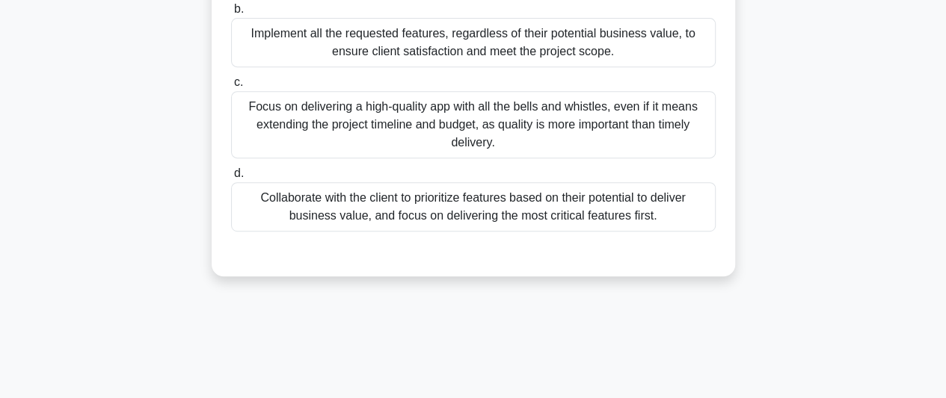
click at [633, 210] on div "Collaborate with the client to prioritize features based on their potential to …" at bounding box center [473, 206] width 484 height 49
click at [231, 179] on input "d. Collaborate with the client to prioritize features based on their potential …" at bounding box center [231, 174] width 0 height 10
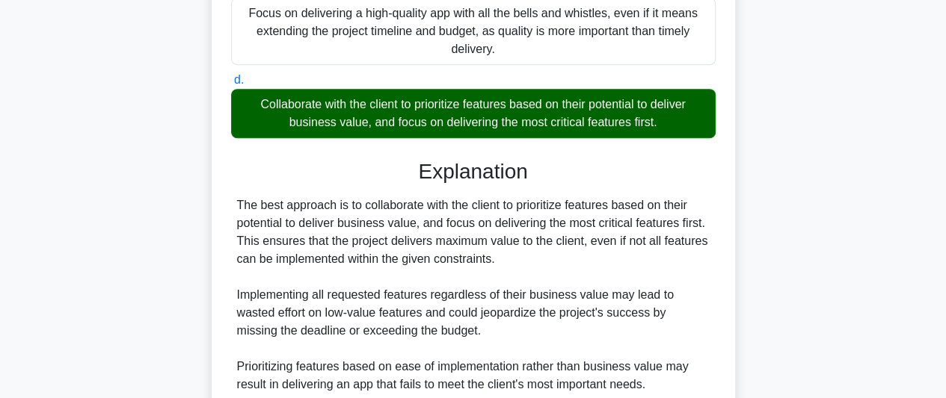
scroll to position [593, 0]
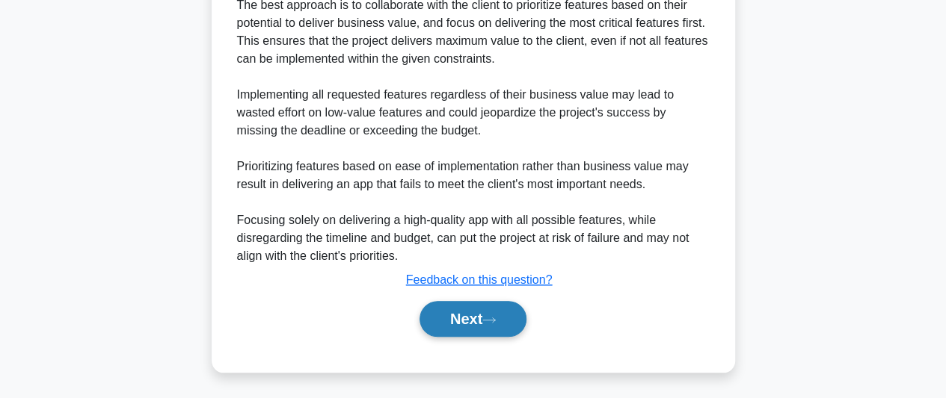
drag, startPoint x: 498, startPoint y: 318, endPoint x: 505, endPoint y: 312, distance: 10.1
click at [495, 318] on icon at bounding box center [489, 320] width 12 height 4
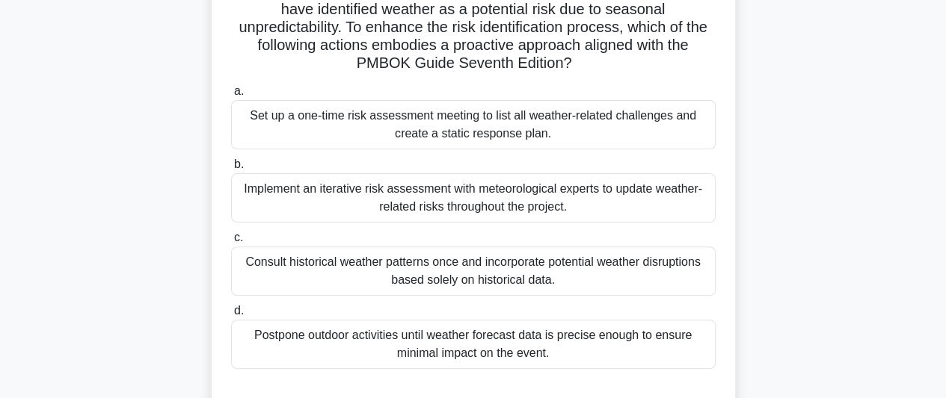
scroll to position [150, 0]
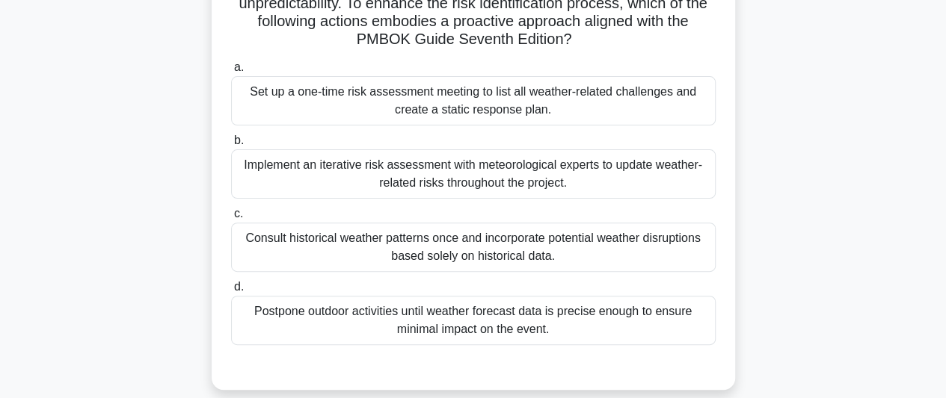
click at [566, 182] on div "Implement an iterative risk assessment with meteorological experts to update we…" at bounding box center [473, 174] width 484 height 49
click at [231, 146] on input "b. Implement an iterative risk assessment with meteorological experts to update…" at bounding box center [231, 141] width 0 height 10
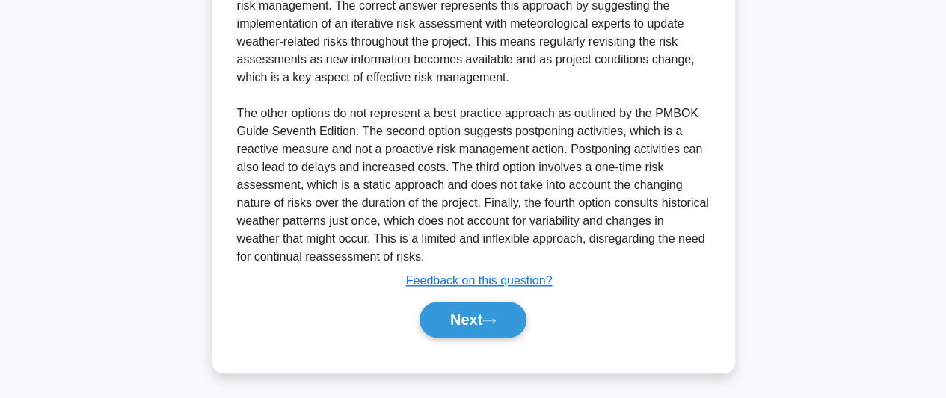
scroll to position [575, 0]
click at [463, 312] on button "Next" at bounding box center [472, 319] width 107 height 36
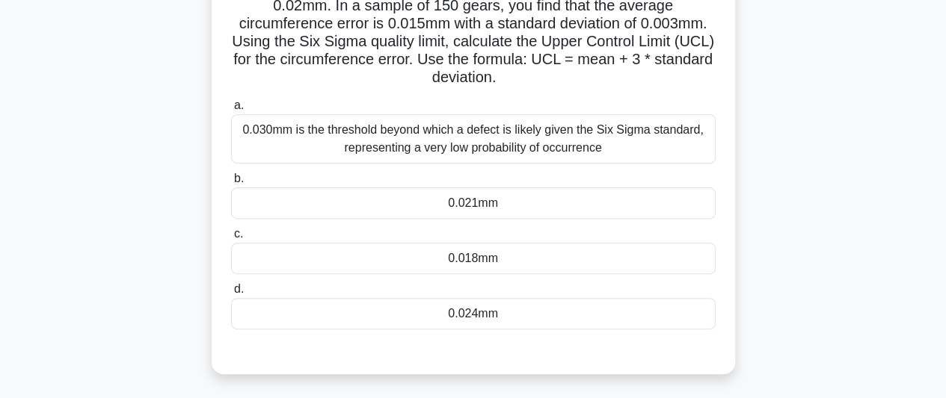
scroll to position [185, 0]
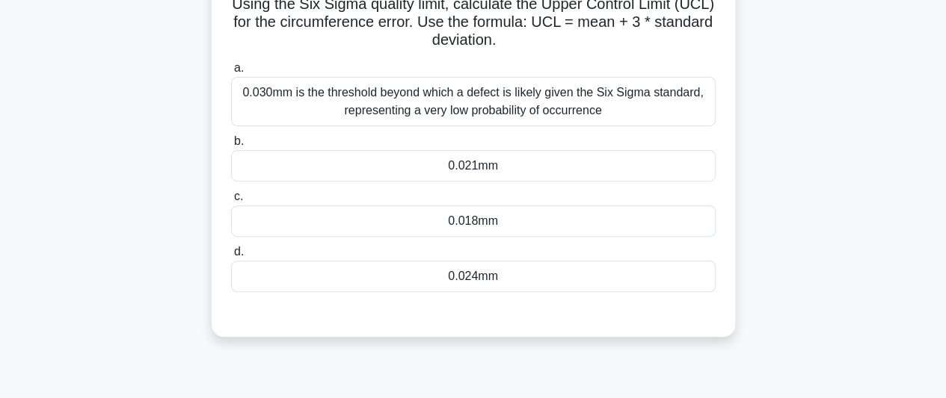
click at [533, 270] on div "0.024mm" at bounding box center [473, 276] width 484 height 31
click at [231, 257] on input "d. 0.024mm" at bounding box center [231, 252] width 0 height 10
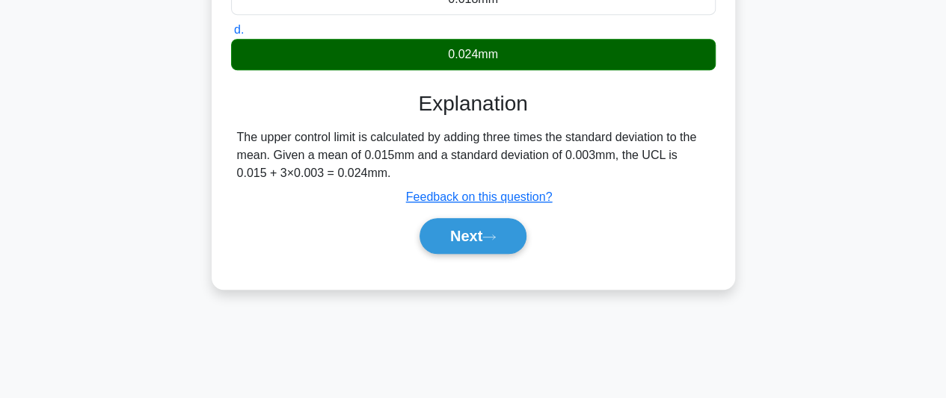
scroll to position [409, 0]
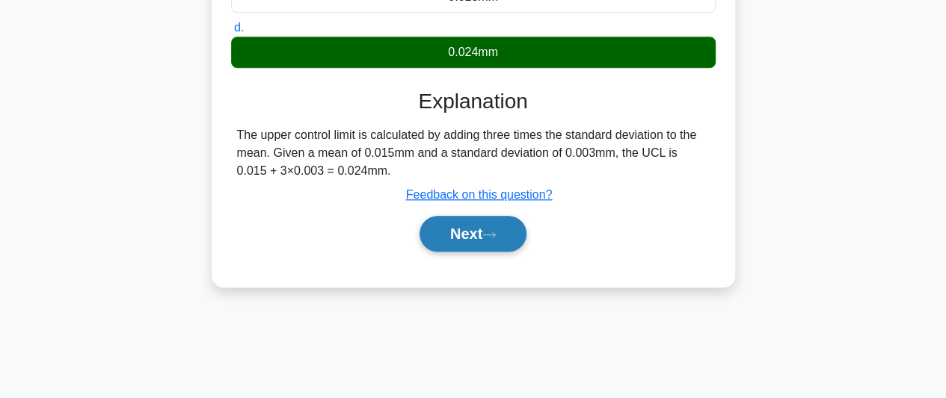
click at [452, 233] on button "Next" at bounding box center [472, 234] width 107 height 36
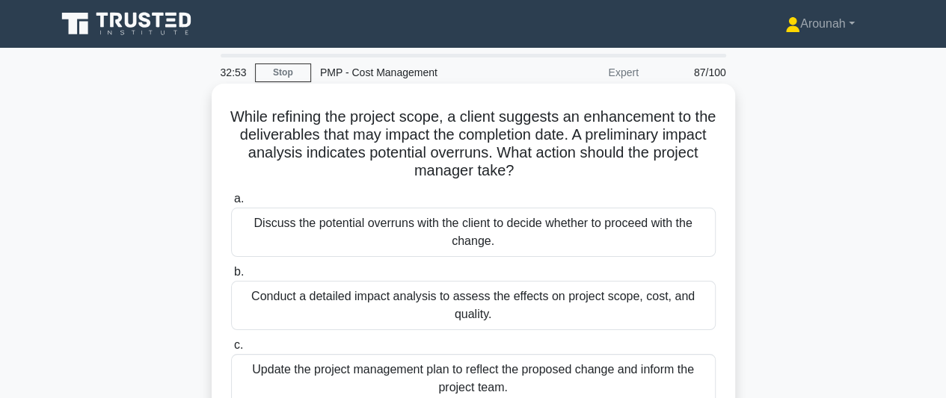
scroll to position [75, 0]
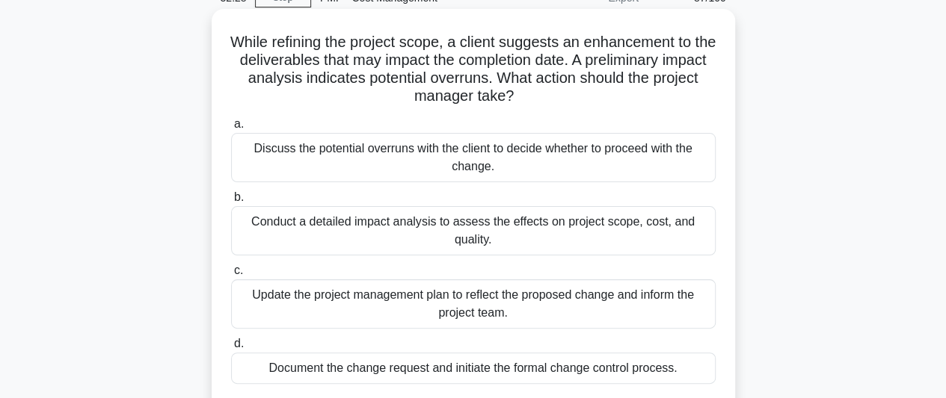
click at [531, 229] on div "Conduct a detailed impact analysis to assess the effects on project scope, cost…" at bounding box center [473, 230] width 484 height 49
click at [231, 203] on input "b. Conduct a detailed impact analysis to assess the effects on project scope, c…" at bounding box center [231, 198] width 0 height 10
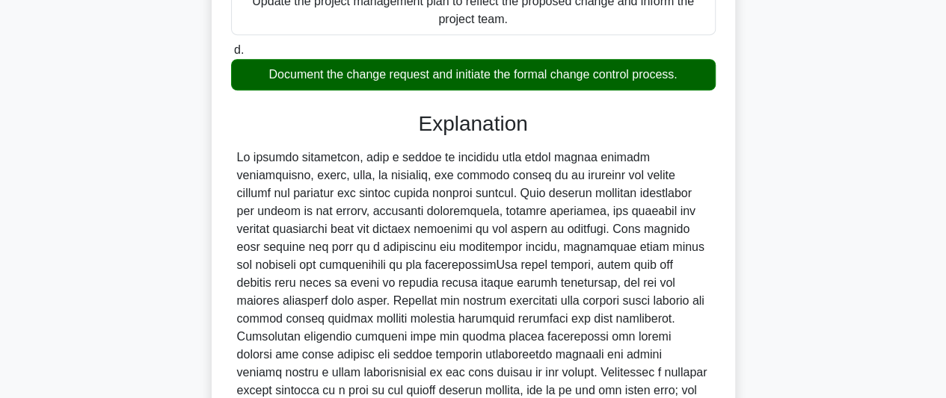
scroll to position [523, 0]
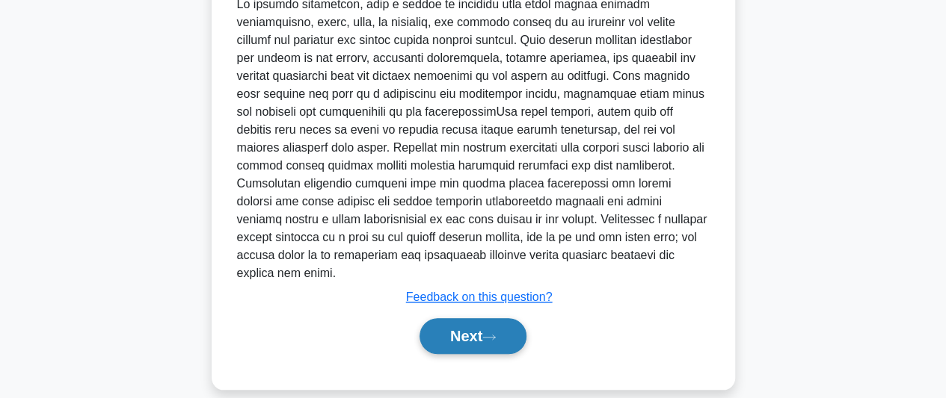
click at [484, 322] on button "Next" at bounding box center [472, 336] width 107 height 36
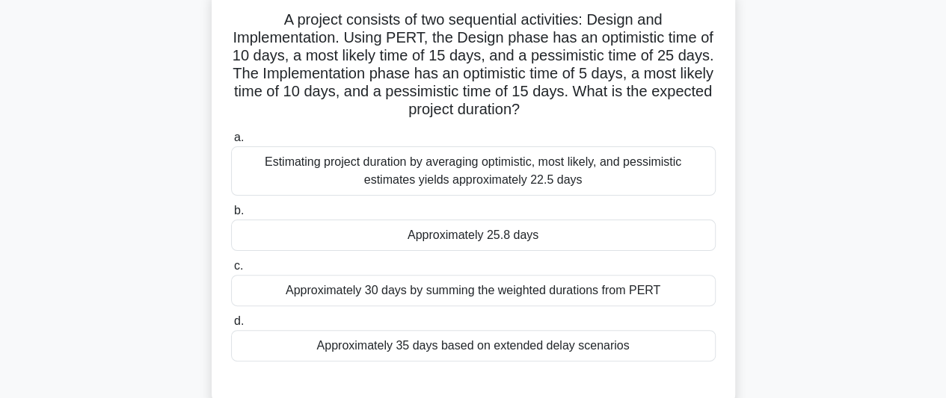
scroll to position [75, 0]
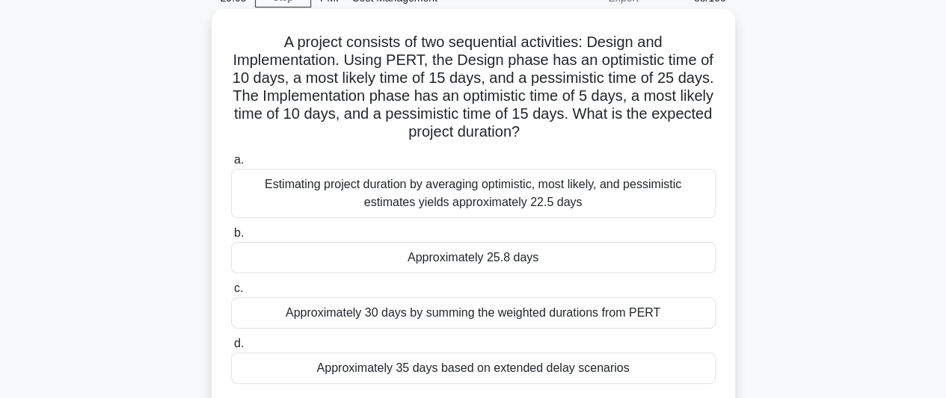
click at [520, 261] on div "Approximately 25.8 days" at bounding box center [473, 257] width 484 height 31
click at [231, 238] on input "b. Approximately 25.8 days" at bounding box center [231, 234] width 0 height 10
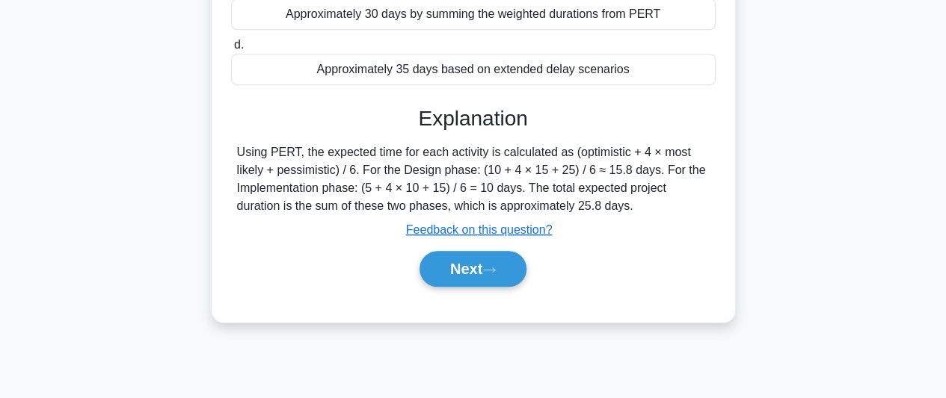
scroll to position [409, 0]
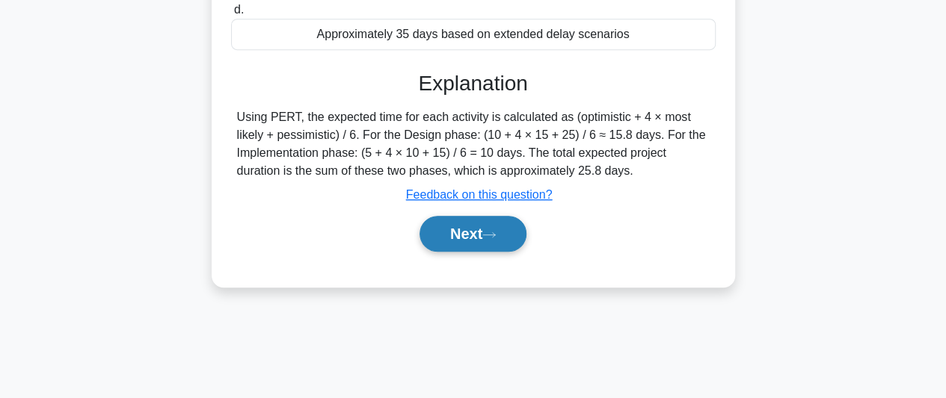
click at [484, 240] on button "Next" at bounding box center [472, 234] width 107 height 36
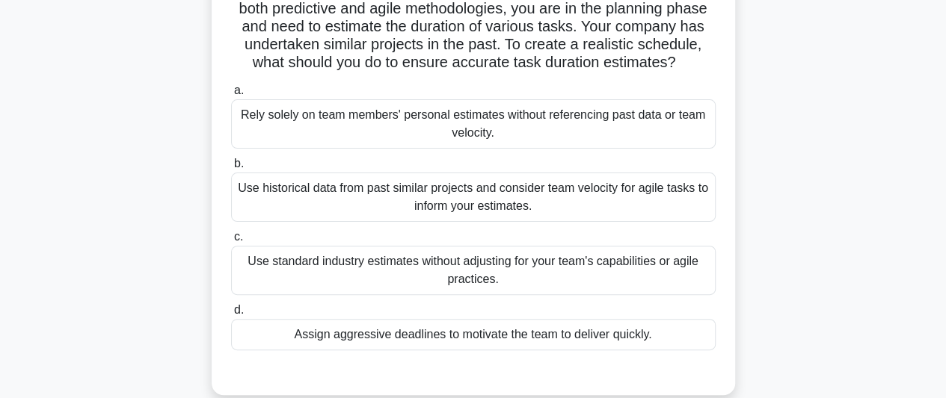
scroll to position [150, 0]
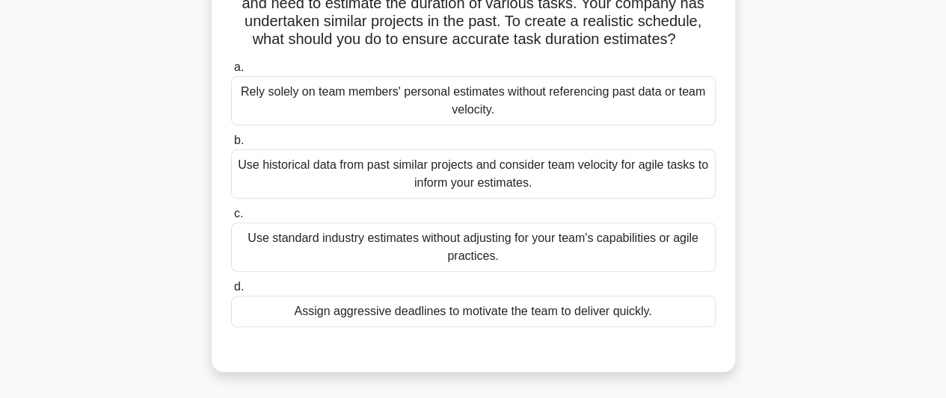
click at [562, 194] on div "Use historical data from past similar projects and consider team velocity for a…" at bounding box center [473, 174] width 484 height 49
click at [231, 146] on input "b. Use historical data from past similar projects and consider team velocity fo…" at bounding box center [231, 141] width 0 height 10
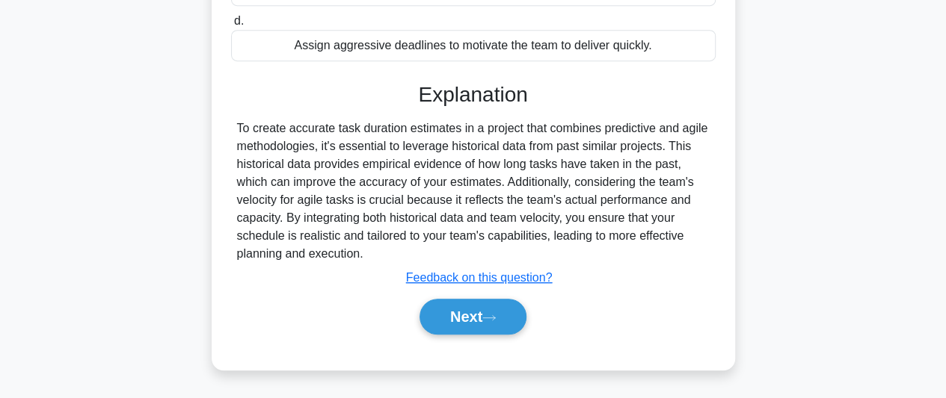
scroll to position [431, 0]
click at [473, 315] on button "Next" at bounding box center [472, 317] width 107 height 36
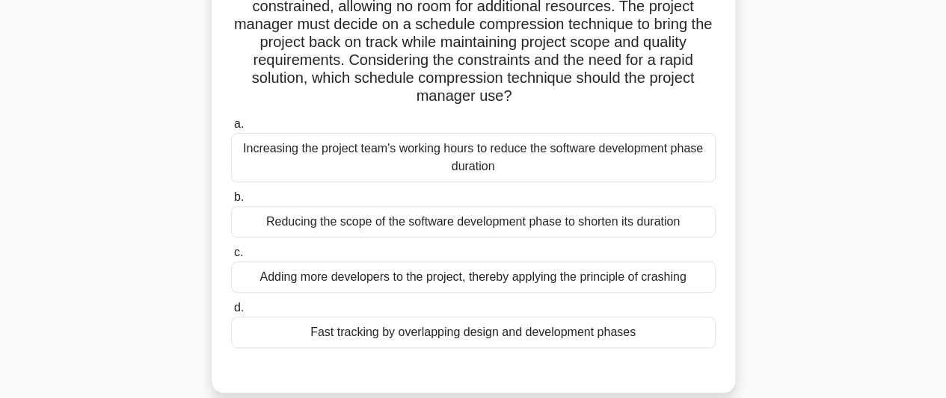
scroll to position [224, 0]
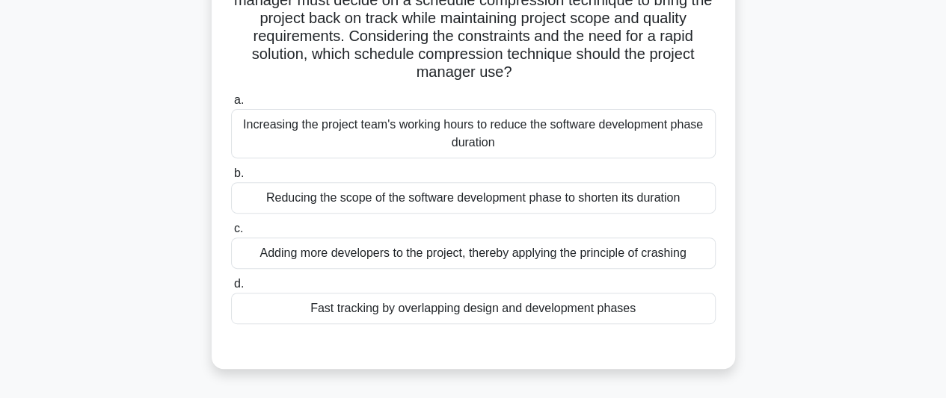
click at [665, 204] on div "Reducing the scope of the software development phase to shorten its duration" at bounding box center [473, 197] width 484 height 31
click at [231, 179] on input "b. Reducing the scope of the software development phase to shorten its duration" at bounding box center [231, 174] width 0 height 10
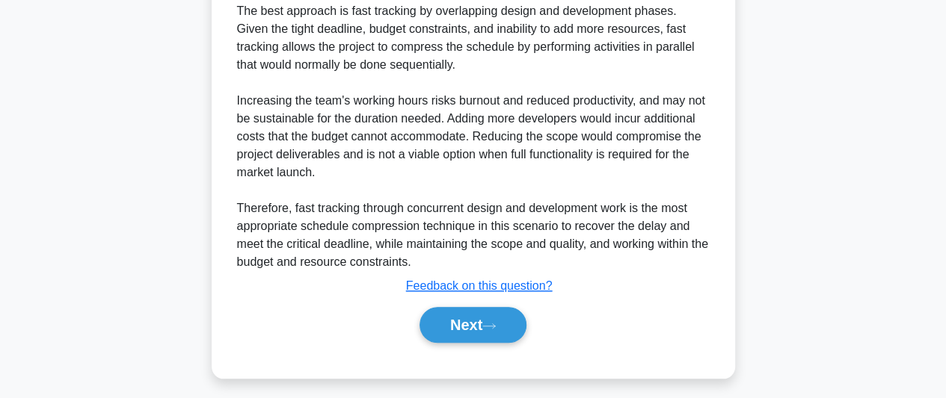
scroll to position [613, 0]
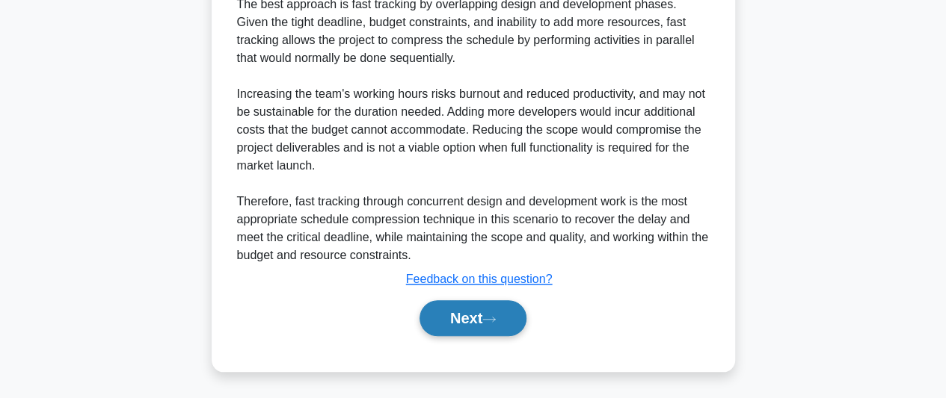
click at [471, 313] on button "Next" at bounding box center [472, 319] width 107 height 36
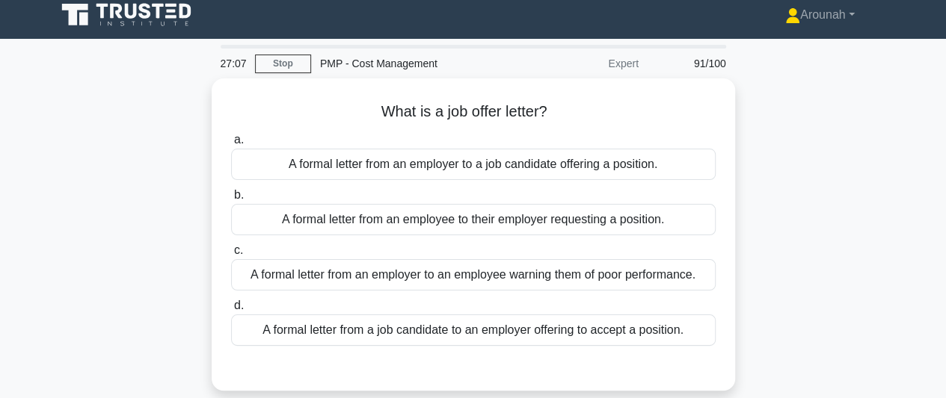
scroll to position [0, 0]
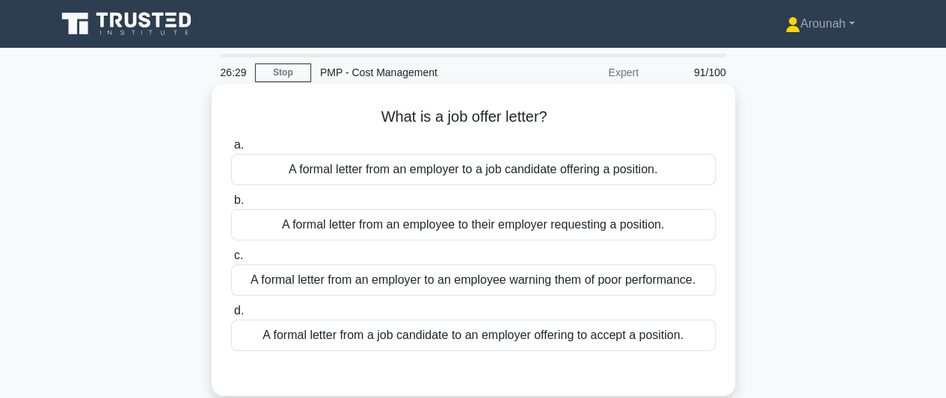
click at [533, 176] on div "A formal letter from an employer to a job candidate offering a position." at bounding box center [473, 169] width 484 height 31
click at [231, 150] on input "a. A formal letter from an employer to a job candidate offering a position." at bounding box center [231, 146] width 0 height 10
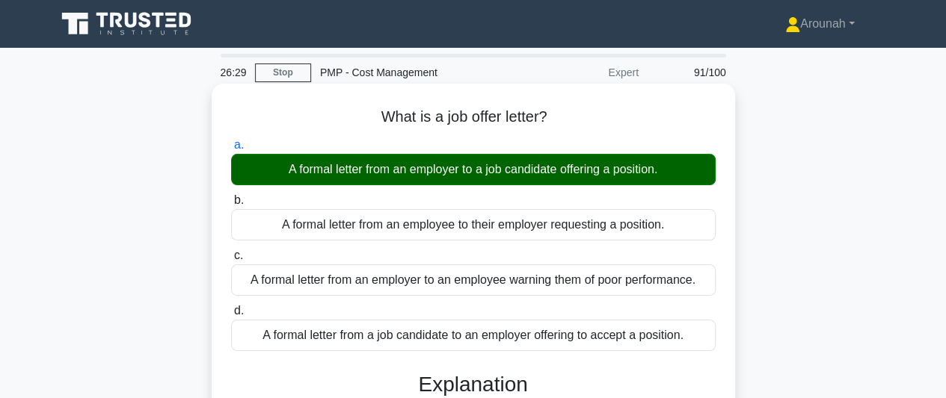
scroll to position [374, 0]
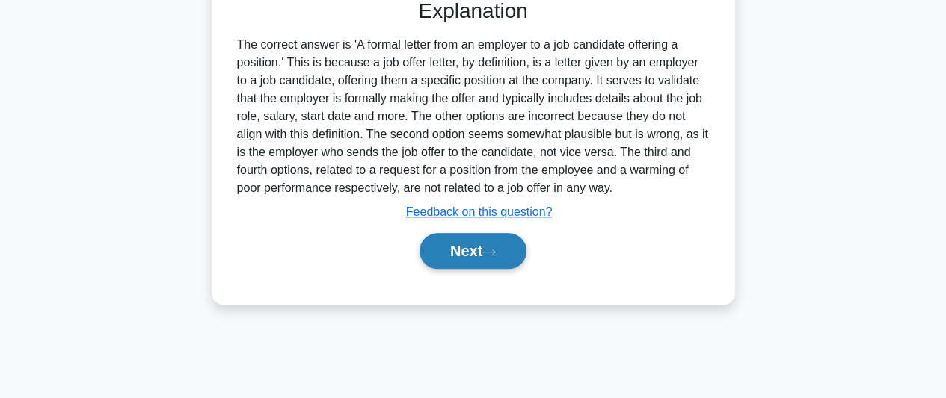
click at [478, 246] on button "Next" at bounding box center [472, 251] width 107 height 36
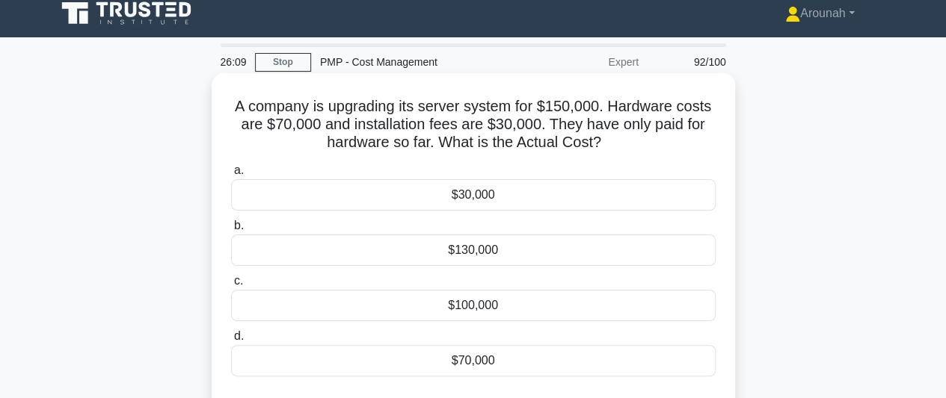
scroll to position [75, 0]
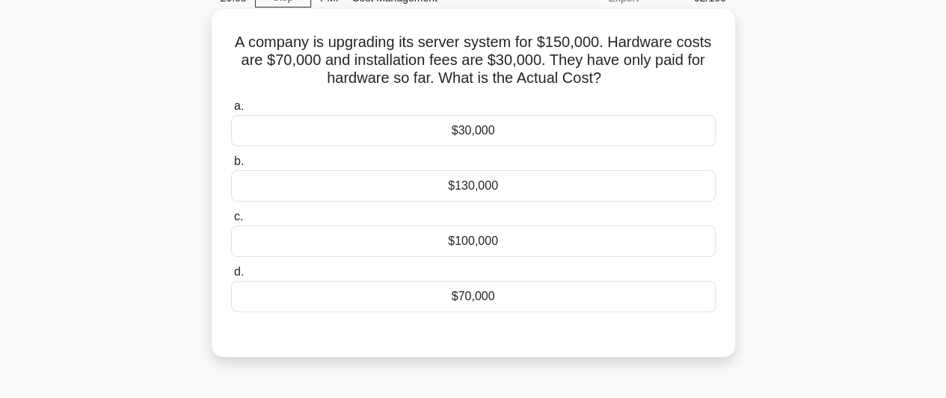
click at [490, 304] on div "$70,000" at bounding box center [473, 296] width 484 height 31
click at [231, 277] on input "d. $70,000" at bounding box center [231, 273] width 0 height 10
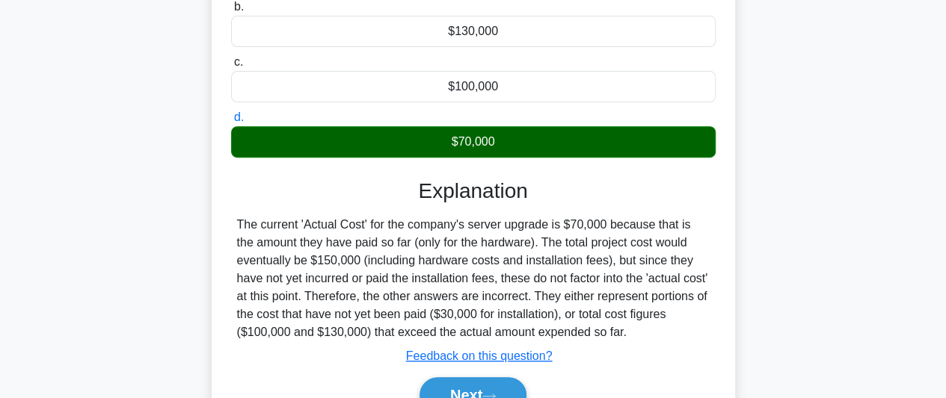
scroll to position [409, 0]
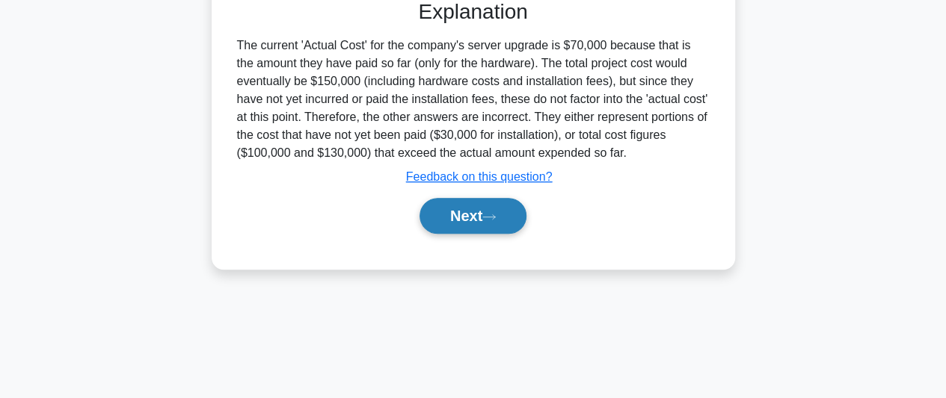
click at [504, 225] on button "Next" at bounding box center [472, 216] width 107 height 36
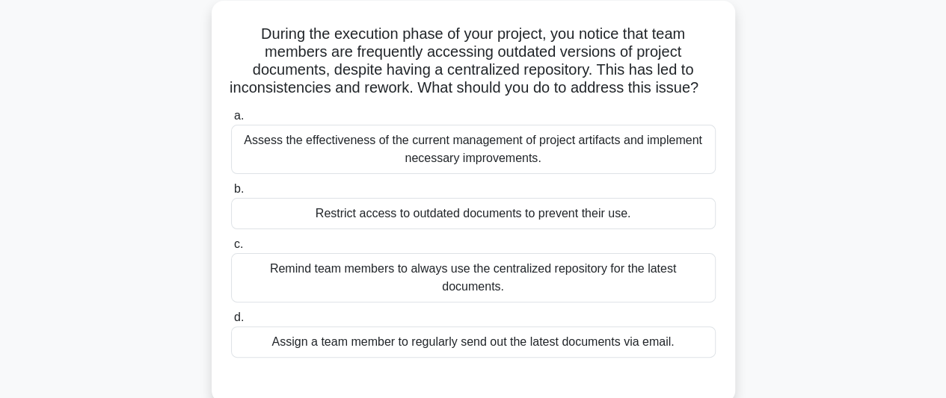
scroll to position [110, 0]
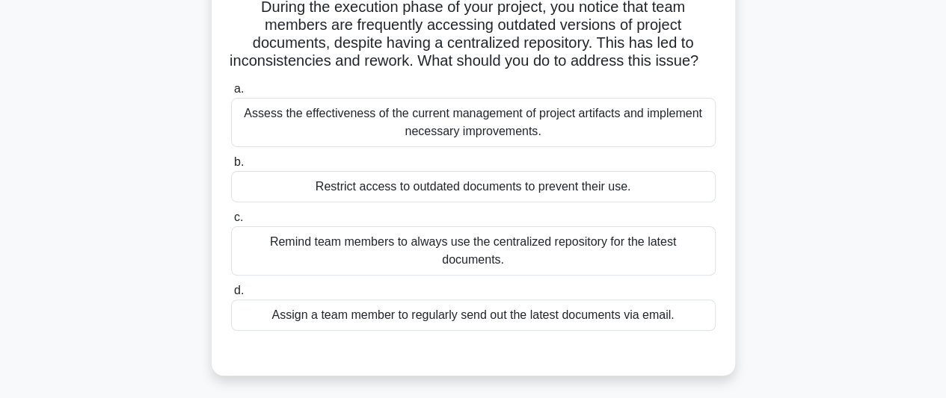
click at [582, 141] on div "Assess the effectiveness of the current management of project artifacts and imp…" at bounding box center [473, 122] width 484 height 49
click at [231, 94] on input "a. Assess the effectiveness of the current management of project artifacts and …" at bounding box center [231, 89] width 0 height 10
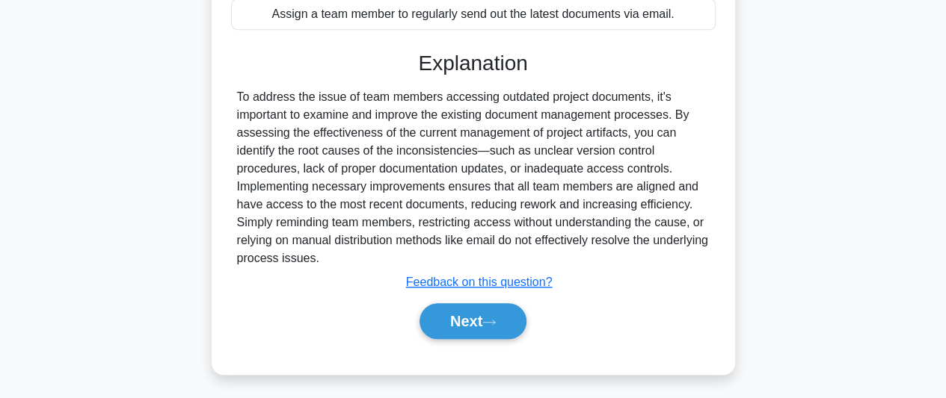
scroll to position [413, 0]
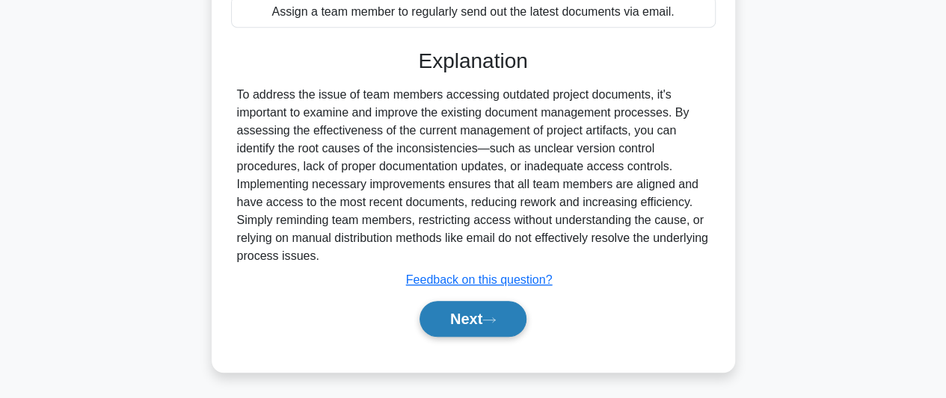
click at [514, 316] on button "Next" at bounding box center [472, 319] width 107 height 36
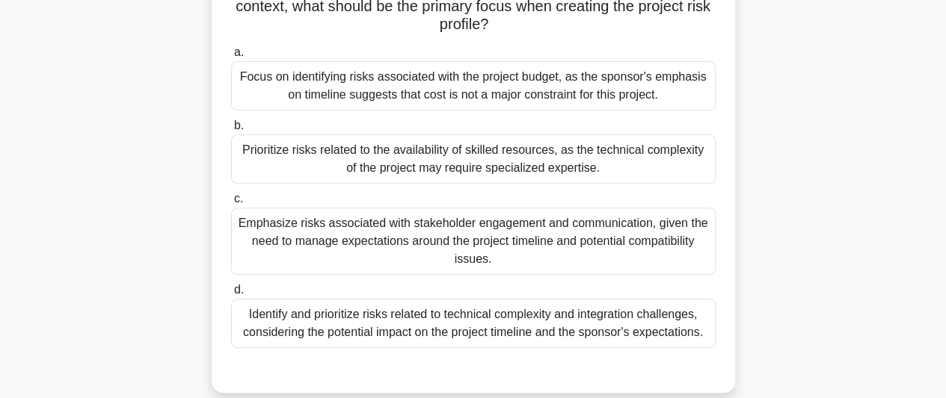
scroll to position [224, 0]
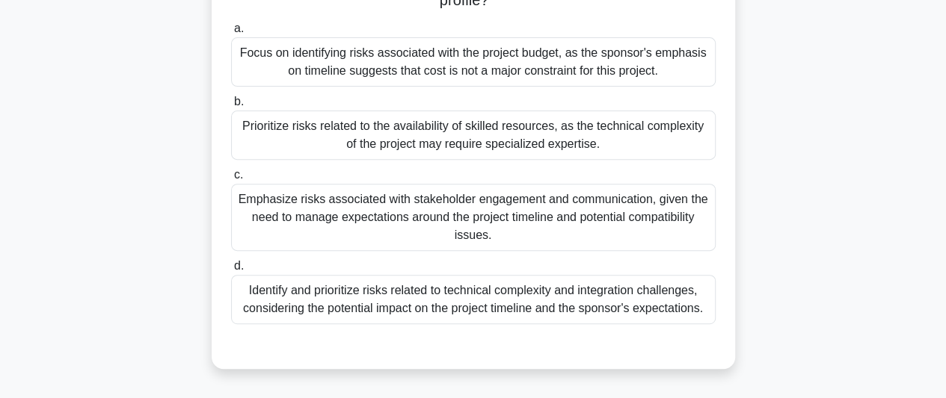
click at [577, 312] on div "Identify and prioritize risks related to technical complexity and integration c…" at bounding box center [473, 299] width 484 height 49
click at [231, 271] on input "d. Identify and prioritize risks related to technical complexity and integratio…" at bounding box center [231, 267] width 0 height 10
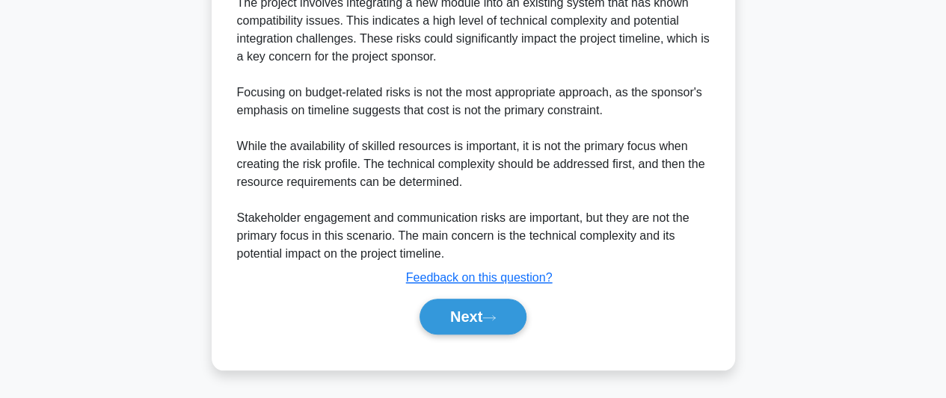
scroll to position [700, 0]
click at [496, 316] on icon at bounding box center [488, 318] width 13 height 8
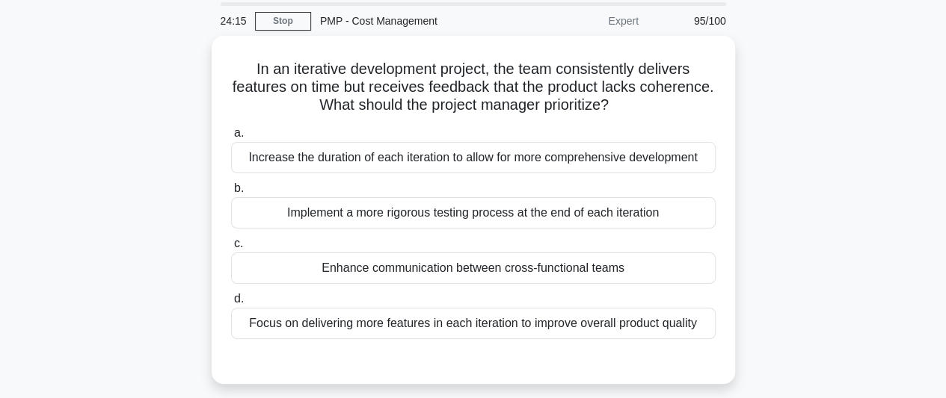
scroll to position [75, 0]
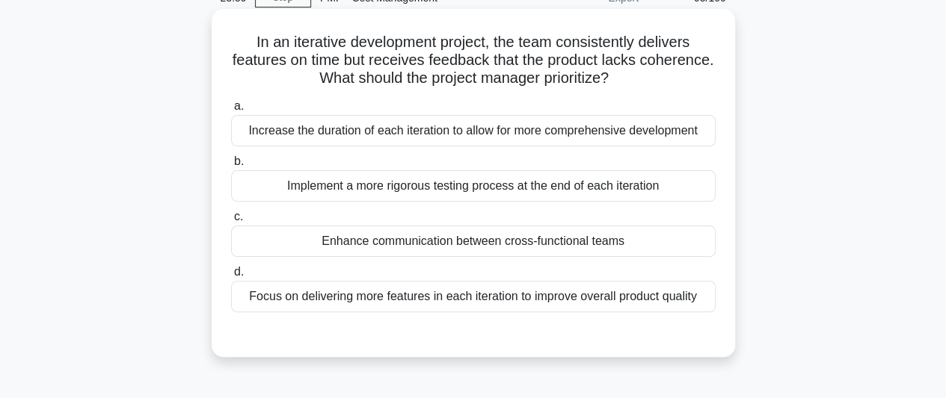
click at [469, 186] on div "Implement a more rigorous testing process at the end of each iteration" at bounding box center [473, 185] width 484 height 31
click at [231, 167] on input "b. Implement a more rigorous testing process at the end of each iteration" at bounding box center [231, 162] width 0 height 10
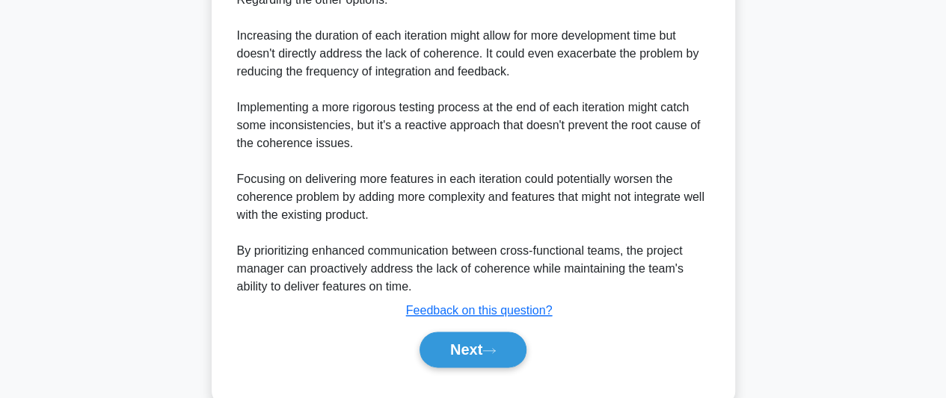
scroll to position [748, 0]
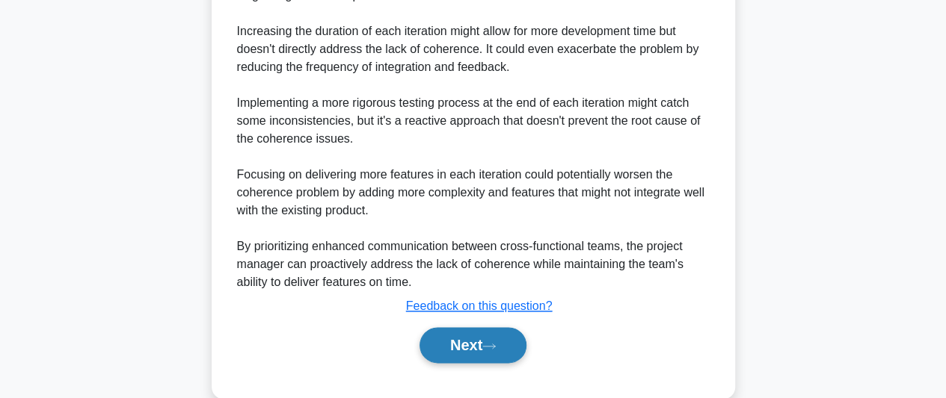
click at [481, 340] on button "Next" at bounding box center [472, 345] width 107 height 36
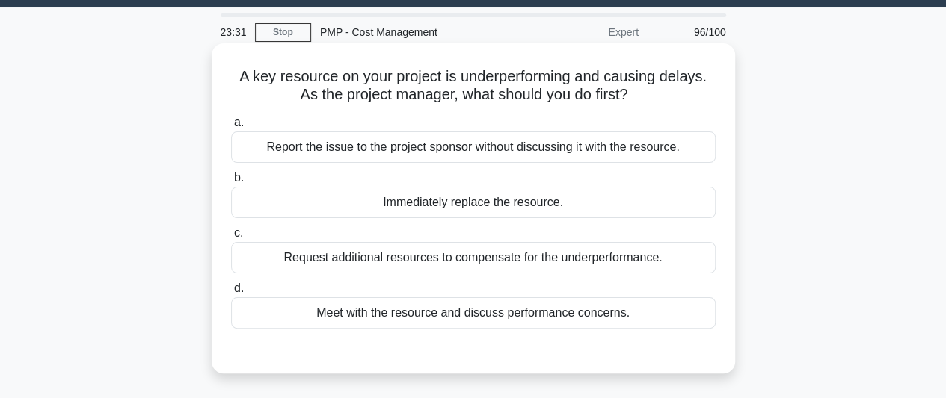
scroll to position [75, 0]
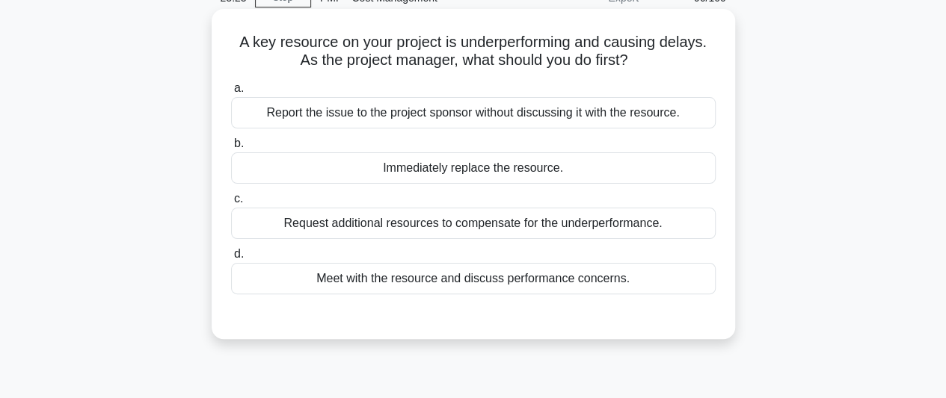
click at [514, 283] on div "Meet with the resource and discuss performance concerns." at bounding box center [473, 278] width 484 height 31
click at [231, 259] on input "d. Meet with the resource and discuss performance concerns." at bounding box center [231, 255] width 0 height 10
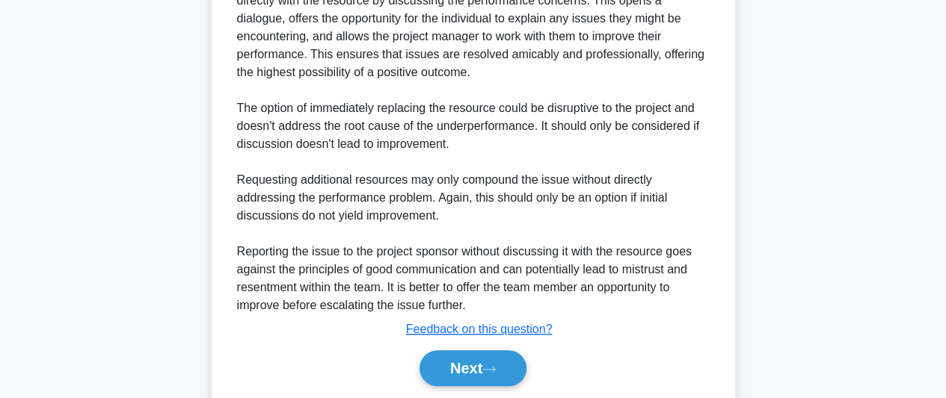
scroll to position [503, 0]
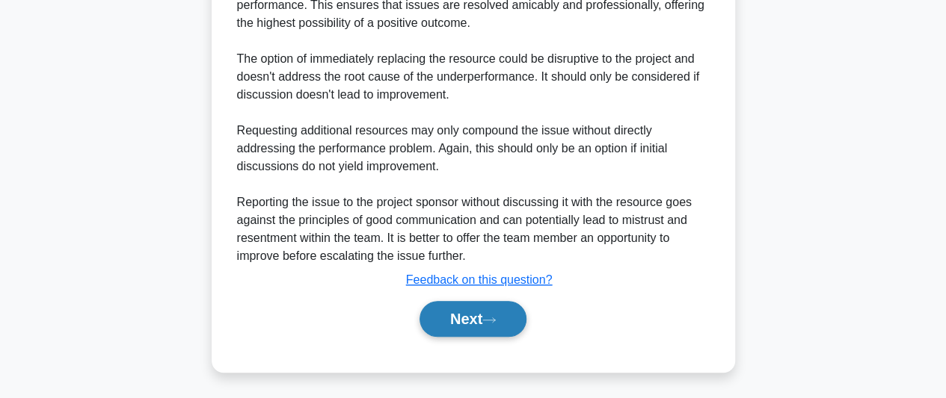
drag, startPoint x: 481, startPoint y: 322, endPoint x: 470, endPoint y: 331, distance: 14.4
click at [482, 322] on button "Next" at bounding box center [472, 319] width 107 height 36
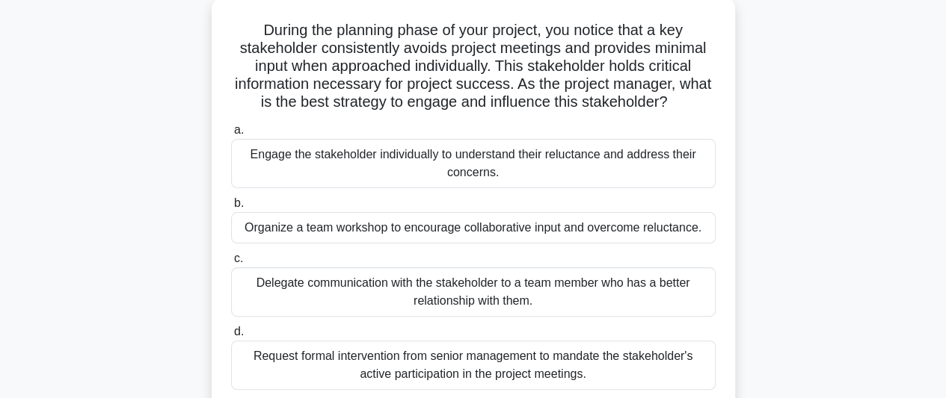
scroll to position [110, 0]
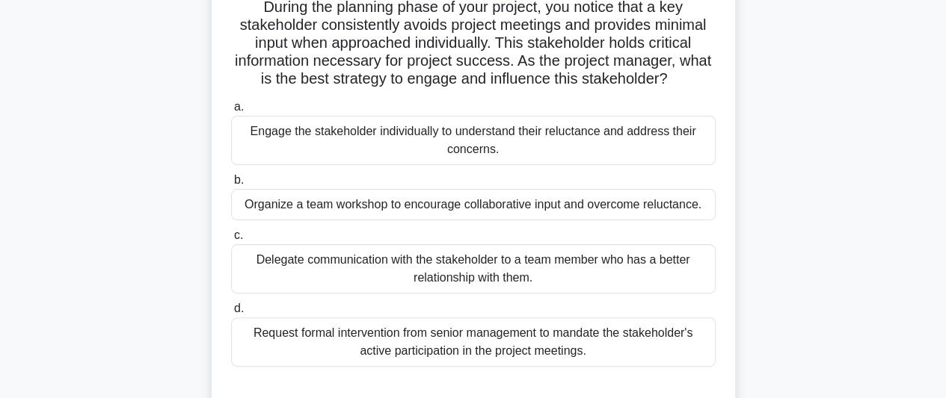
click at [519, 143] on div "Engage the stakeholder individually to understand their reluctance and address …" at bounding box center [473, 140] width 484 height 49
click at [231, 112] on input "a. Engage the stakeholder individually to understand their reluctance and addre…" at bounding box center [231, 107] width 0 height 10
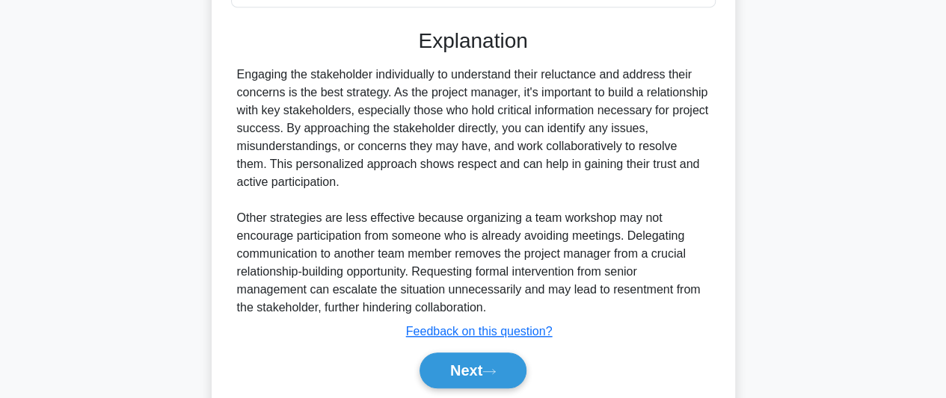
scroll to position [521, 0]
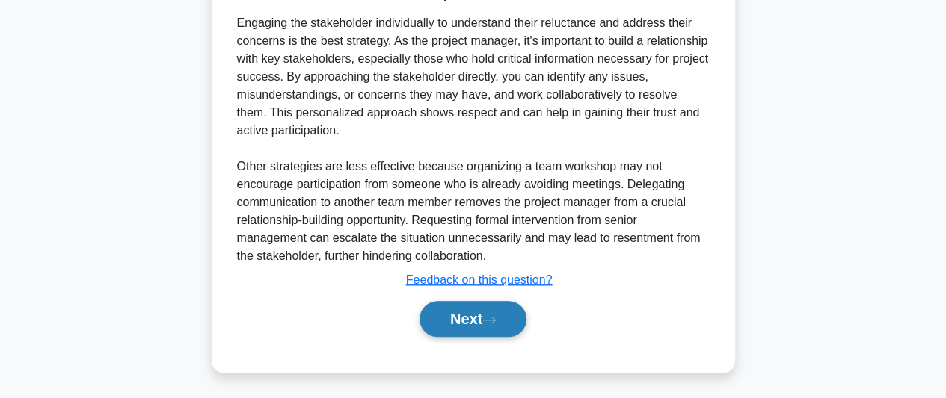
click at [463, 323] on button "Next" at bounding box center [472, 319] width 107 height 36
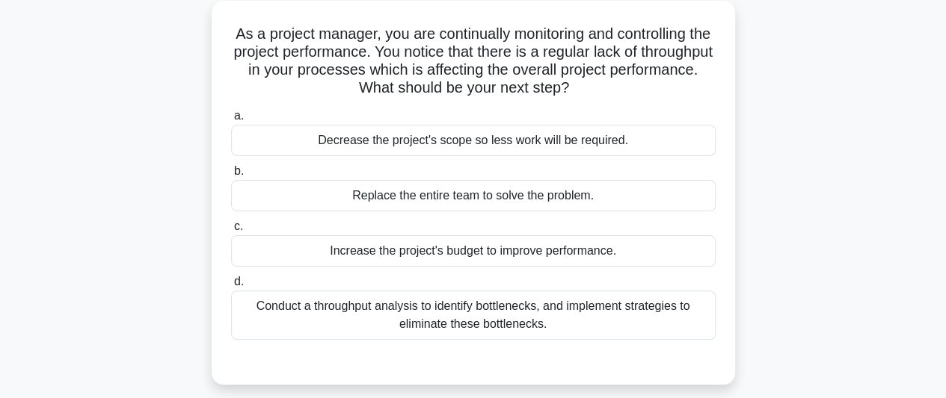
scroll to position [110, 0]
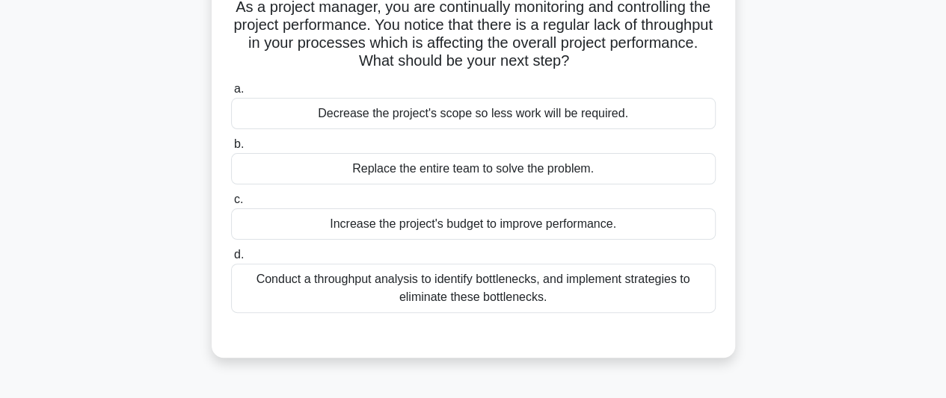
click at [549, 291] on div "Conduct a throughput analysis to identify bottlenecks, and implement strategies…" at bounding box center [473, 288] width 484 height 49
click at [231, 260] on input "d. Conduct a throughput analysis to identify bottlenecks, and implement strateg…" at bounding box center [231, 255] width 0 height 10
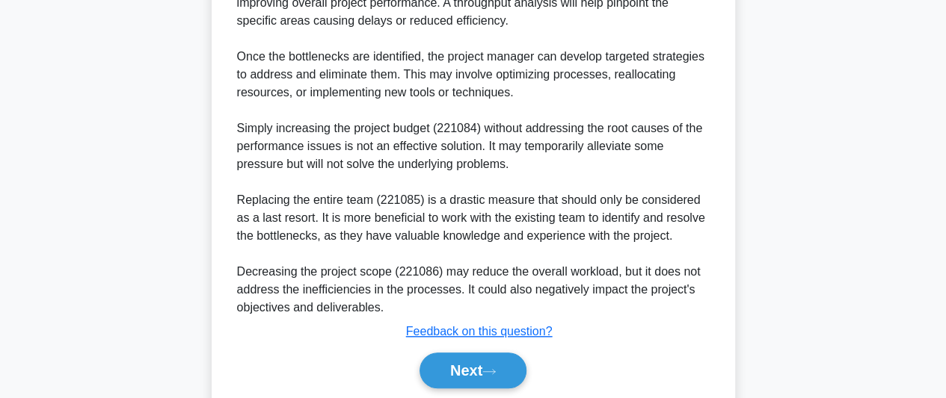
scroll to position [611, 0]
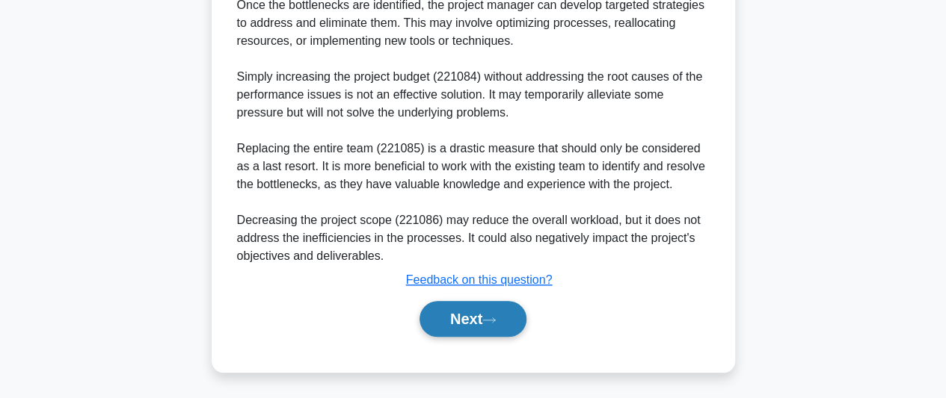
click at [460, 312] on button "Next" at bounding box center [472, 319] width 107 height 36
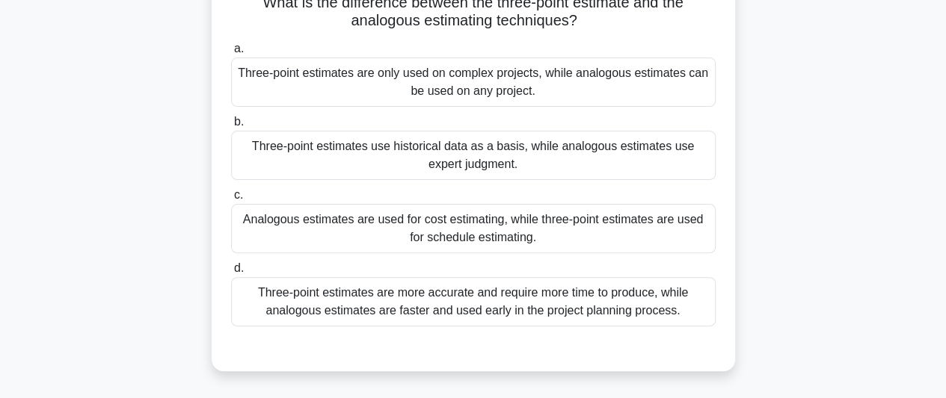
scroll to position [185, 0]
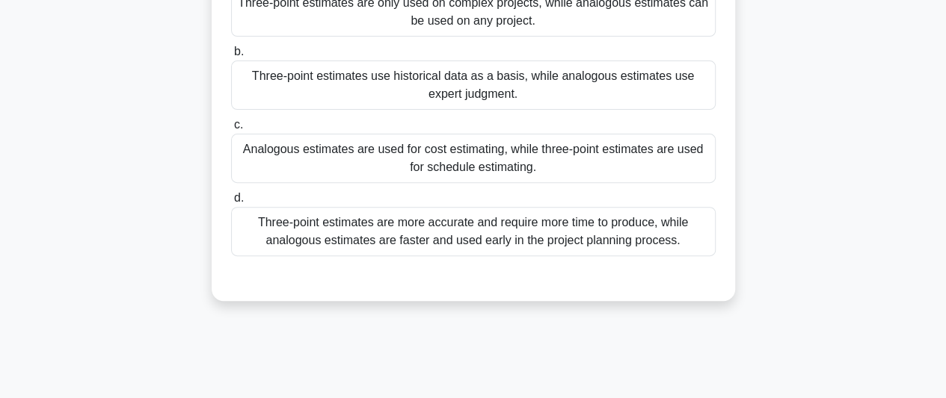
click at [601, 238] on div "Three-point estimates are more accurate and require more time to produce, while…" at bounding box center [473, 231] width 484 height 49
click at [231, 203] on input "d. Three-point estimates are more accurate and require more time to produce, wh…" at bounding box center [231, 199] width 0 height 10
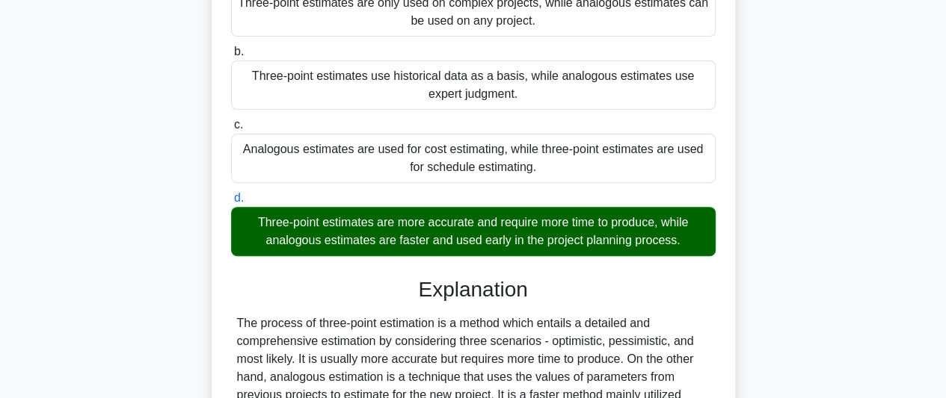
scroll to position [409, 0]
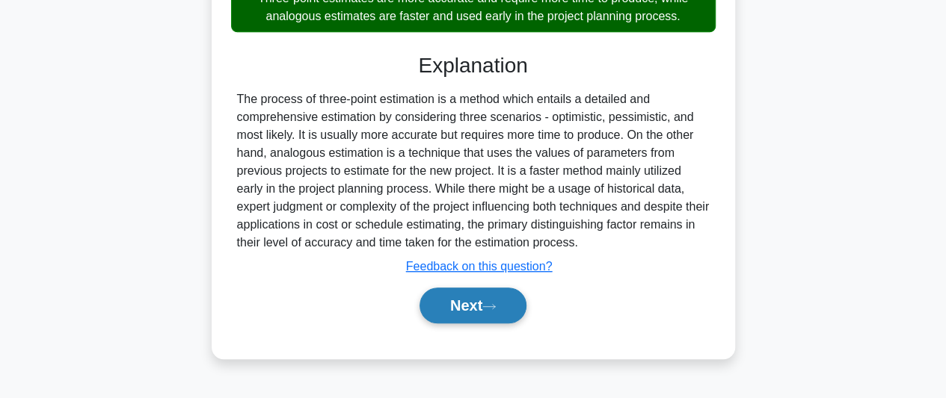
click at [486, 297] on button "Next" at bounding box center [472, 306] width 107 height 36
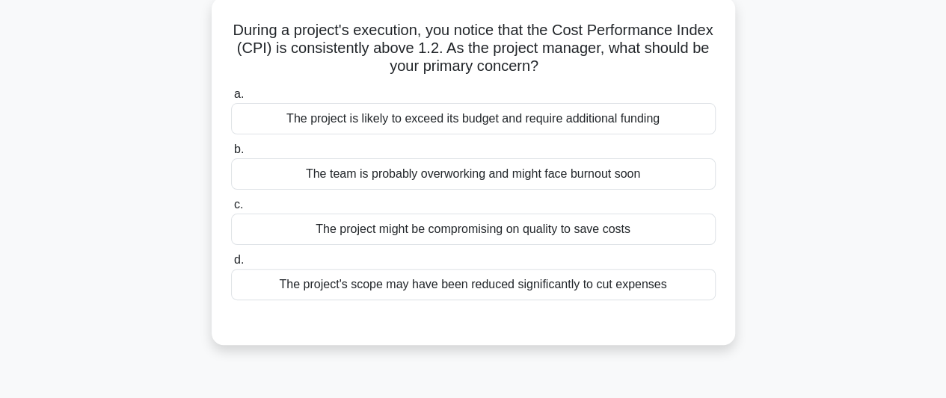
scroll to position [110, 0]
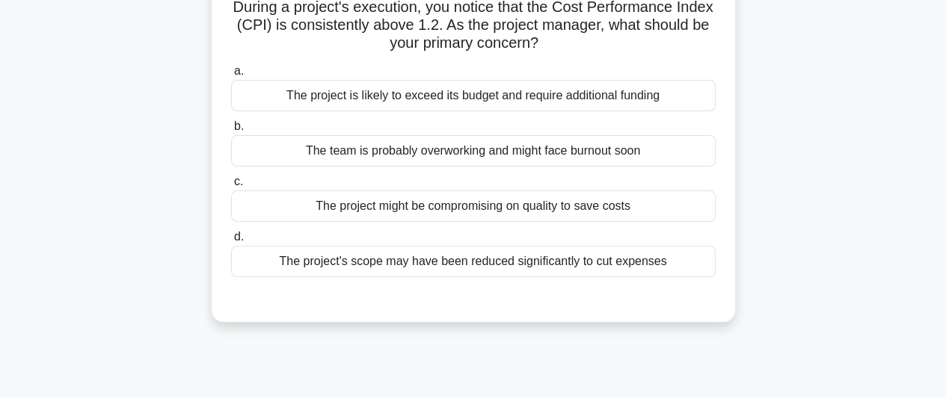
click at [496, 206] on div "The project might be compromising on quality to save costs" at bounding box center [473, 206] width 484 height 31
click at [231, 187] on input "c. The project might be compromising on quality to save costs" at bounding box center [231, 182] width 0 height 10
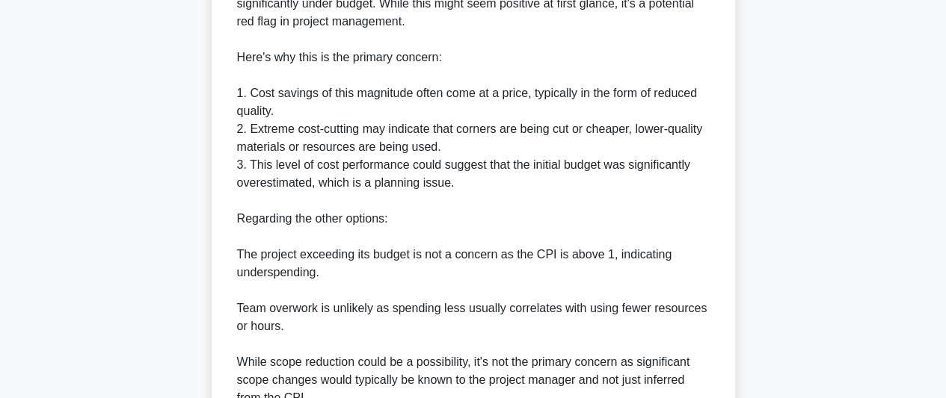
scroll to position [718, 0]
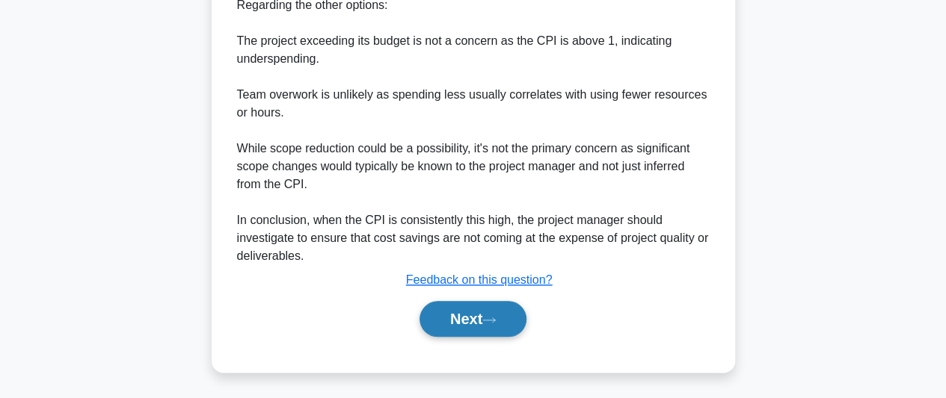
click at [459, 312] on button "Next" at bounding box center [472, 319] width 107 height 36
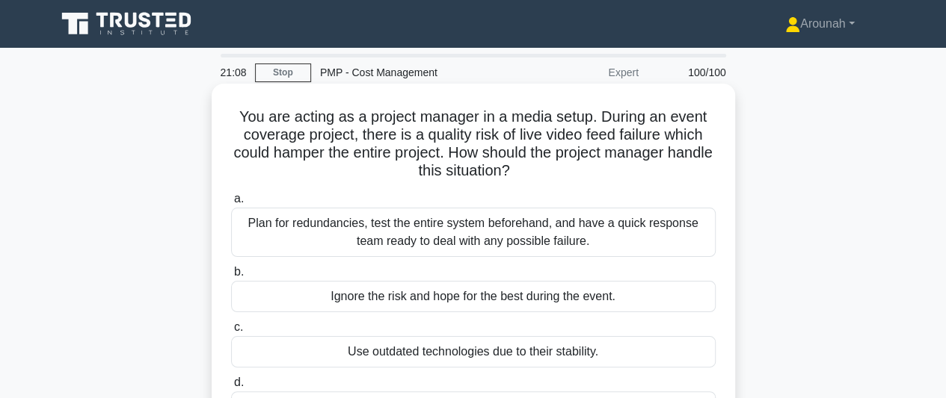
scroll to position [75, 0]
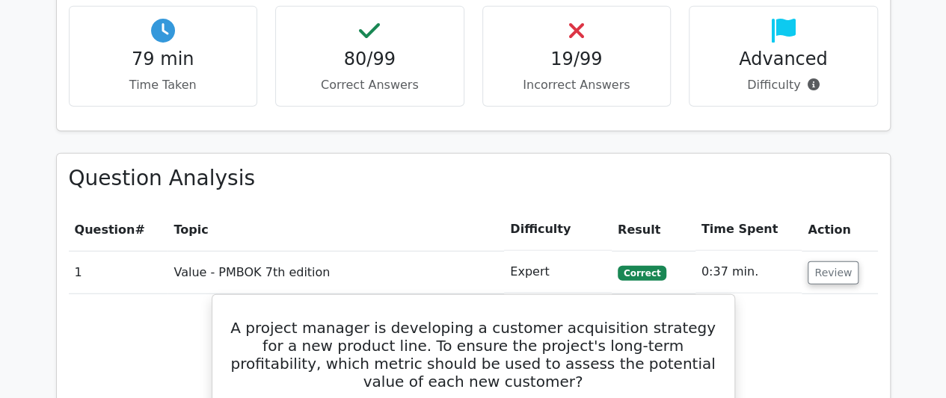
scroll to position [1794, 0]
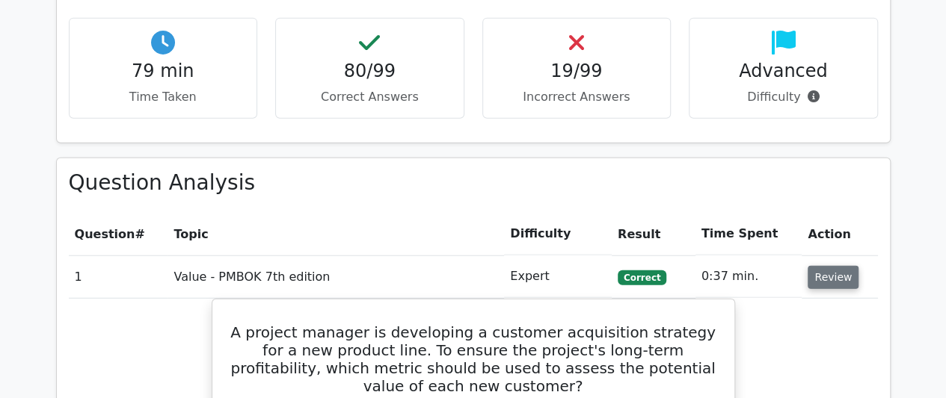
click at [817, 270] on button "Review" at bounding box center [832, 277] width 51 height 23
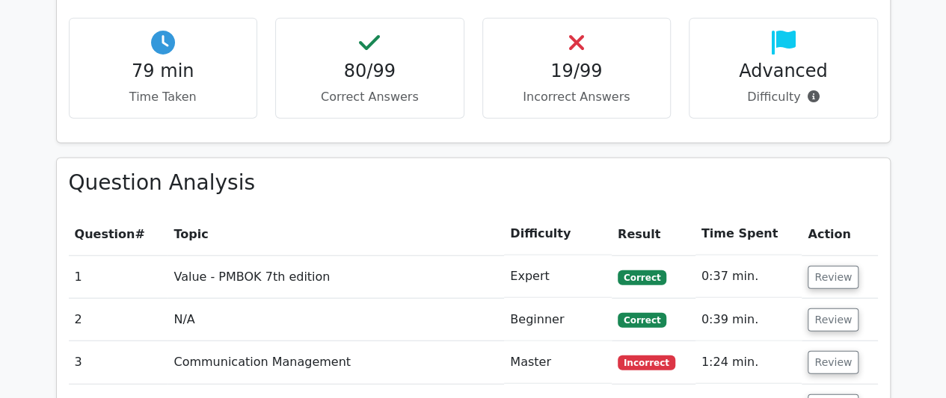
scroll to position [1944, 0]
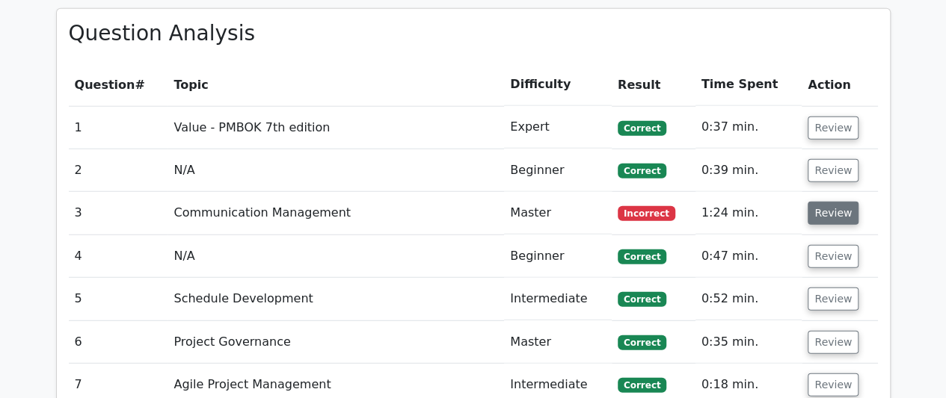
click at [836, 216] on button "Review" at bounding box center [832, 213] width 51 height 23
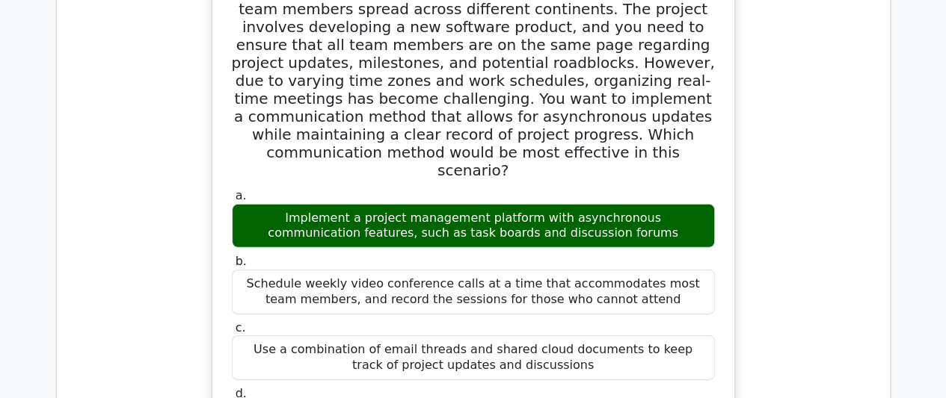
scroll to position [2093, 0]
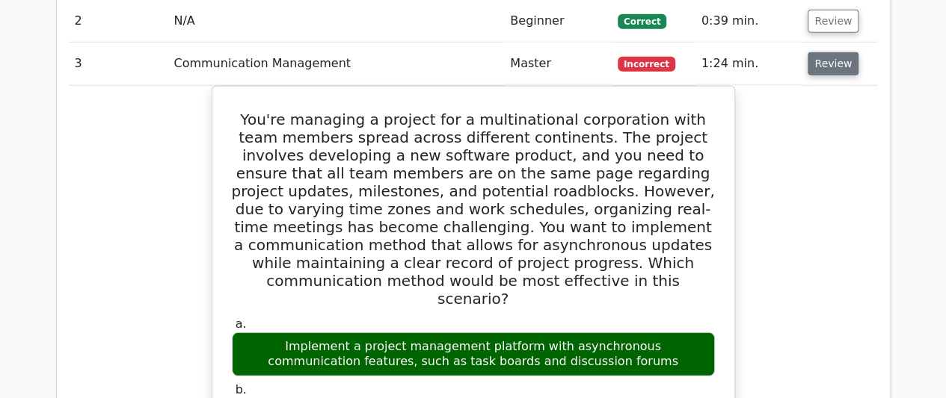
click at [830, 62] on button "Review" at bounding box center [832, 63] width 51 height 23
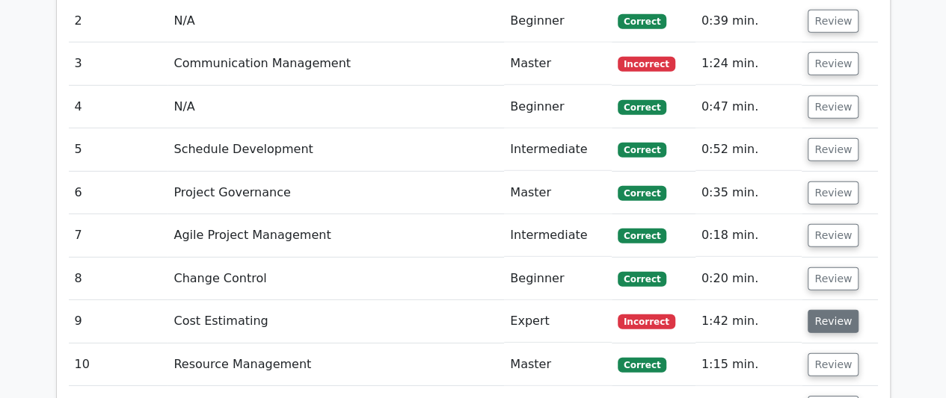
click at [819, 322] on button "Review" at bounding box center [832, 321] width 51 height 23
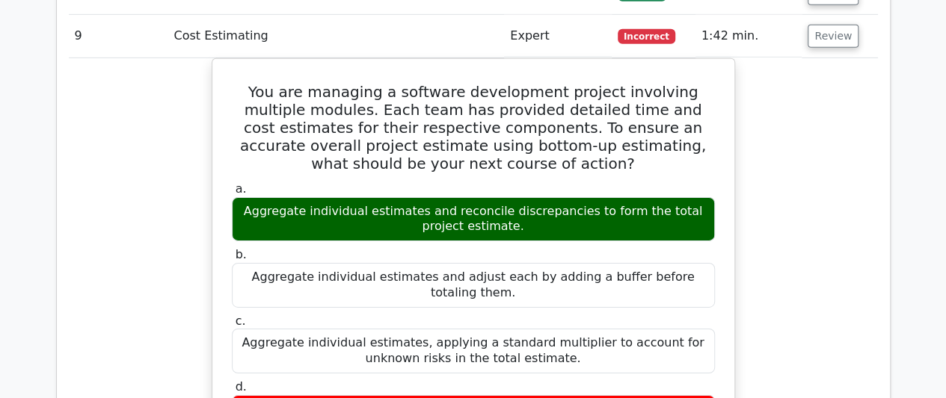
scroll to position [2317, 0]
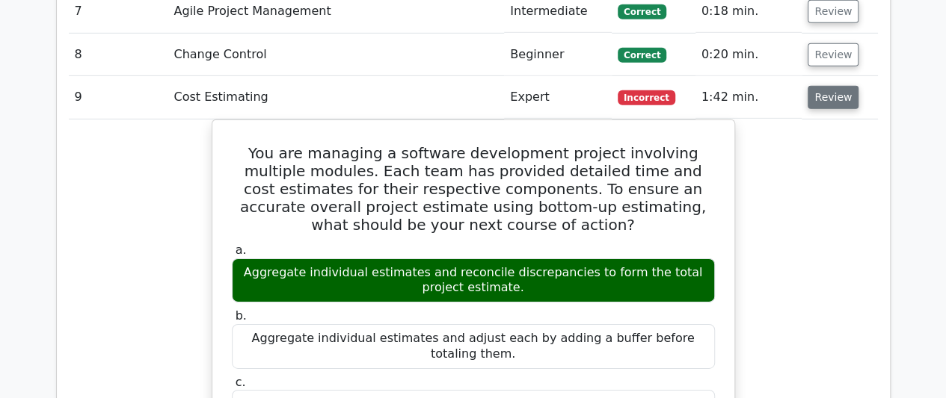
click at [825, 99] on button "Review" at bounding box center [832, 97] width 51 height 23
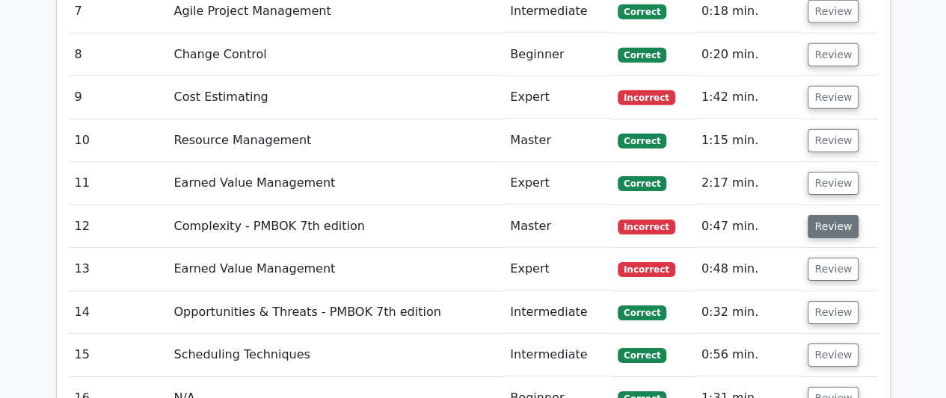
click at [822, 215] on button "Review" at bounding box center [832, 226] width 51 height 23
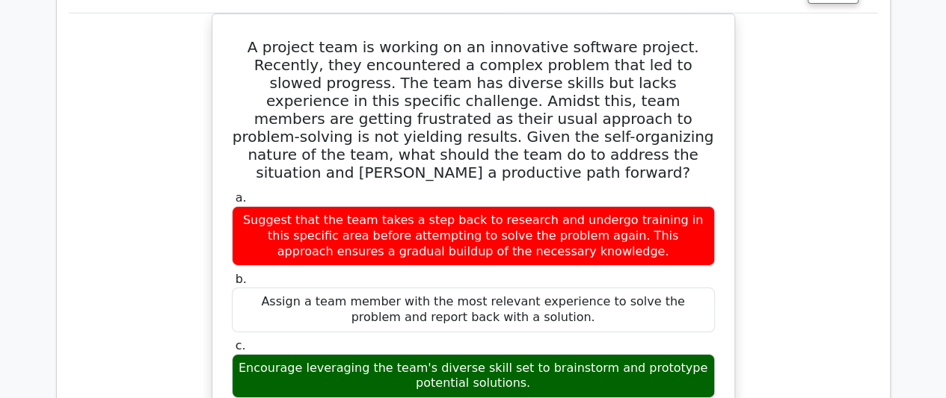
scroll to position [2467, 0]
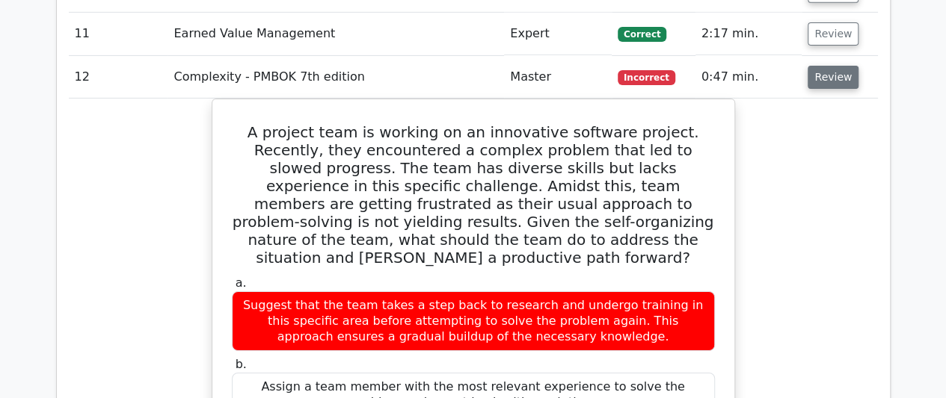
click at [843, 74] on button "Review" at bounding box center [832, 77] width 51 height 23
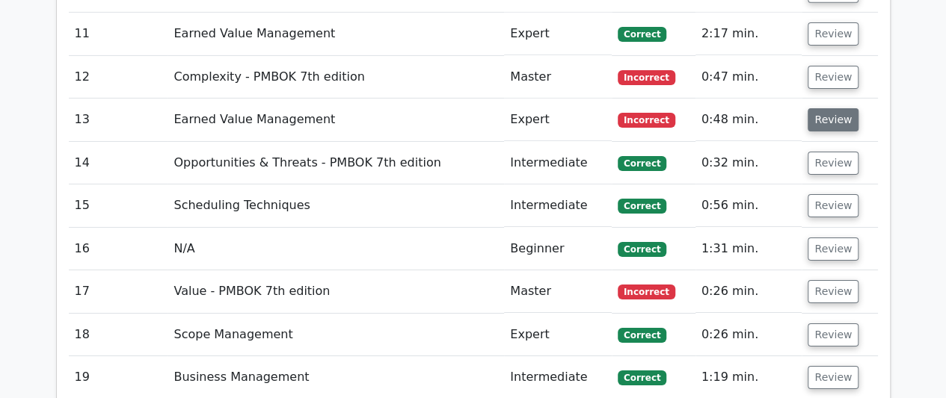
click at [822, 120] on button "Review" at bounding box center [832, 119] width 51 height 23
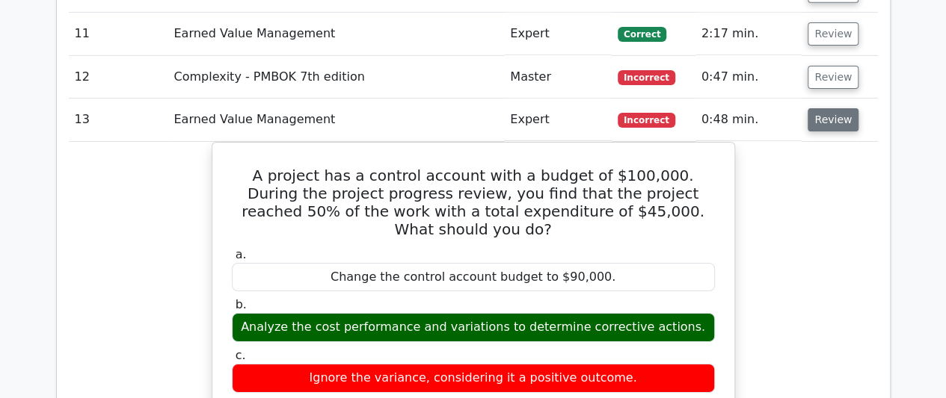
click at [824, 116] on button "Review" at bounding box center [832, 119] width 51 height 23
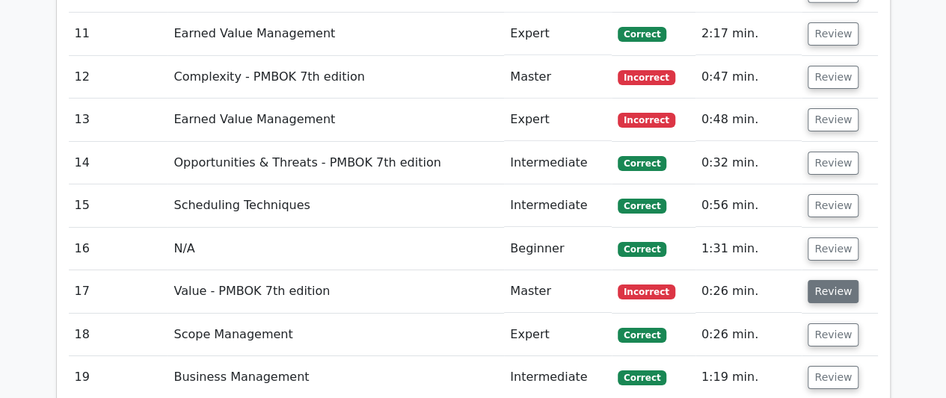
click at [824, 286] on button "Review" at bounding box center [832, 291] width 51 height 23
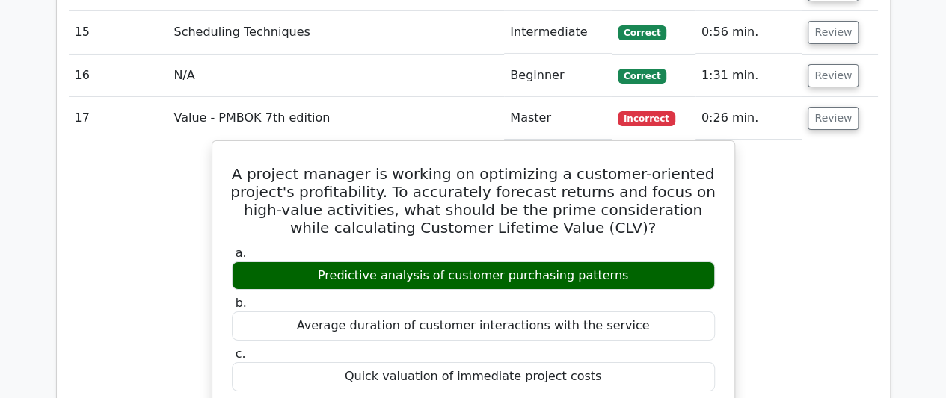
scroll to position [2616, 0]
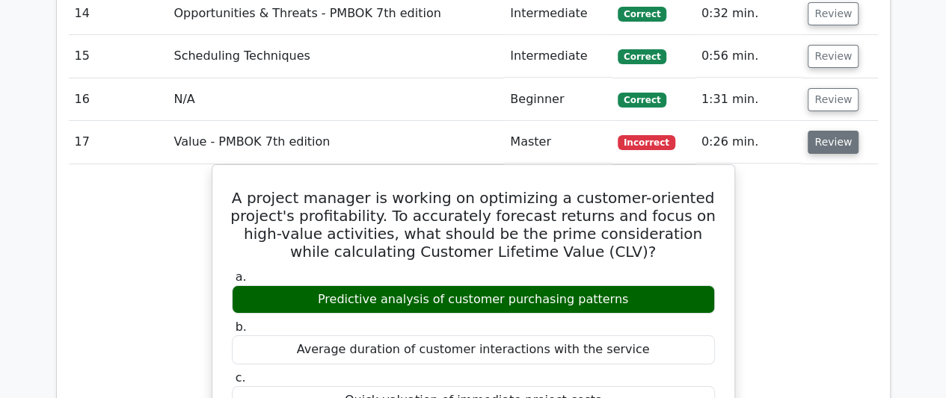
click at [842, 138] on button "Review" at bounding box center [832, 142] width 51 height 23
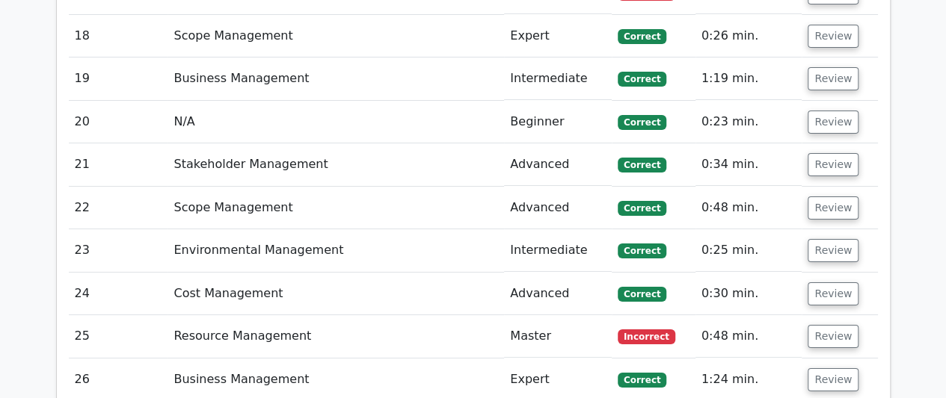
scroll to position [2916, 0]
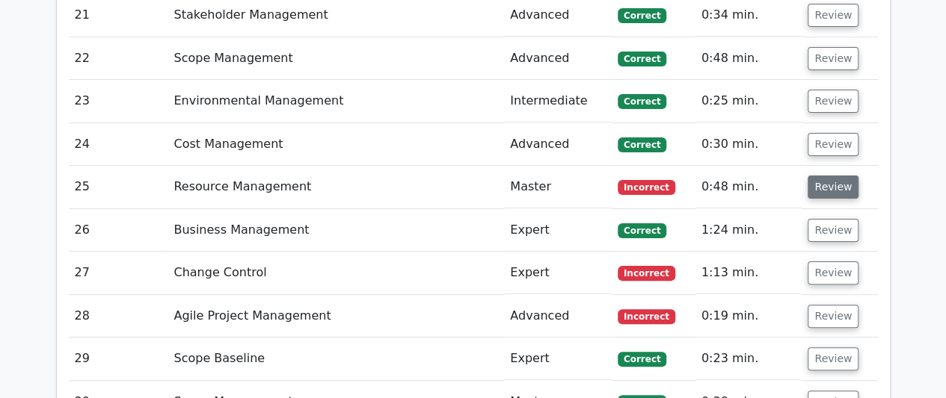
click at [843, 182] on button "Review" at bounding box center [832, 187] width 51 height 23
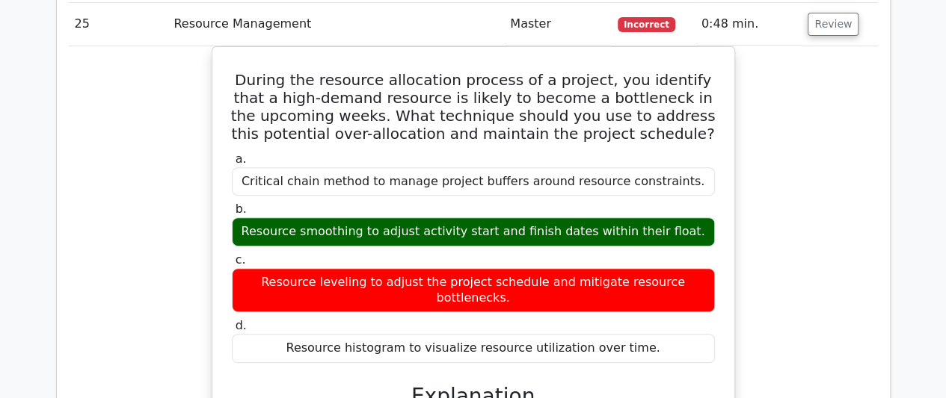
scroll to position [3065, 0]
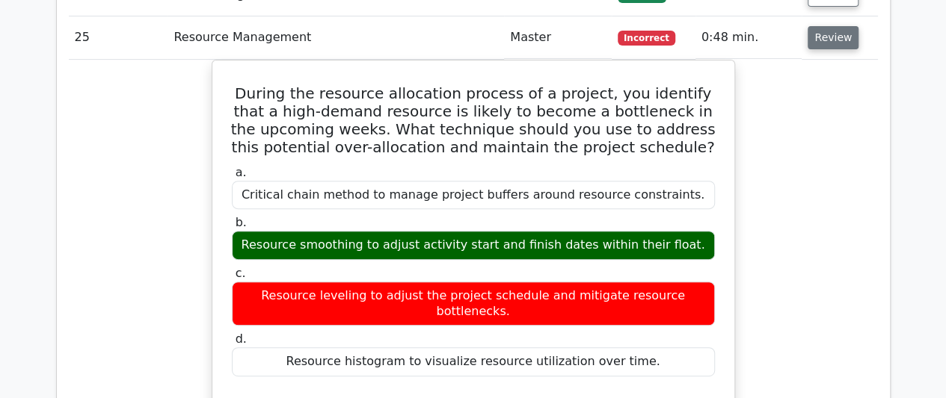
click at [842, 37] on button "Review" at bounding box center [832, 37] width 51 height 23
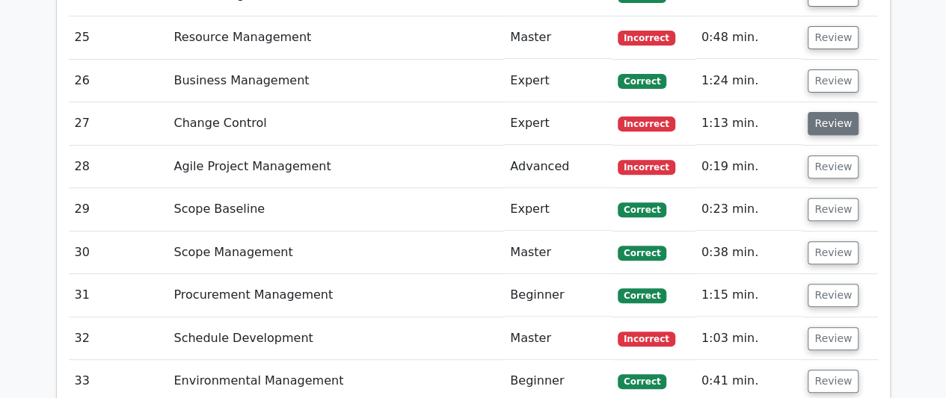
click at [825, 120] on button "Review" at bounding box center [832, 123] width 51 height 23
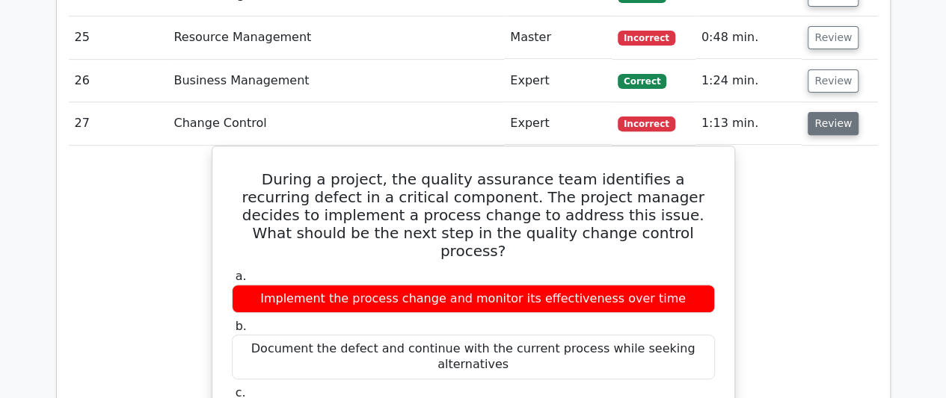
click at [833, 117] on button "Review" at bounding box center [832, 123] width 51 height 23
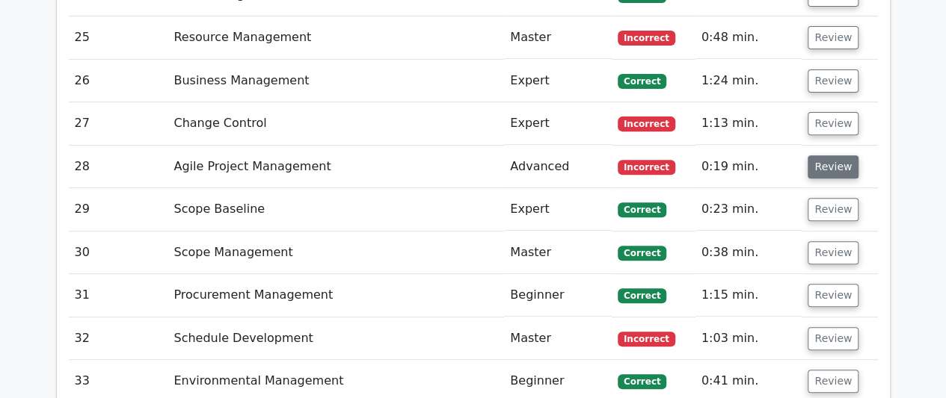
click at [822, 160] on button "Review" at bounding box center [832, 166] width 51 height 23
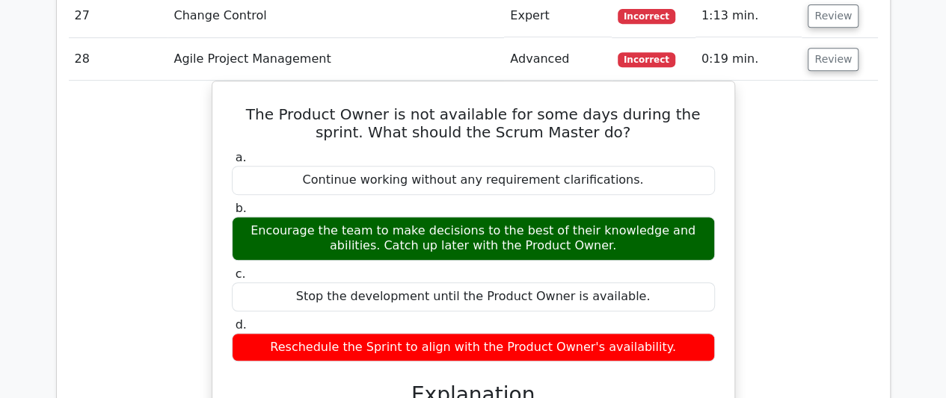
scroll to position [3140, 0]
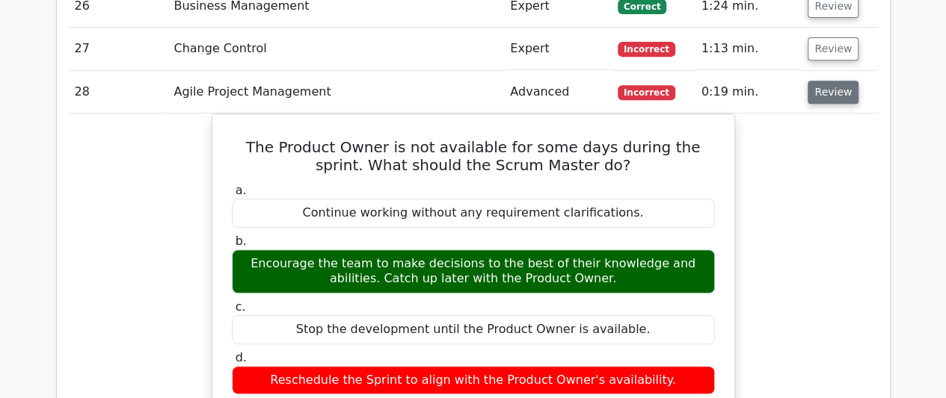
click at [824, 83] on button "Review" at bounding box center [832, 92] width 51 height 23
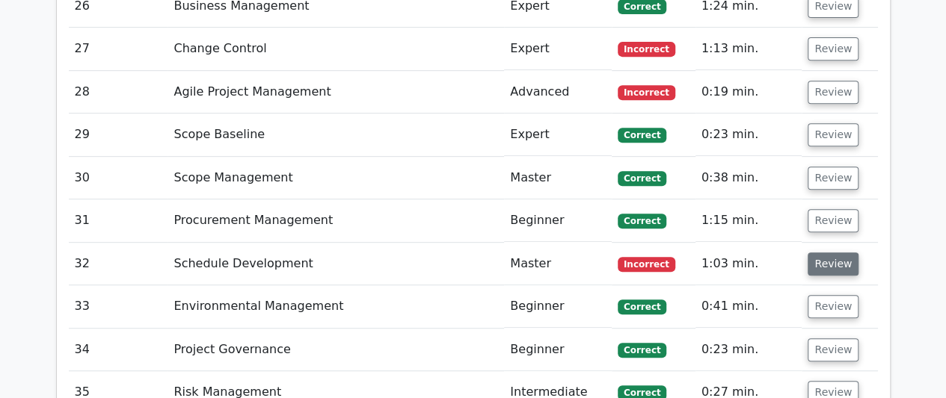
click at [813, 253] on button "Review" at bounding box center [832, 264] width 51 height 23
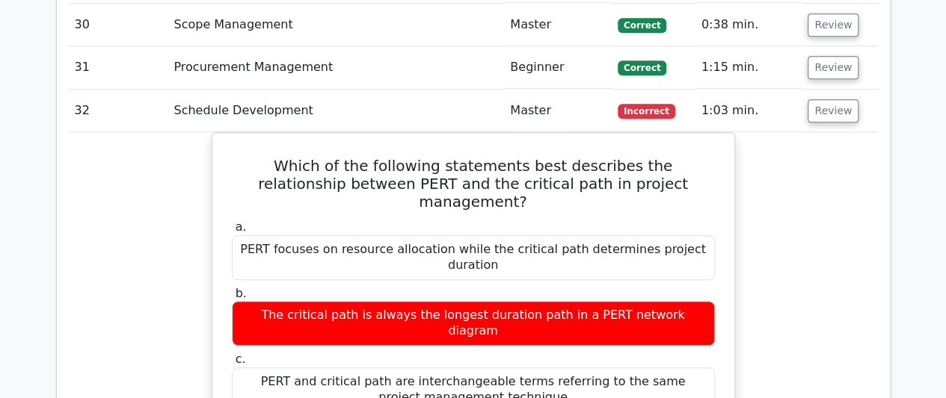
scroll to position [3289, 0]
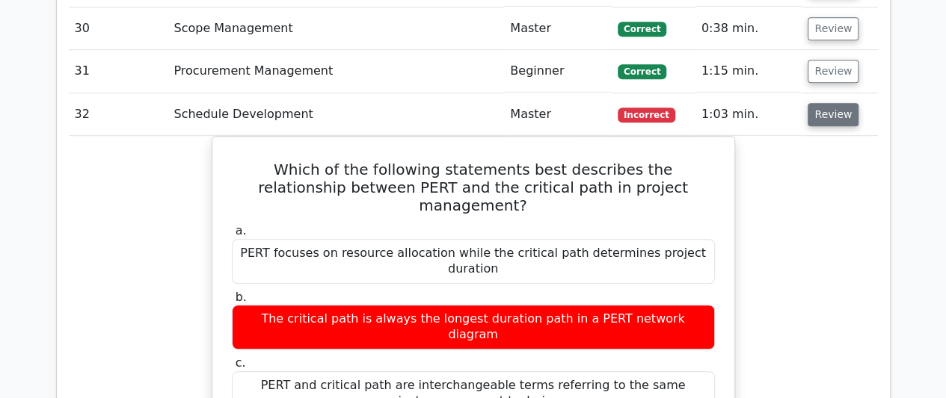
click at [818, 104] on button "Review" at bounding box center [832, 114] width 51 height 23
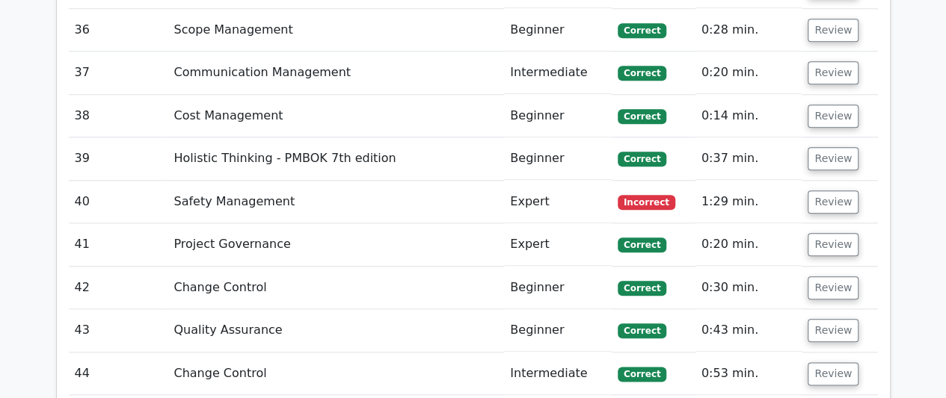
scroll to position [3663, 0]
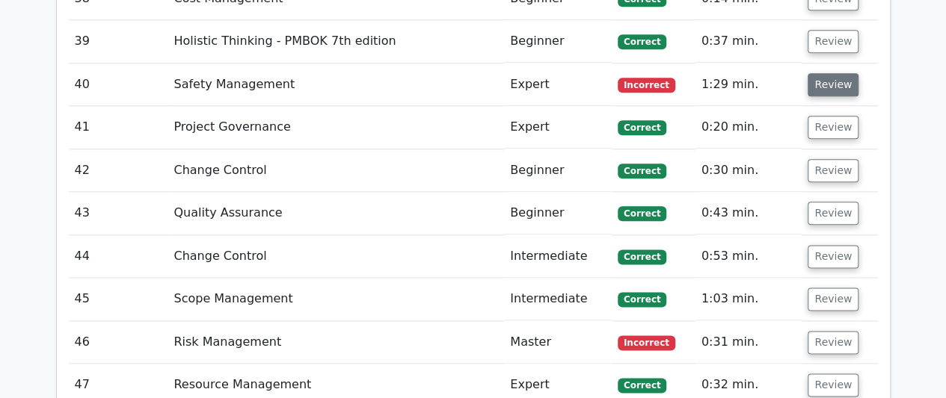
click at [818, 75] on button "Review" at bounding box center [832, 84] width 51 height 23
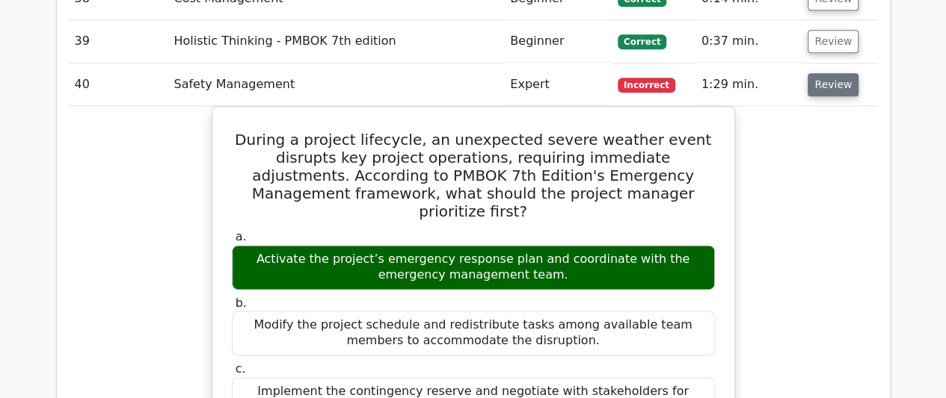
click at [825, 73] on button "Review" at bounding box center [832, 84] width 51 height 23
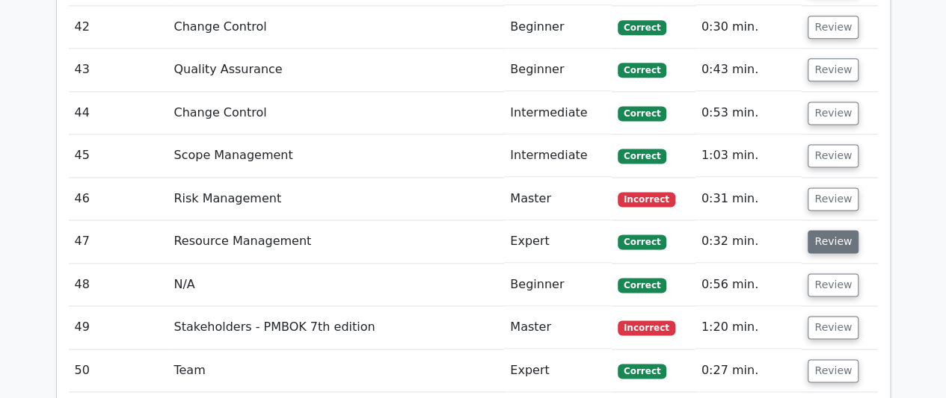
scroll to position [3813, 0]
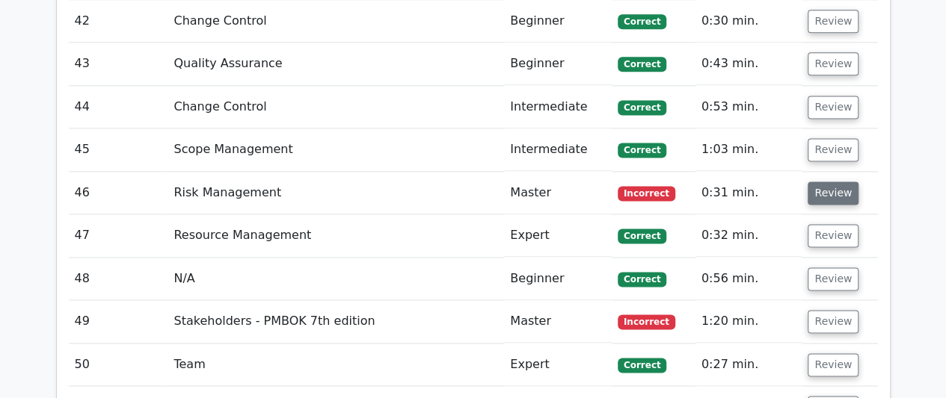
click at [822, 182] on button "Review" at bounding box center [832, 193] width 51 height 23
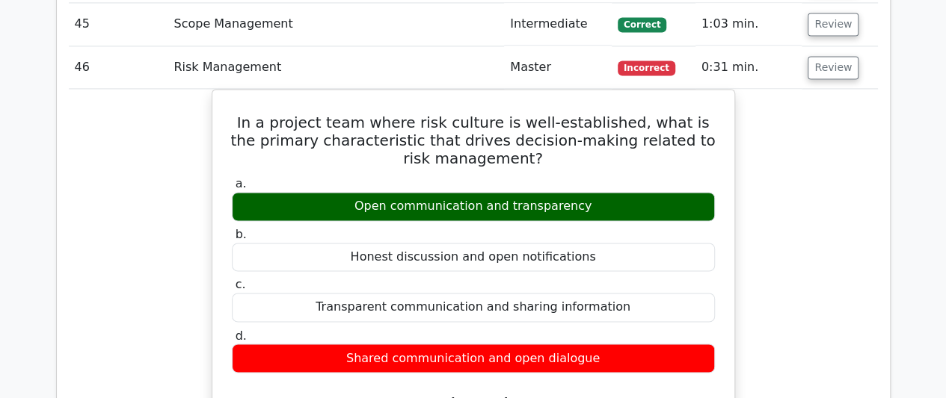
scroll to position [3962, 0]
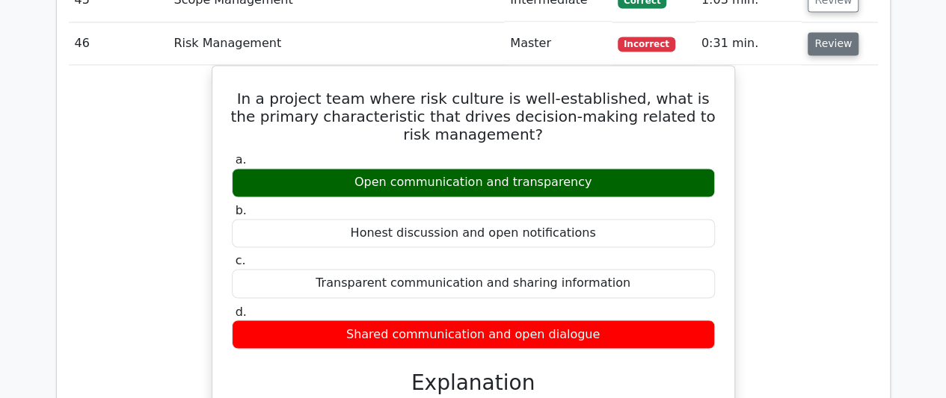
click at [815, 32] on button "Review" at bounding box center [832, 43] width 51 height 23
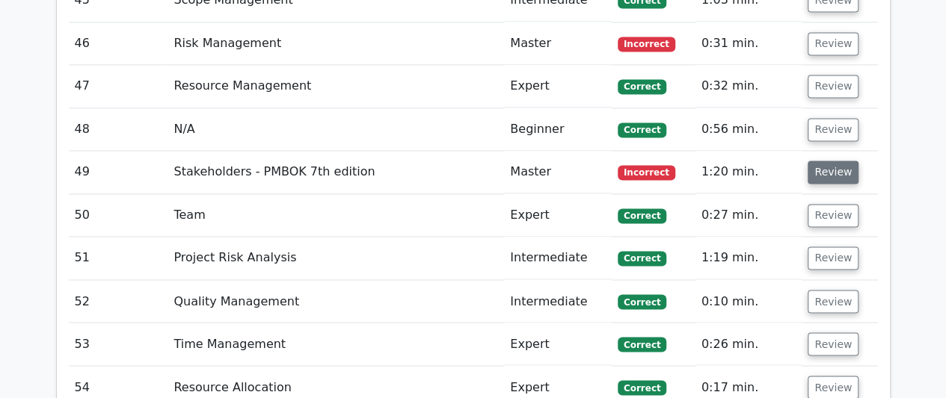
click at [824, 161] on button "Review" at bounding box center [832, 172] width 51 height 23
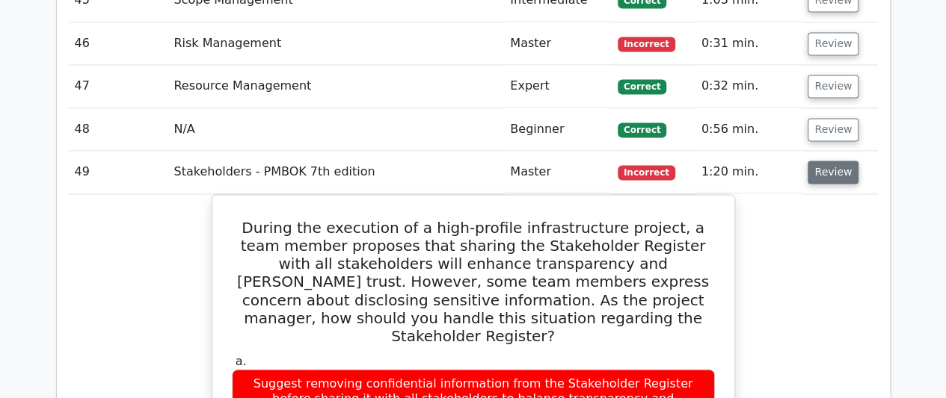
click at [822, 161] on button "Review" at bounding box center [832, 172] width 51 height 23
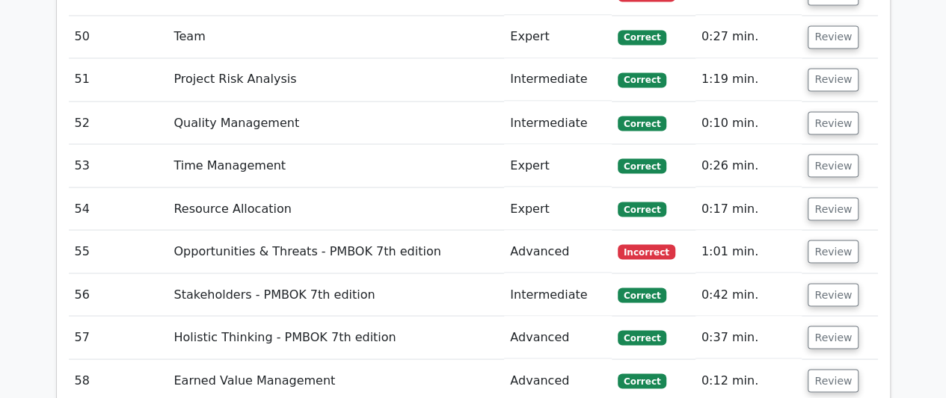
scroll to position [4186, 0]
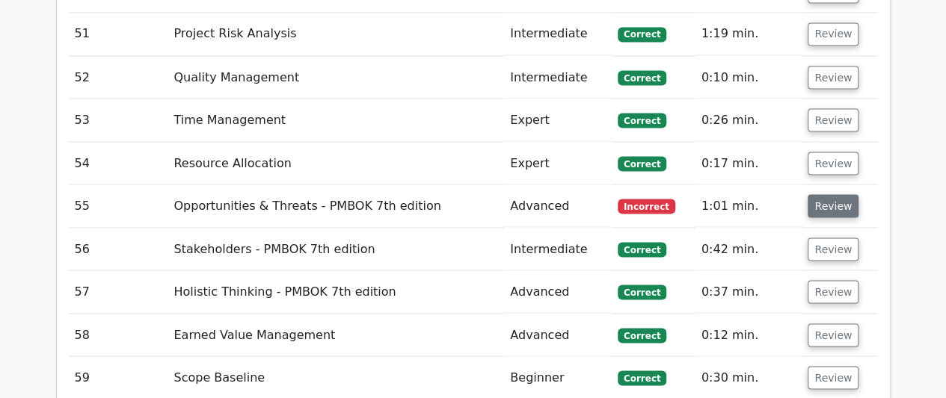
click at [843, 194] on button "Review" at bounding box center [832, 205] width 51 height 23
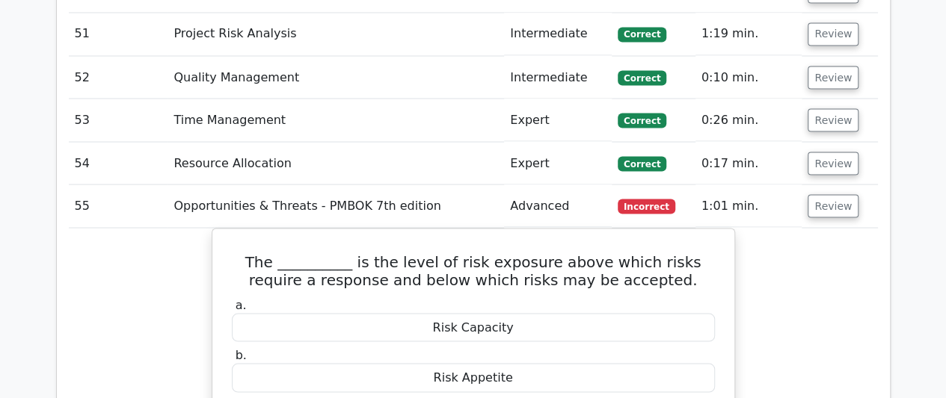
scroll to position [4336, 0]
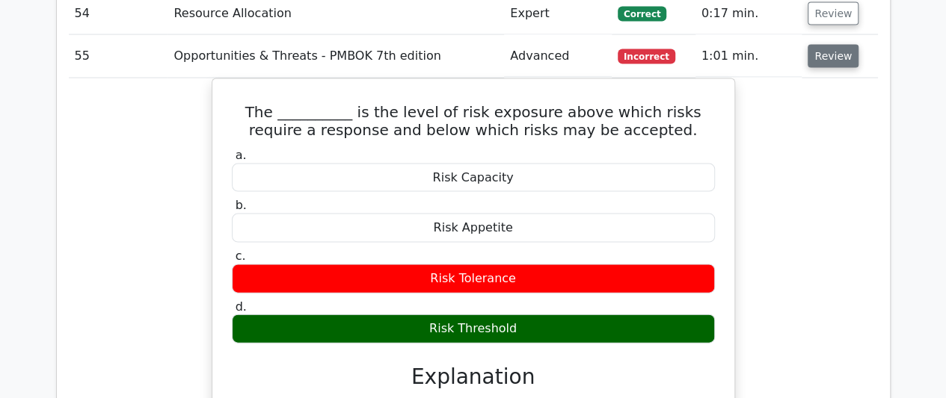
click at [827, 45] on button "Review" at bounding box center [832, 56] width 51 height 23
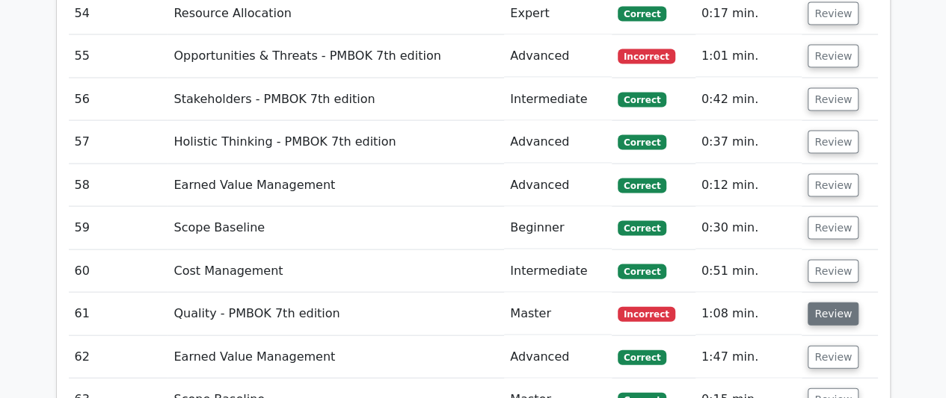
click at [828, 303] on button "Review" at bounding box center [832, 314] width 51 height 23
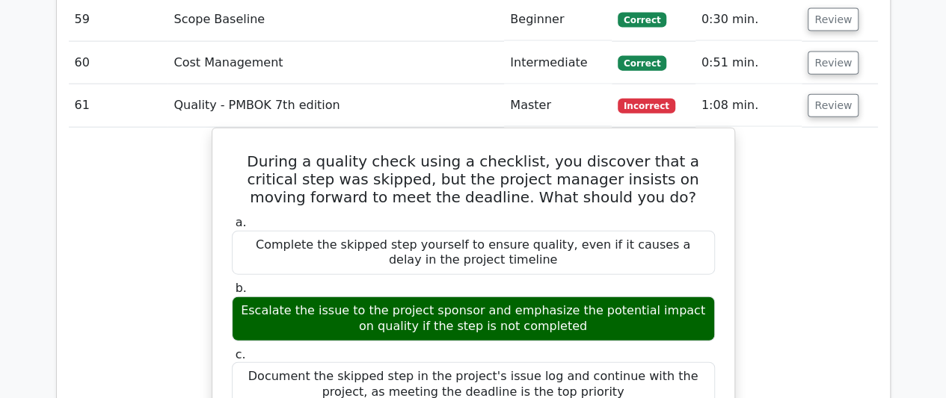
scroll to position [4560, 0]
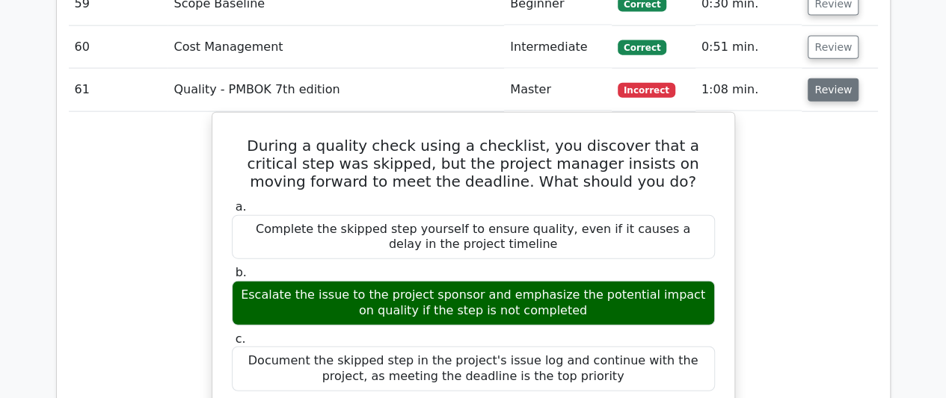
click at [830, 78] on button "Review" at bounding box center [832, 89] width 51 height 23
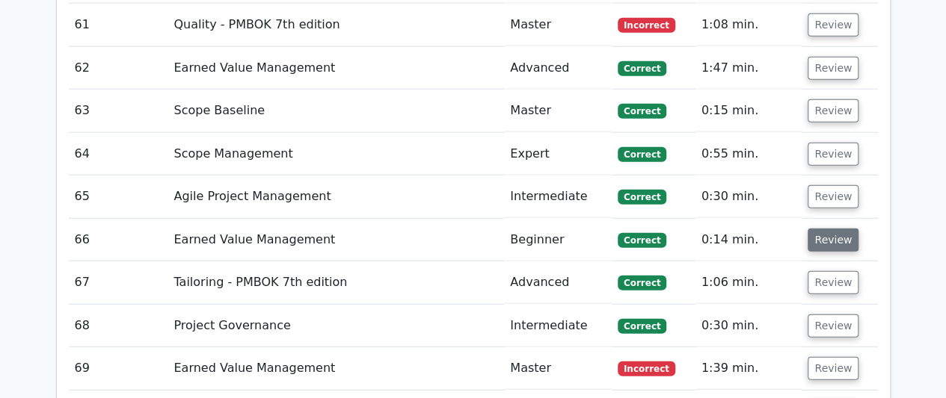
scroll to position [4784, 0]
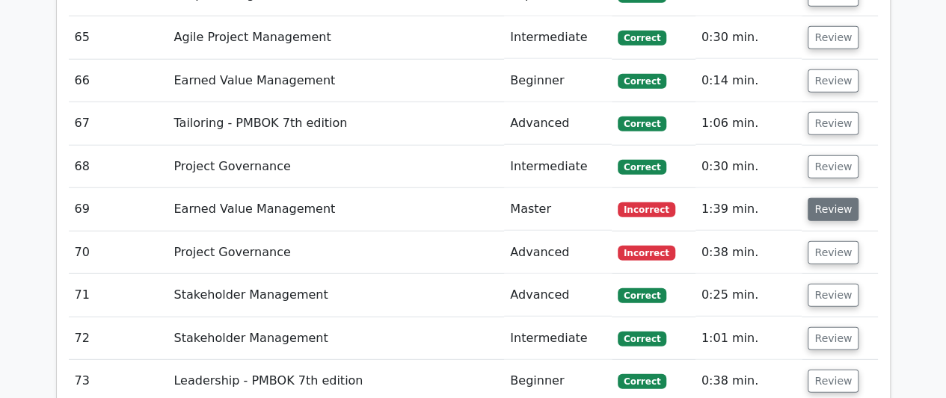
click at [822, 198] on button "Review" at bounding box center [832, 209] width 51 height 23
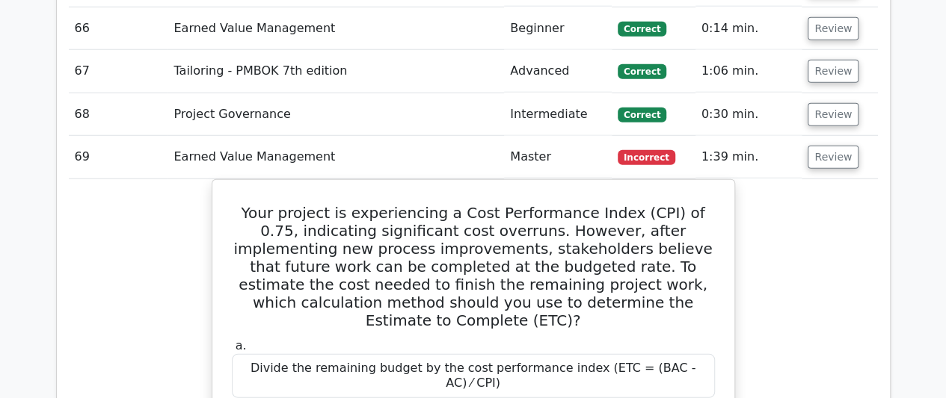
scroll to position [4859, 0]
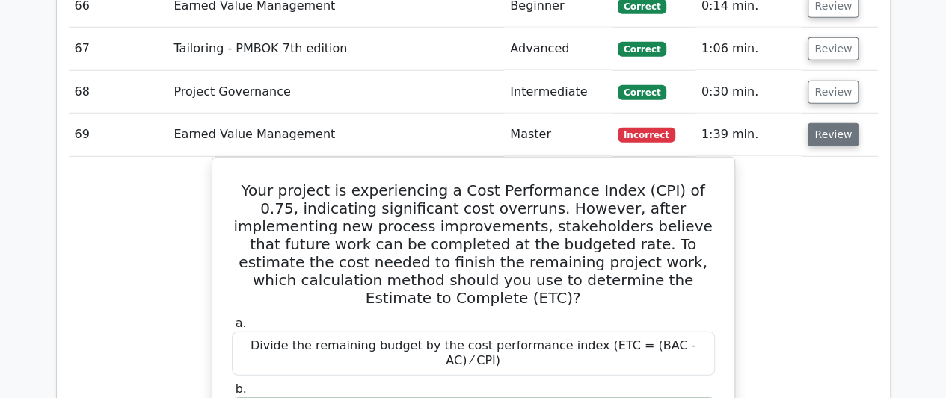
click at [822, 123] on button "Review" at bounding box center [832, 134] width 51 height 23
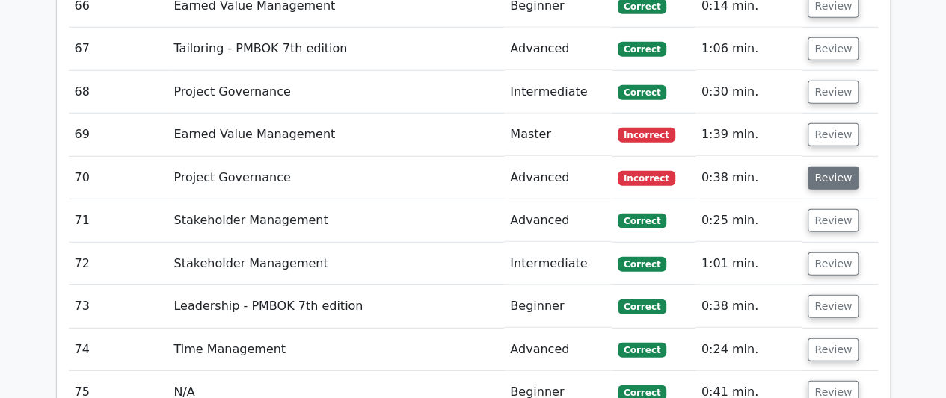
click at [819, 167] on button "Review" at bounding box center [832, 178] width 51 height 23
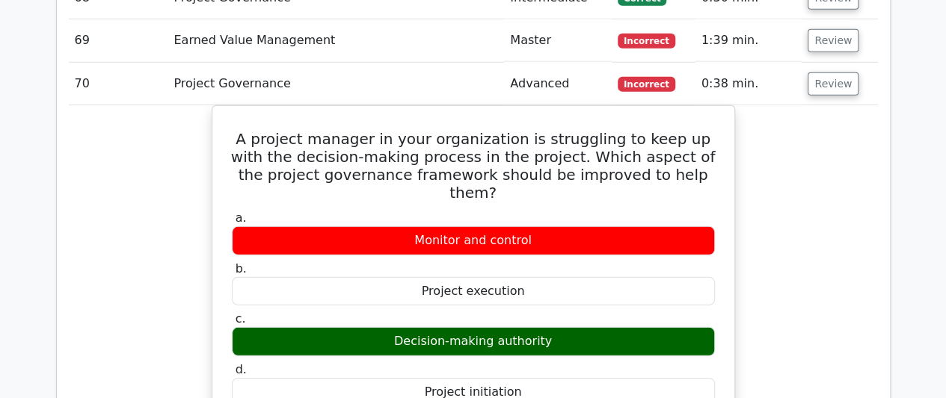
scroll to position [4934, 0]
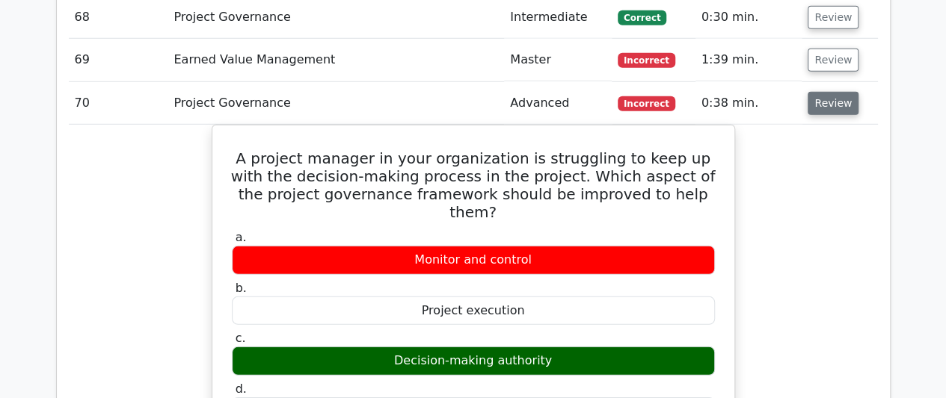
click at [817, 92] on button "Review" at bounding box center [832, 103] width 51 height 23
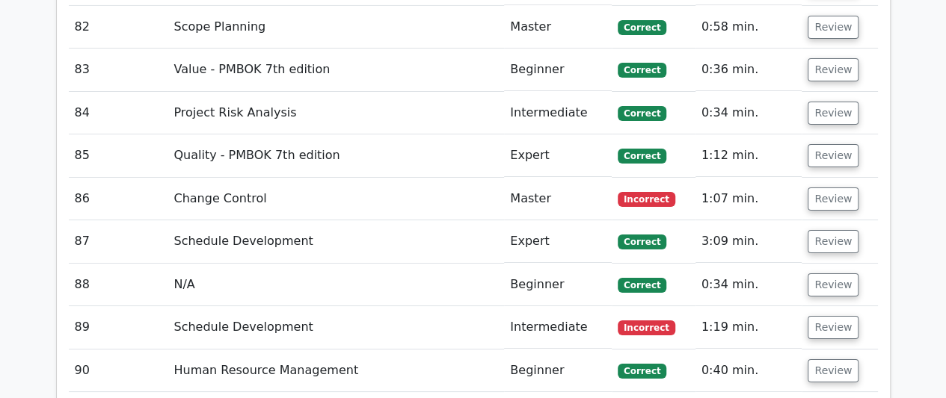
scroll to position [5532, 0]
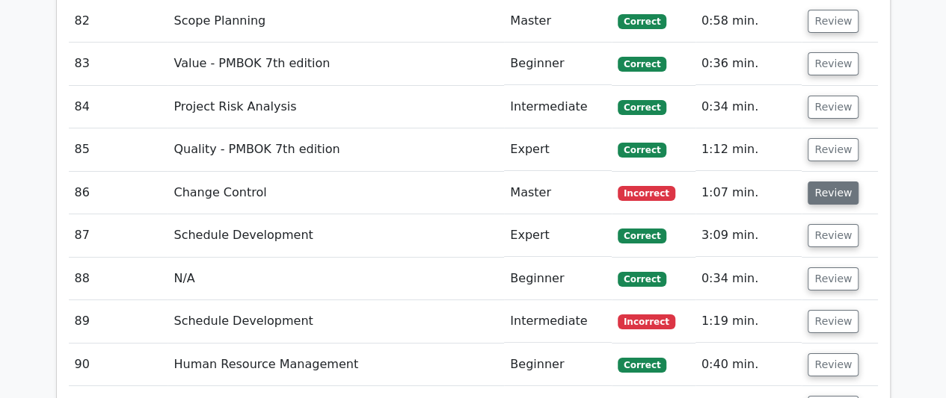
click at [822, 182] on button "Review" at bounding box center [832, 193] width 51 height 23
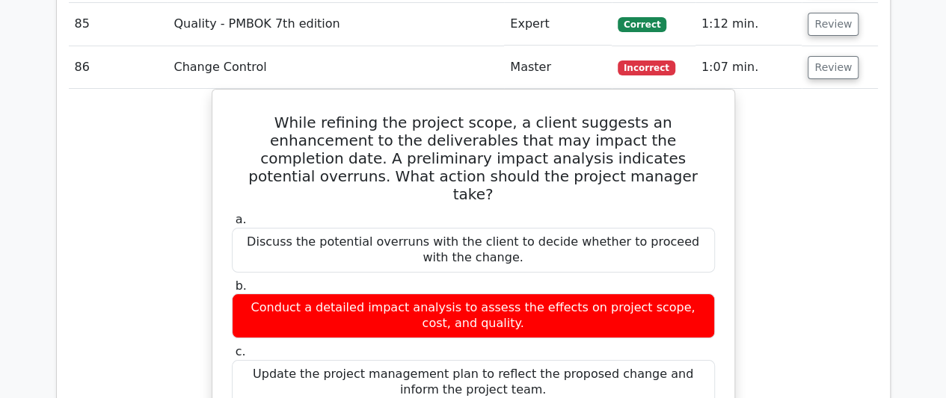
scroll to position [5682, 0]
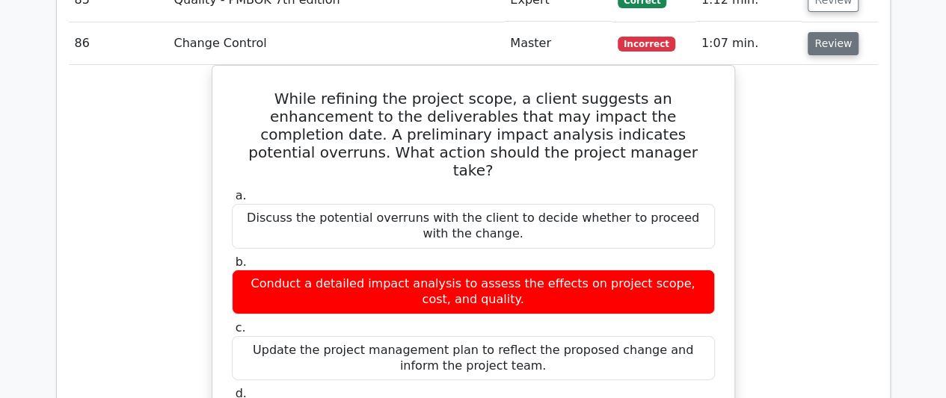
click at [838, 32] on button "Review" at bounding box center [832, 43] width 51 height 23
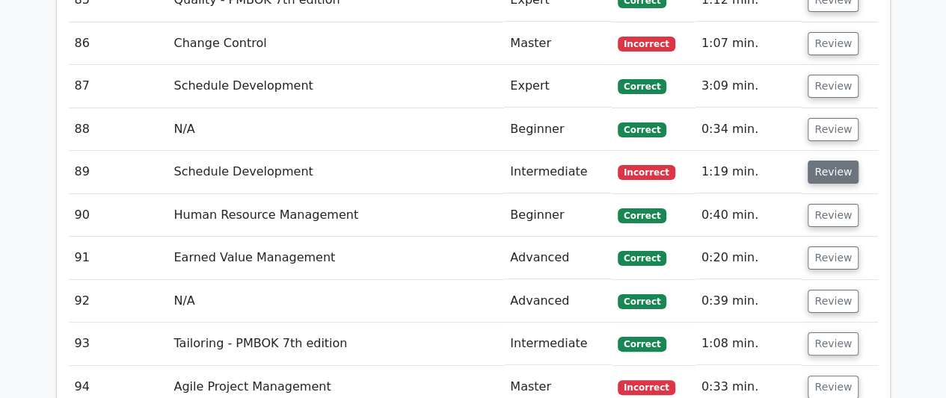
click at [829, 161] on button "Review" at bounding box center [832, 172] width 51 height 23
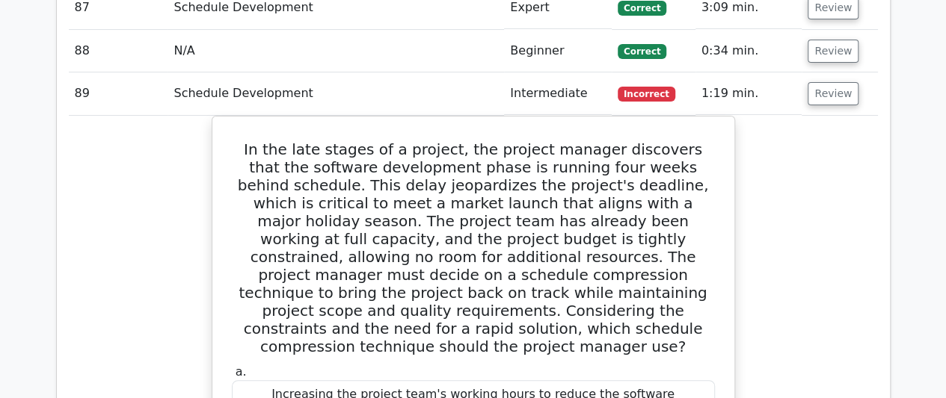
scroll to position [5756, 0]
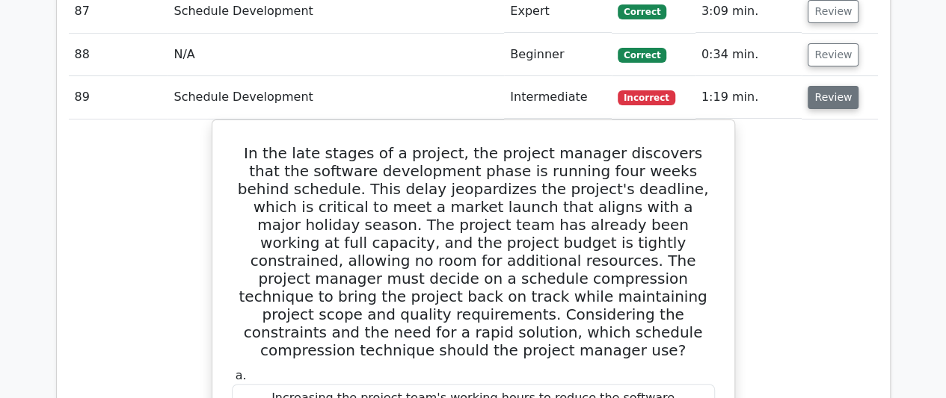
click at [834, 86] on button "Review" at bounding box center [832, 97] width 51 height 23
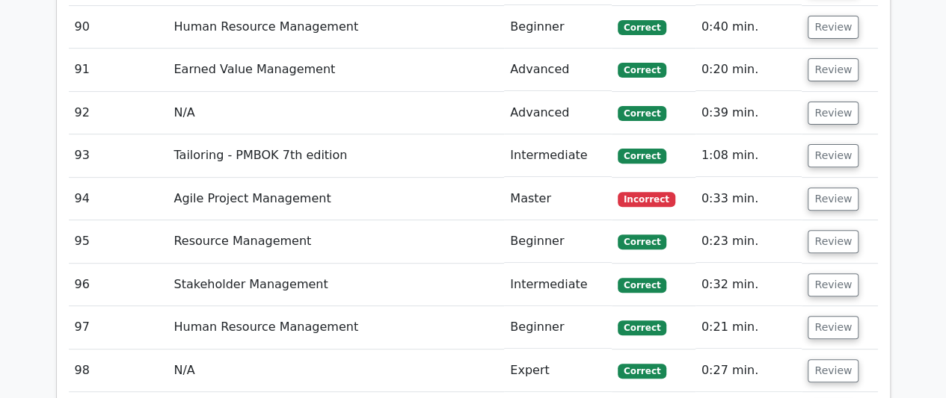
scroll to position [5906, 0]
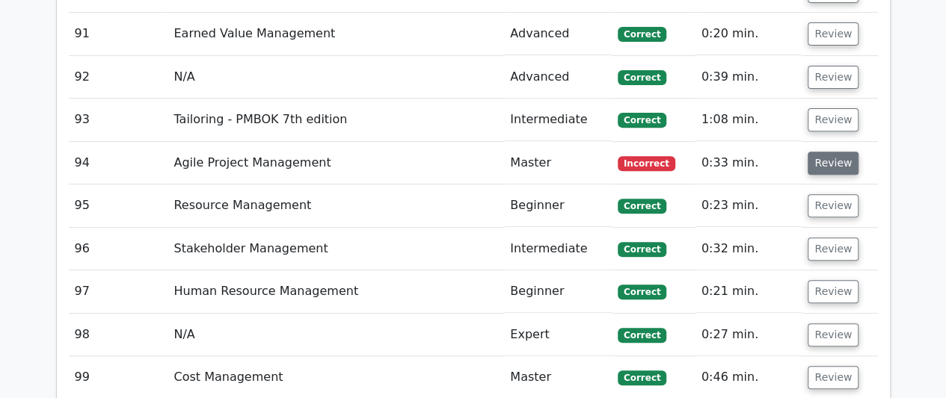
click at [824, 152] on button "Review" at bounding box center [832, 163] width 51 height 23
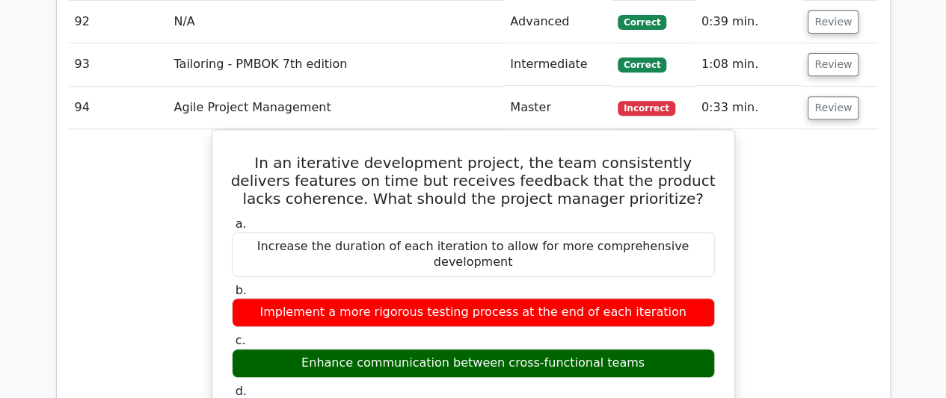
scroll to position [5981, 0]
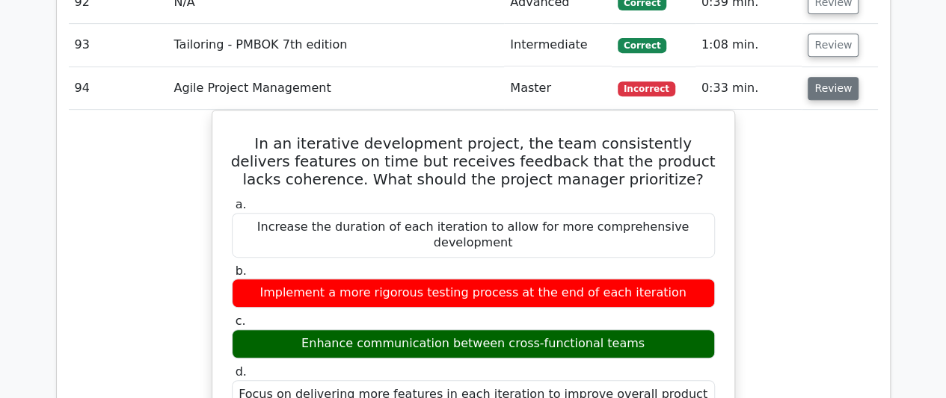
click at [833, 77] on button "Review" at bounding box center [832, 88] width 51 height 23
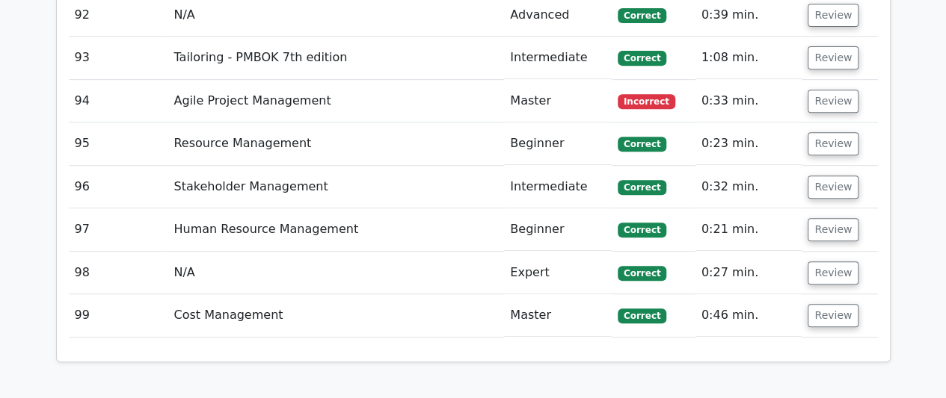
scroll to position [5966, 0]
